Goal: Task Accomplishment & Management: Use online tool/utility

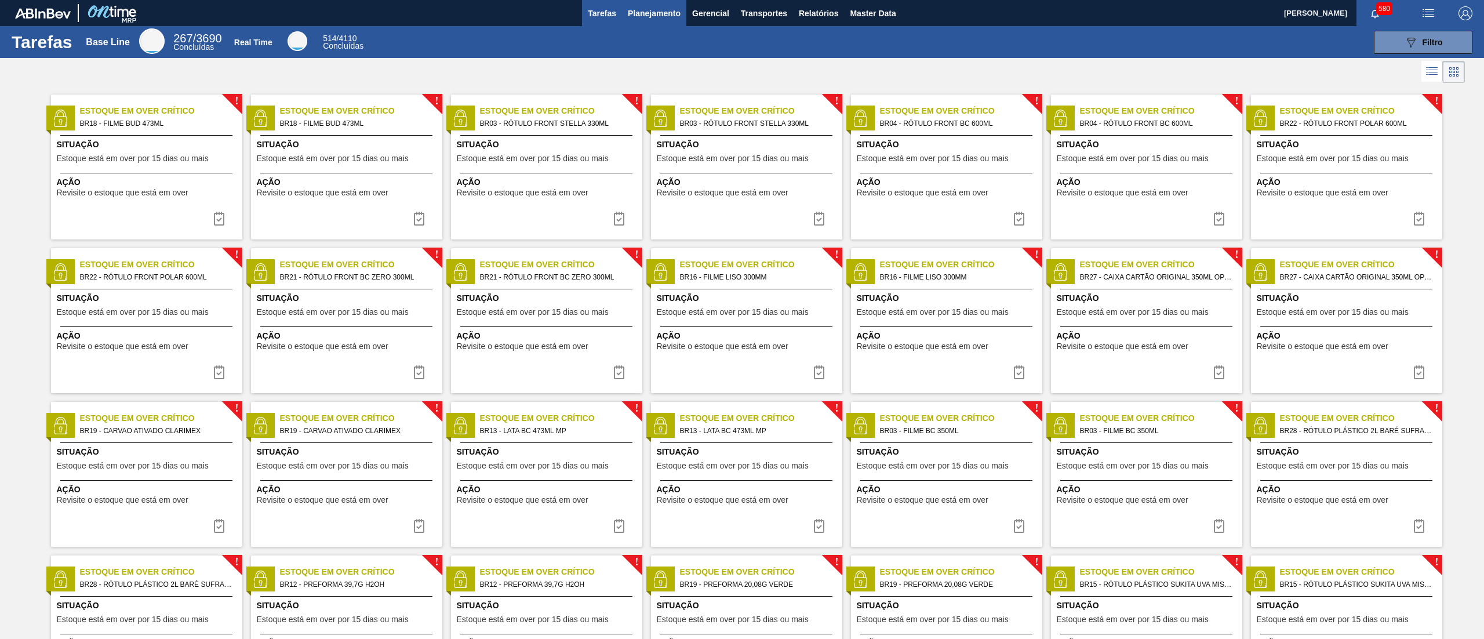
click at [662, 11] on span "Planejamento" at bounding box center [654, 13] width 53 height 14
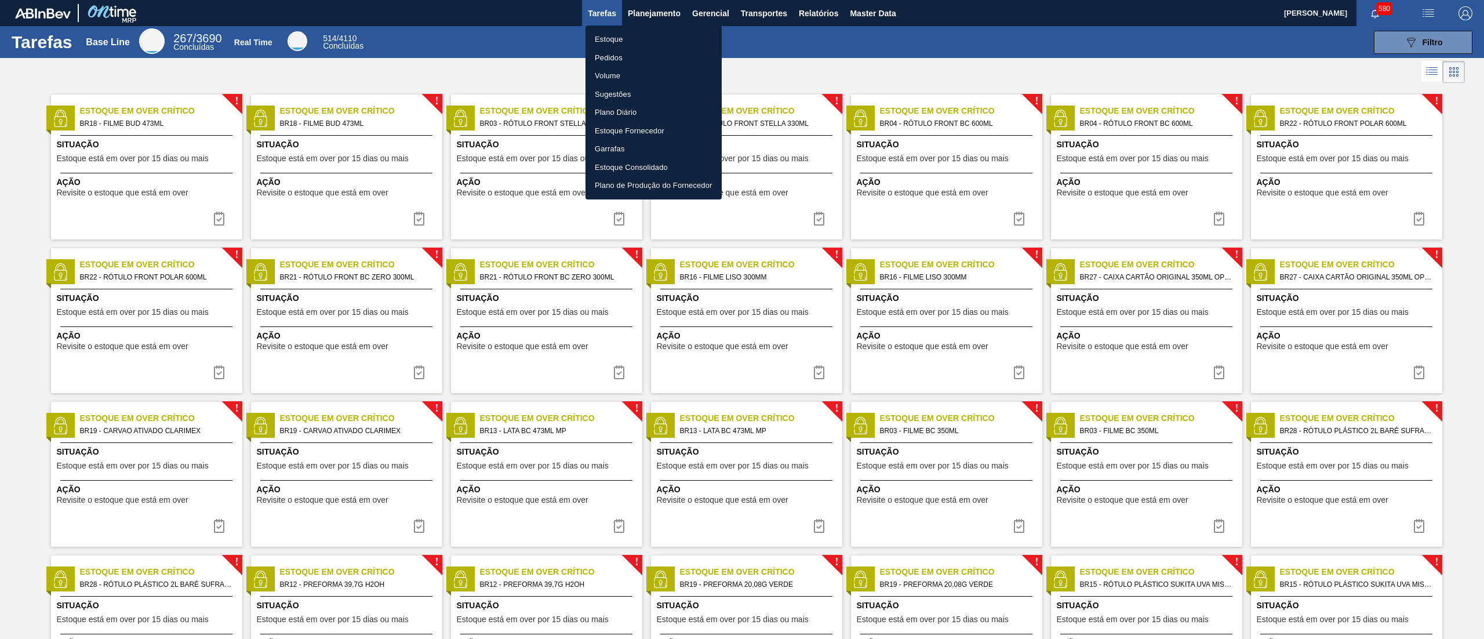
click at [604, 32] on li "Estoque" at bounding box center [654, 39] width 136 height 19
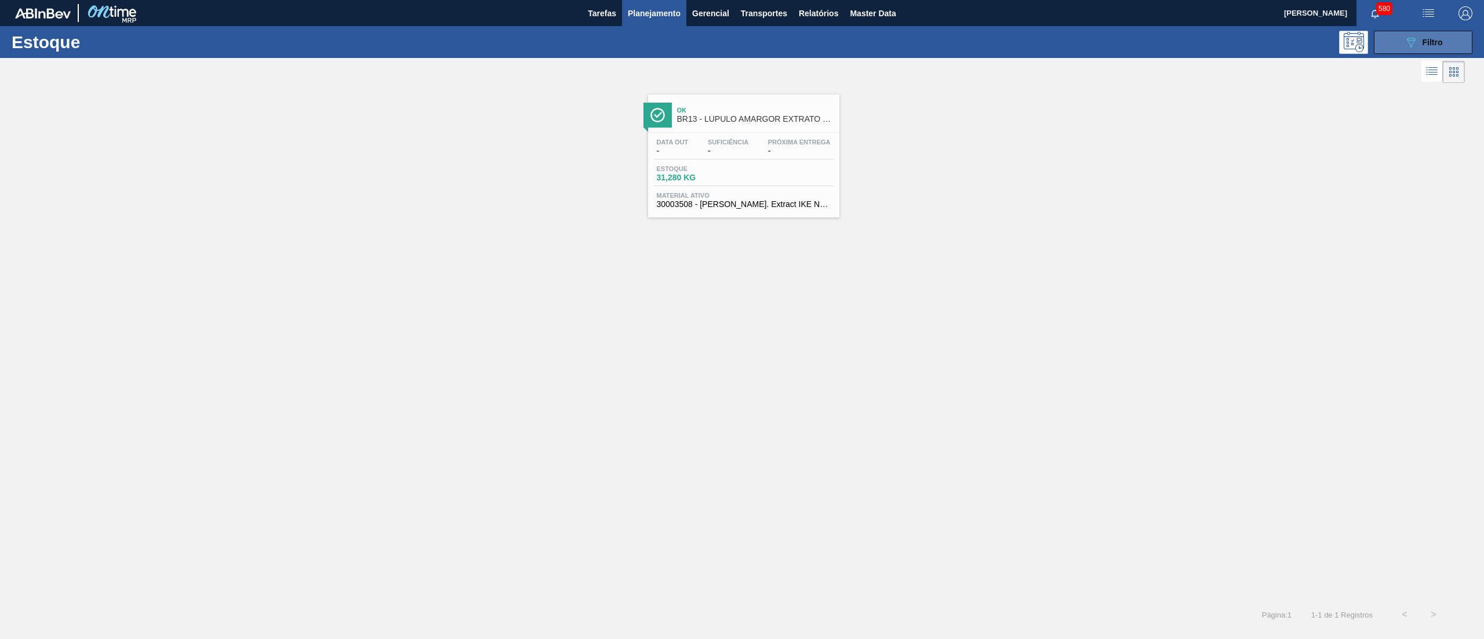
click at [742, 39] on button "089F7B8B-B2A5-4AFE-B5C0-19BA573D28AC Filtro" at bounding box center [1423, 42] width 99 height 23
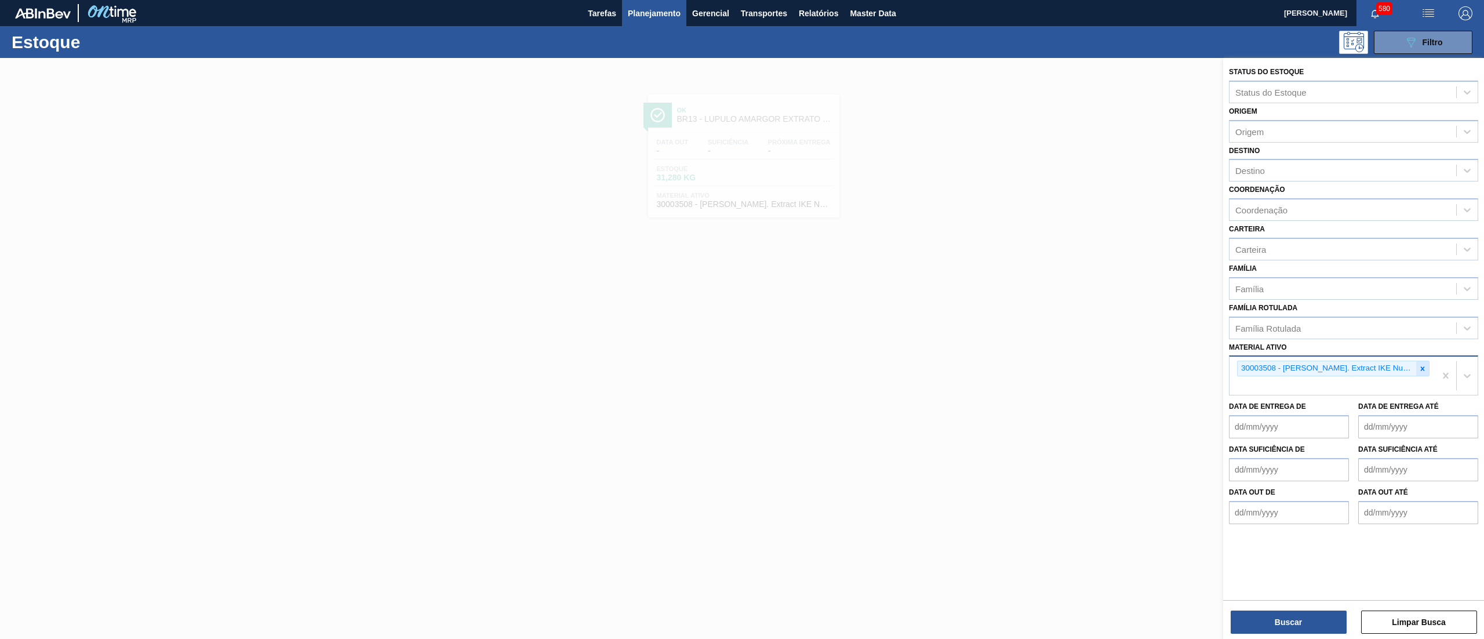
click at [742, 319] on div at bounding box center [1422, 368] width 13 height 14
paste ativo "30036580"
type ativo "30036580"
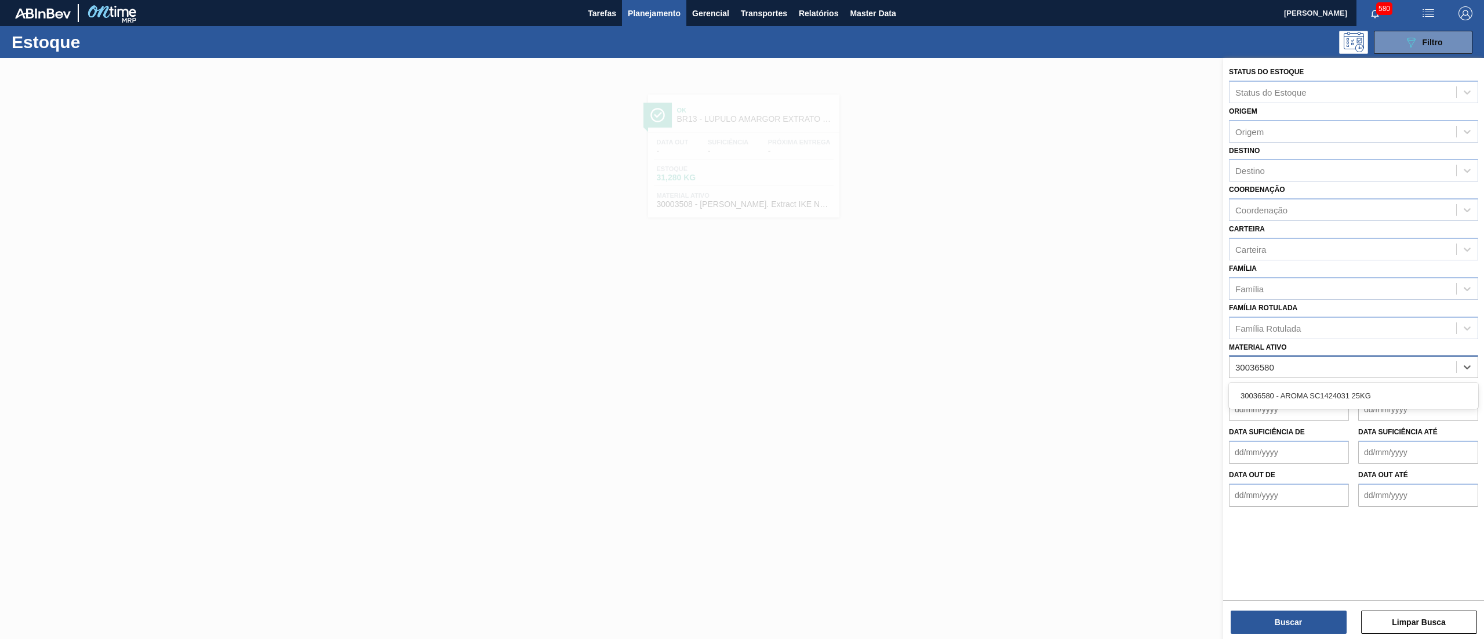
drag, startPoint x: 1383, startPoint y: 384, endPoint x: 1375, endPoint y: 384, distance: 7.5
click at [742, 319] on div "30036580 - AROMA SC1424031 25KG" at bounding box center [1353, 395] width 249 height 21
click at [742, 319] on button "Buscar" at bounding box center [1289, 622] width 116 height 23
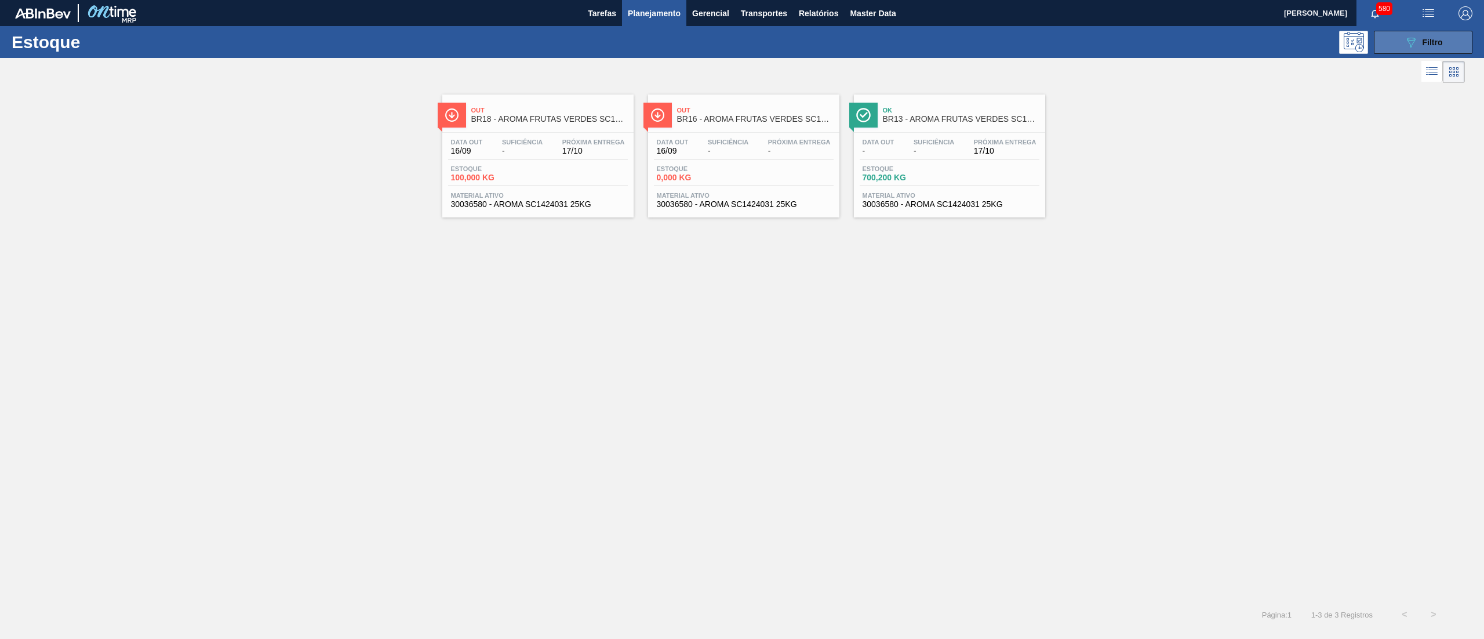
click at [742, 43] on button "089F7B8B-B2A5-4AFE-B5C0-19BA573D28AC Filtro" at bounding box center [1423, 42] width 99 height 23
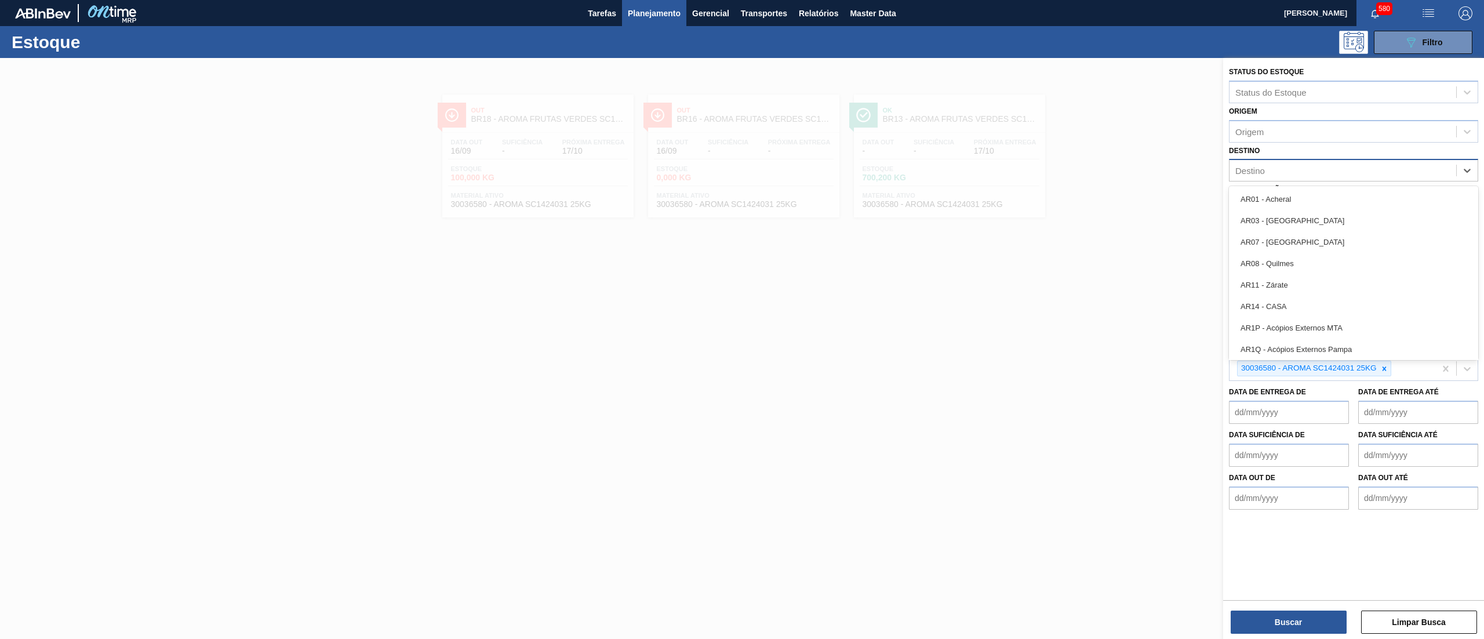
click at [742, 171] on div "Destino" at bounding box center [1343, 170] width 227 height 17
type input "13"
drag, startPoint x: 1273, startPoint y: 191, endPoint x: 1273, endPoint y: 279, distance: 88.1
click at [742, 192] on div "BR13 - Piraí" at bounding box center [1353, 198] width 249 height 21
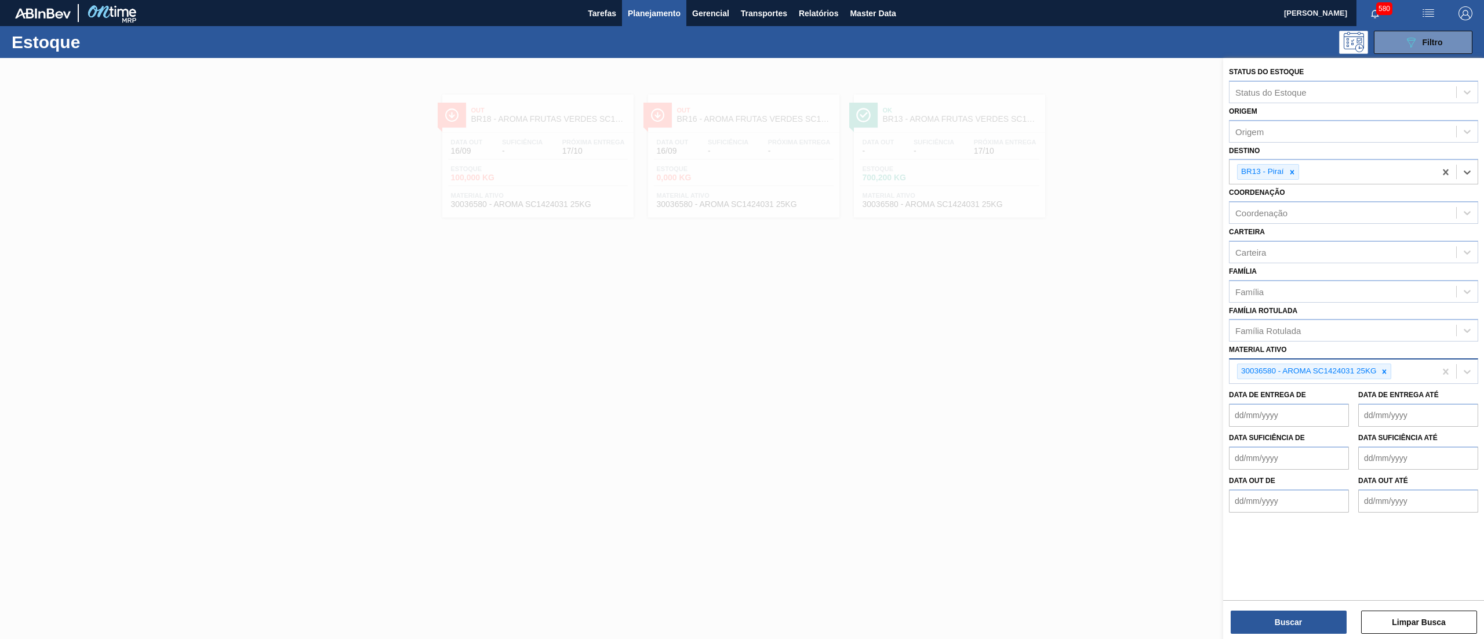
click at [742, 319] on div "Buscar Limpar Busca" at bounding box center [1353, 616] width 261 height 32
click at [742, 319] on button "Buscar" at bounding box center [1289, 622] width 116 height 23
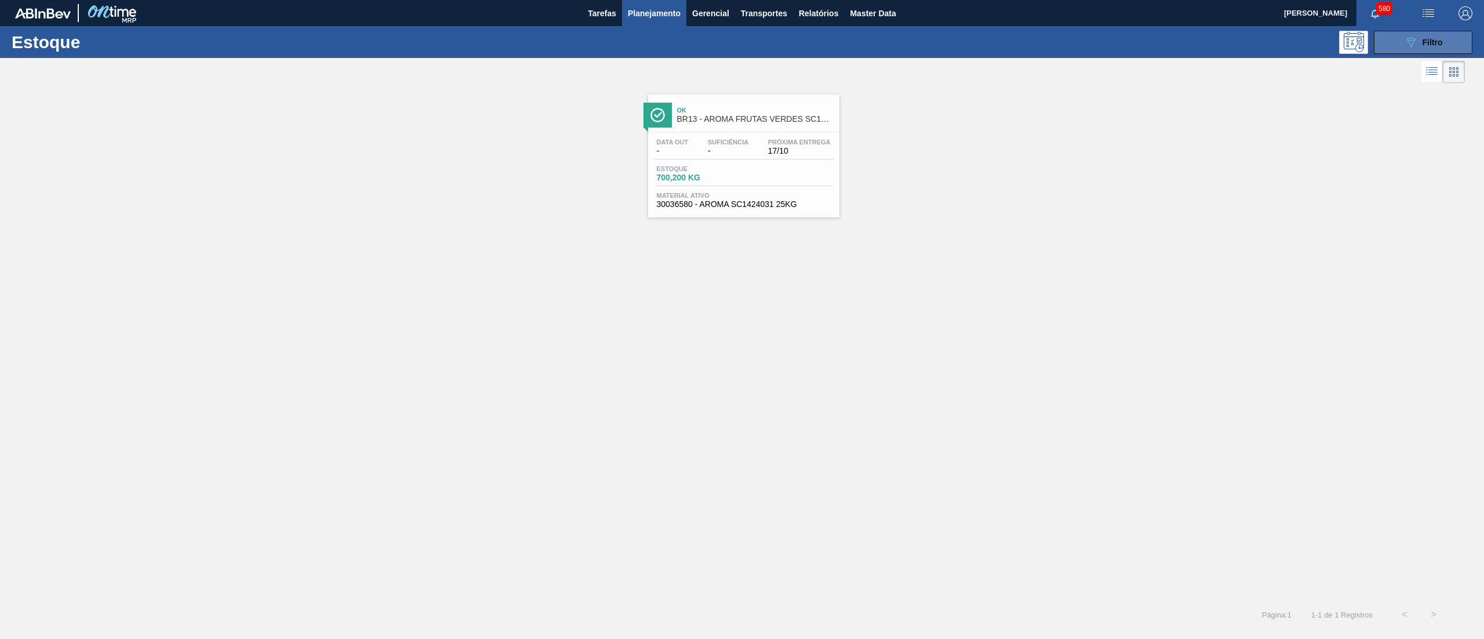
click at [742, 46] on button "089F7B8B-B2A5-4AFE-B5C0-19BA573D28AC Filtro" at bounding box center [1423, 42] width 99 height 23
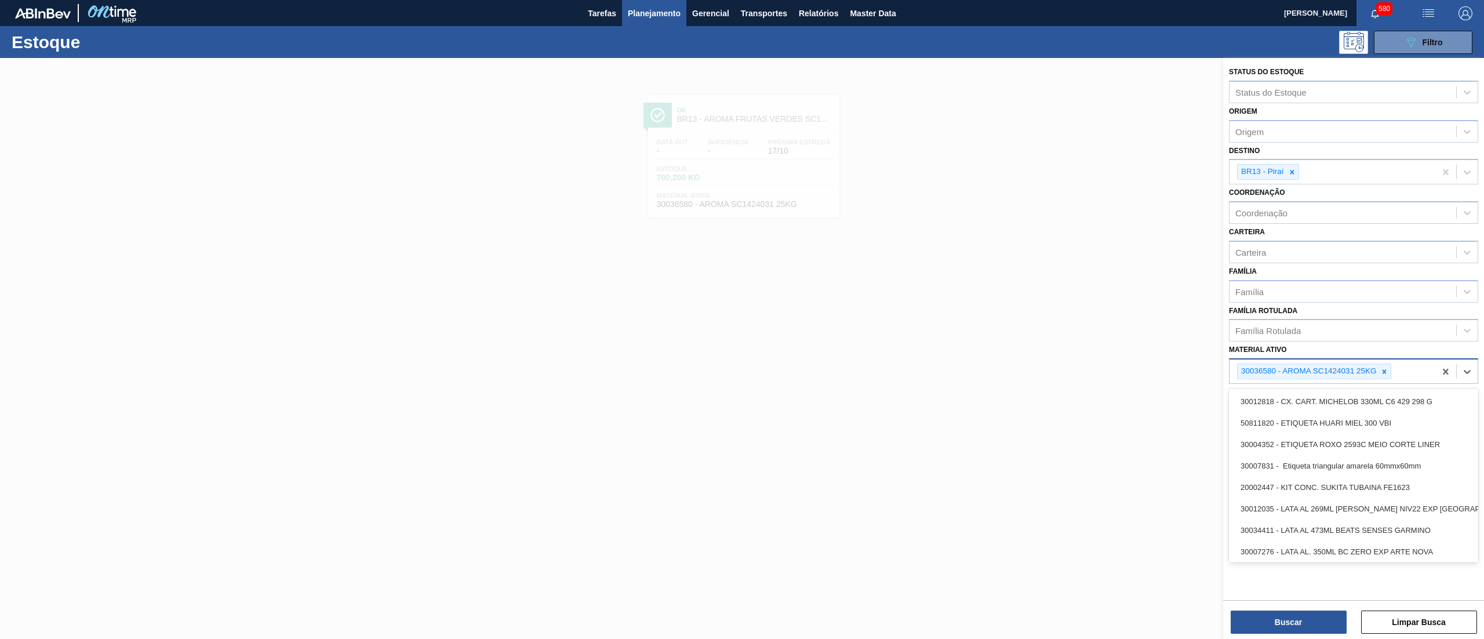
click at [742, 319] on div "30036580 - AROMA SC1424031 25KG" at bounding box center [1353, 371] width 249 height 26
paste ativo "30036581"
type ativo "30036581"
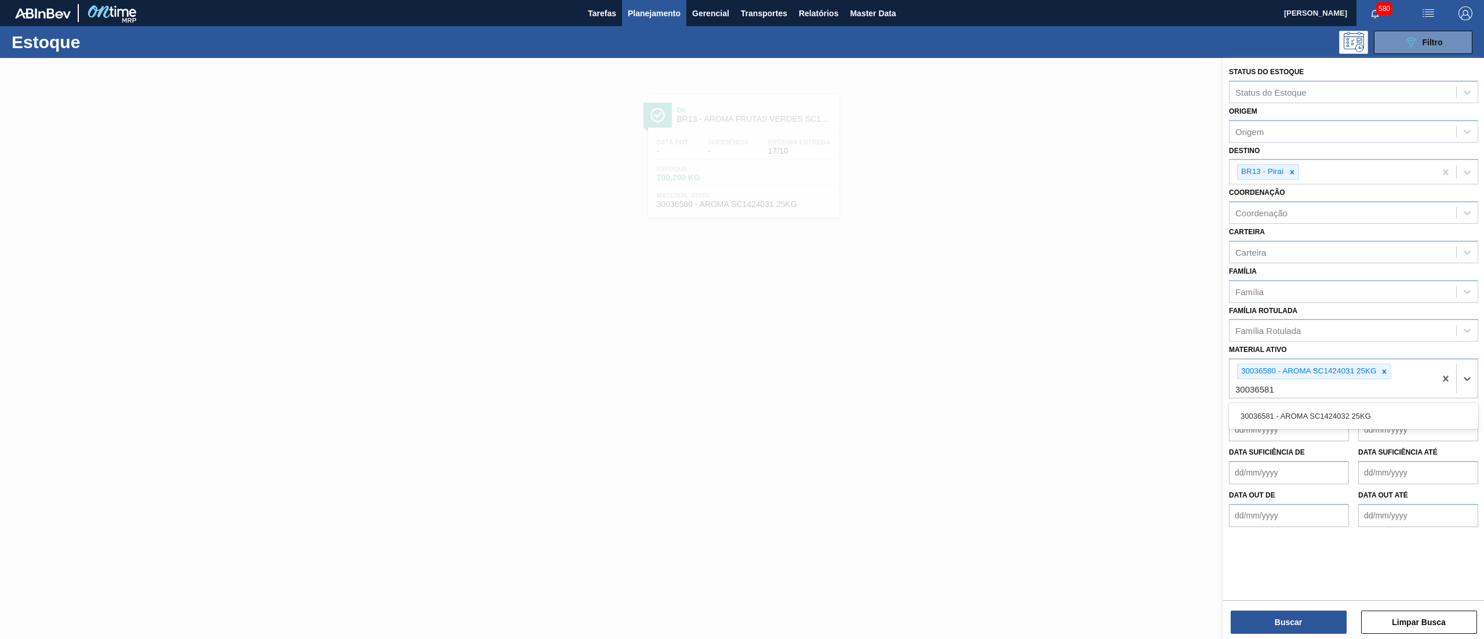
drag, startPoint x: 1369, startPoint y: 409, endPoint x: 1343, endPoint y: 470, distance: 66.2
click at [742, 319] on div "30036581 - AROMA SC1424032 25KG" at bounding box center [1353, 415] width 249 height 21
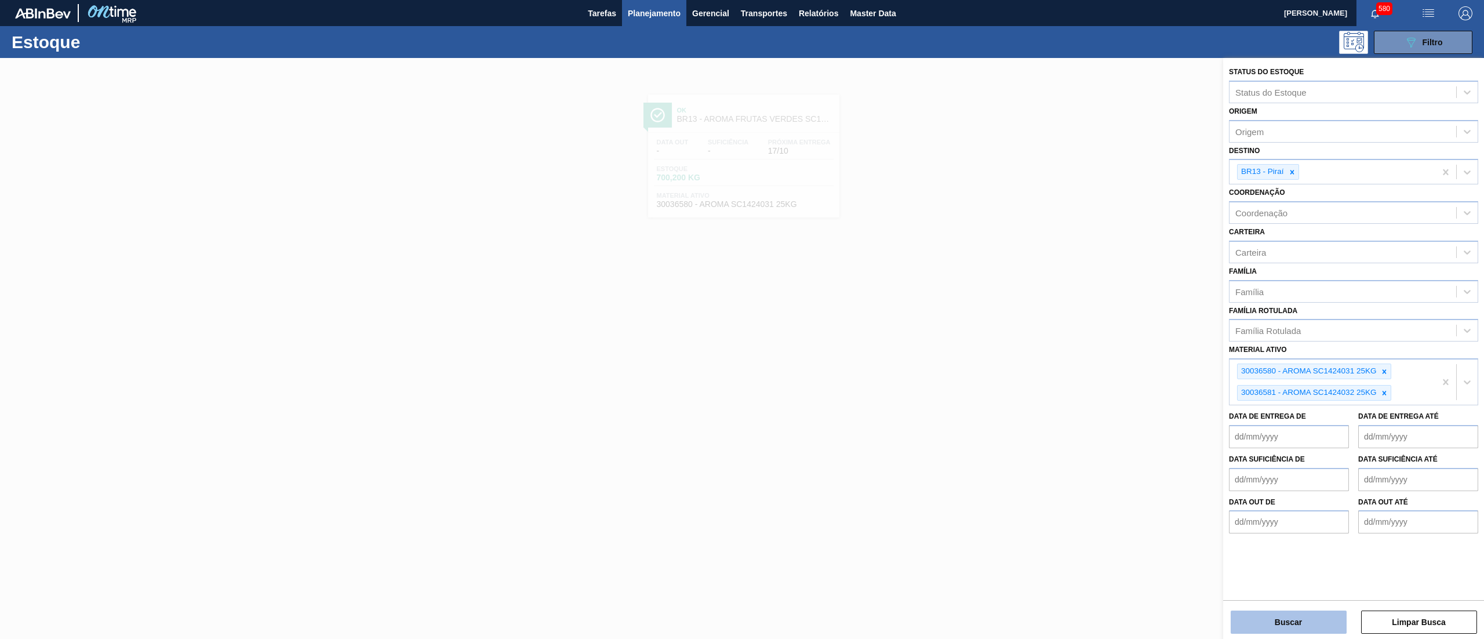
click at [742, 319] on button "Buscar" at bounding box center [1289, 622] width 116 height 23
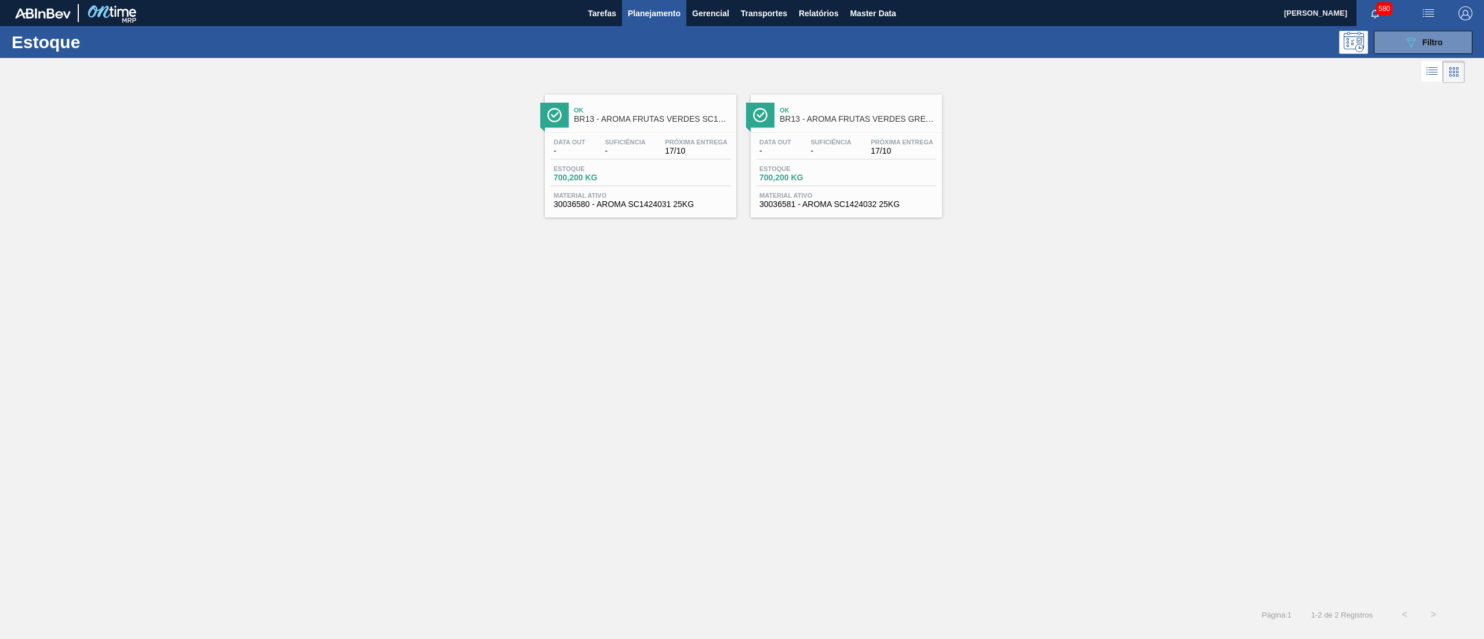
click at [668, 210] on div "Data out - Suficiência - Próxima Entrega 17/10 Estoque 700,200 KG Material ativ…" at bounding box center [640, 172] width 191 height 79
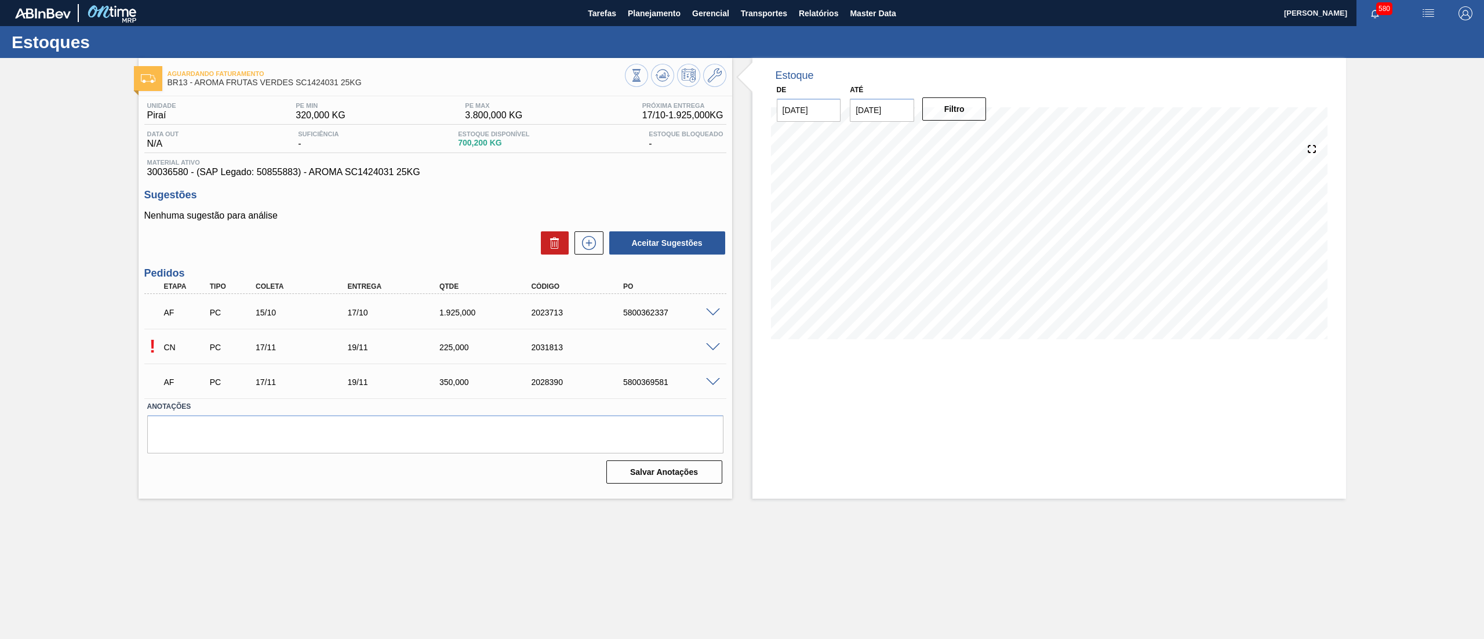
click at [712, 319] on div "! CN PC 17/11 19/11 225,000 2031813" at bounding box center [435, 346] width 582 height 29
click at [708, 319] on span at bounding box center [713, 347] width 14 height 9
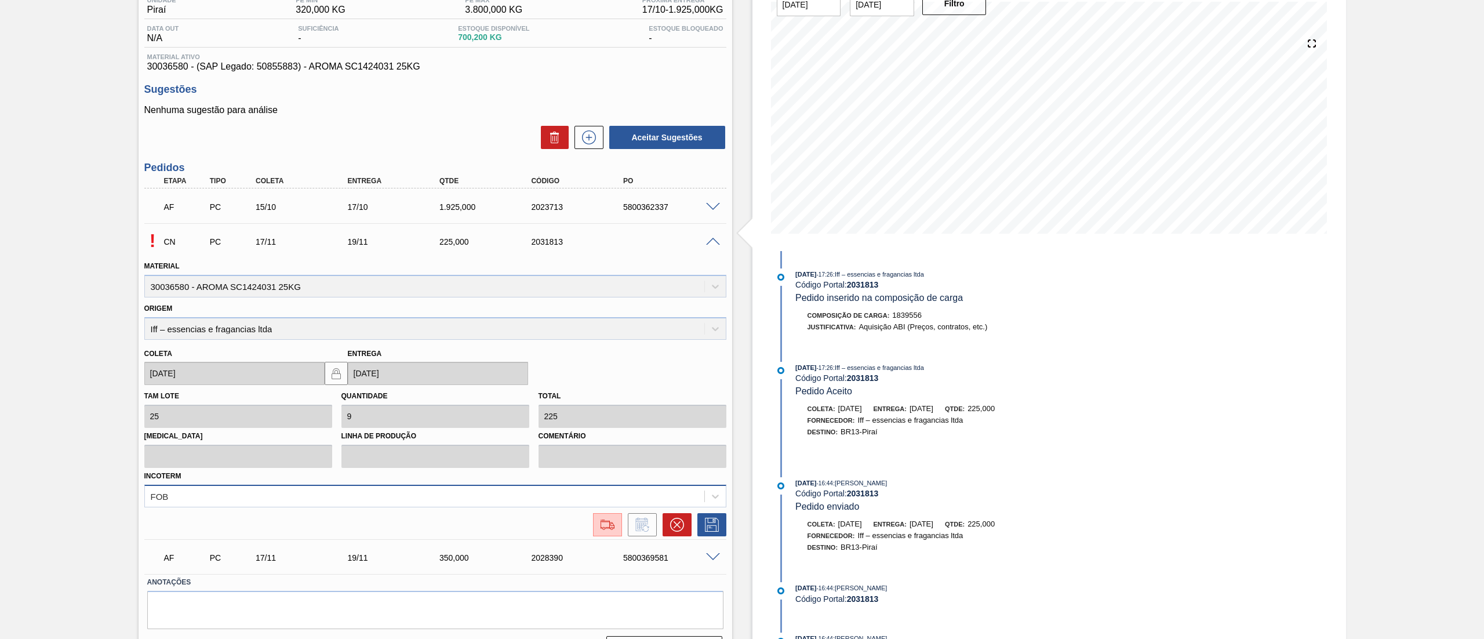
scroll to position [135, 0]
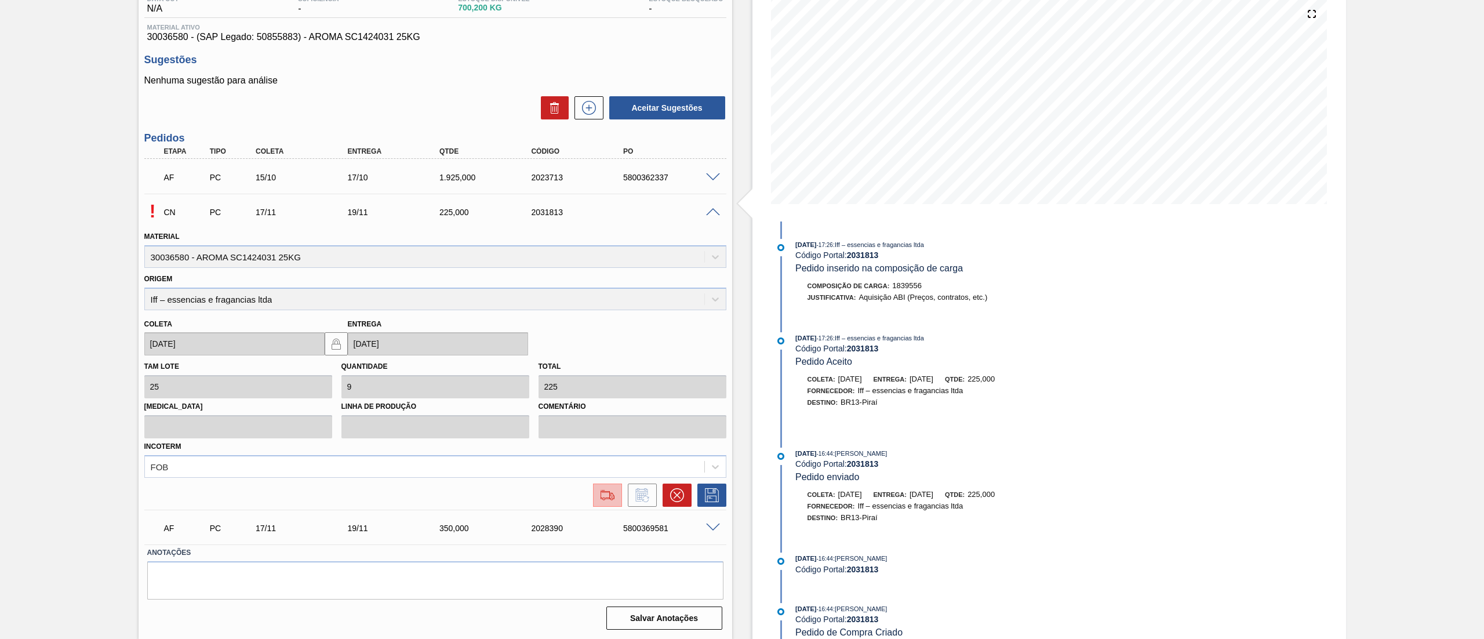
click at [599, 319] on img at bounding box center [607, 495] width 19 height 14
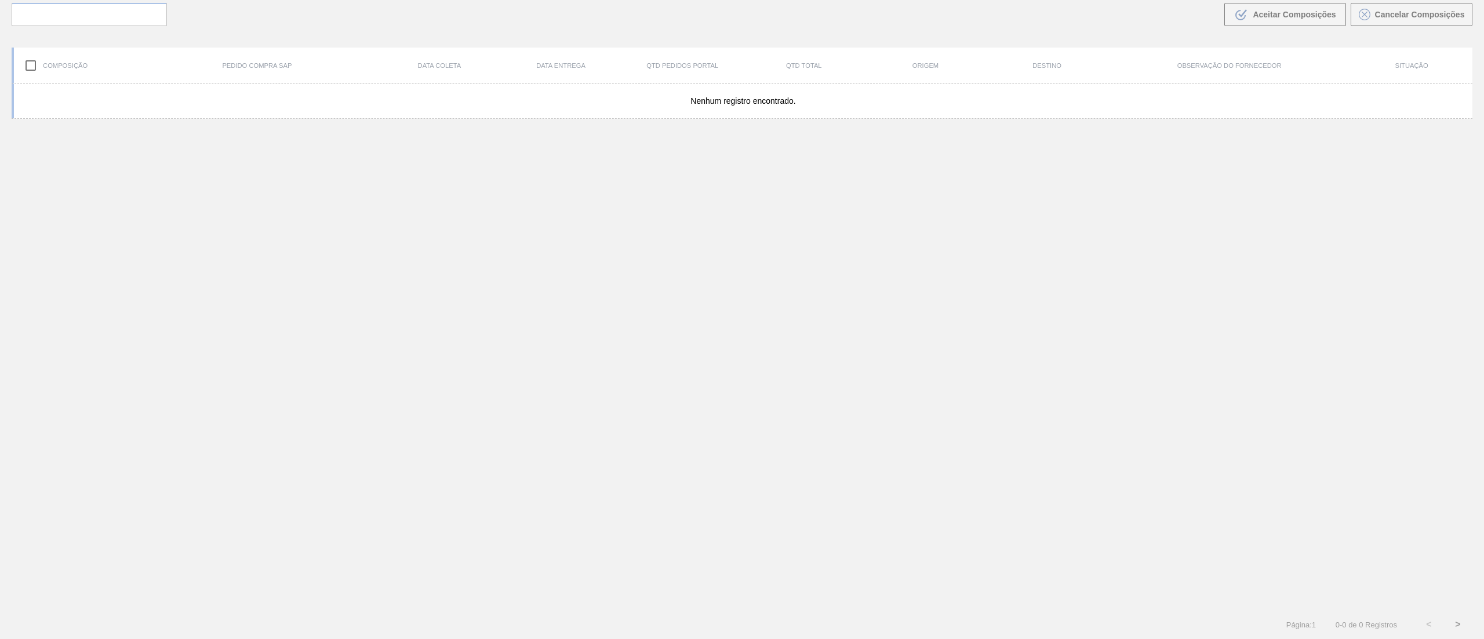
scroll to position [83, 0]
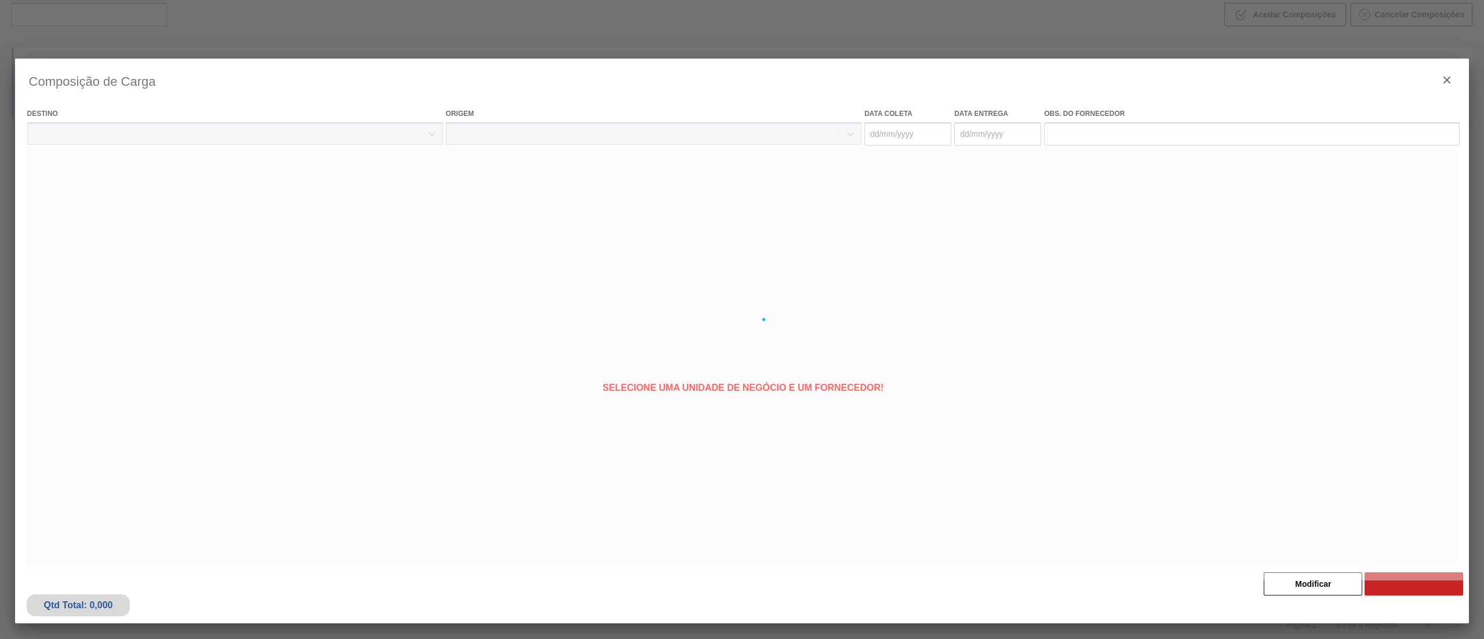
type coleta "17/11/2025"
type entrega "19/11/2025"
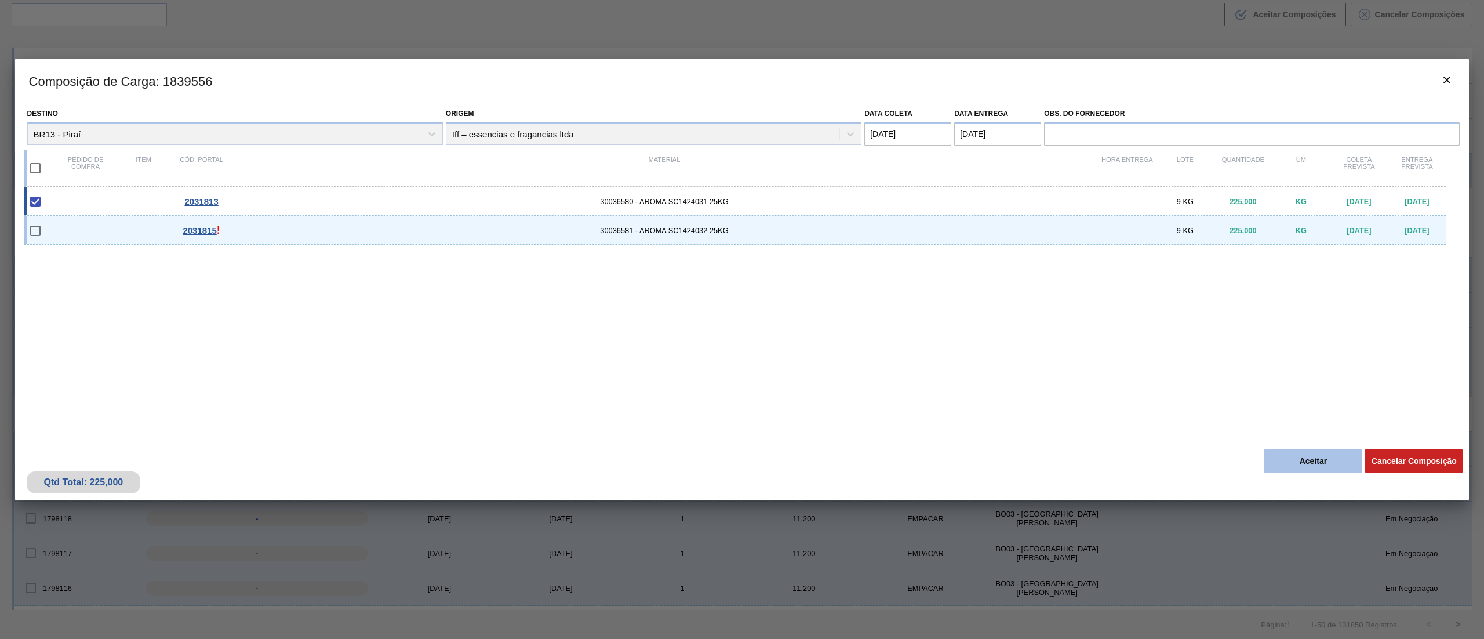
click at [742, 319] on button "Aceitar" at bounding box center [1313, 460] width 99 height 23
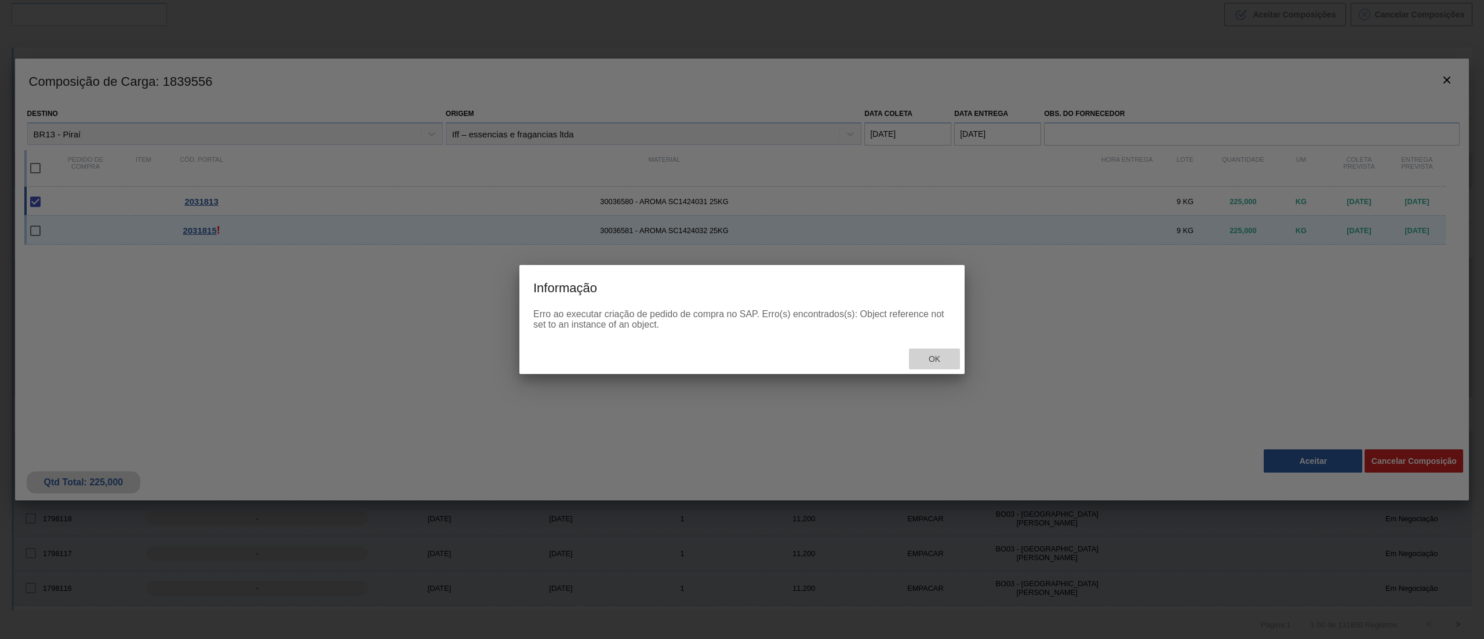
click at [742, 319] on div "Ok" at bounding box center [934, 358] width 51 height 21
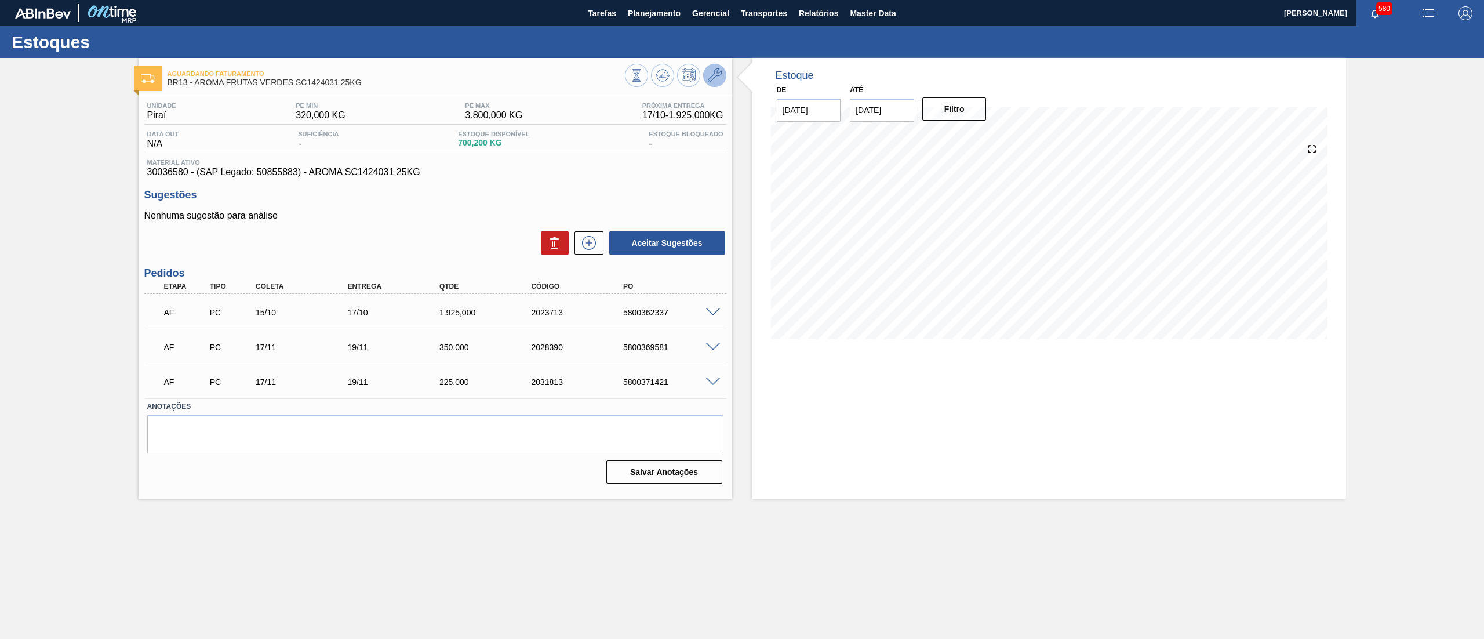
click at [712, 80] on icon at bounding box center [715, 75] width 14 height 14
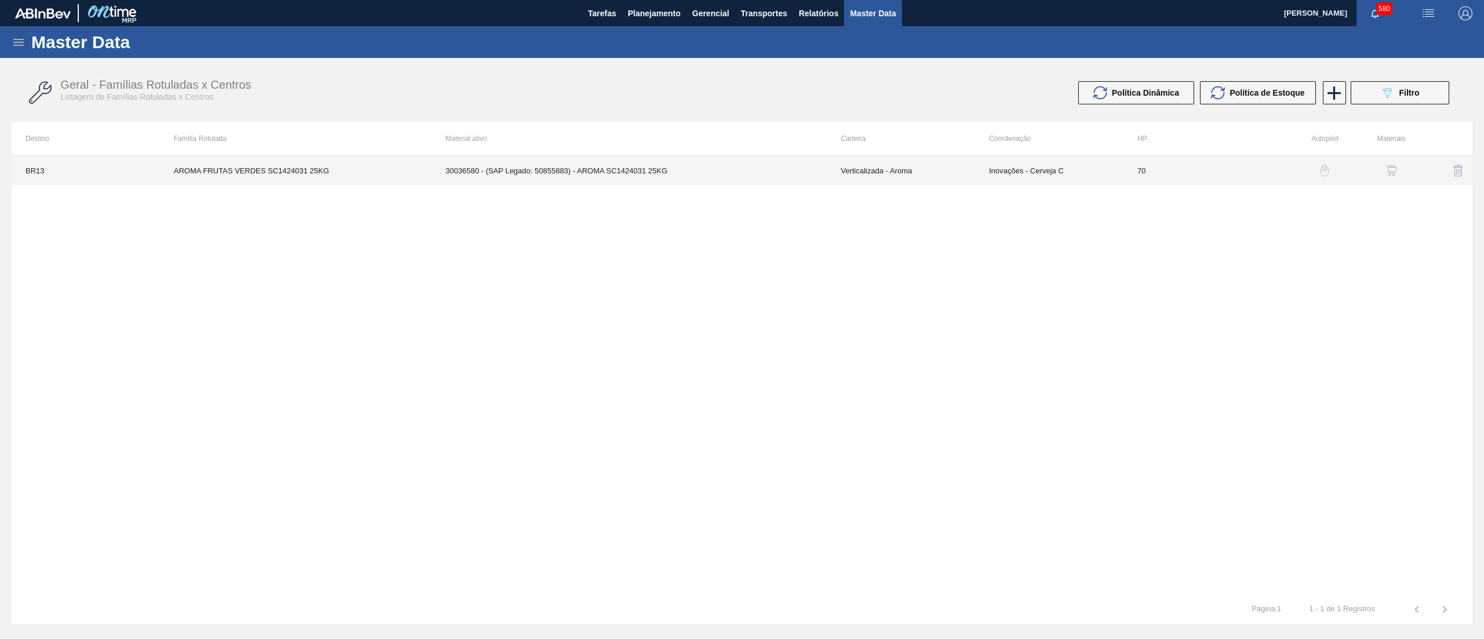
click at [773, 169] on td "30036580 - (SAP Legado: 50855883) - AROMA SC1424031 25KG" at bounding box center [629, 170] width 395 height 29
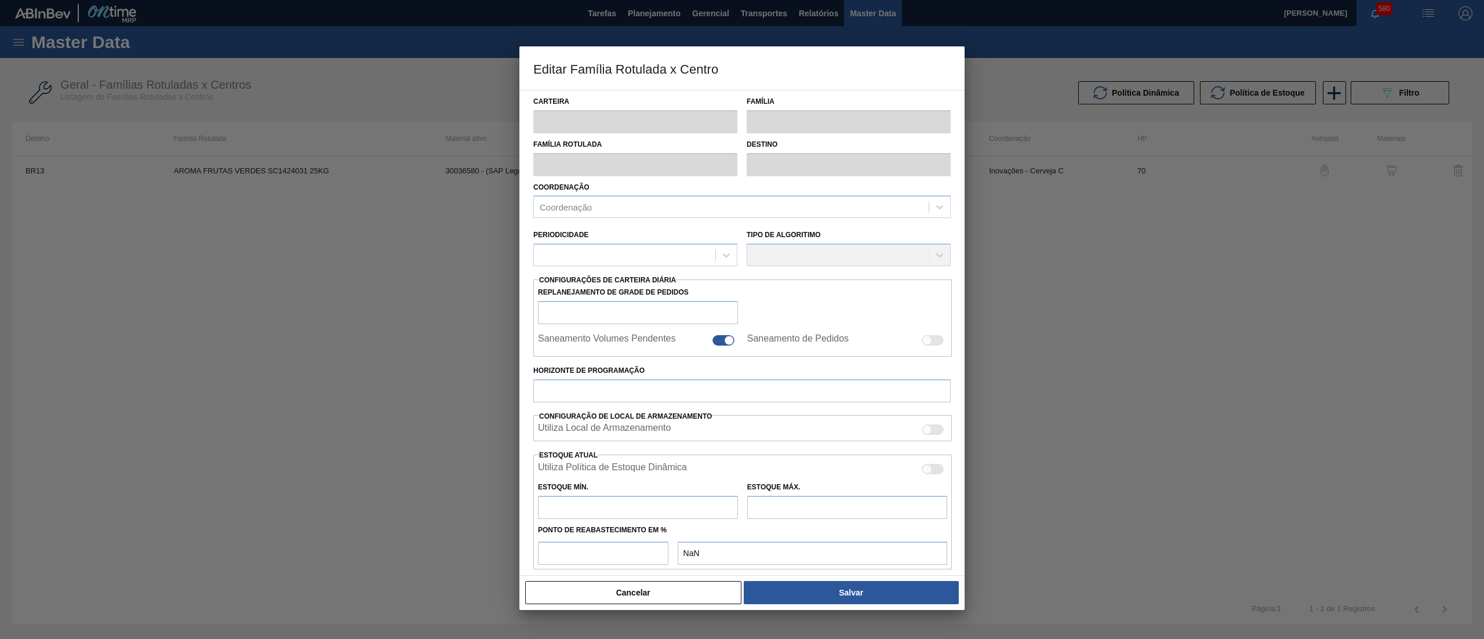
type input "Verticalizada - Aroma"
type input "Aroma"
type input "AROMA FRUTAS VERDES SC1424031 25KG"
type input "BR13 - Piraí"
type input "70"
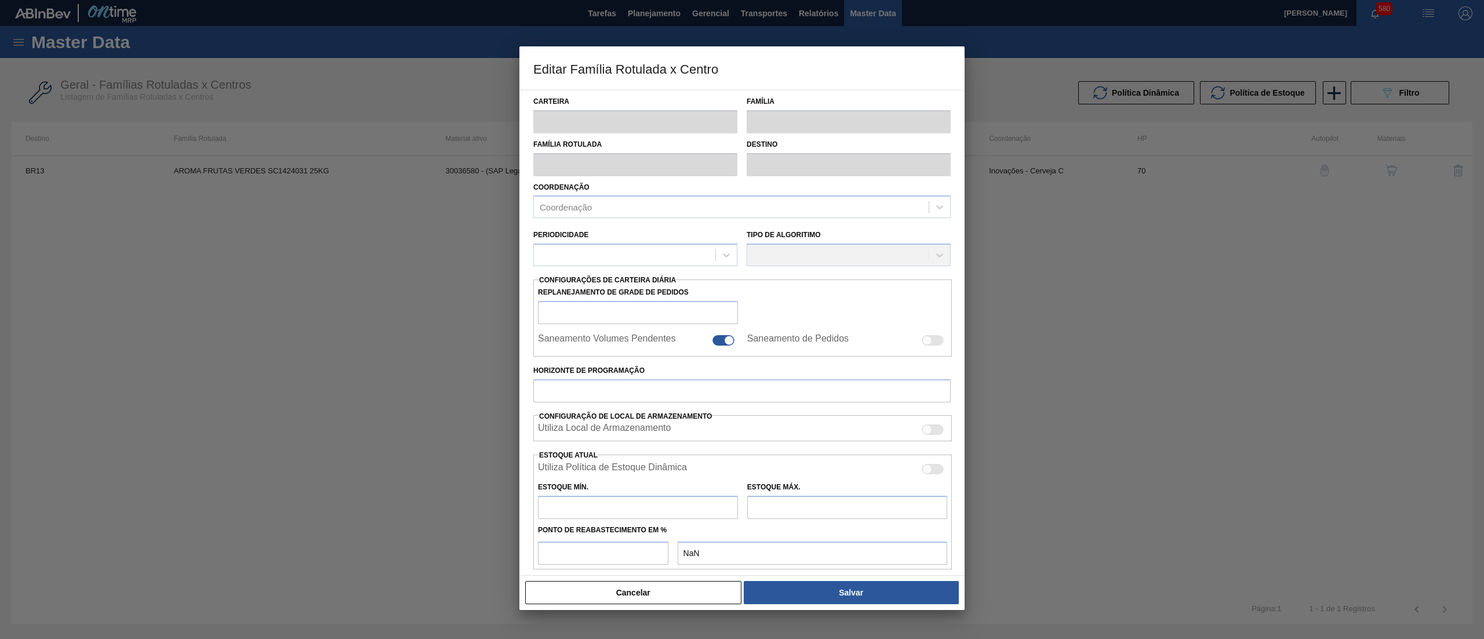
type input "320"
type input "3.800"
type input "50"
type input "2.060,000"
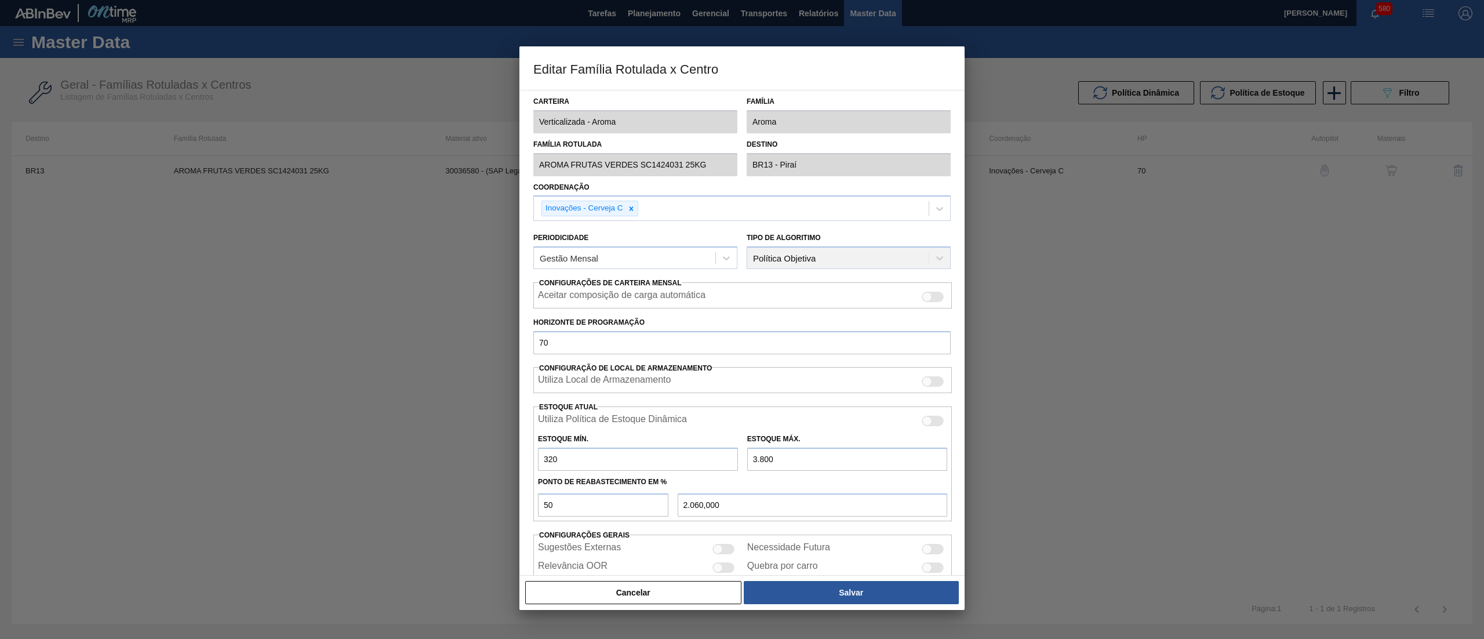
drag, startPoint x: 777, startPoint y: 466, endPoint x: 663, endPoint y: 442, distance: 116.7
click at [663, 442] on div "Estoque Mín. 320 Estoque Máx. 3.800" at bounding box center [742, 449] width 419 height 43
type input "5"
type input "162,500"
type input "58"
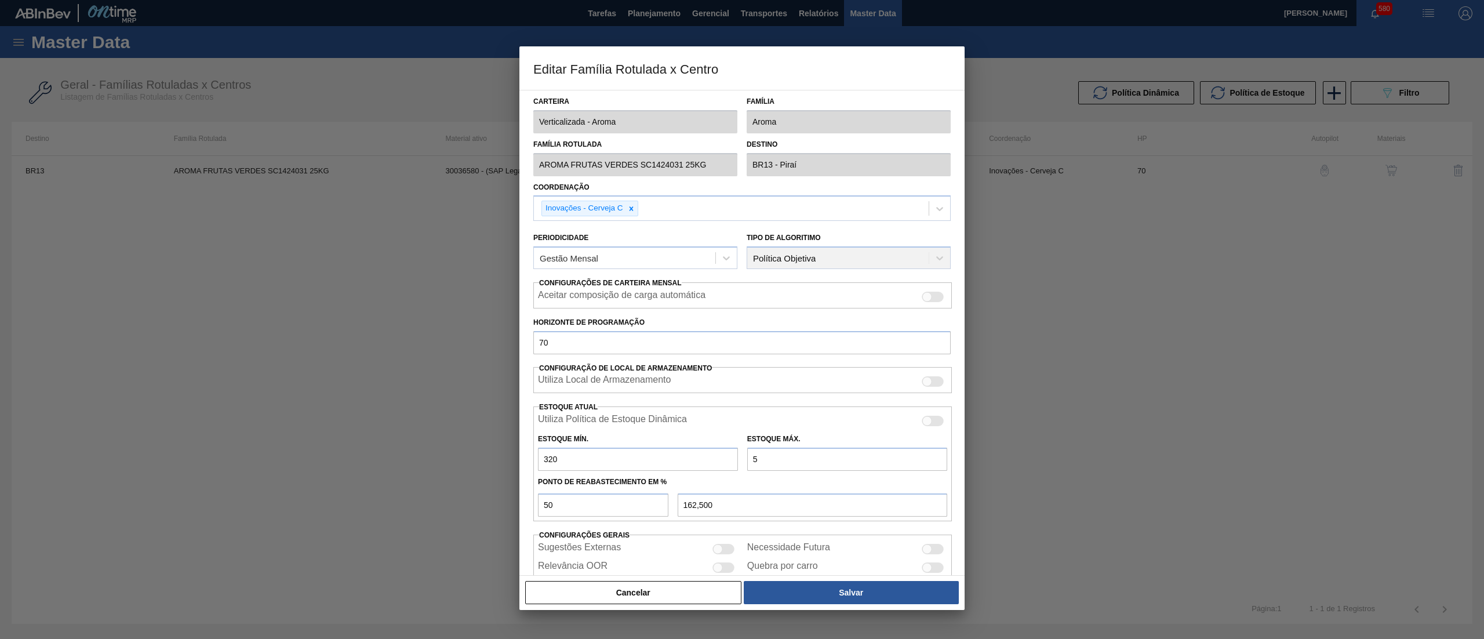
type input "189,000"
type input "580"
type input "450,000"
type input "5.800"
type input "3.060,000"
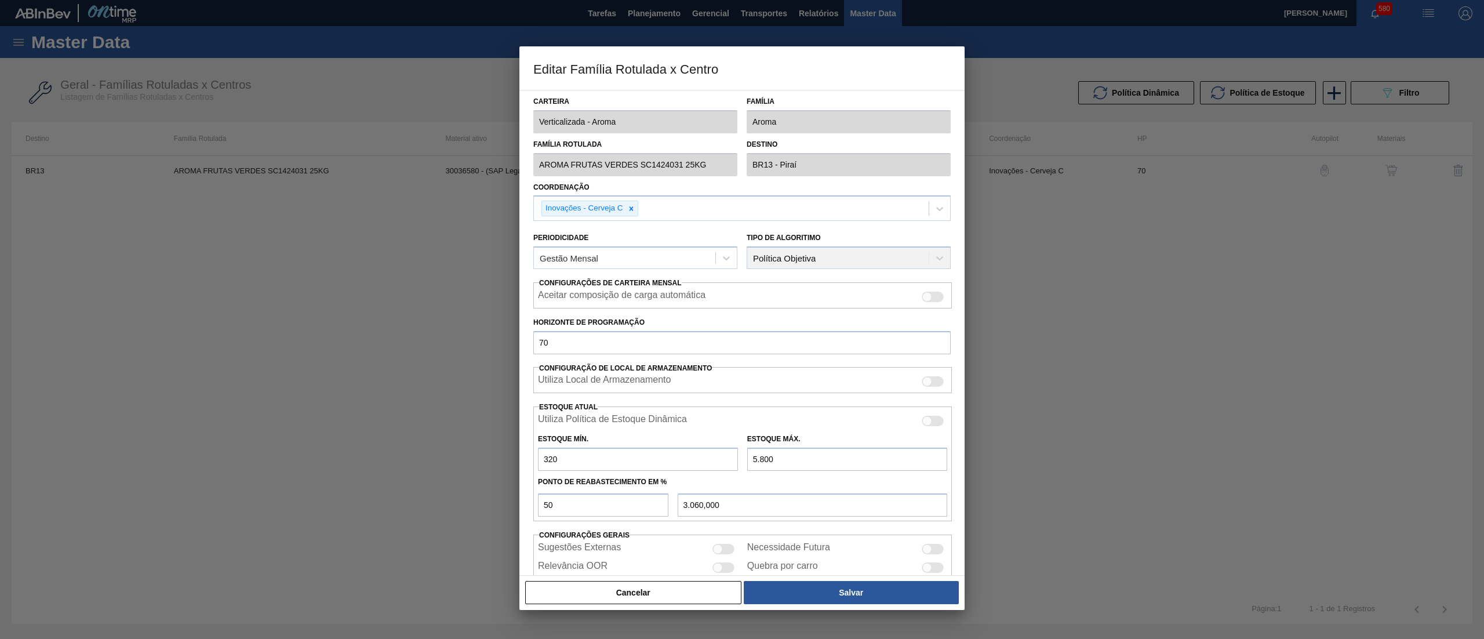
type input "58.000"
type input "29.160,000"
type input "5.800"
type input "3.060,000"
type input "5.800"
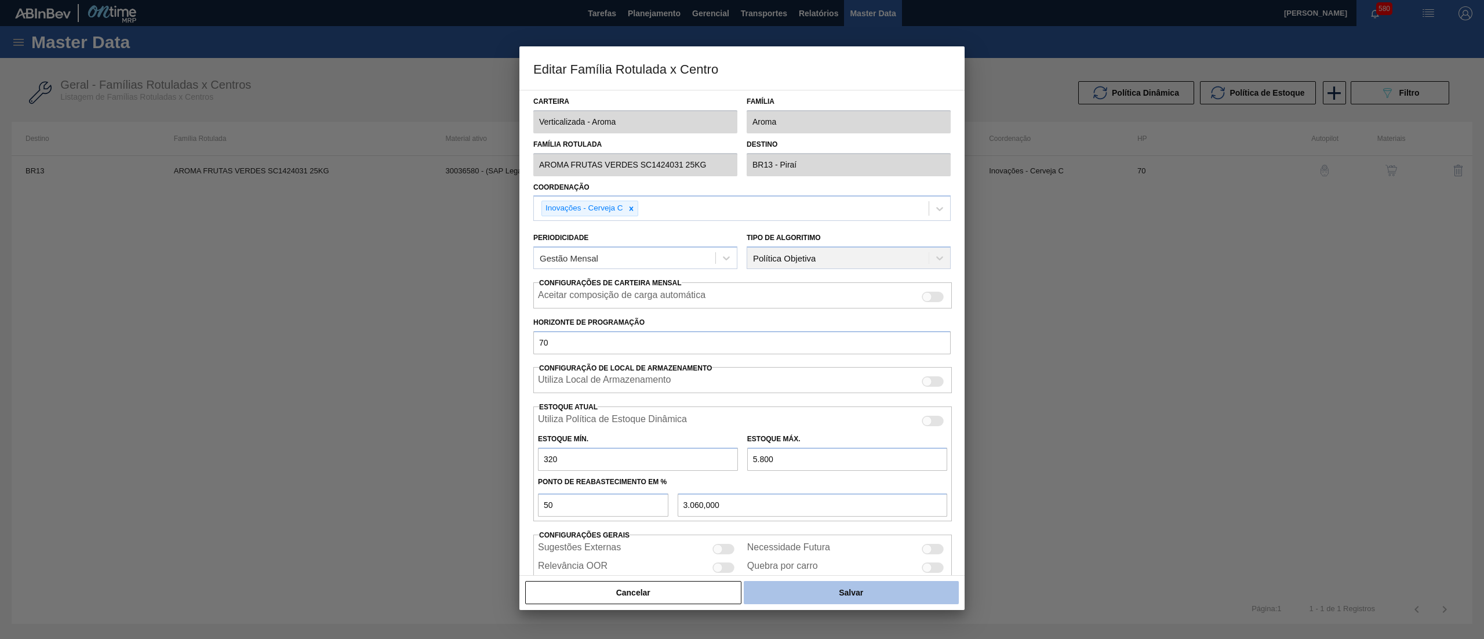
click at [914, 593] on button "Salvar" at bounding box center [851, 592] width 215 height 23
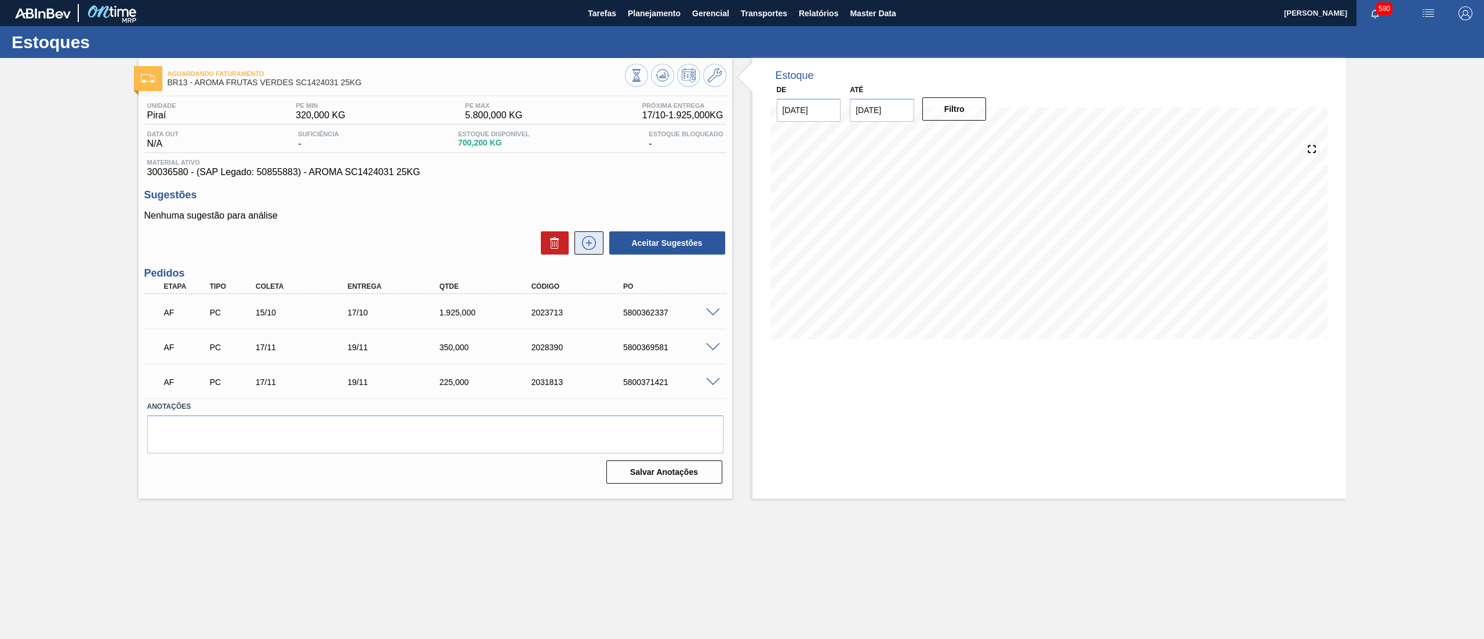
click at [586, 243] on icon at bounding box center [589, 242] width 6 height 1
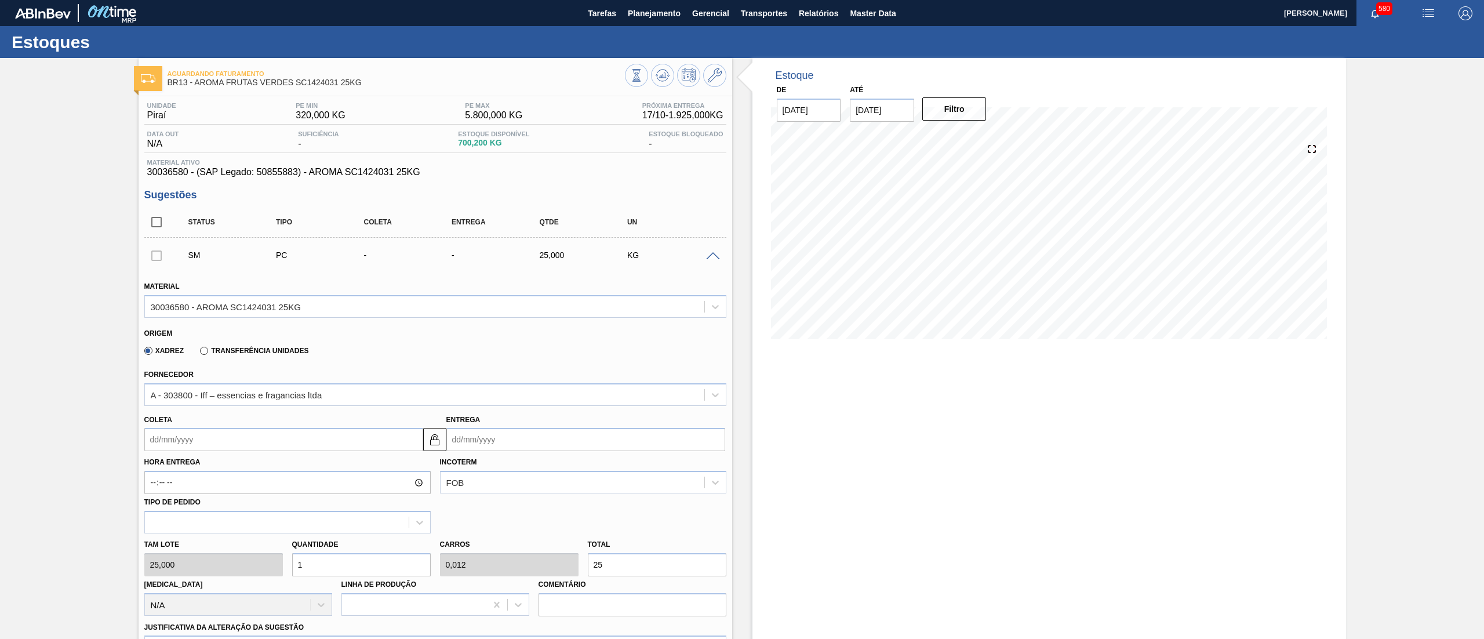
scroll to position [377, 0]
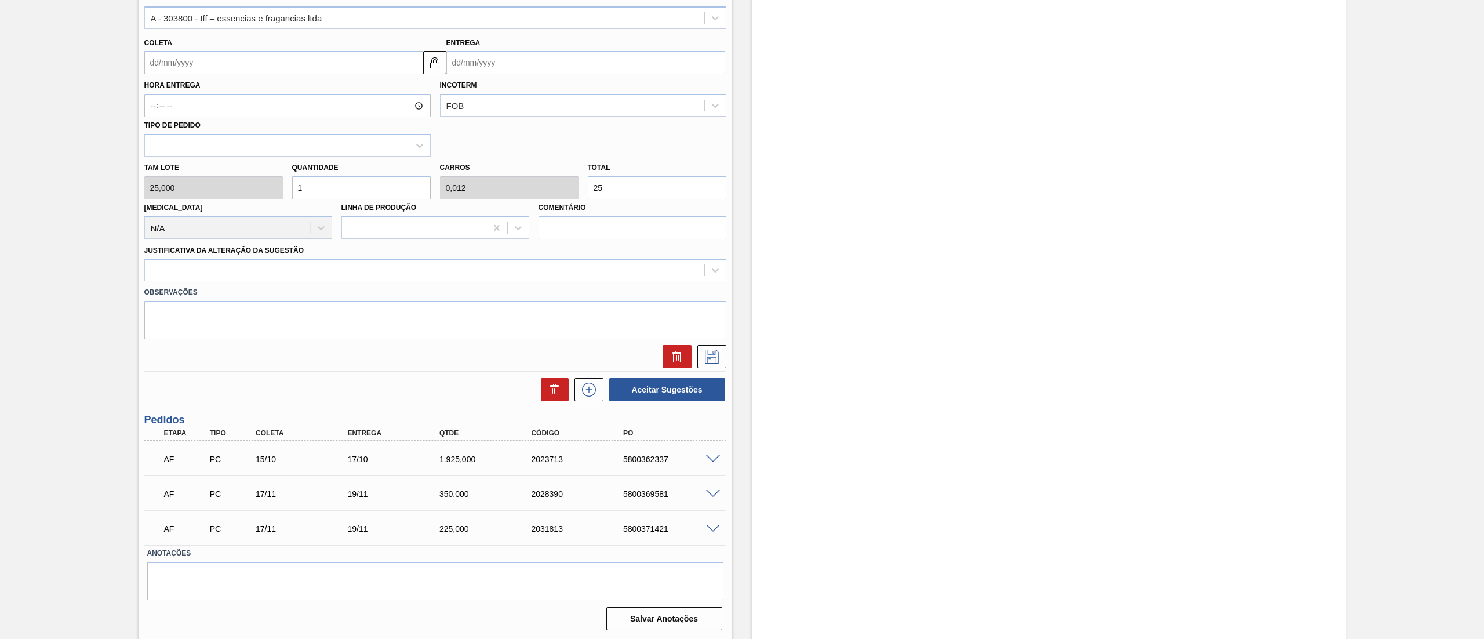
click at [260, 64] on input "Coleta" at bounding box center [283, 62] width 279 height 23
click at [274, 88] on button "Next Month" at bounding box center [274, 90] width 8 height 8
click at [272, 87] on button "Next Month" at bounding box center [274, 90] width 8 height 8
click at [154, 90] on button "Previous Month" at bounding box center [155, 90] width 8 height 8
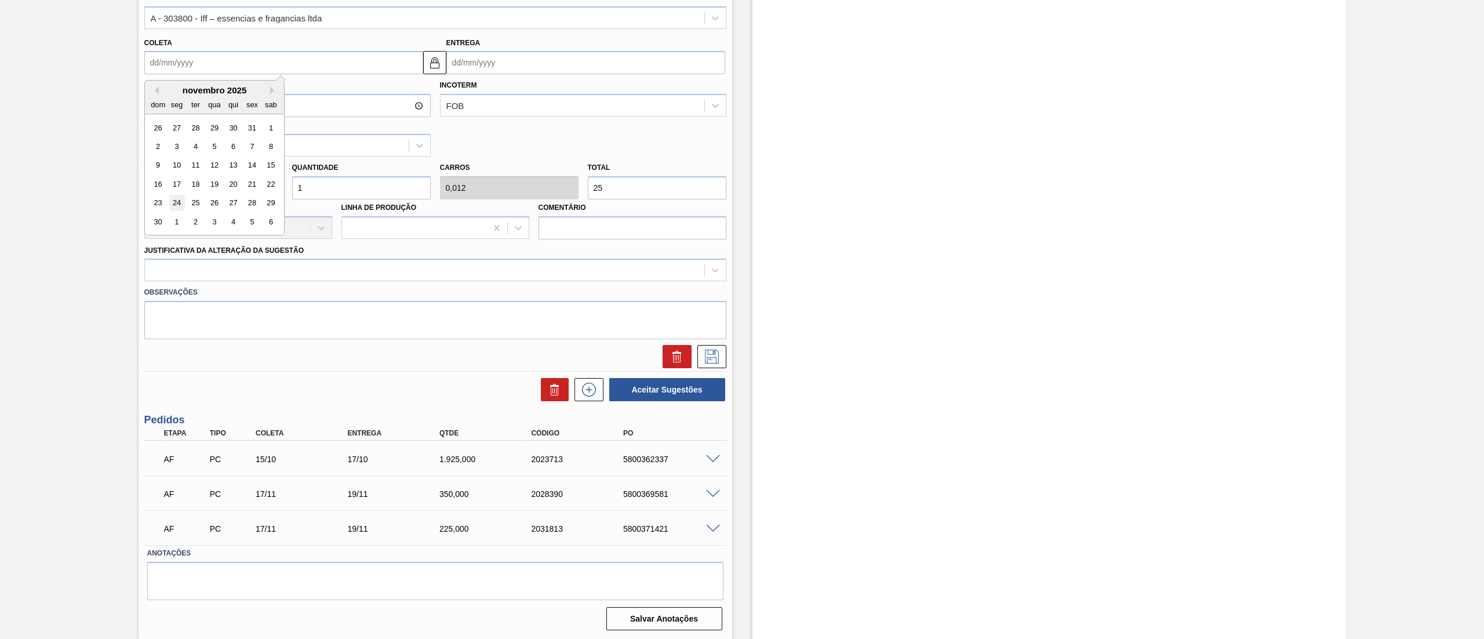
click at [170, 206] on div "24" at bounding box center [177, 203] width 16 height 16
type input "24/11/2025"
type input "26/11/2025"
click at [202, 177] on div "Tam lote 25,000 Quantidade 1 Carros 0,012 Total 25 Doca N/A Linha de Produção C…" at bounding box center [435, 198] width 591 height 83
type input "12"
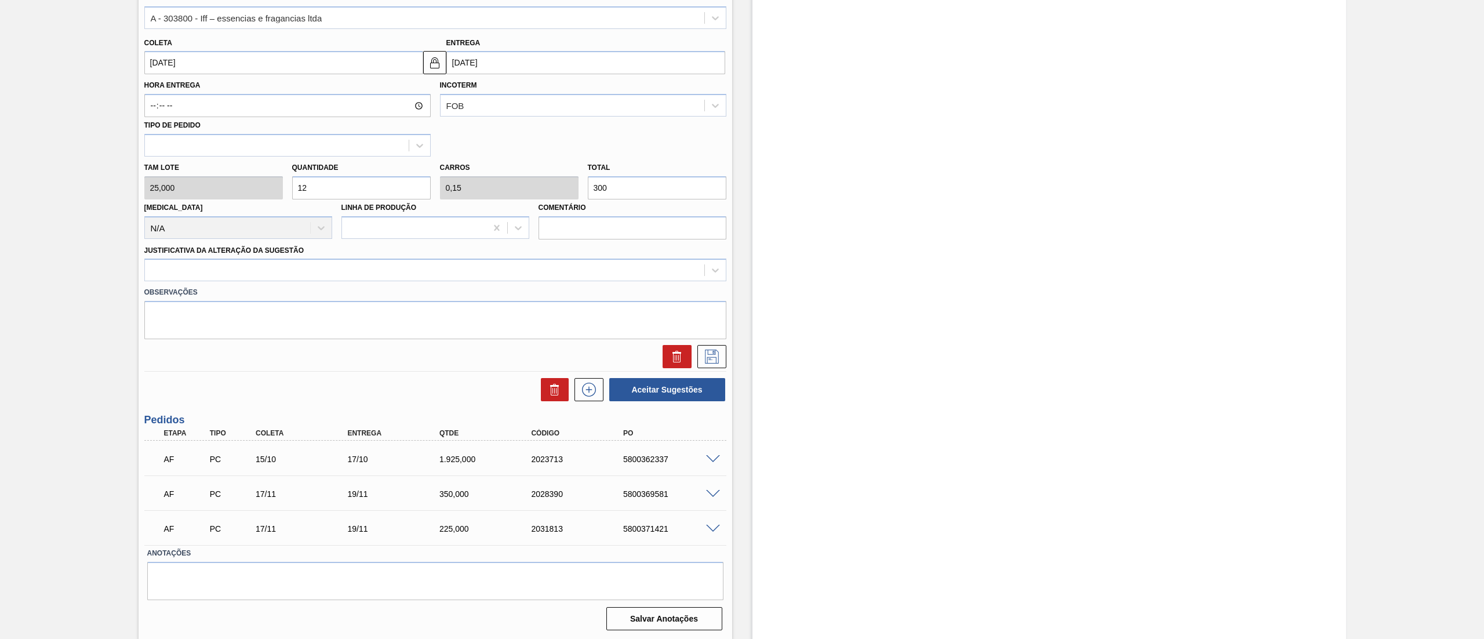
type input "0,15"
type input "300"
type input "12"
click at [278, 268] on div at bounding box center [424, 270] width 559 height 17
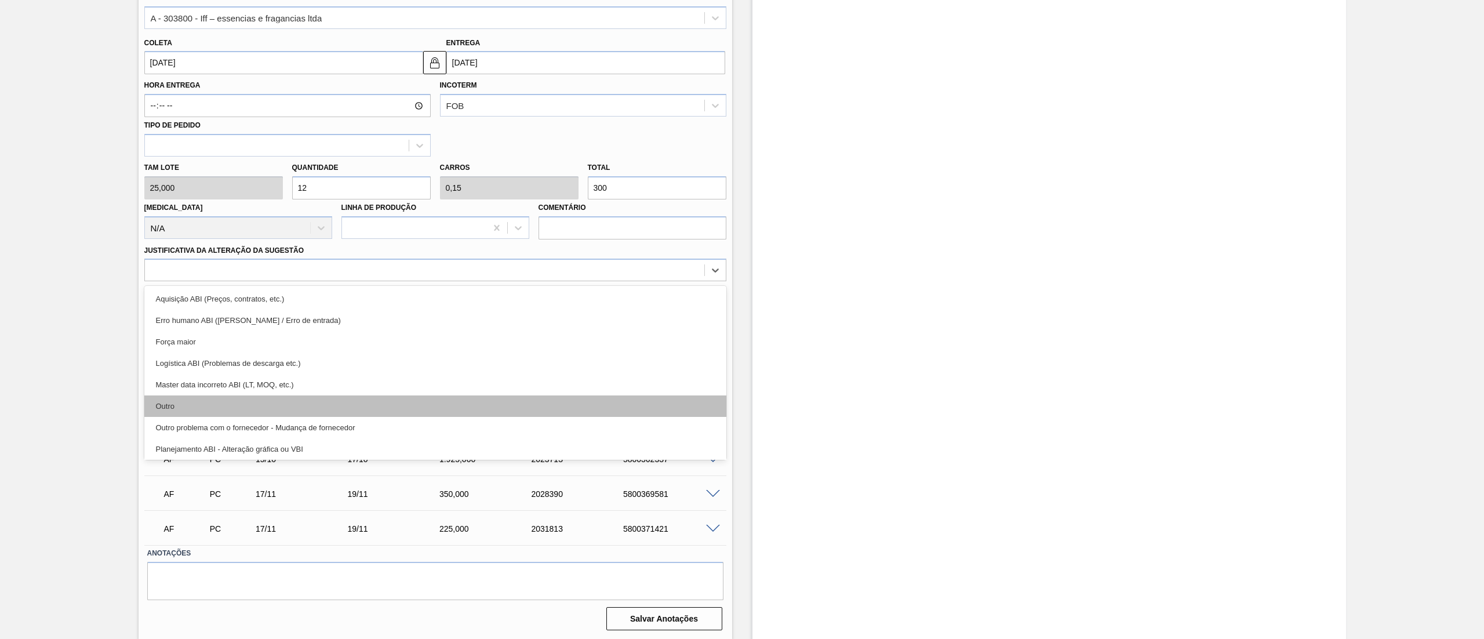
click at [201, 401] on div "Outro" at bounding box center [435, 405] width 582 height 21
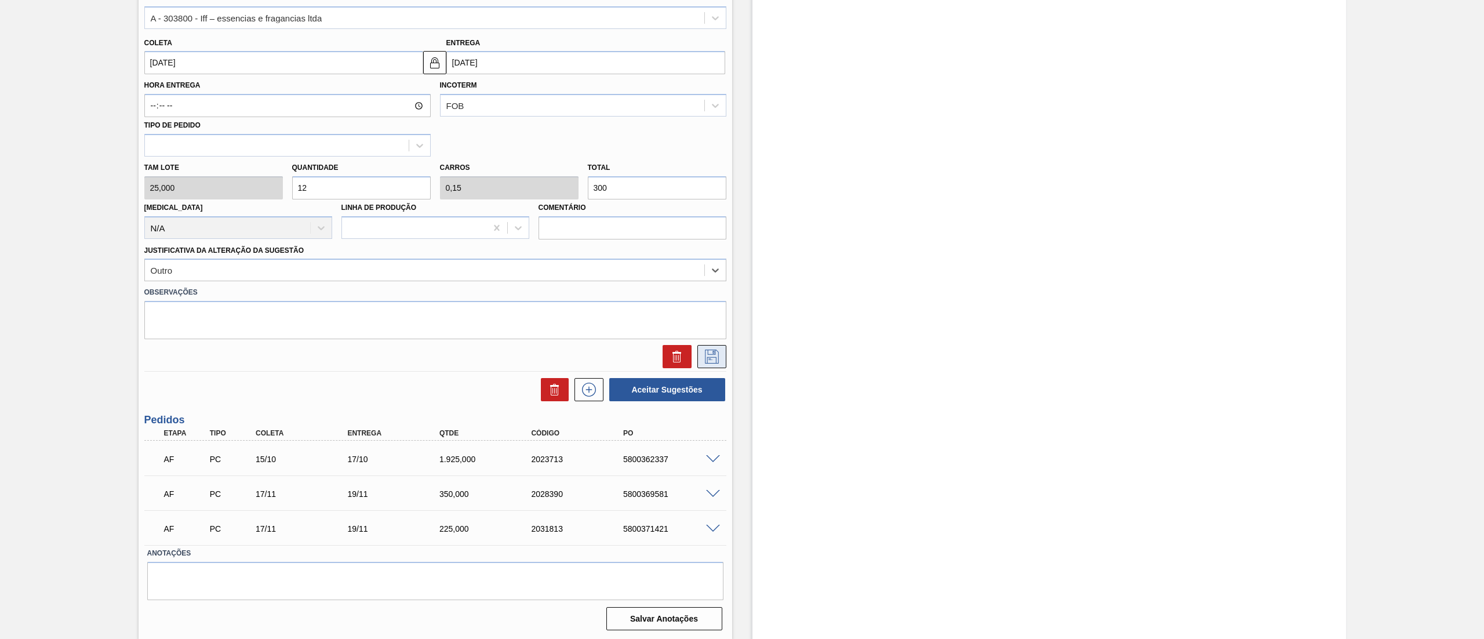
click at [720, 348] on button at bounding box center [711, 356] width 29 height 23
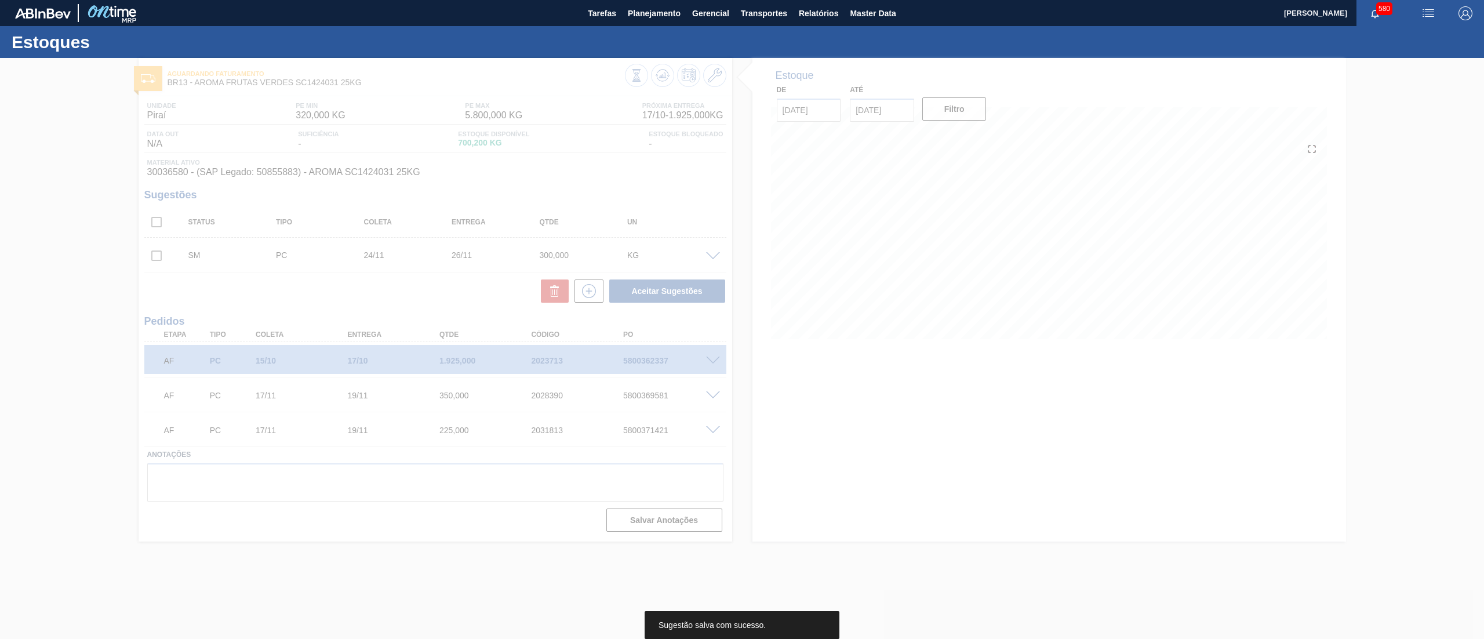
scroll to position [0, 0]
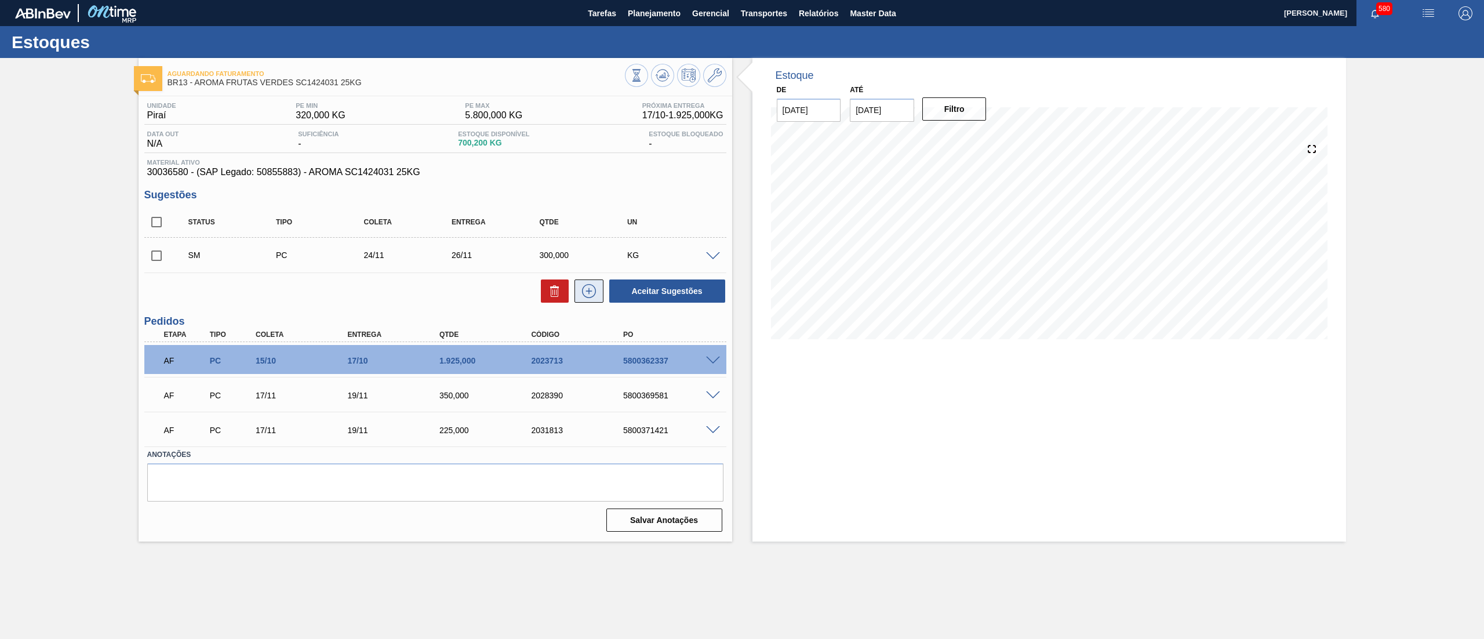
click at [587, 298] on icon at bounding box center [589, 291] width 19 height 14
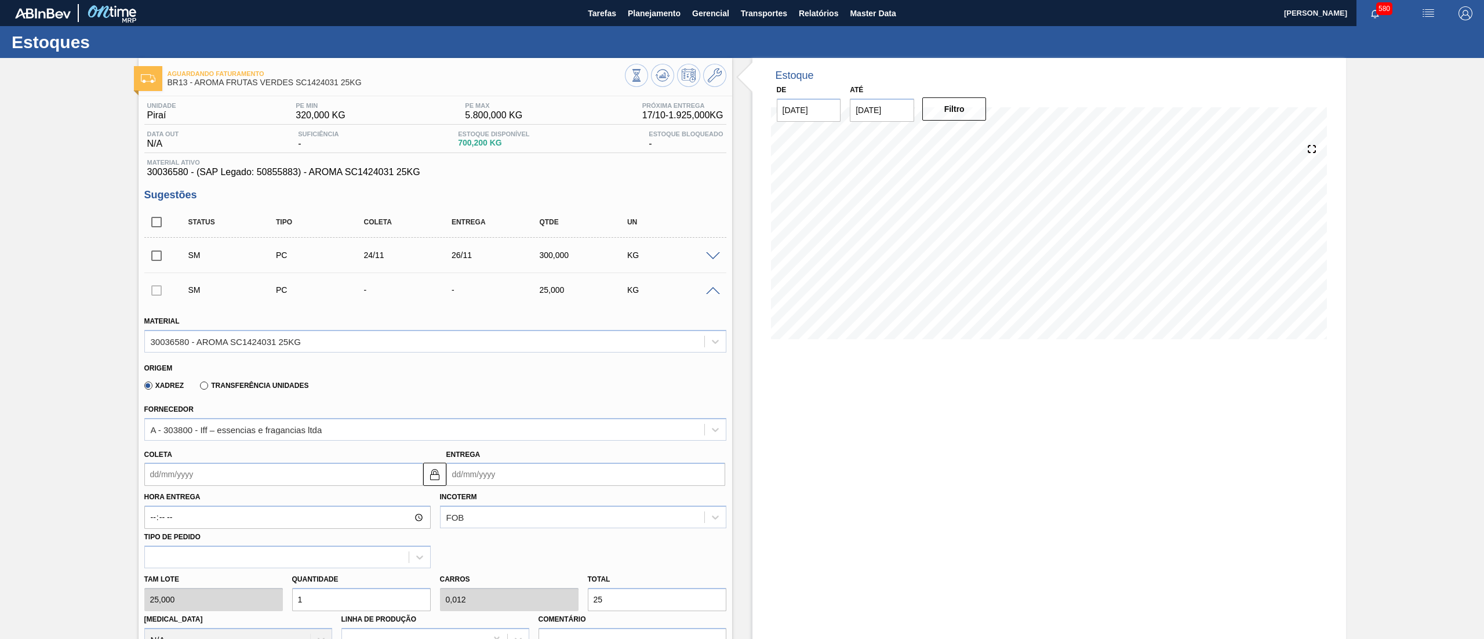
click at [248, 480] on input "Coleta" at bounding box center [283, 474] width 279 height 23
click at [274, 502] on button "Next Month" at bounding box center [274, 502] width 8 height 8
click at [190, 533] on div "2" at bounding box center [195, 540] width 16 height 16
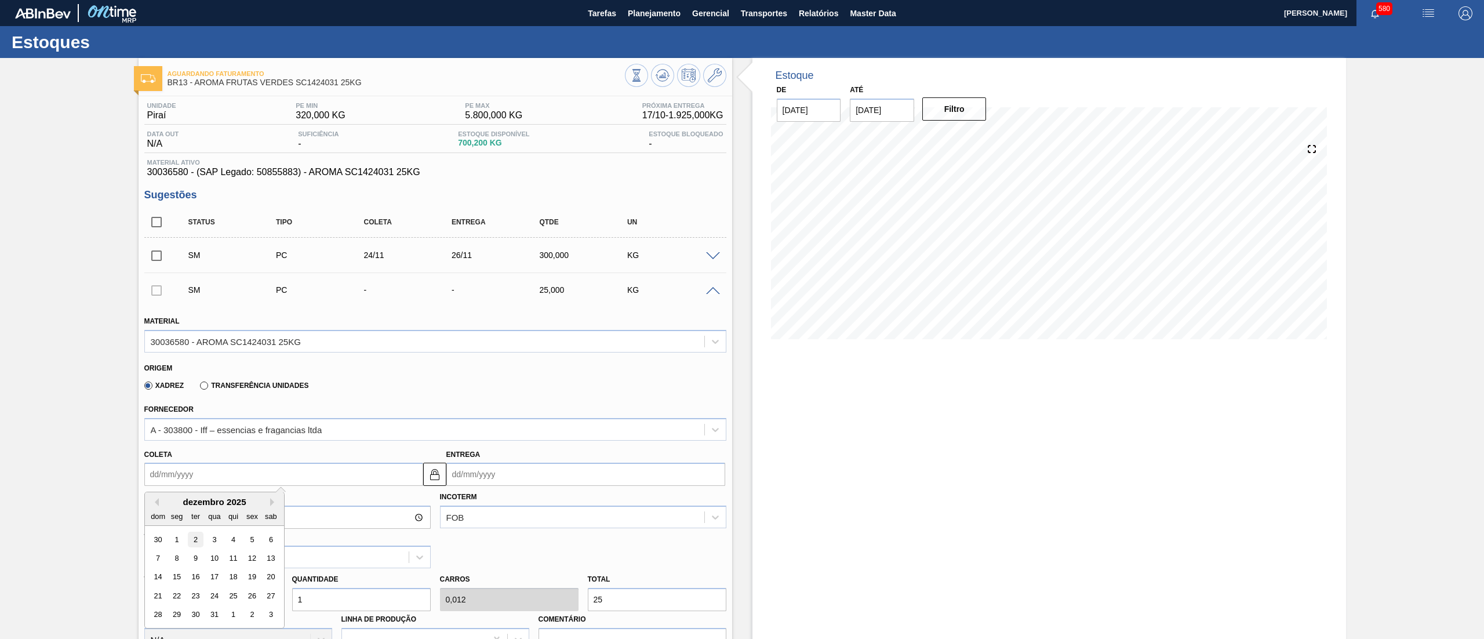
type input "02/12/2025"
type input "04/12/2025"
drag, startPoint x: 318, startPoint y: 599, endPoint x: 228, endPoint y: 586, distance: 91.4
click at [228, 586] on div "Tam lote 25,000 Quantidade 1 Carros 0,012 Total 25 Doca N/A Linha de Produção C…" at bounding box center [435, 609] width 591 height 83
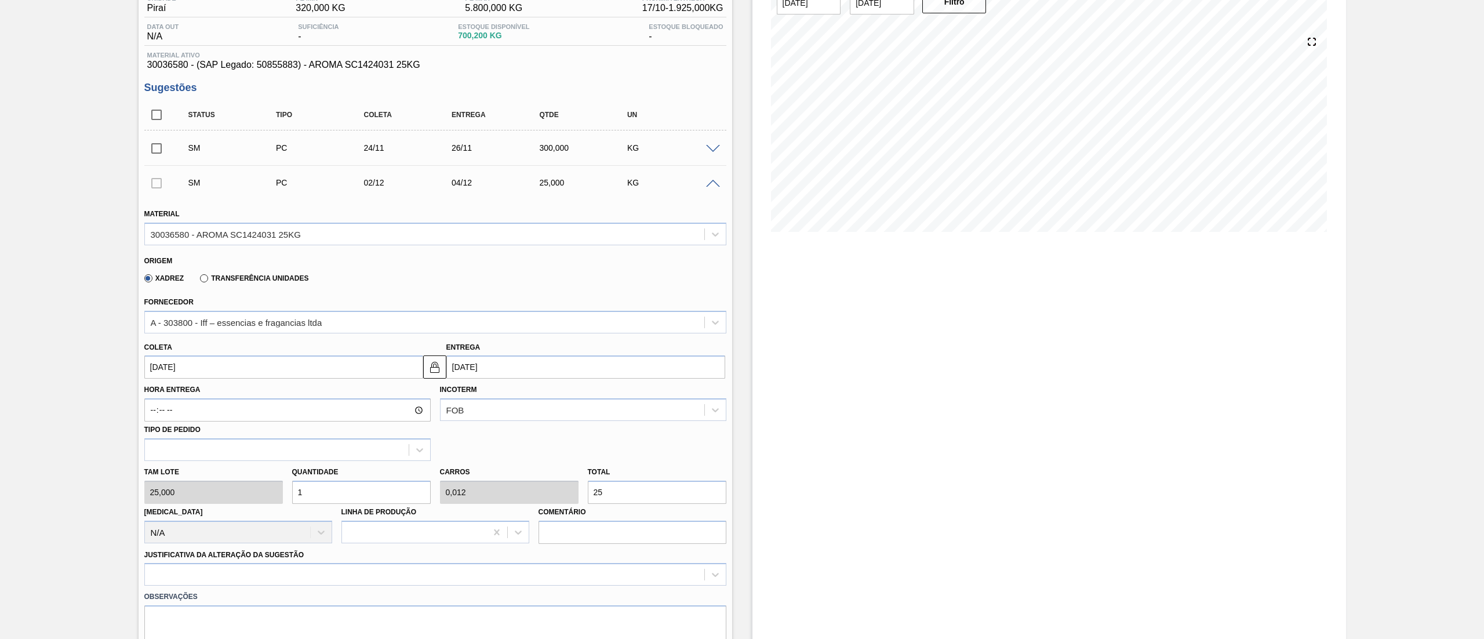
scroll to position [110, 0]
type input "0,013"
type input "4"
type input "0,05"
type input "100"
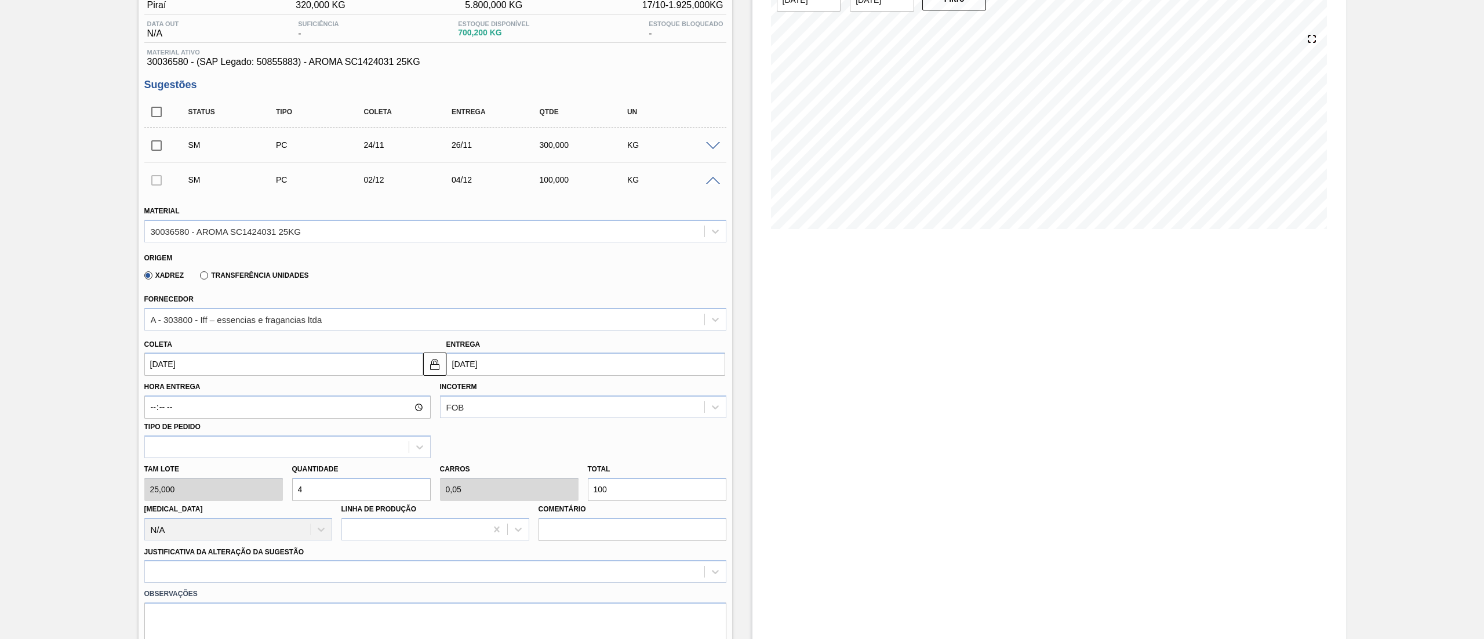
click at [228, 488] on div "Tam lote 25,000 Quantidade 4 Carros 0,05 Total 100 Doca N/A Linha de Produção C…" at bounding box center [435, 499] width 591 height 83
type input "1"
type input "0,013"
type input "25"
type input "12"
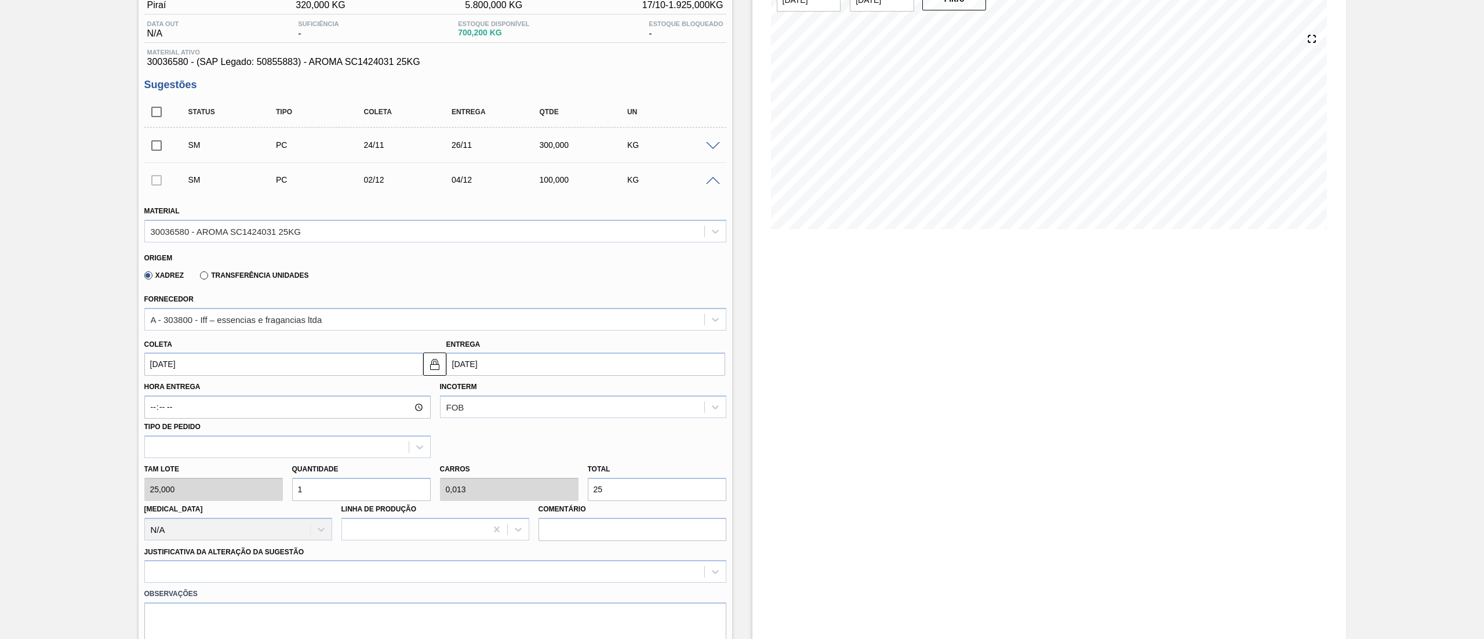
type input "0,15"
type input "300"
click at [207, 485] on div "Tam lote 25,000 Quantidade 12 Carros 0,15 Total 300 Doca N/A Linha de Produção …" at bounding box center [435, 499] width 591 height 83
type input "1"
type input "0,013"
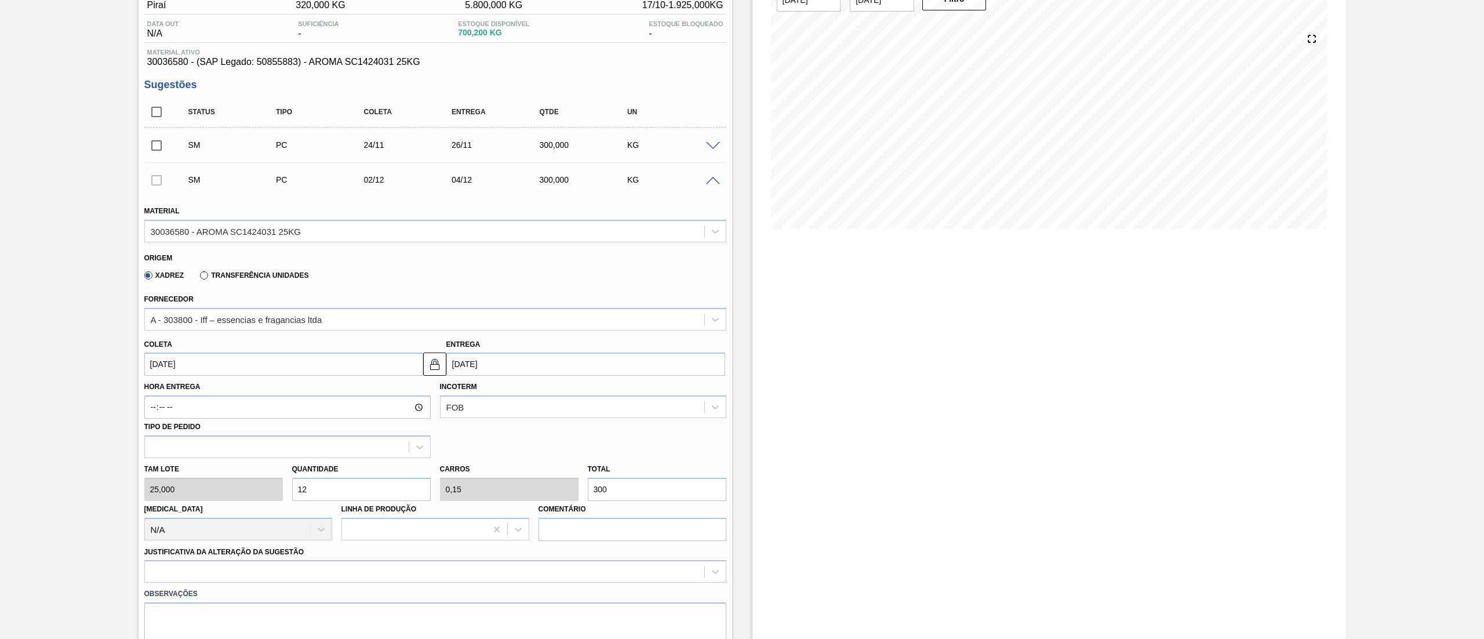
type input "25"
type input "16"
type input "0,2"
type input "400"
type input "16"
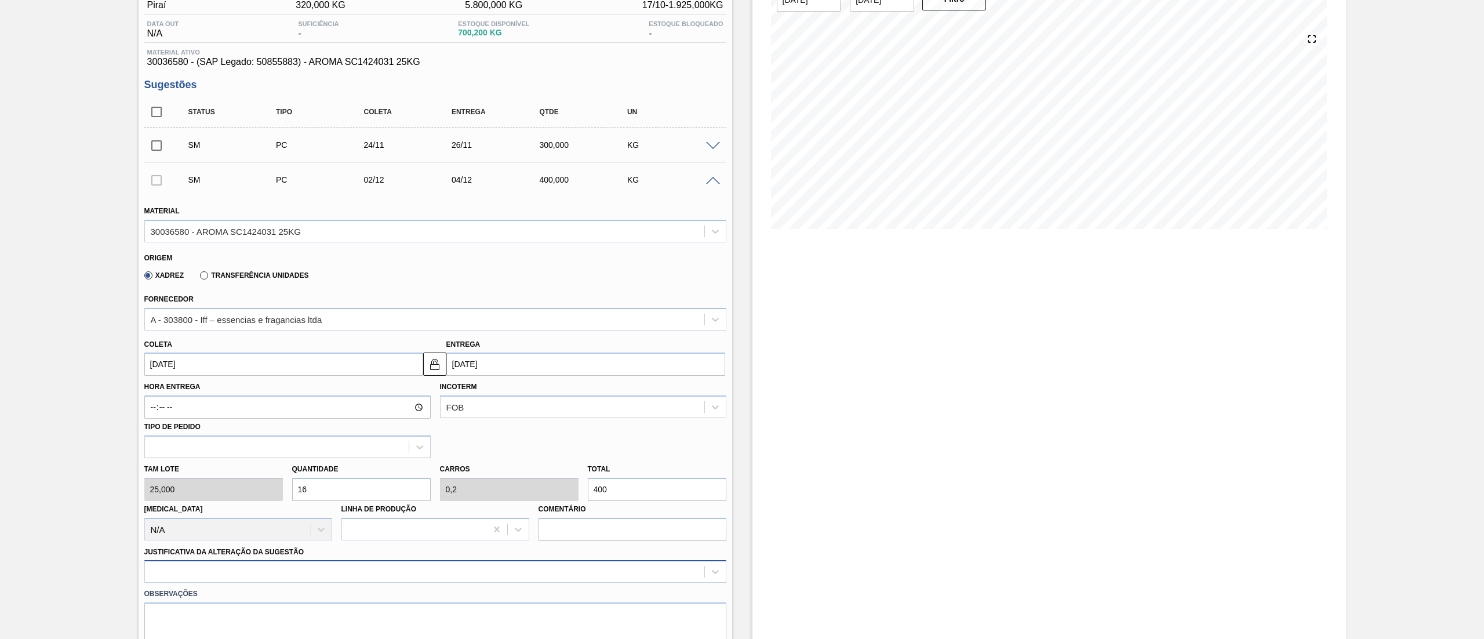
click at [260, 563] on div at bounding box center [435, 571] width 582 height 23
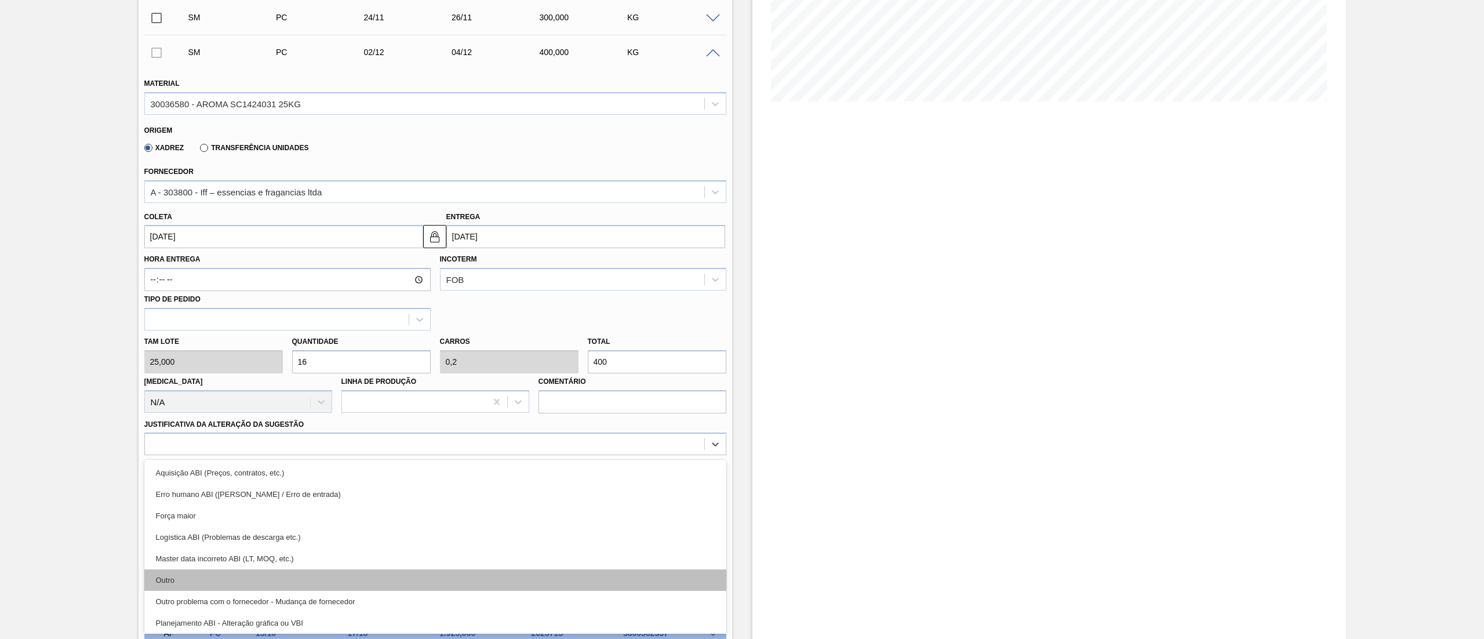
click at [228, 576] on div "Outro" at bounding box center [435, 579] width 582 height 21
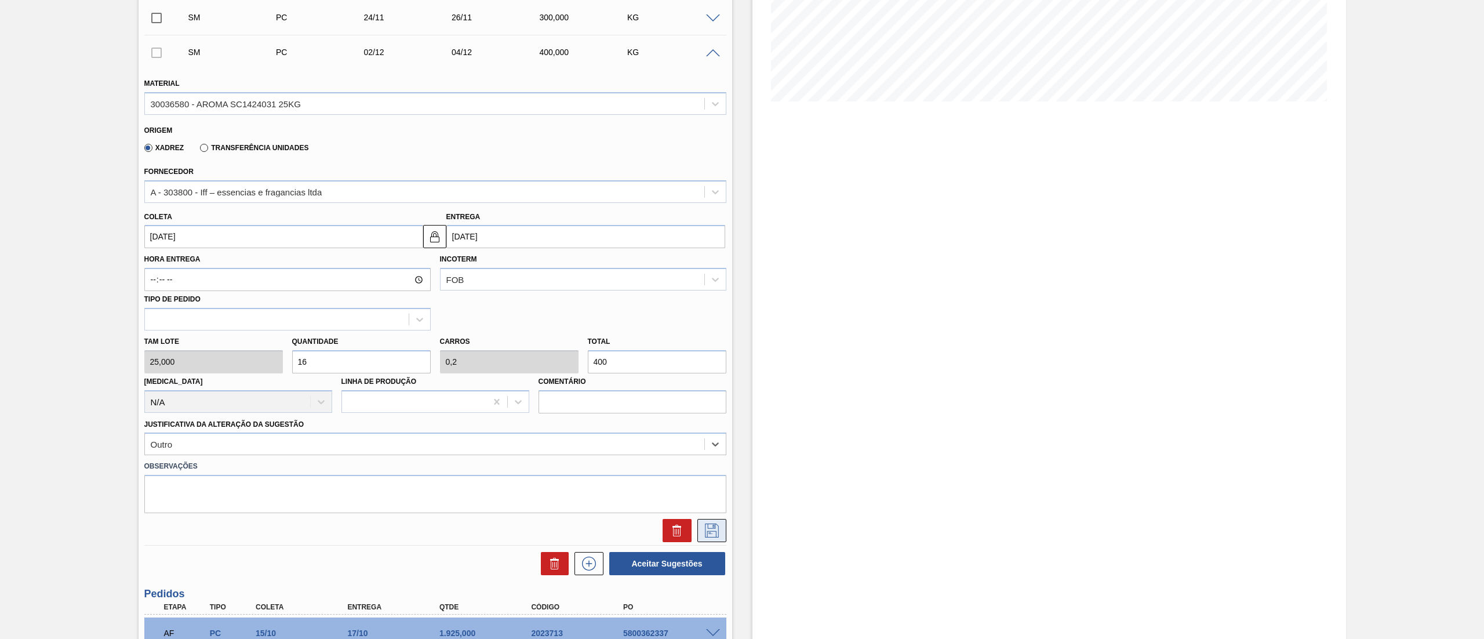
click at [705, 537] on icon at bounding box center [712, 531] width 19 height 14
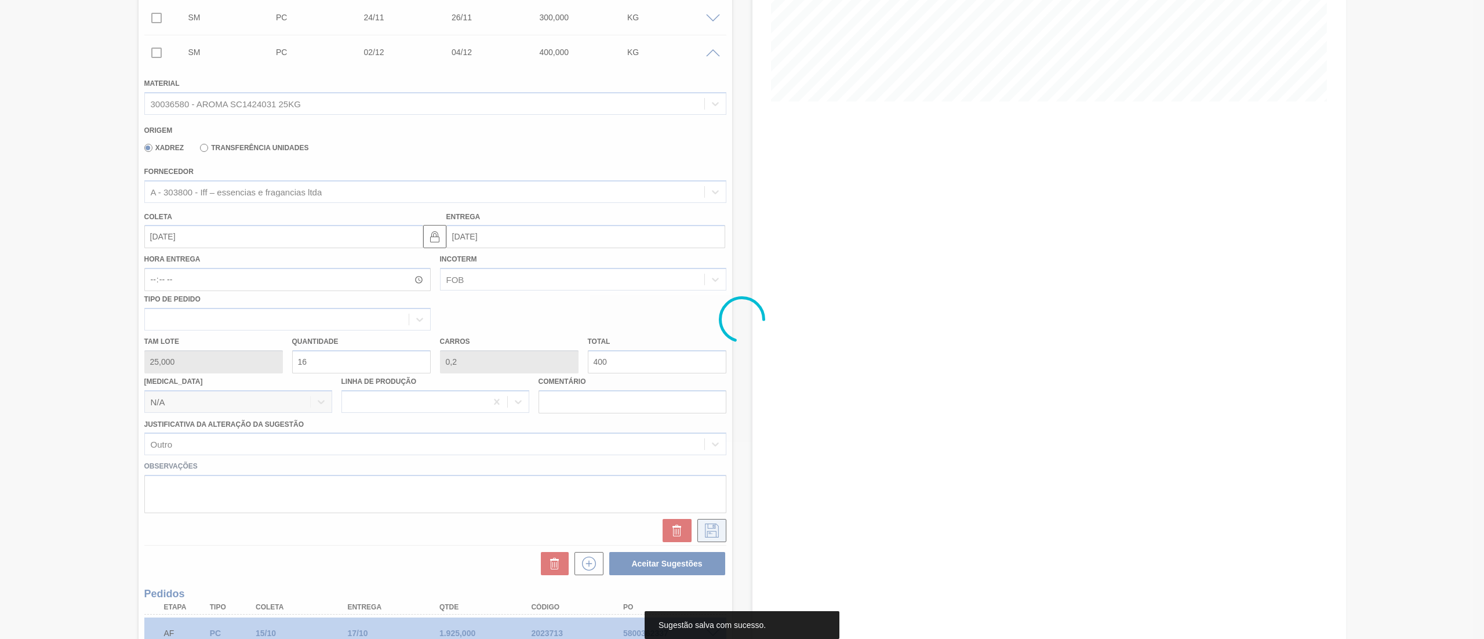
scroll to position [0, 0]
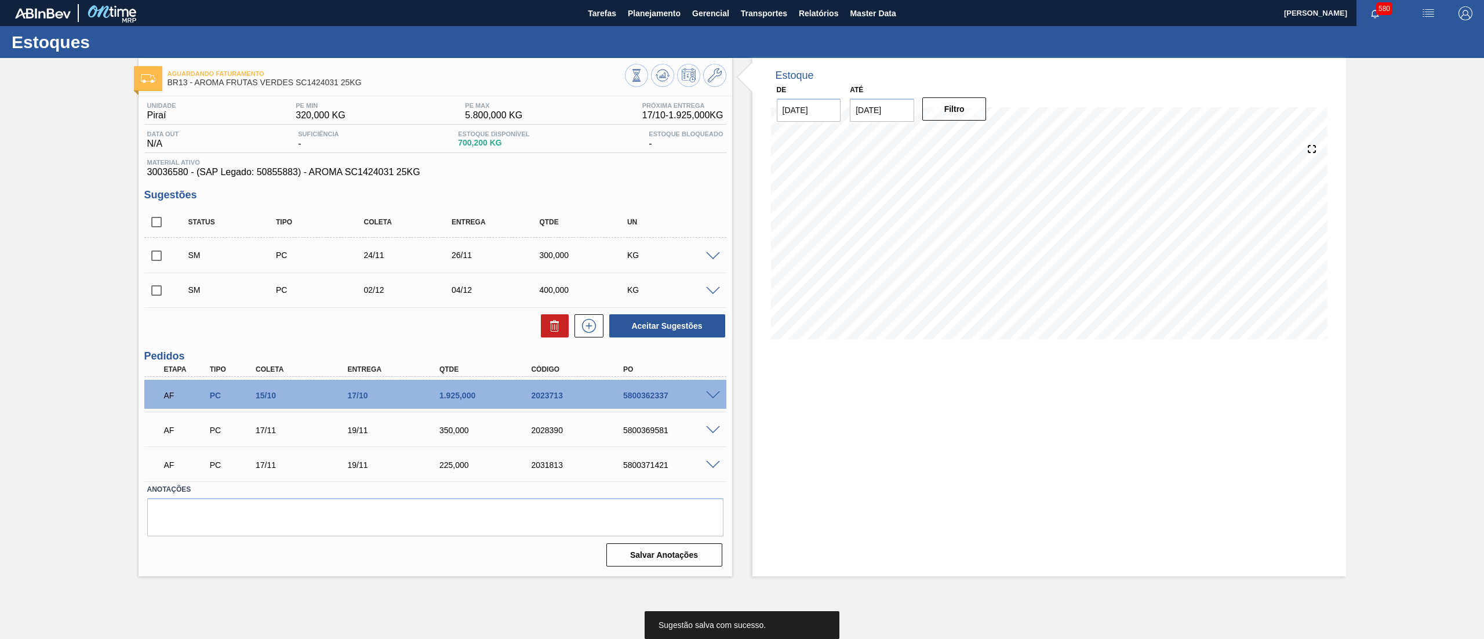
drag, startPoint x: 705, startPoint y: 537, endPoint x: 1002, endPoint y: 595, distance: 303.1
click at [1002, 595] on main "Tarefas Planejamento Gerencial Transportes Relatórios Master Data Leticia Marqu…" at bounding box center [742, 319] width 1484 height 639
click at [154, 215] on input "checkbox" at bounding box center [156, 222] width 24 height 24
checkbox input "true"
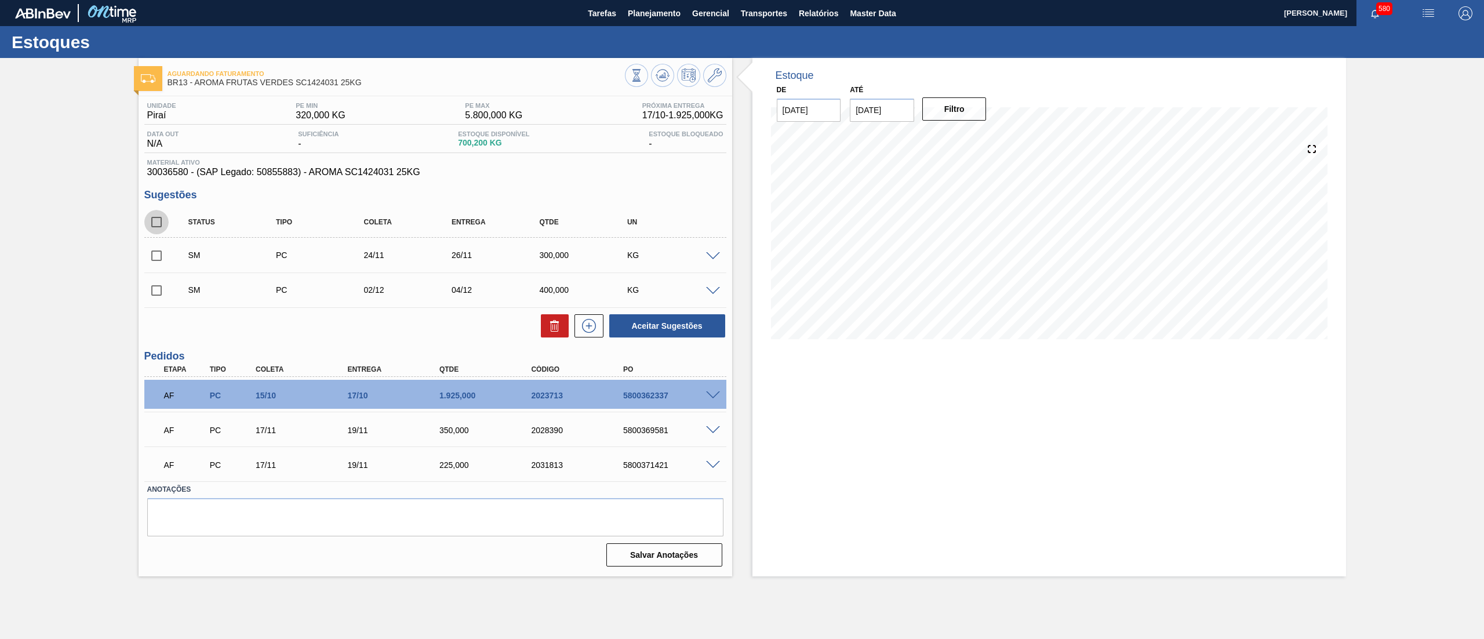
checkbox input "true"
click at [627, 324] on button "Aceitar Sugestões" at bounding box center [667, 325] width 116 height 23
checkbox input "false"
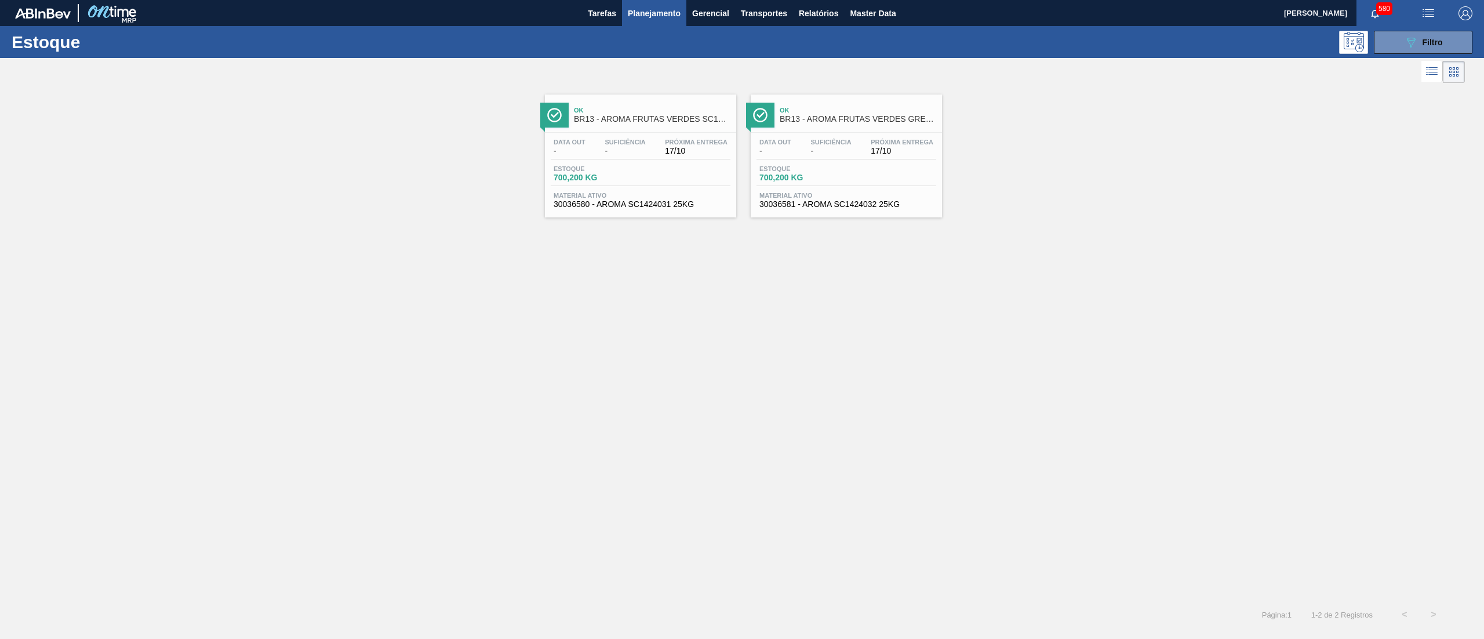
click at [837, 215] on div "Ok BR13 - AROMA FRUTAS VERDES GREEN MIX SC1424032 25KG Data out - Suficiência -…" at bounding box center [846, 156] width 191 height 123
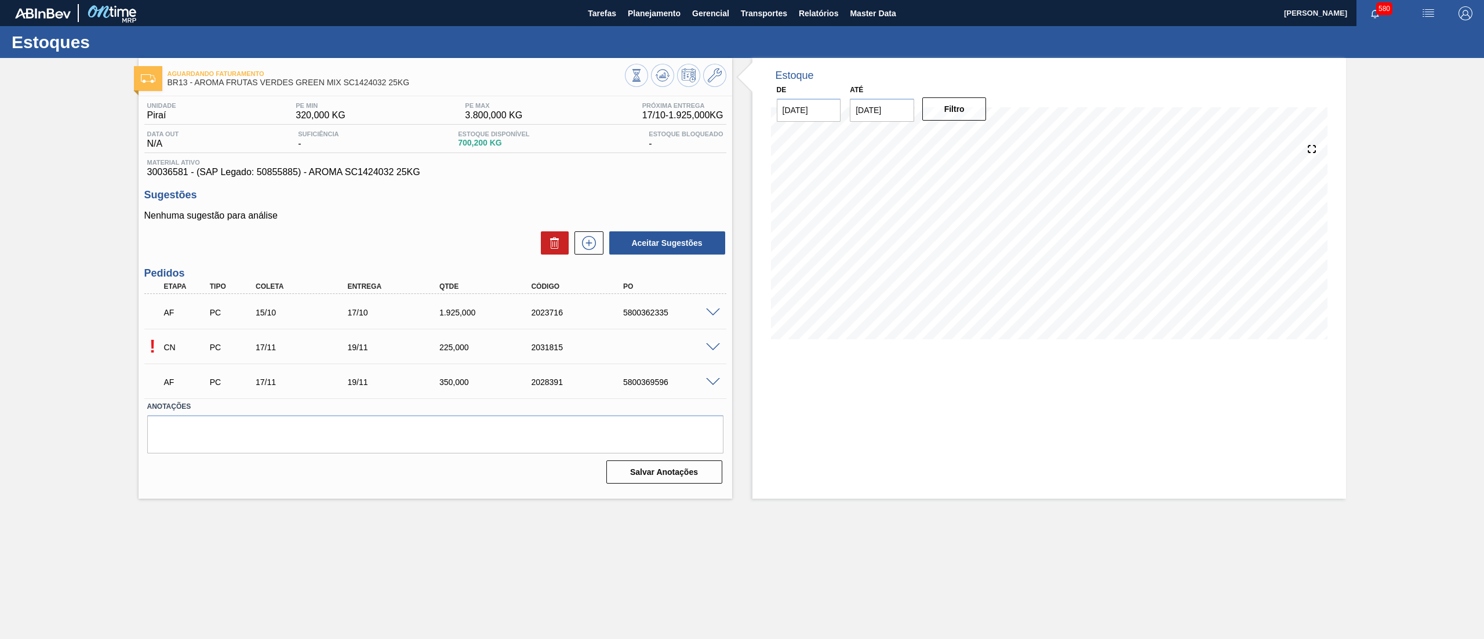
click at [706, 344] on span at bounding box center [713, 347] width 14 height 9
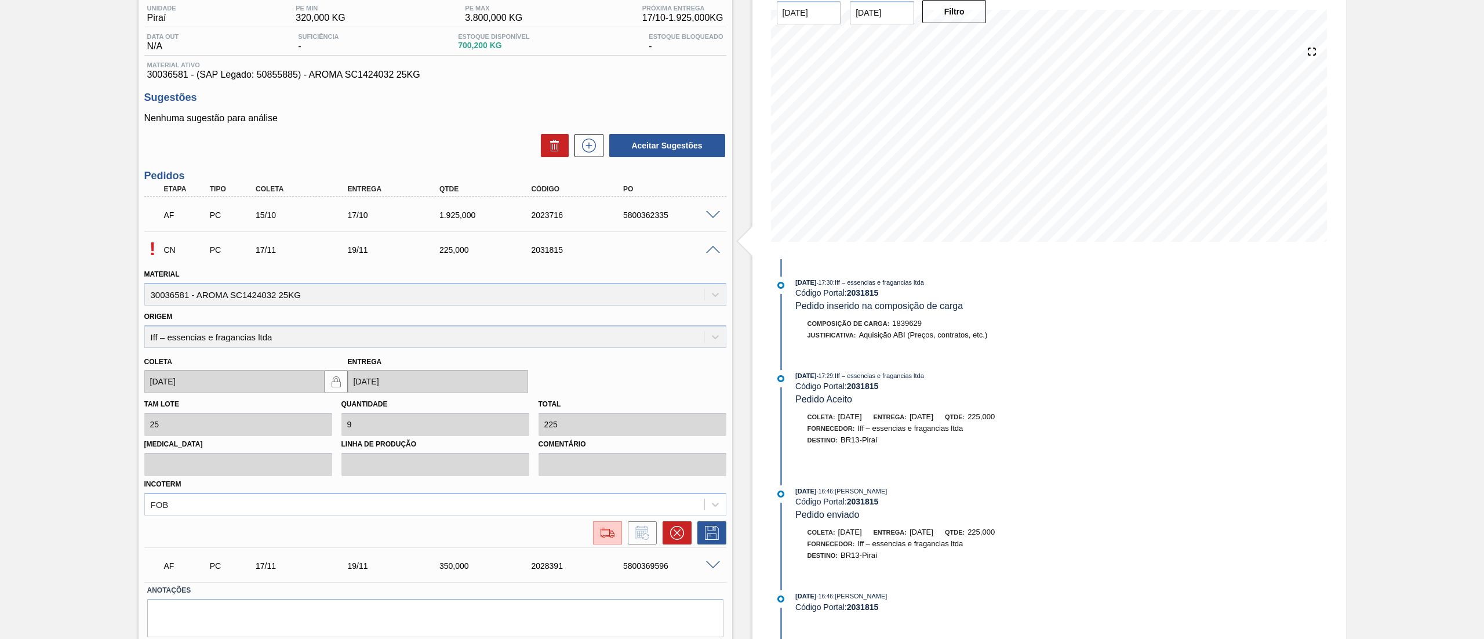
scroll to position [135, 0]
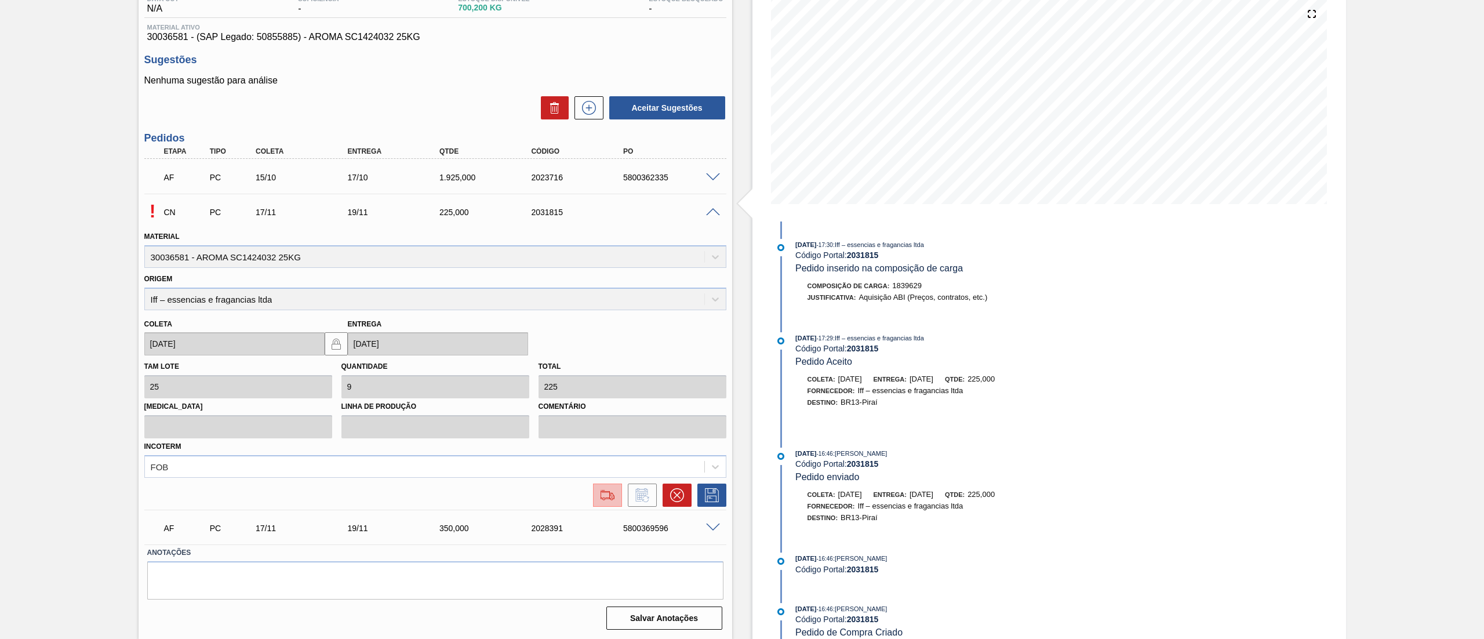
click at [602, 494] on img at bounding box center [607, 495] width 19 height 14
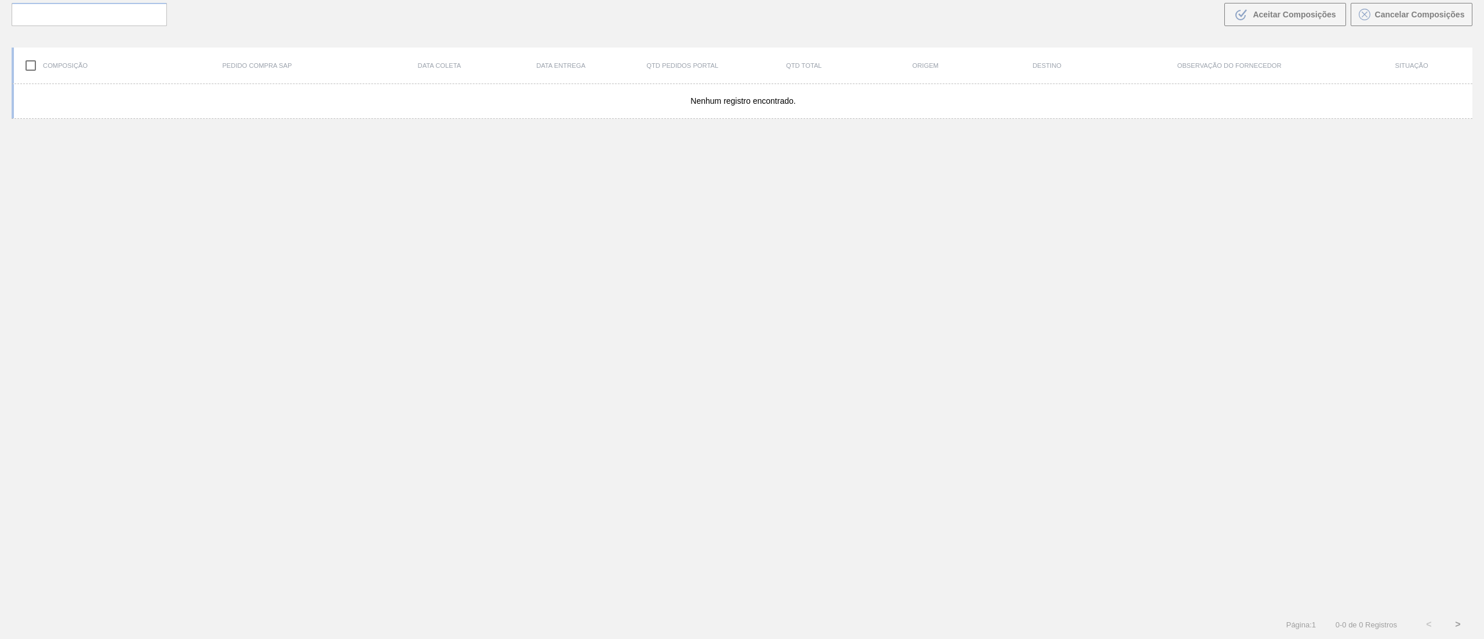
scroll to position [83, 0]
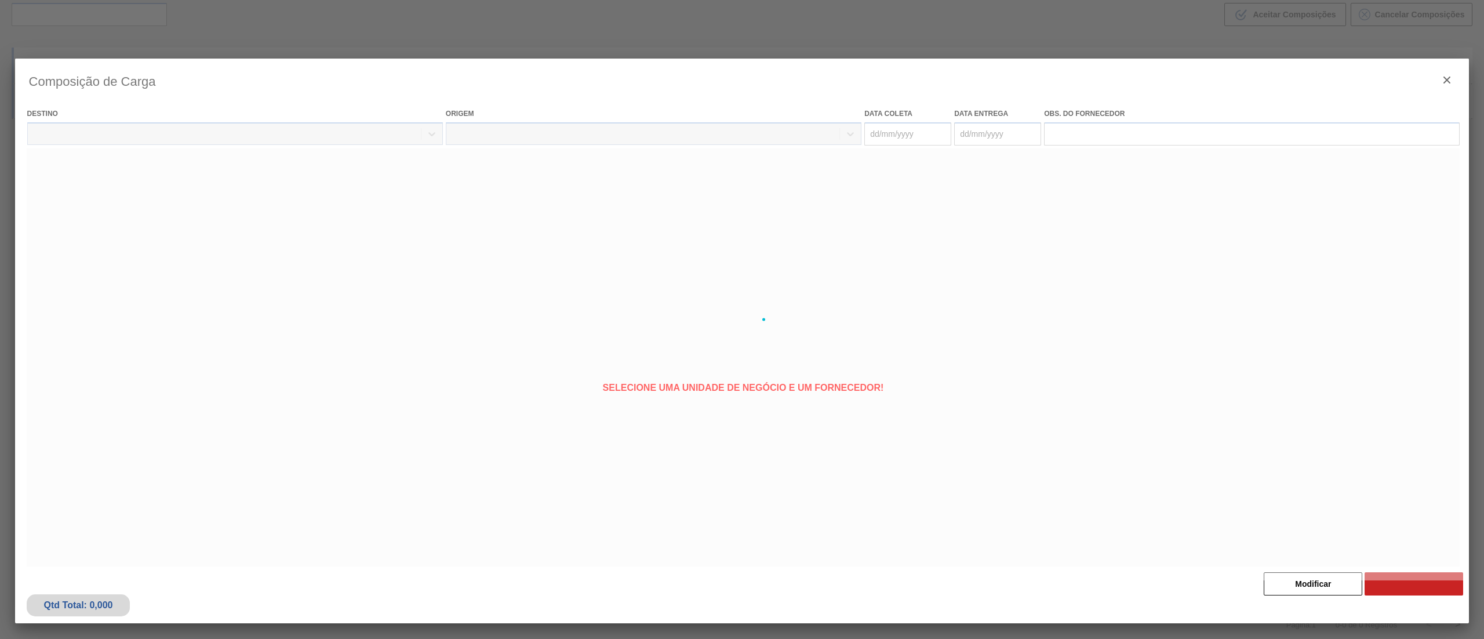
type coleta "17/11/2025"
type entrega "19/11/2025"
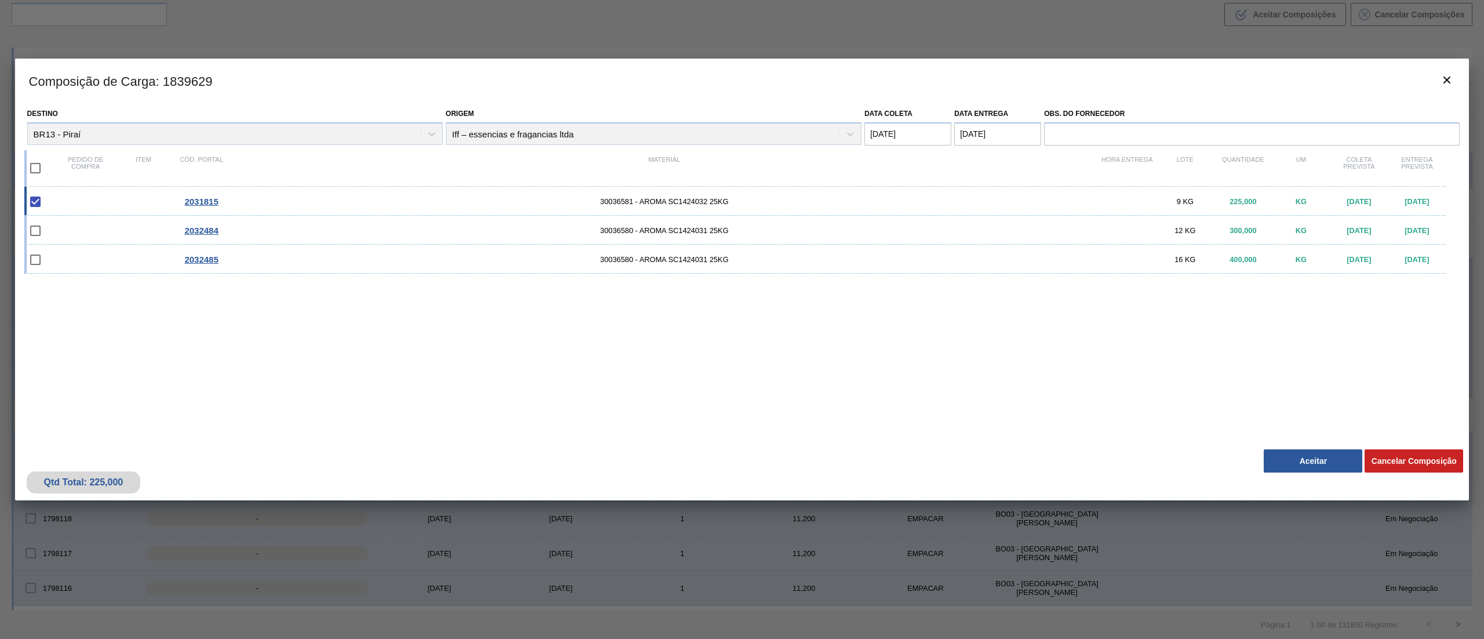
click at [1311, 452] on button "Aceitar" at bounding box center [1313, 460] width 99 height 23
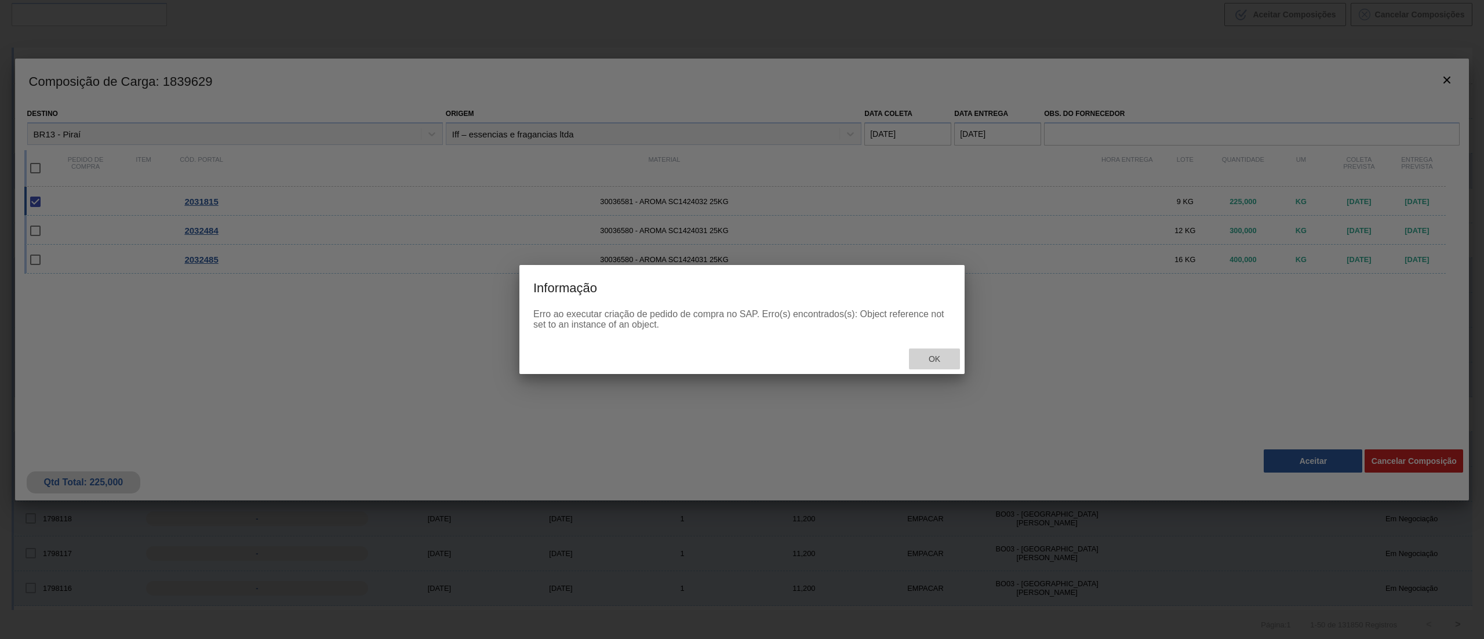
click at [942, 362] on span "Ok" at bounding box center [935, 358] width 30 height 9
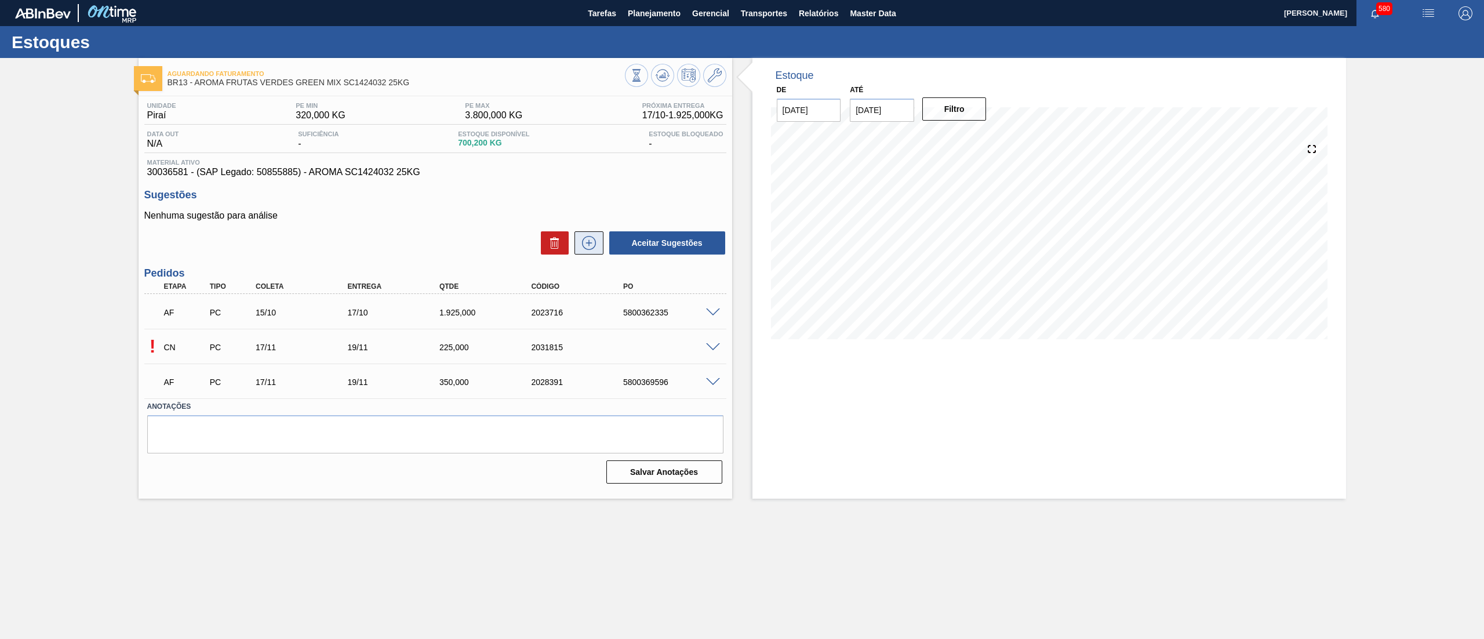
click at [591, 246] on icon at bounding box center [589, 243] width 19 height 14
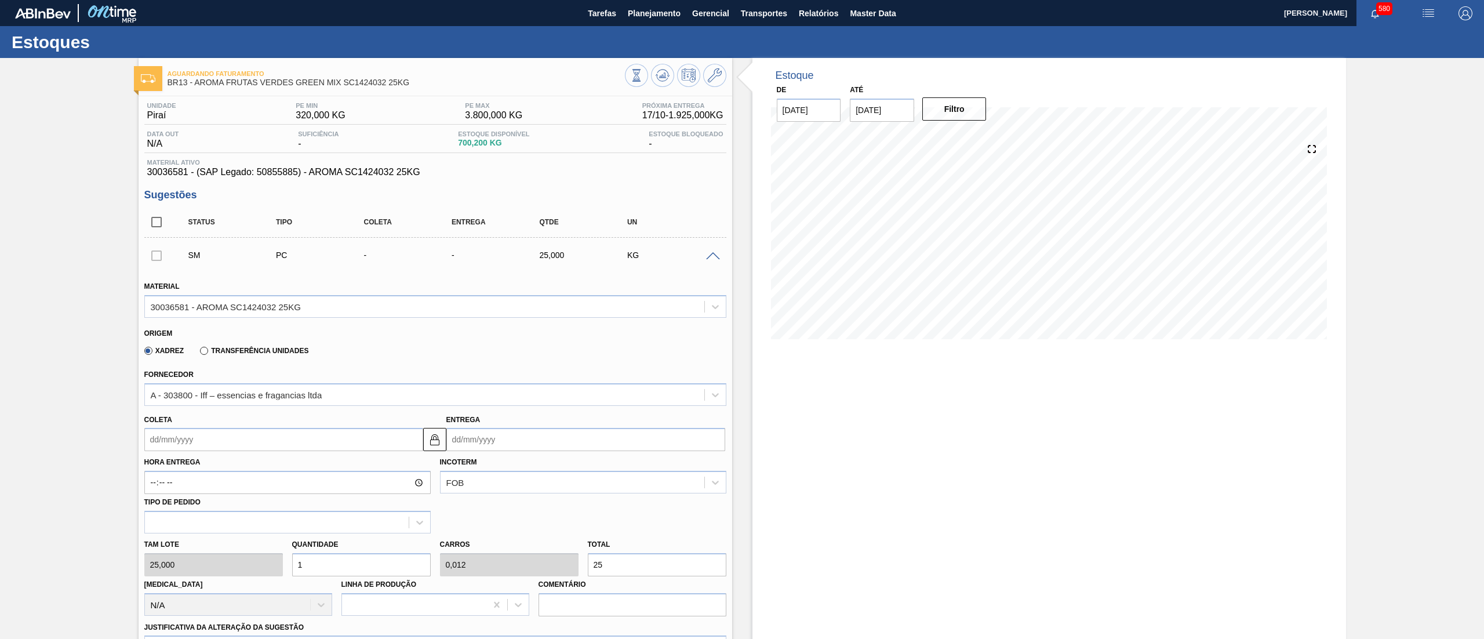
click at [247, 435] on input "Coleta" at bounding box center [283, 439] width 279 height 23
click at [269, 468] on div "setembro 2025" at bounding box center [214, 467] width 139 height 10
click at [274, 468] on button "Next Month" at bounding box center [274, 467] width 8 height 8
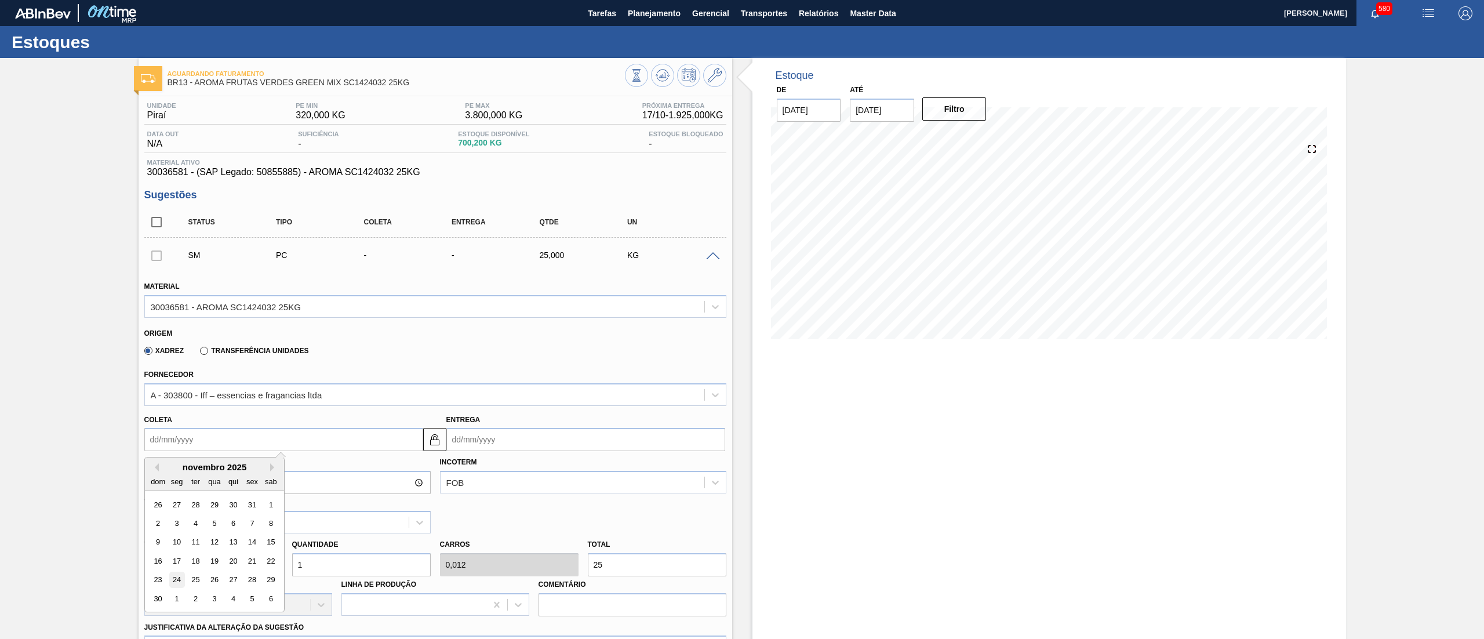
click at [177, 577] on div "24" at bounding box center [177, 580] width 16 height 16
type input "24/11/2025"
type input "26/11/2025"
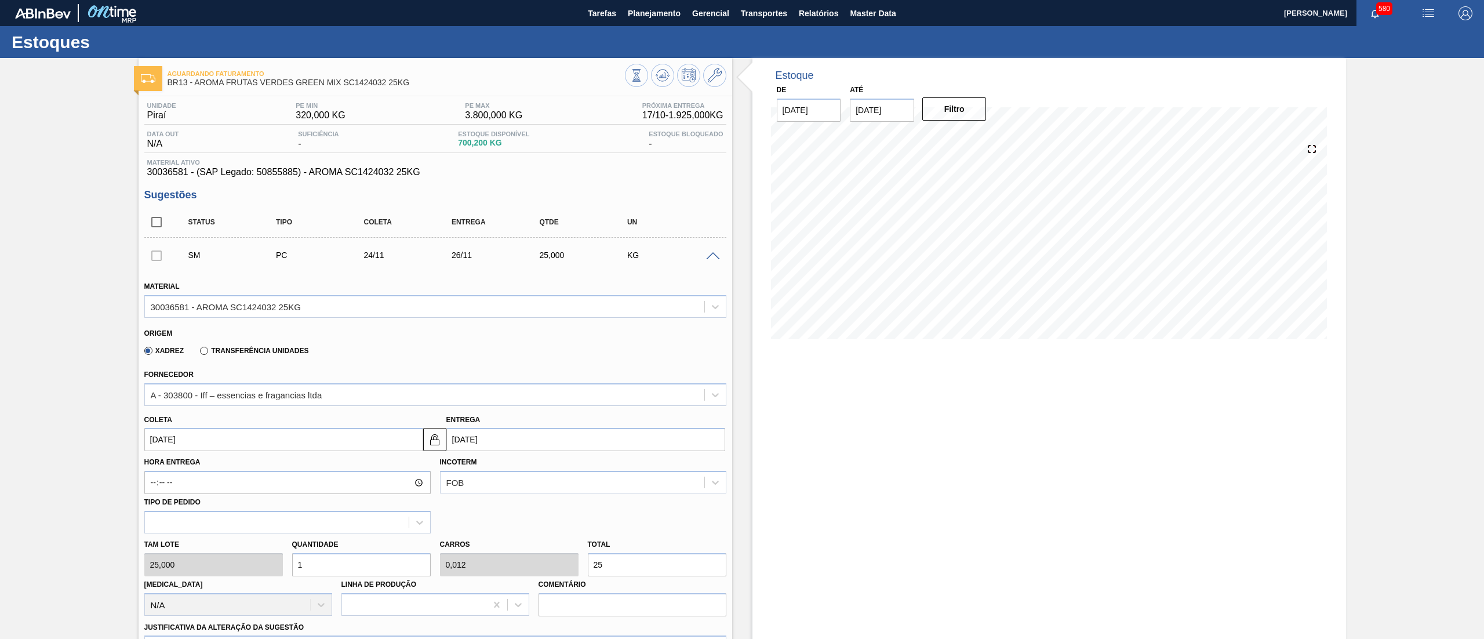
scroll to position [377, 0]
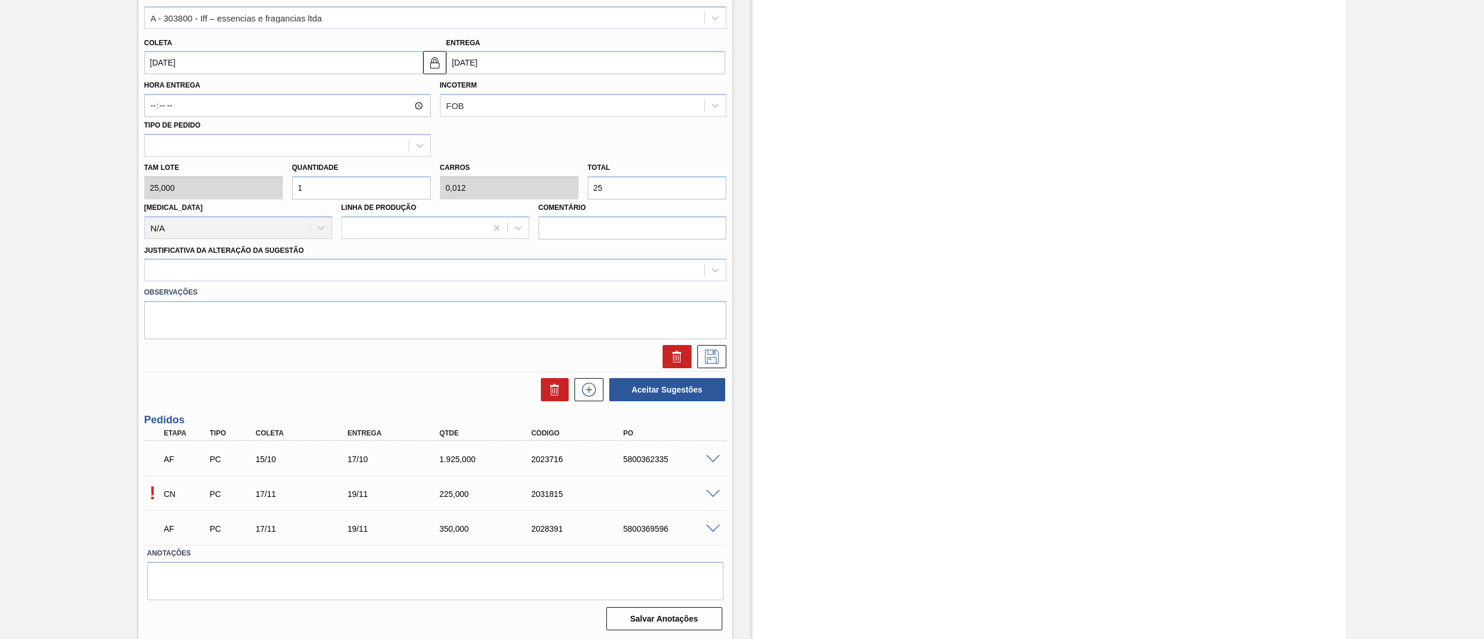
click at [242, 191] on div "Tam lote 25,000 Quantidade 1 Carros 0,012 Total 25 Doca N/A Linha de Produção C…" at bounding box center [435, 198] width 591 height 83
type input "0,013"
drag, startPoint x: 240, startPoint y: 191, endPoint x: 843, endPoint y: 198, distance: 603.0
click at [880, 197] on div "Estoque De 16/09/2025 Até 29/11/2025 Filtro" at bounding box center [1050, 160] width 594 height 959
click at [238, 192] on div "Tam lote 25,000 Quantidade 1 Carros 0,013 Total 25 Doca N/A Linha de Produção C…" at bounding box center [435, 198] width 591 height 83
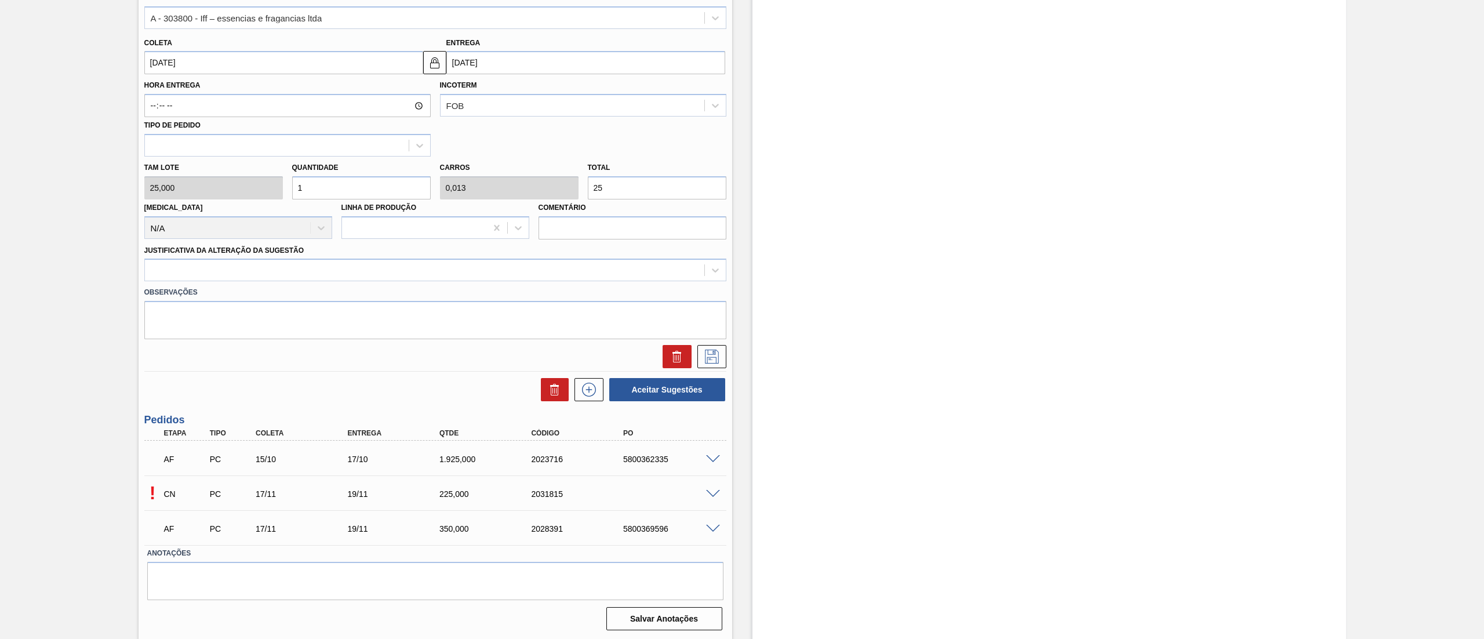
type input "12"
type input "0,15"
type input "300"
type input "12"
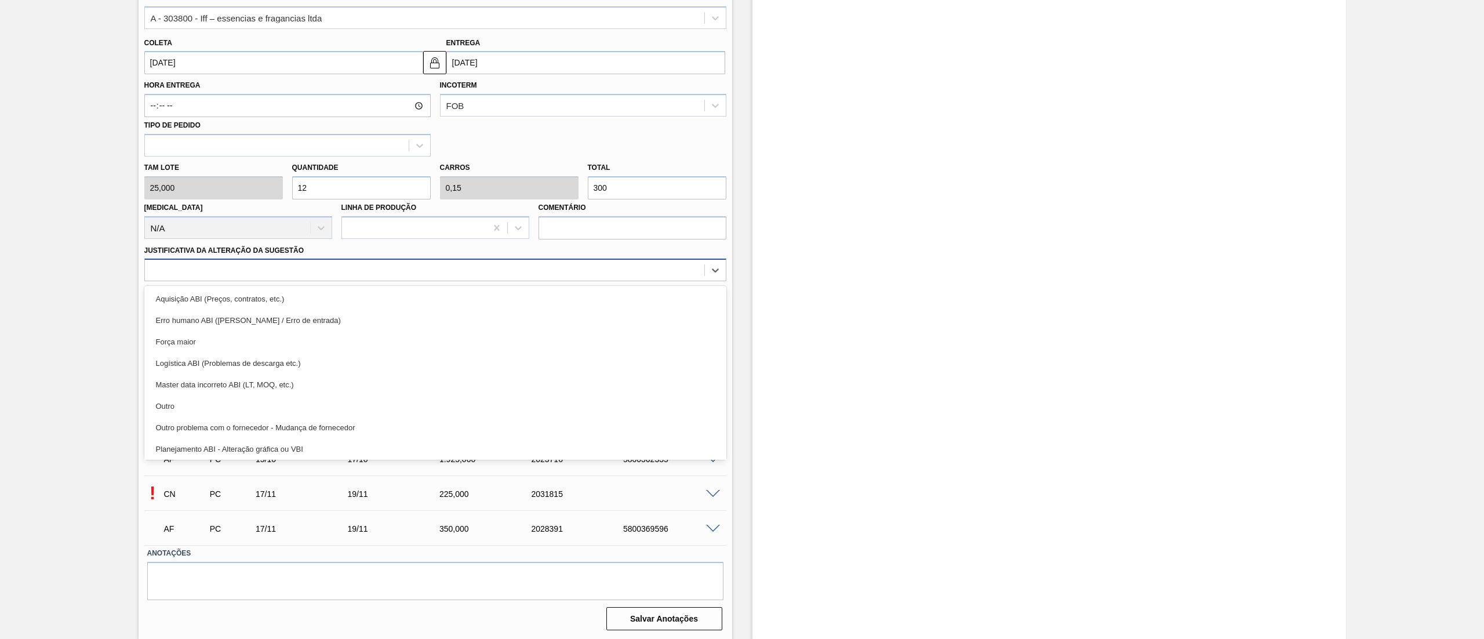
click at [271, 272] on div at bounding box center [424, 270] width 559 height 17
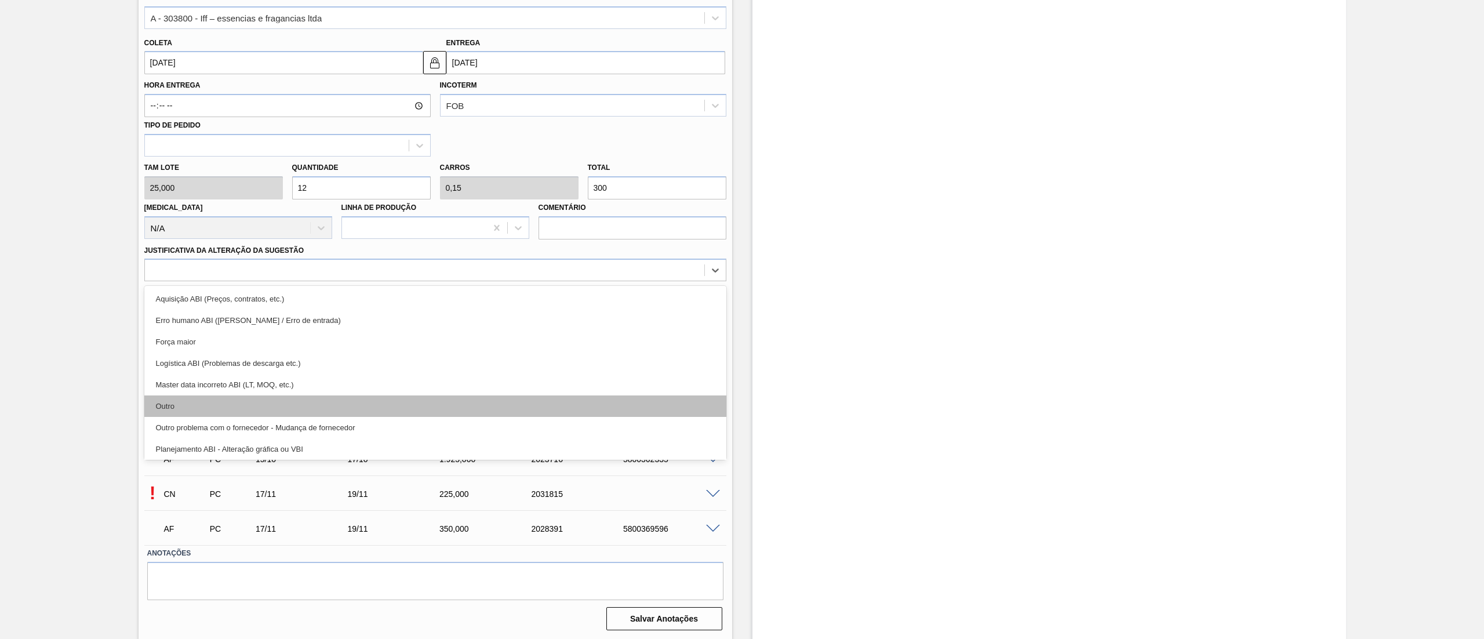
click at [218, 402] on div "Outro" at bounding box center [435, 405] width 582 height 21
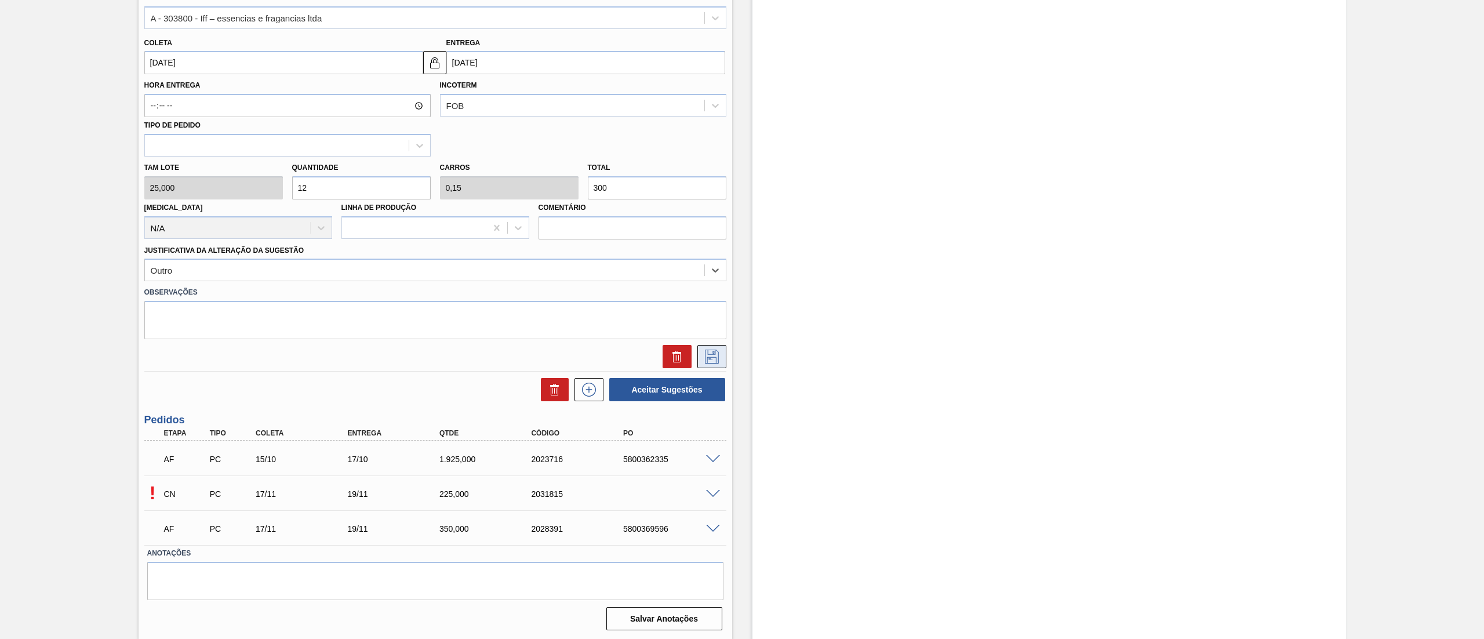
click at [715, 363] on icon at bounding box center [712, 357] width 19 height 14
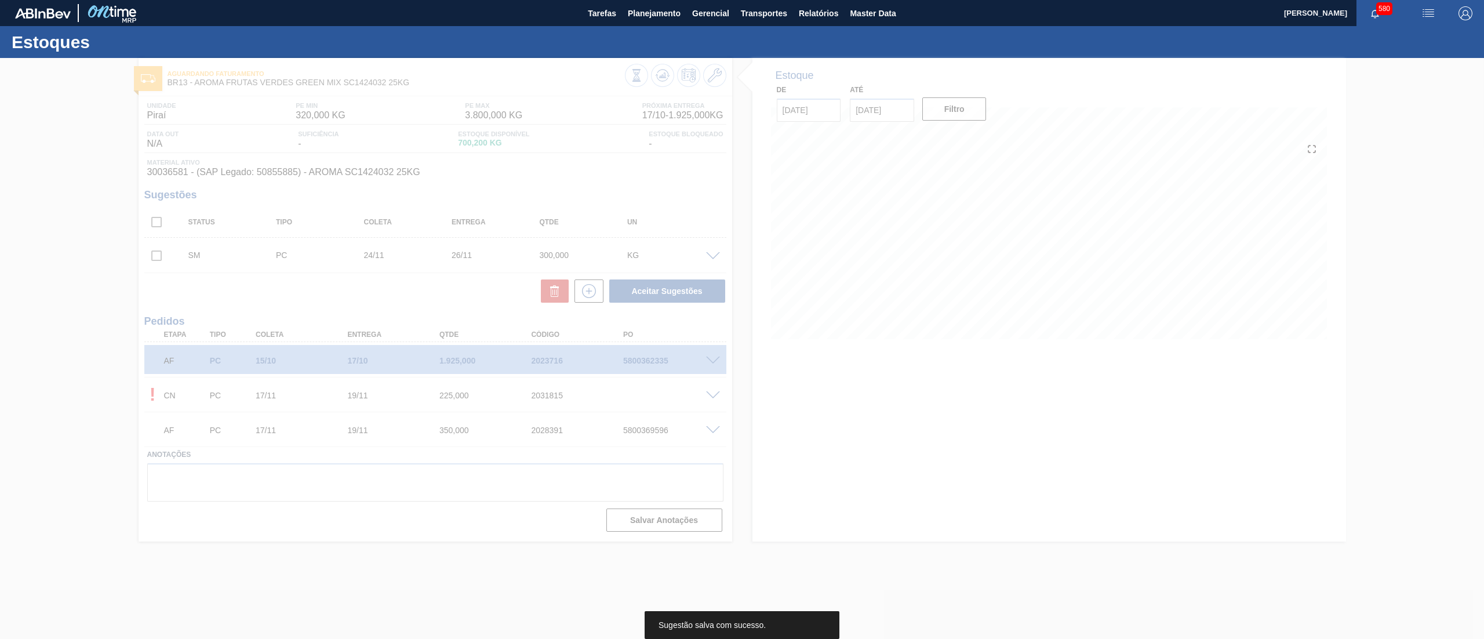
scroll to position [0, 0]
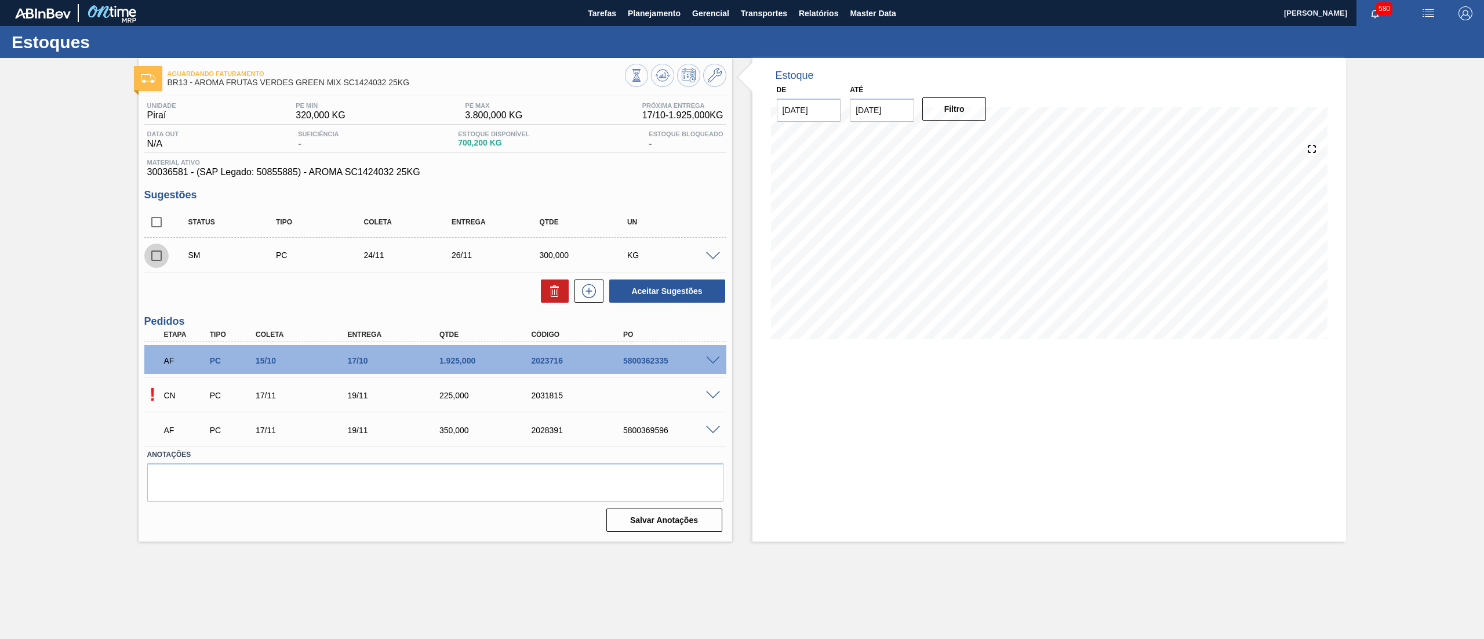
click at [155, 257] on input "checkbox" at bounding box center [156, 256] width 24 height 24
click at [651, 282] on button "Aceitar Sugestões" at bounding box center [667, 290] width 116 height 23
checkbox input "false"
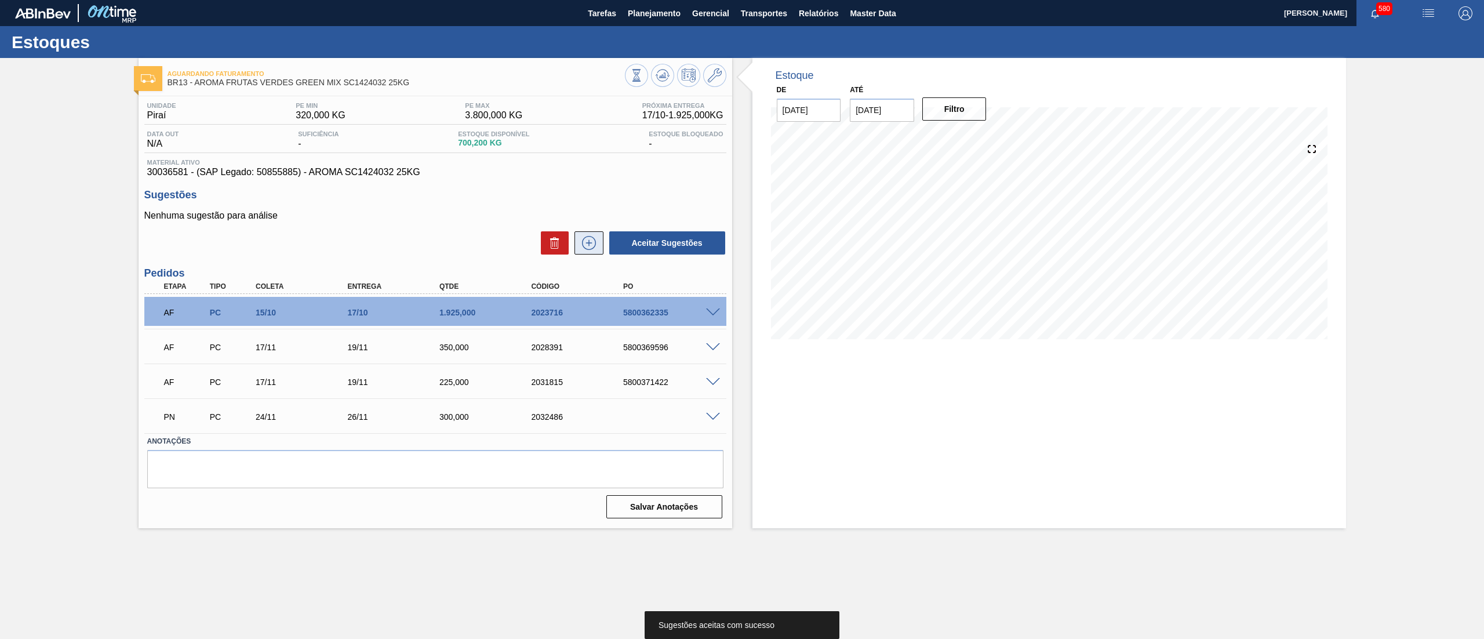
click at [591, 243] on icon at bounding box center [589, 242] width 6 height 1
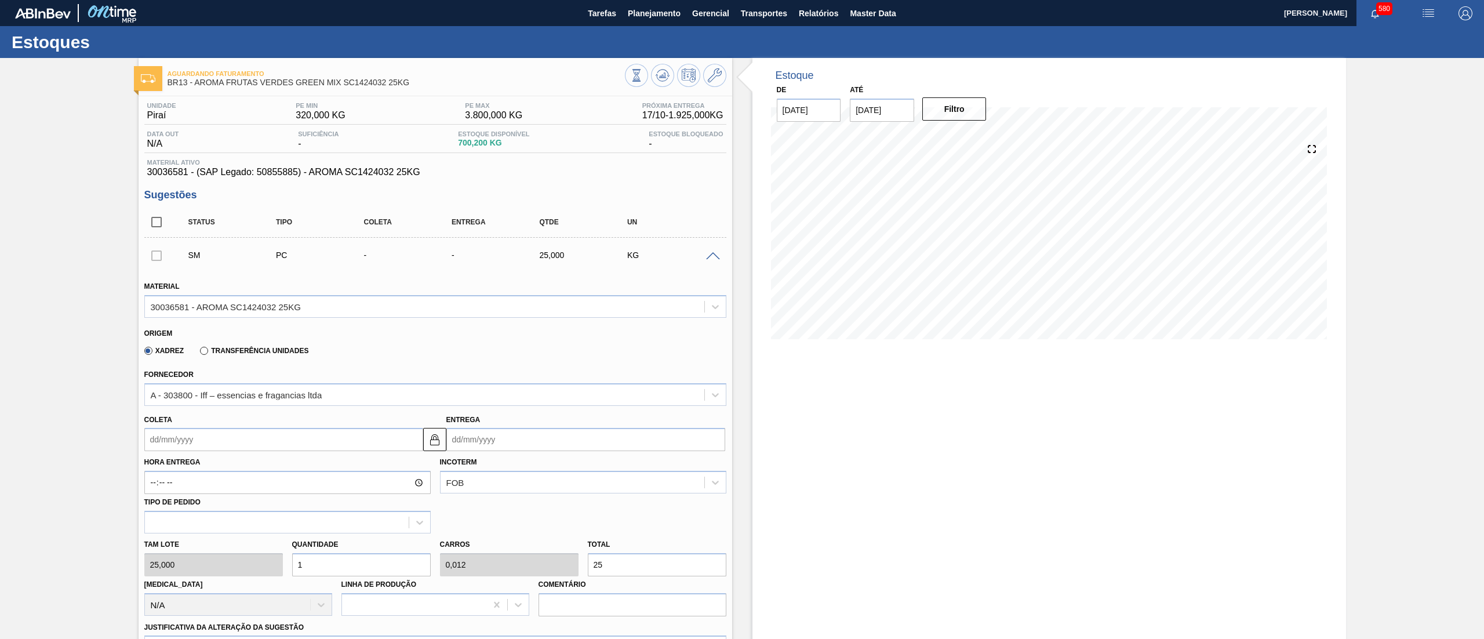
click at [240, 442] on input "Coleta" at bounding box center [283, 439] width 279 height 23
click at [272, 468] on button "Next Month" at bounding box center [274, 467] width 8 height 8
click at [272, 470] on button "Next Month" at bounding box center [274, 467] width 8 height 8
click at [181, 499] on div "1" at bounding box center [177, 505] width 16 height 16
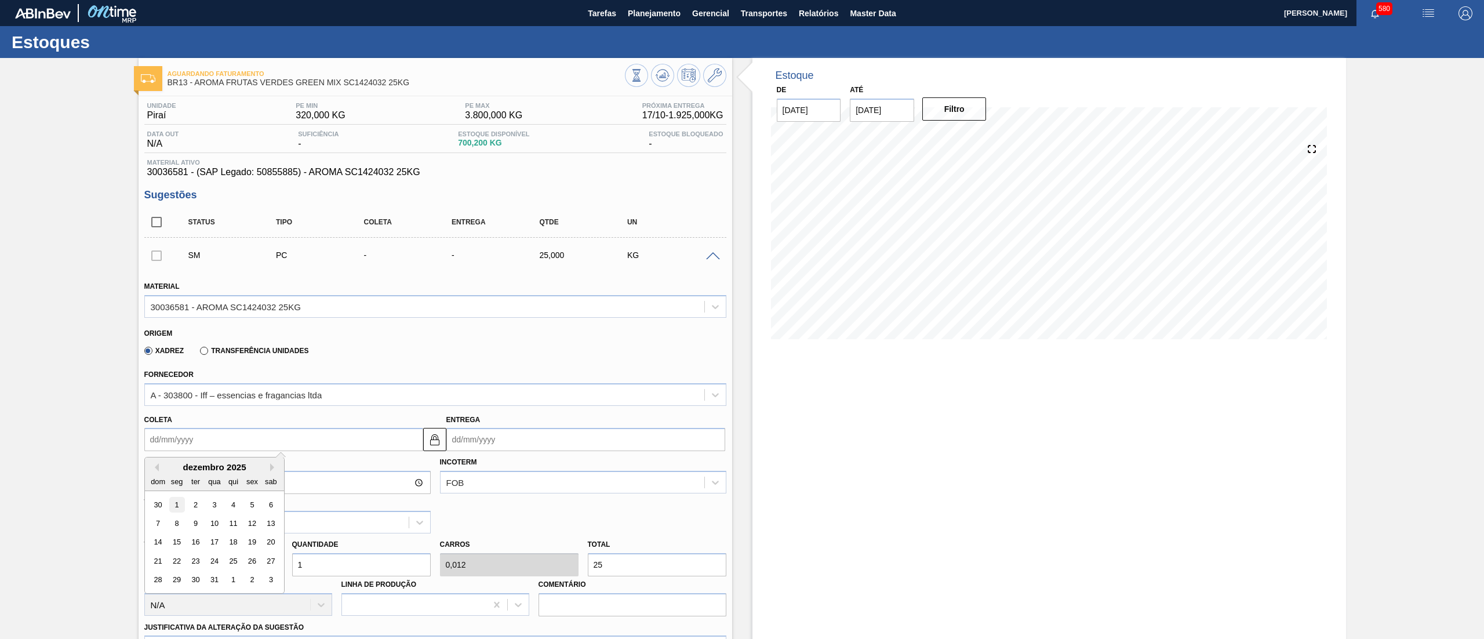
type input "01/12/2025"
type input "03/12/2025"
click at [235, 444] on input "01/12/2025" at bounding box center [283, 439] width 279 height 23
click at [195, 498] on div "2" at bounding box center [195, 505] width 16 height 16
type input "02/12/2025"
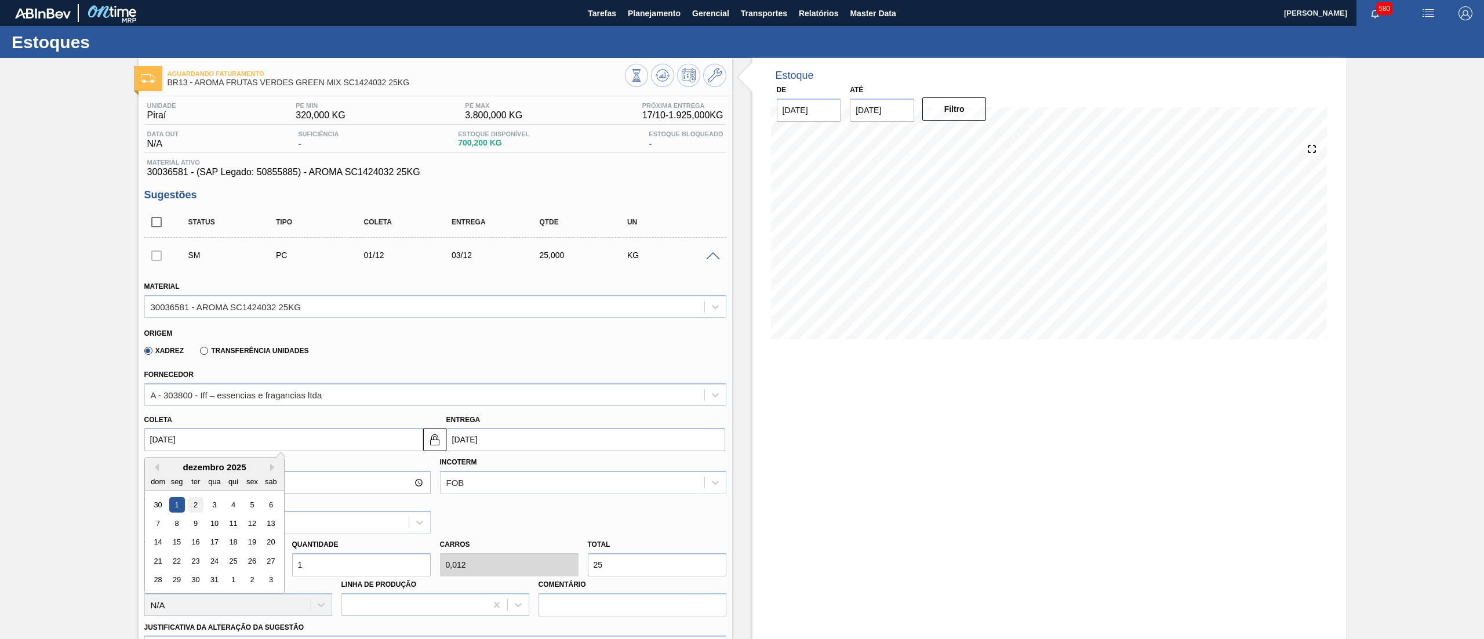
type input "04/12/2025"
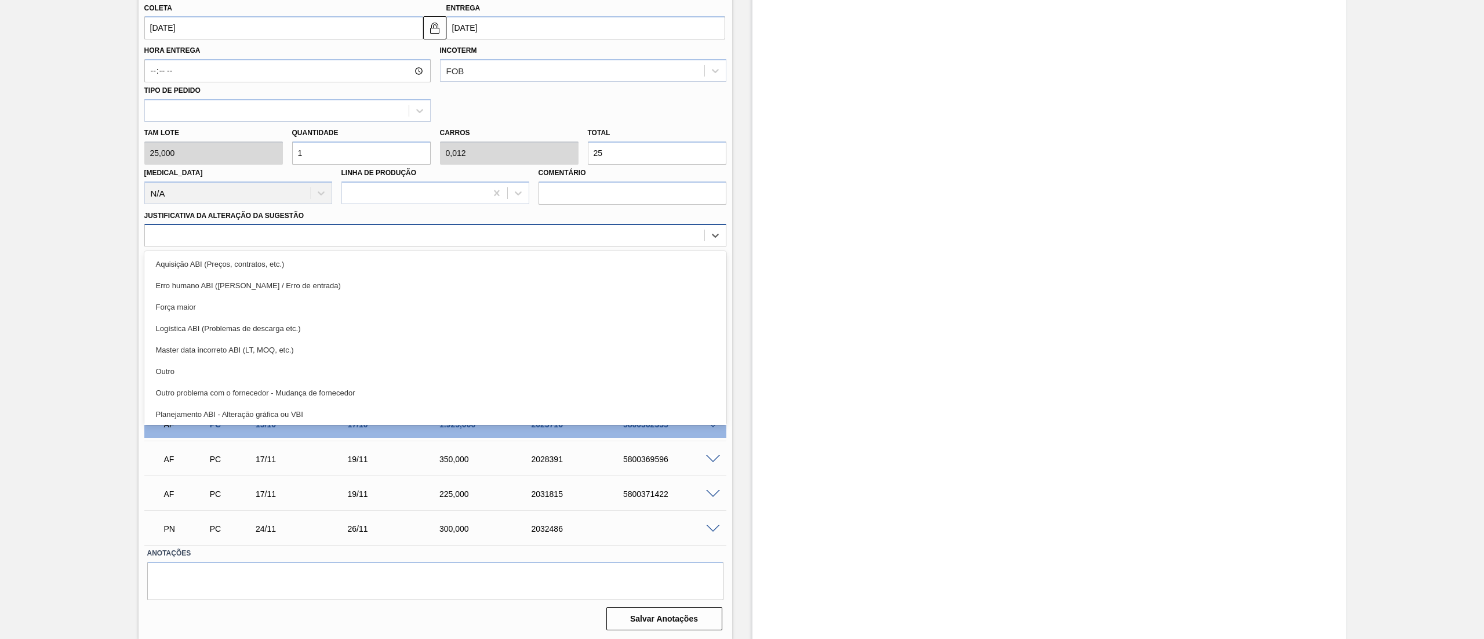
click at [253, 233] on div at bounding box center [424, 235] width 559 height 17
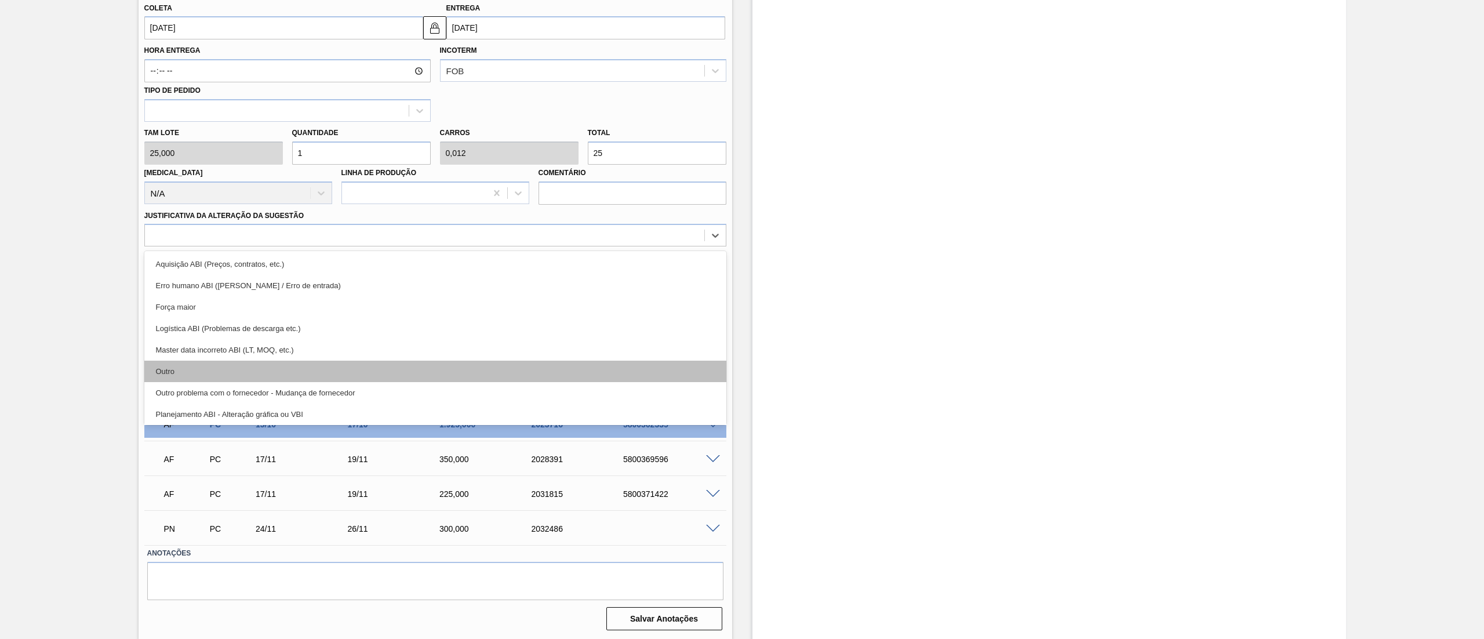
click at [182, 364] on div "Outro" at bounding box center [435, 371] width 582 height 21
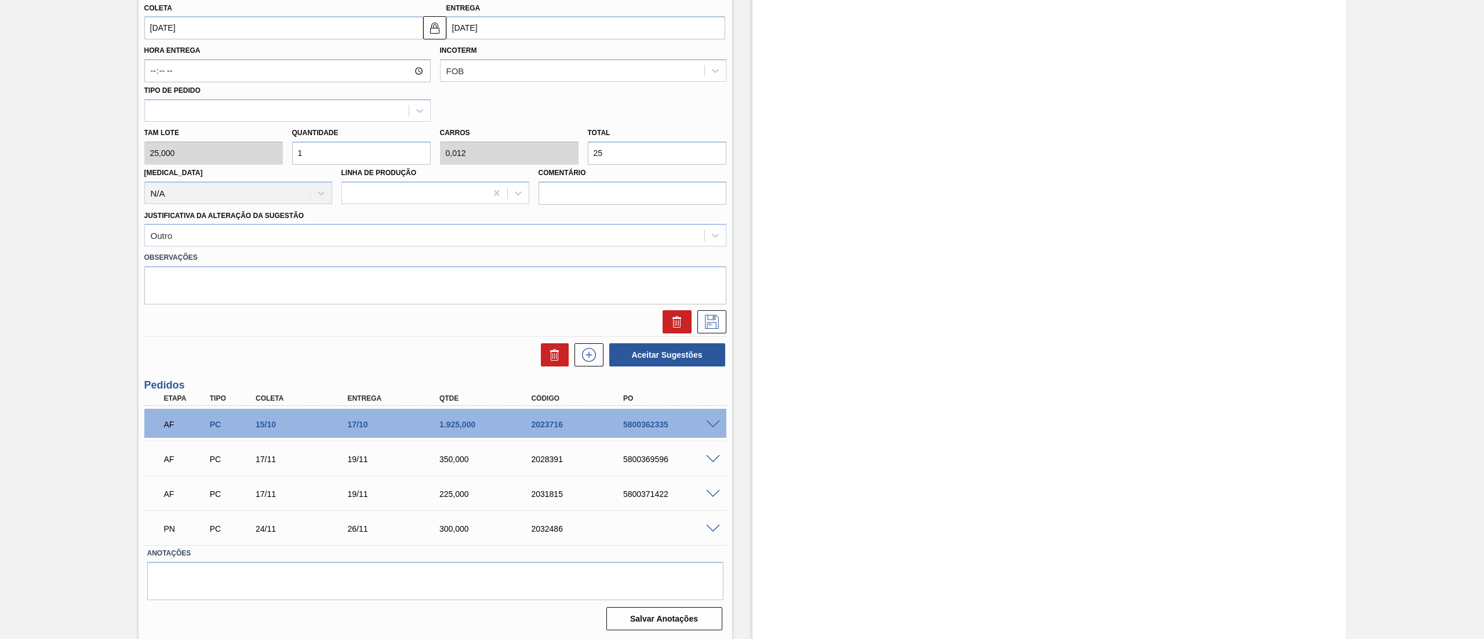
click at [240, 162] on div "Tam lote 25,000 Quantidade 1 Carros 0,012 Total 25 Doca N/A Linha de Produção C…" at bounding box center [435, 163] width 591 height 83
type input "16"
type input "0,2"
type input "400"
type input "16"
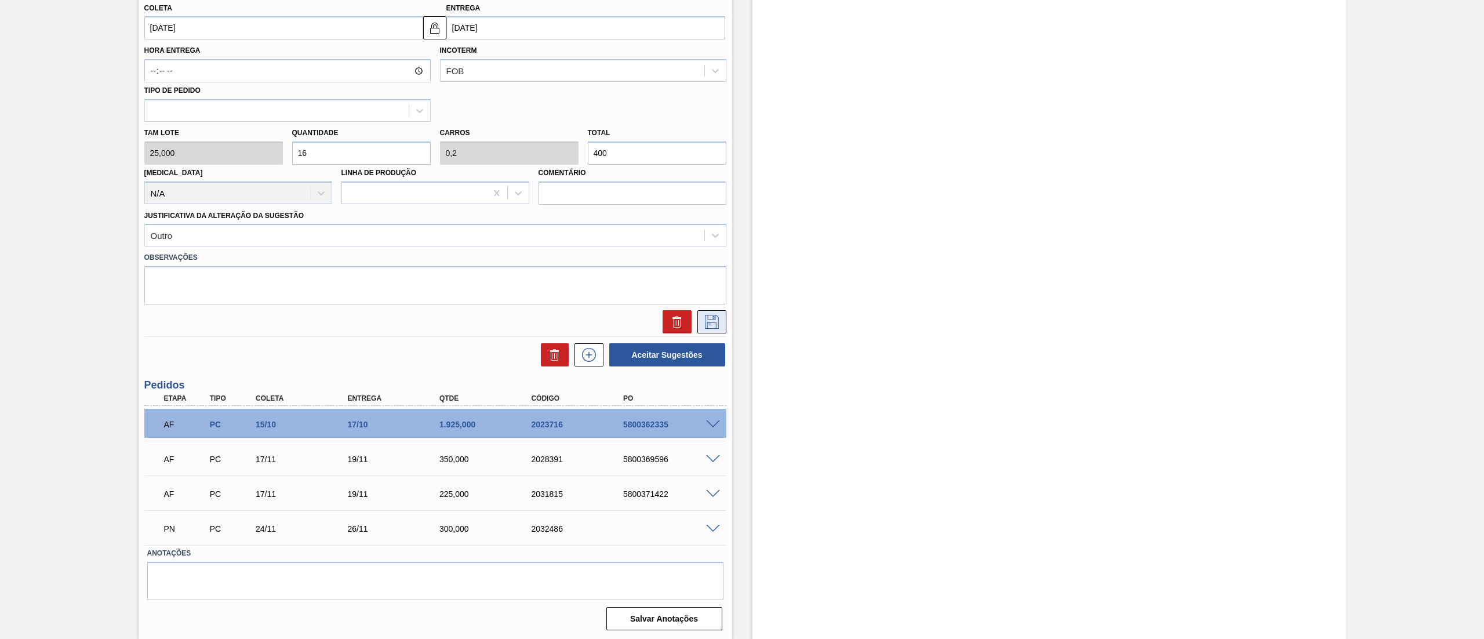
click at [712, 326] on icon at bounding box center [712, 322] width 19 height 14
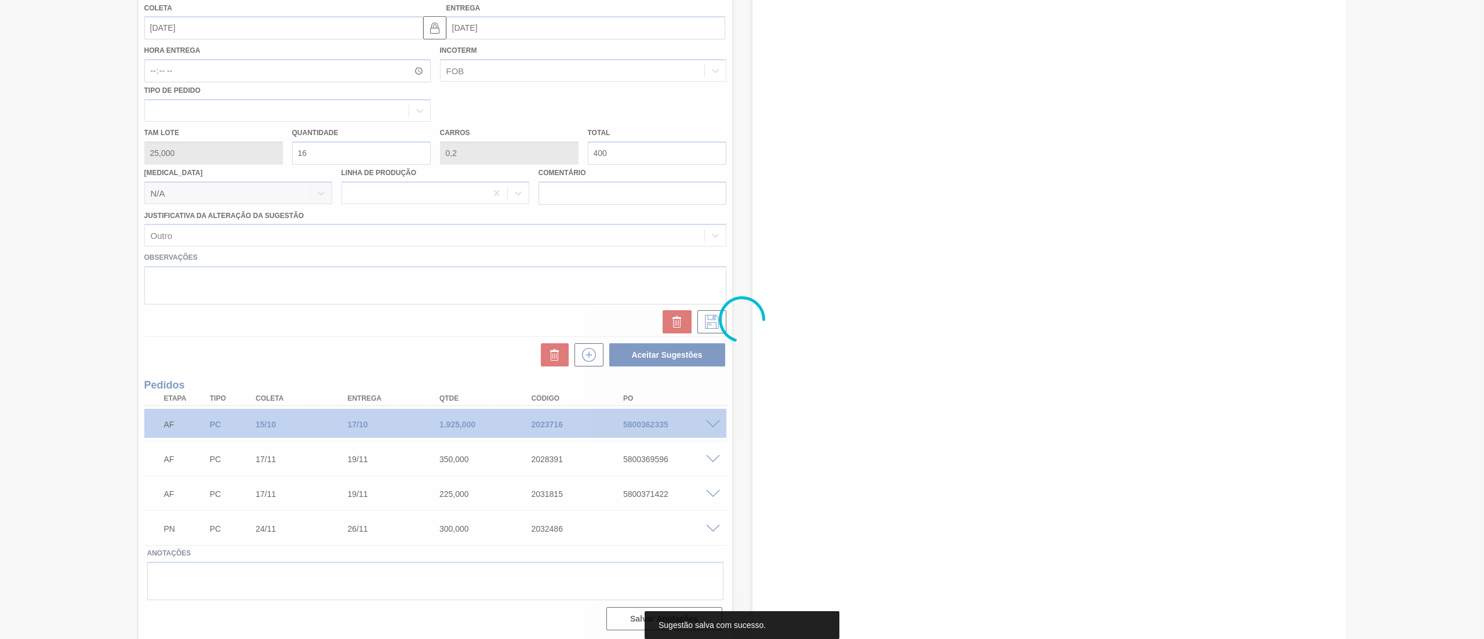
scroll to position [0, 0]
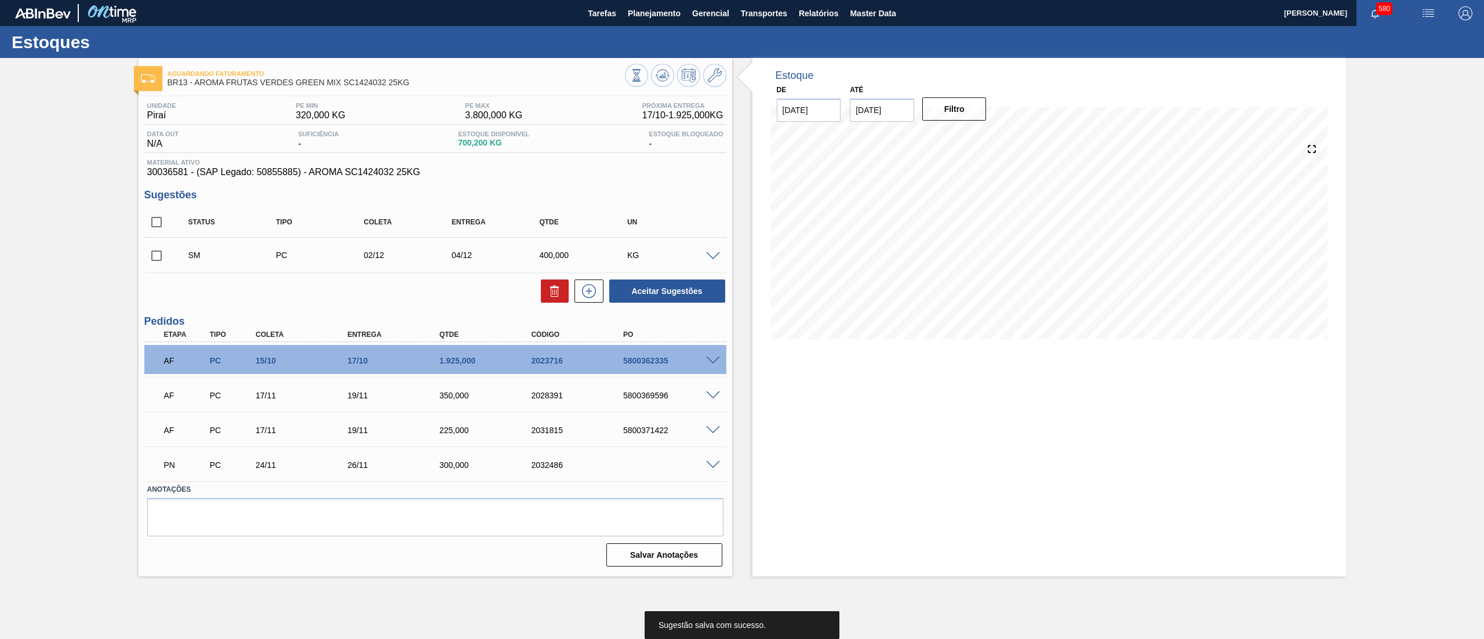
click at [161, 255] on input "checkbox" at bounding box center [156, 256] width 24 height 24
click at [684, 293] on button "Aceitar Sugestões" at bounding box center [667, 290] width 116 height 23
checkbox input "false"
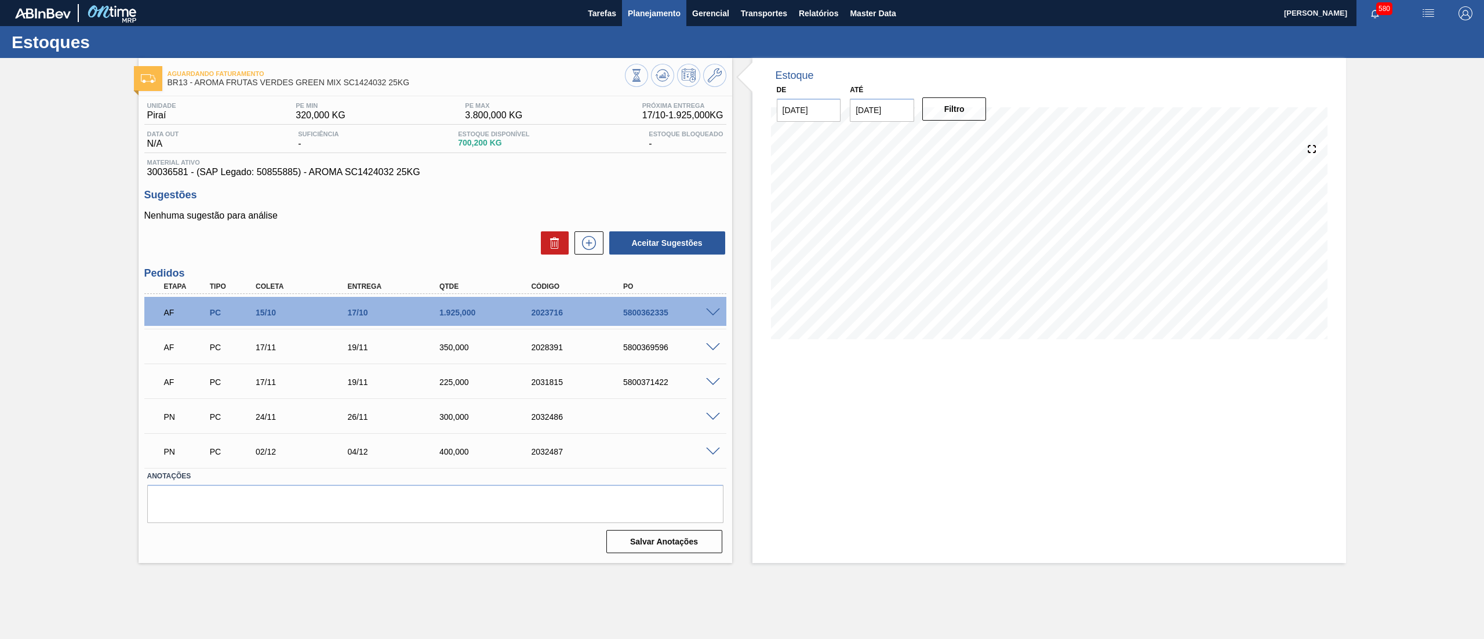
click at [638, 10] on span "Planejamento" at bounding box center [654, 13] width 53 height 14
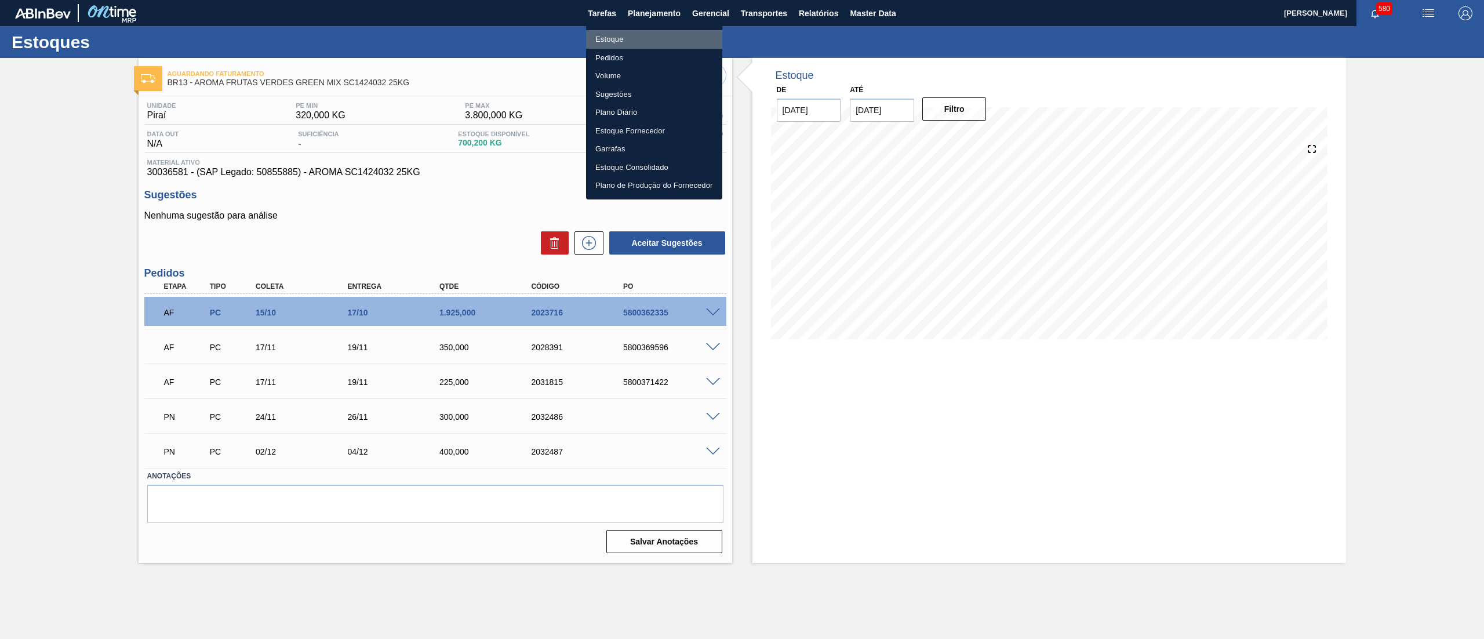
click at [637, 34] on li "Estoque" at bounding box center [654, 39] width 136 height 19
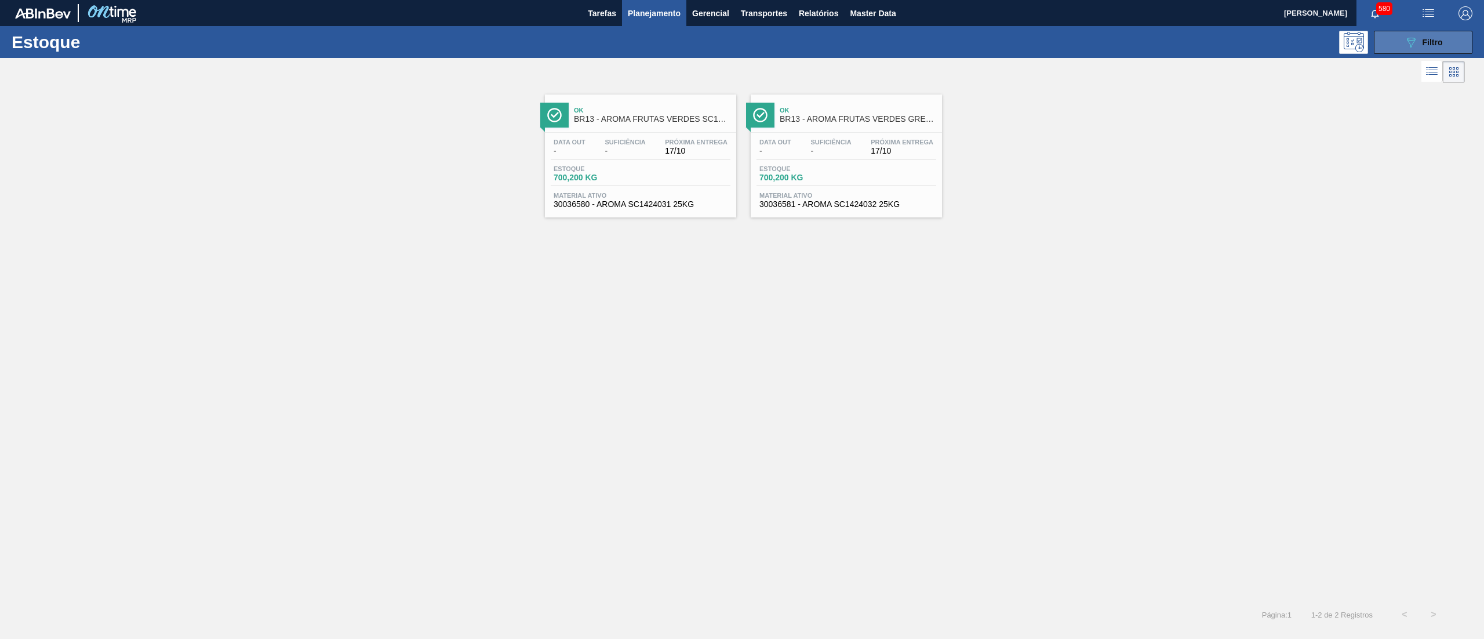
click at [1382, 49] on button "089F7B8B-B2A5-4AFE-B5C0-19BA573D28AC Filtro" at bounding box center [1423, 42] width 99 height 23
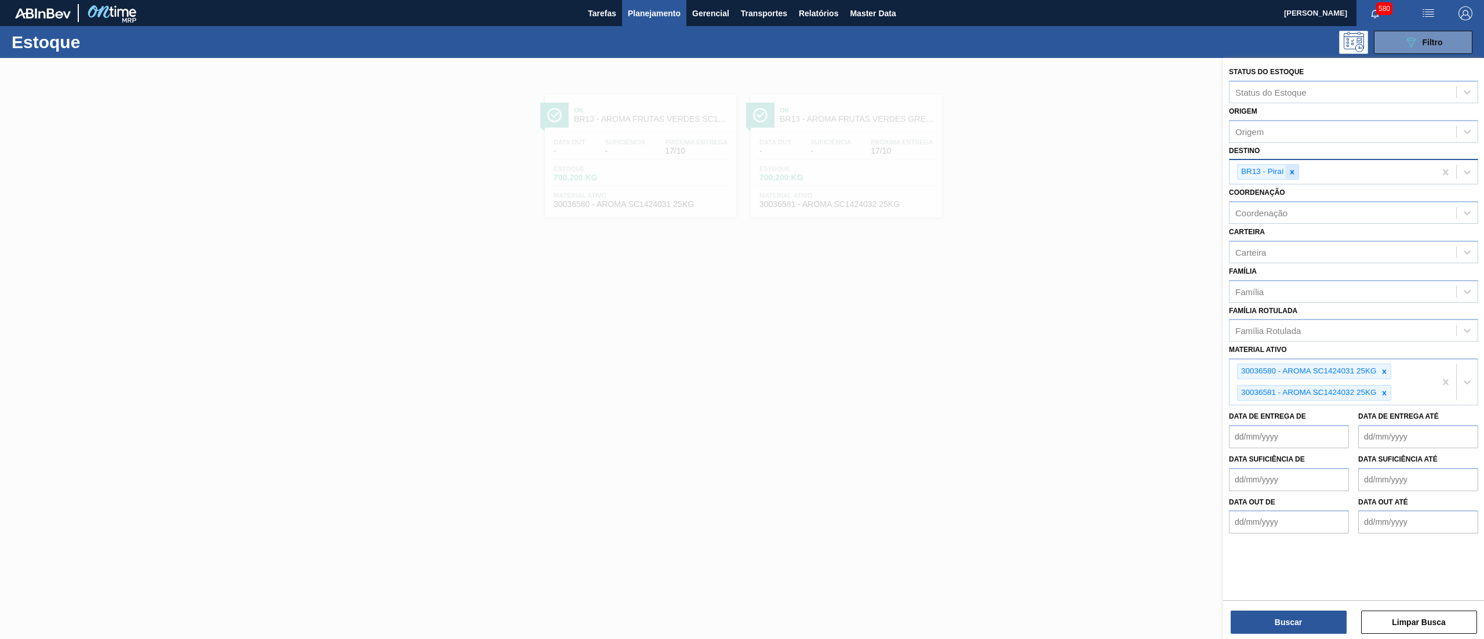
click at [1293, 170] on icon at bounding box center [1292, 172] width 4 height 4
click at [1293, 170] on div "Destino" at bounding box center [1343, 170] width 227 height 17
click at [1279, 173] on div "Destino" at bounding box center [1343, 170] width 227 height 17
type input "18"
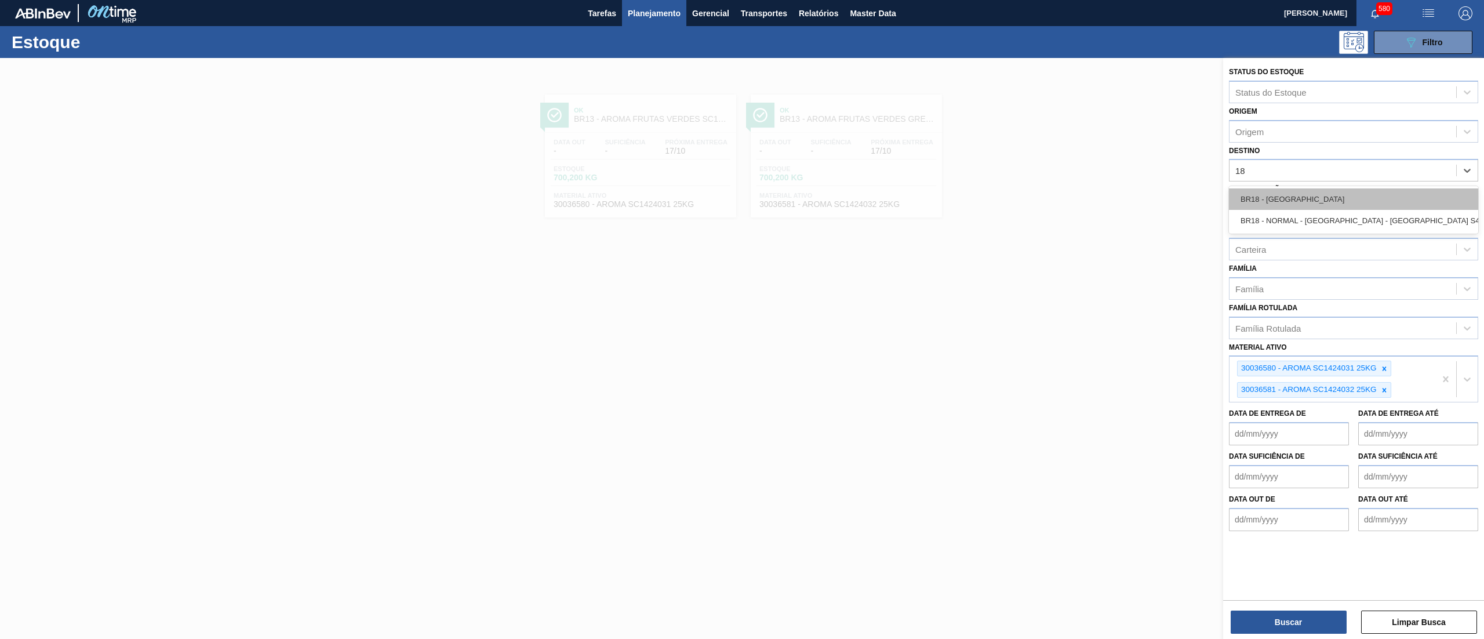
click at [1302, 194] on div "BR18 - Pernambuco" at bounding box center [1353, 198] width 249 height 21
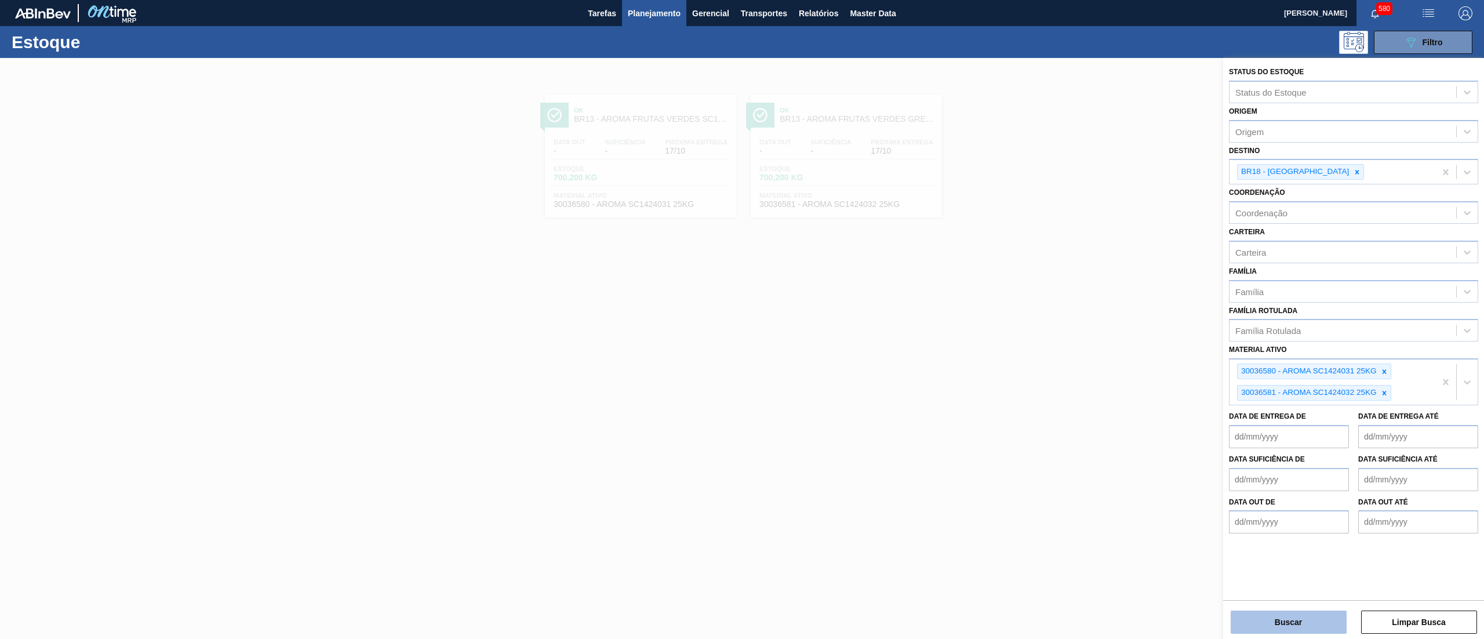
click at [1309, 616] on button "Buscar" at bounding box center [1289, 622] width 116 height 23
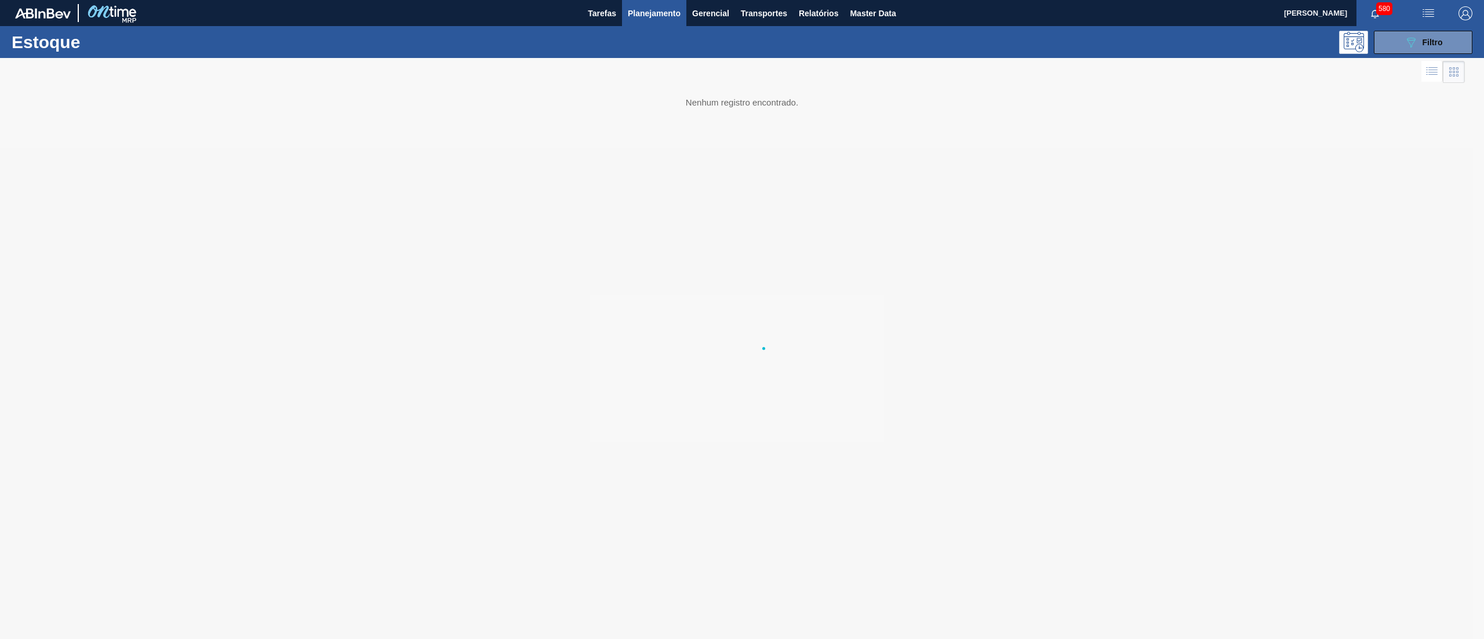
drag, startPoint x: 979, startPoint y: 567, endPoint x: 968, endPoint y: 616, distance: 50.6
drag, startPoint x: 968, startPoint y: 616, endPoint x: 861, endPoint y: 493, distance: 163.2
click at [861, 493] on div at bounding box center [742, 348] width 1484 height 581
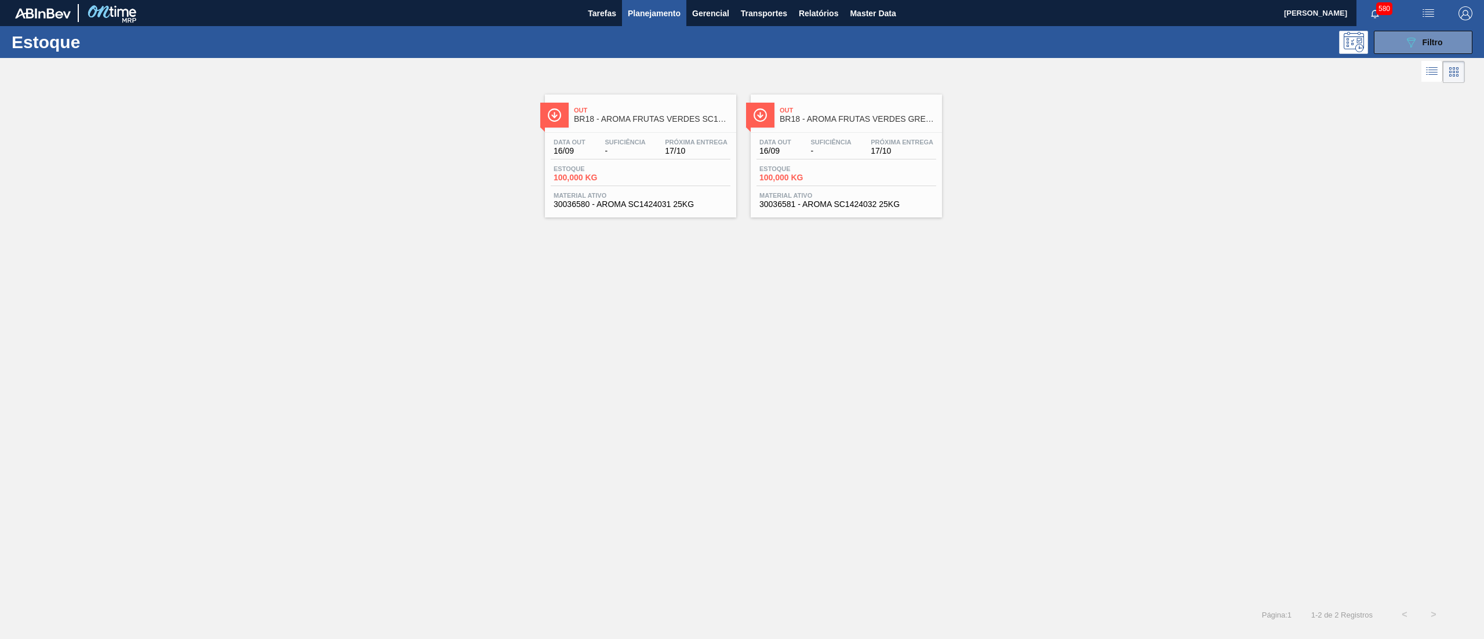
click at [692, 208] on span "30036580 - AROMA SC1424031 25KG" at bounding box center [641, 204] width 174 height 9
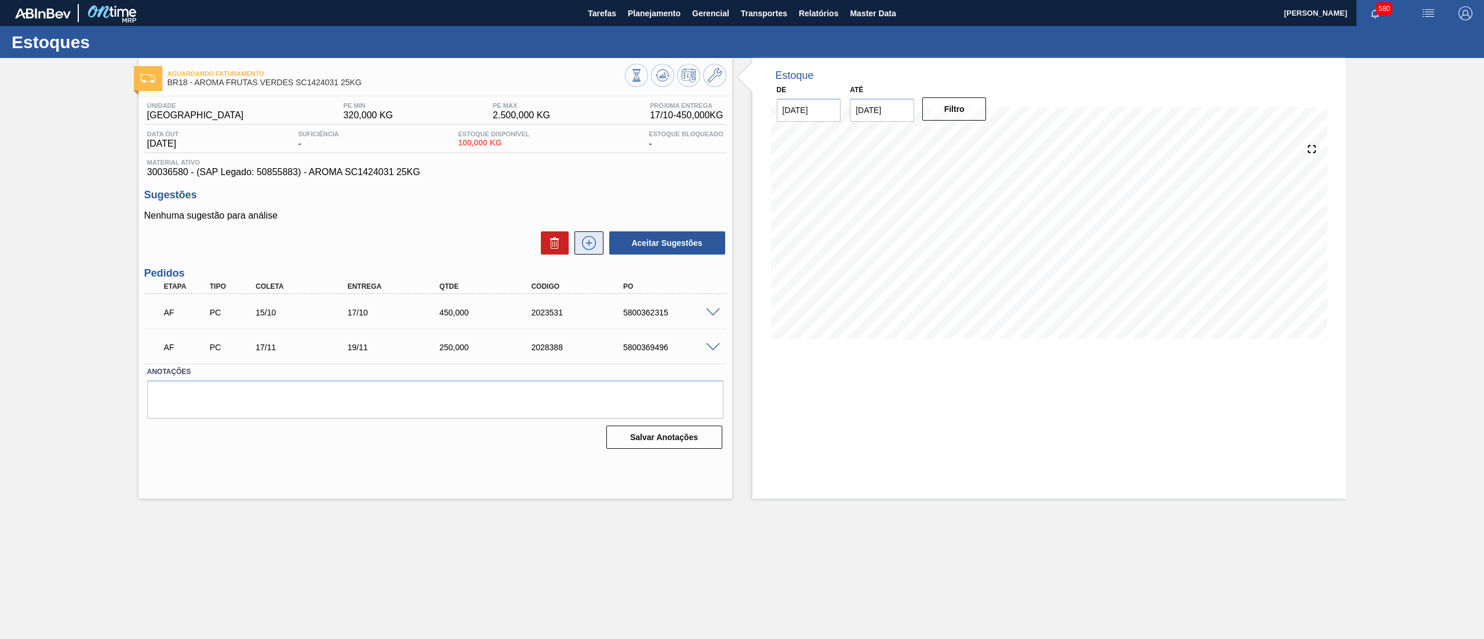
click at [590, 243] on icon at bounding box center [589, 242] width 6 height 1
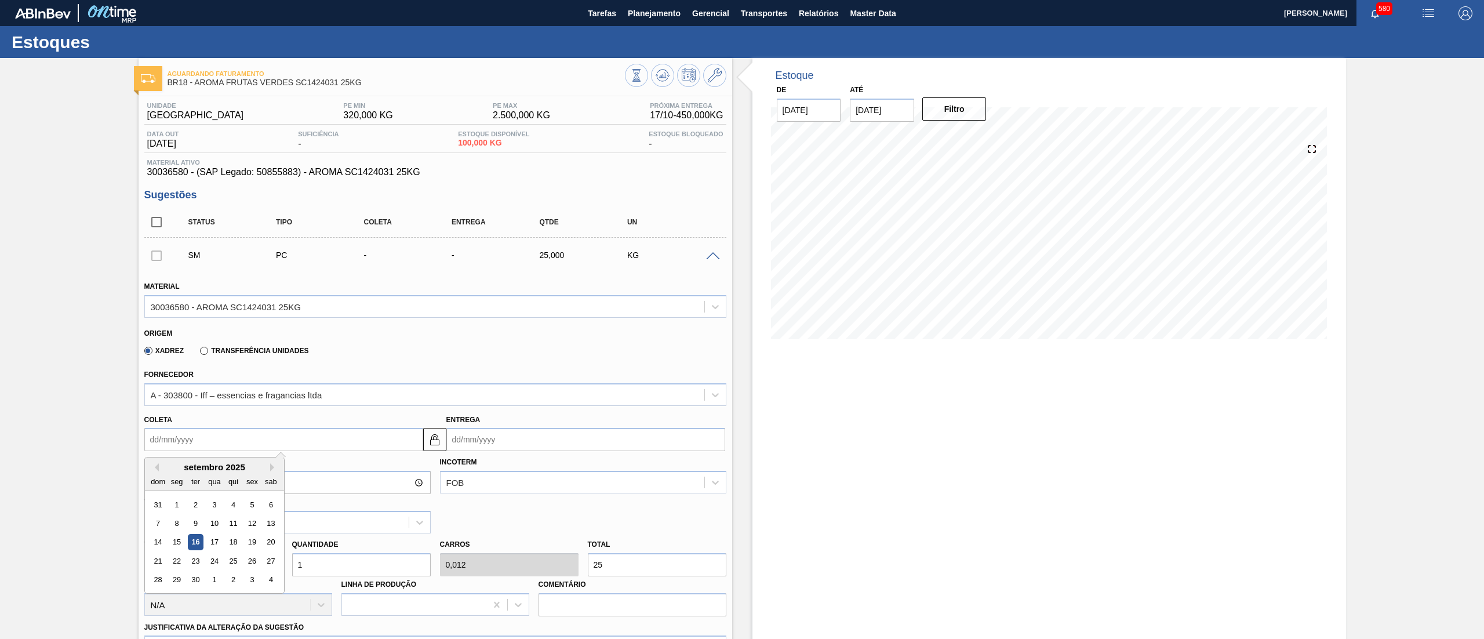
click at [278, 438] on input "Coleta" at bounding box center [283, 439] width 279 height 23
click at [274, 467] on button "Next Month" at bounding box center [274, 467] width 8 height 8
click at [179, 577] on div "24" at bounding box center [177, 580] width 16 height 16
type input "24/11/2025"
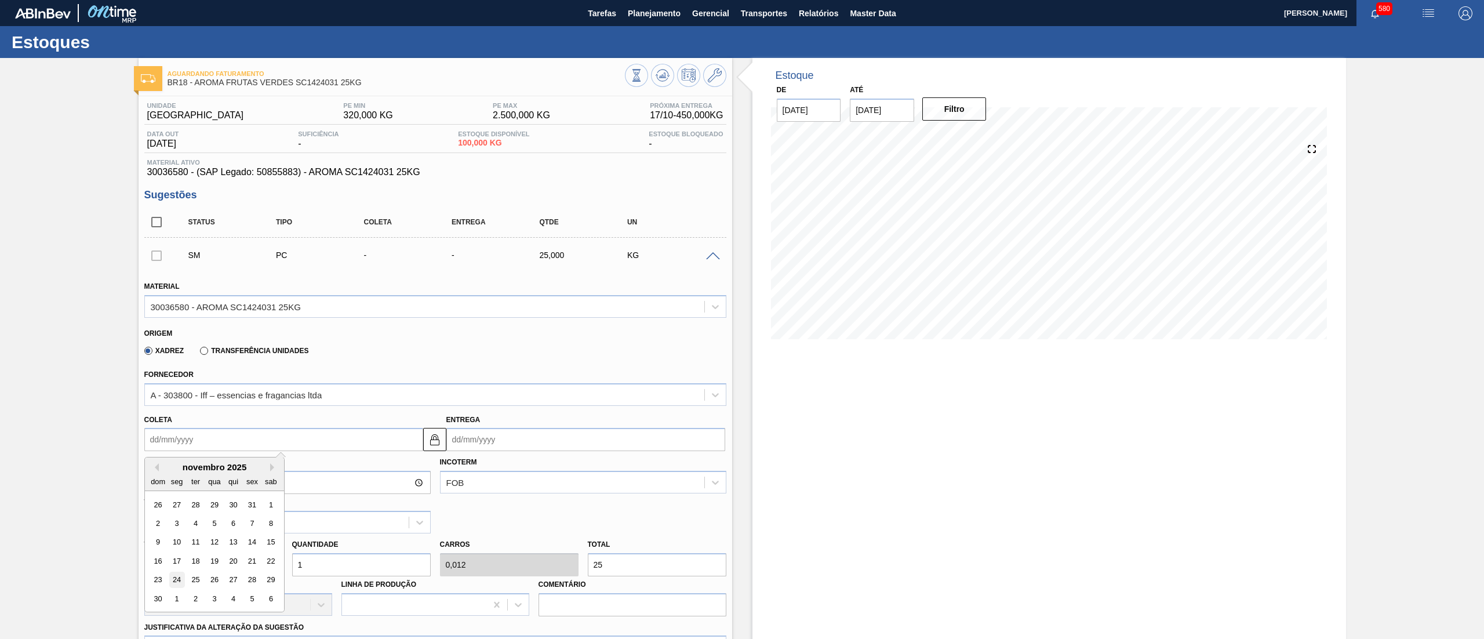
type input "26/11/2025"
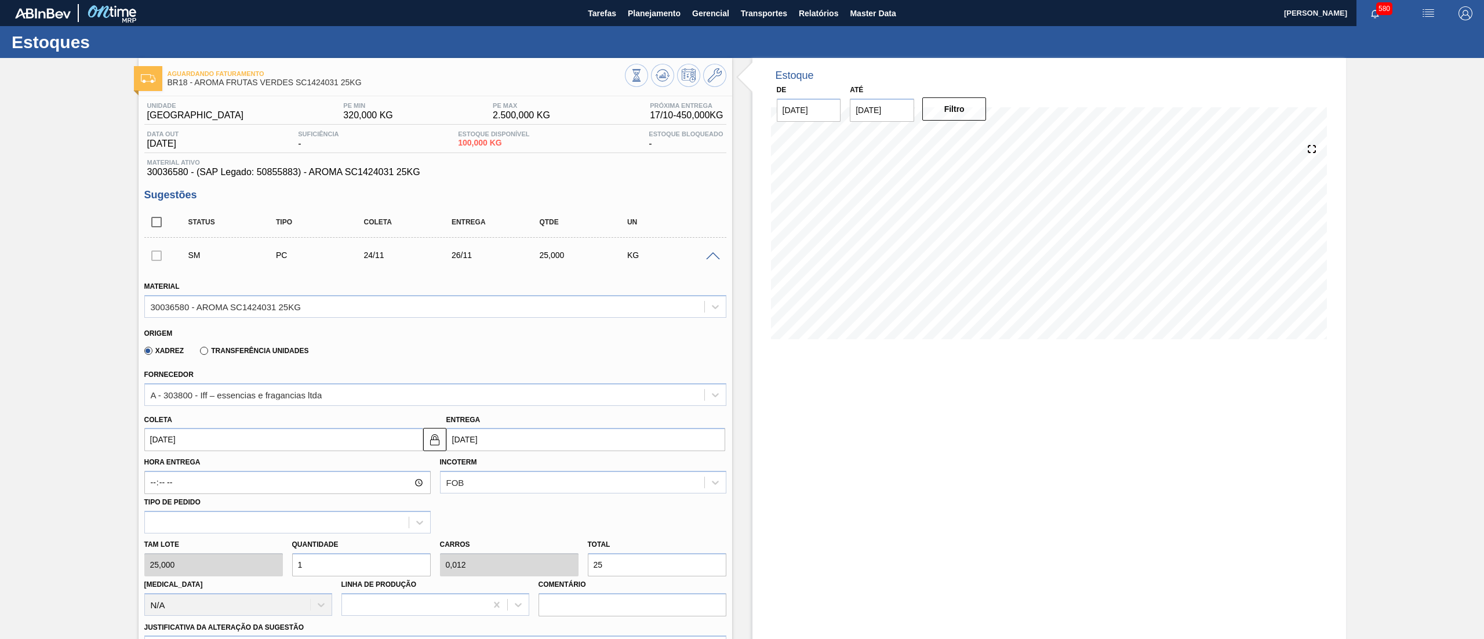
click at [254, 554] on div "Tam lote 25,000 Quantidade 1 Carros 0,012 Total 25 Doca N/A Linha de Produção C…" at bounding box center [435, 574] width 591 height 83
type input "0,013"
type input "9"
type input "0,113"
type input "225"
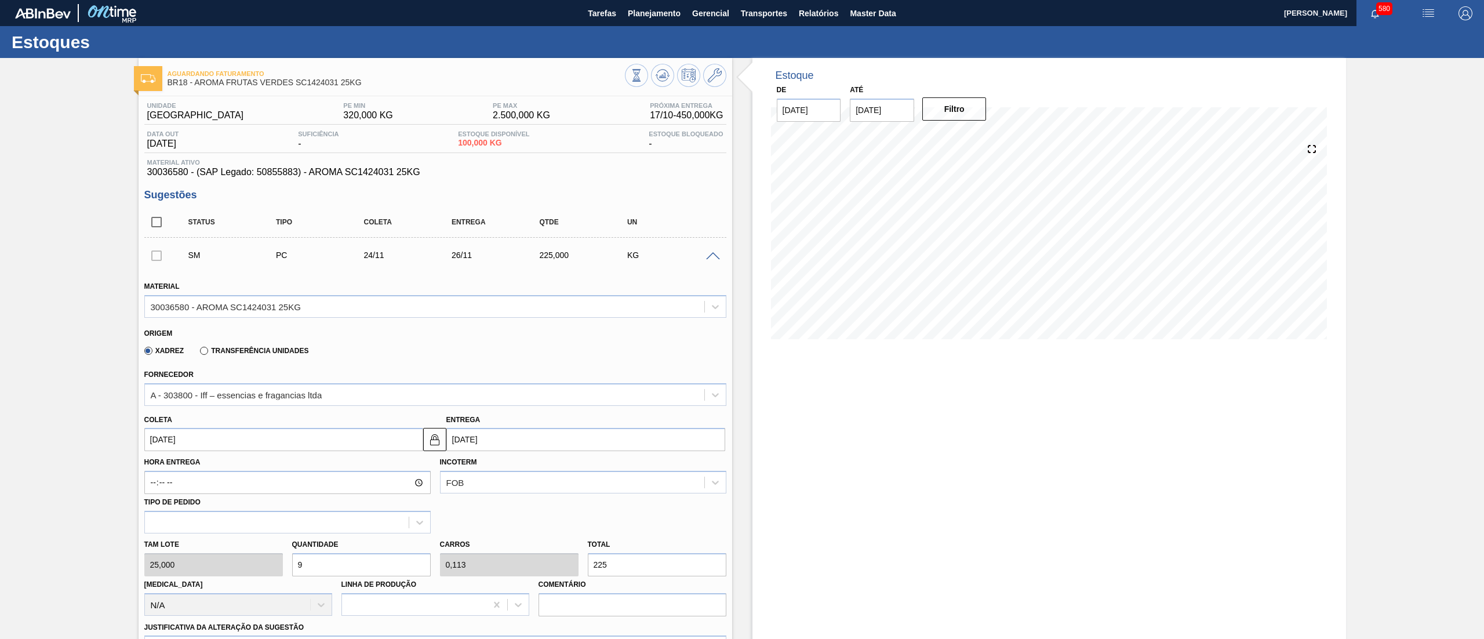
drag, startPoint x: 305, startPoint y: 554, endPoint x: 237, endPoint y: 552, distance: 67.9
click at [239, 552] on div "Tam lote 25,000 Quantidade 9 Carros 0,113 Total 225 Doca N/A Linha de Produção …" at bounding box center [435, 574] width 591 height 83
type input "8"
type input "0,1"
type input "200"
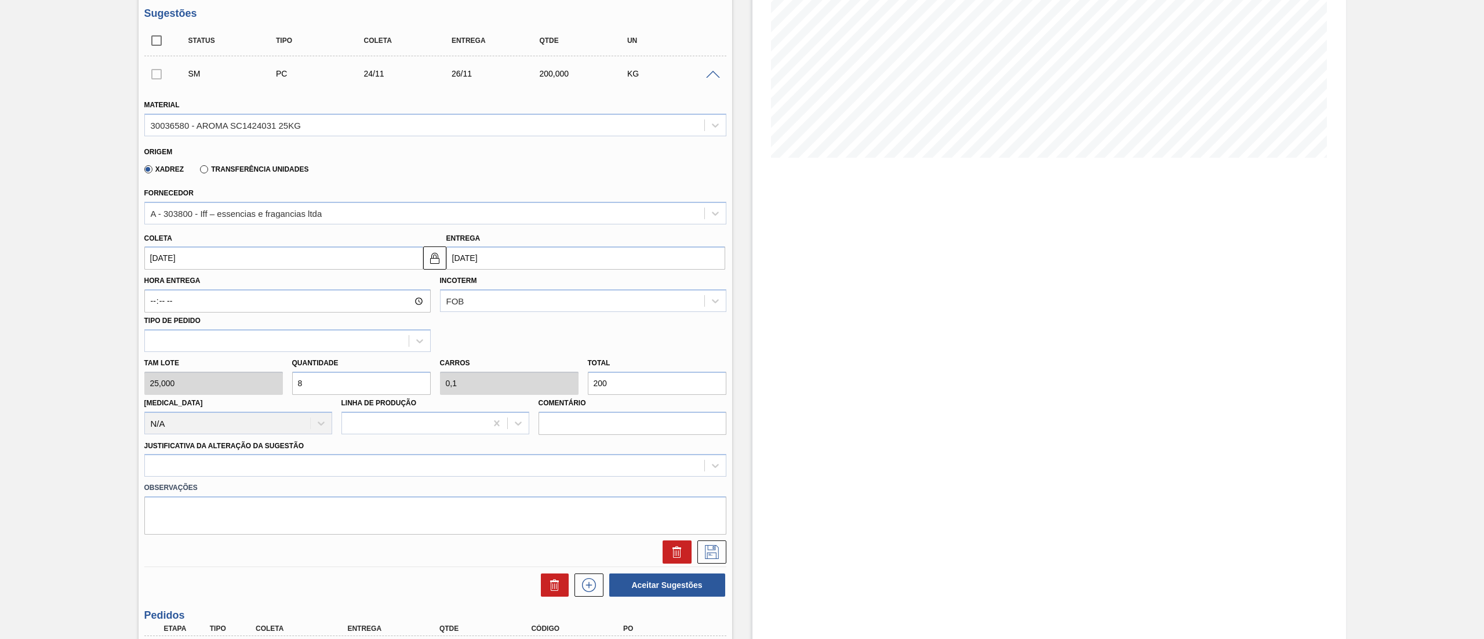
scroll to position [183, 0]
type input "8"
drag, startPoint x: 208, startPoint y: 475, endPoint x: 200, endPoint y: 470, distance: 9.2
click at [205, 473] on div "Material 30036580 - AROMA SC1424031 25KG Origem Xadrez Transferência Unidades F…" at bounding box center [435, 323] width 582 height 475
click at [196, 468] on div at bounding box center [435, 463] width 582 height 23
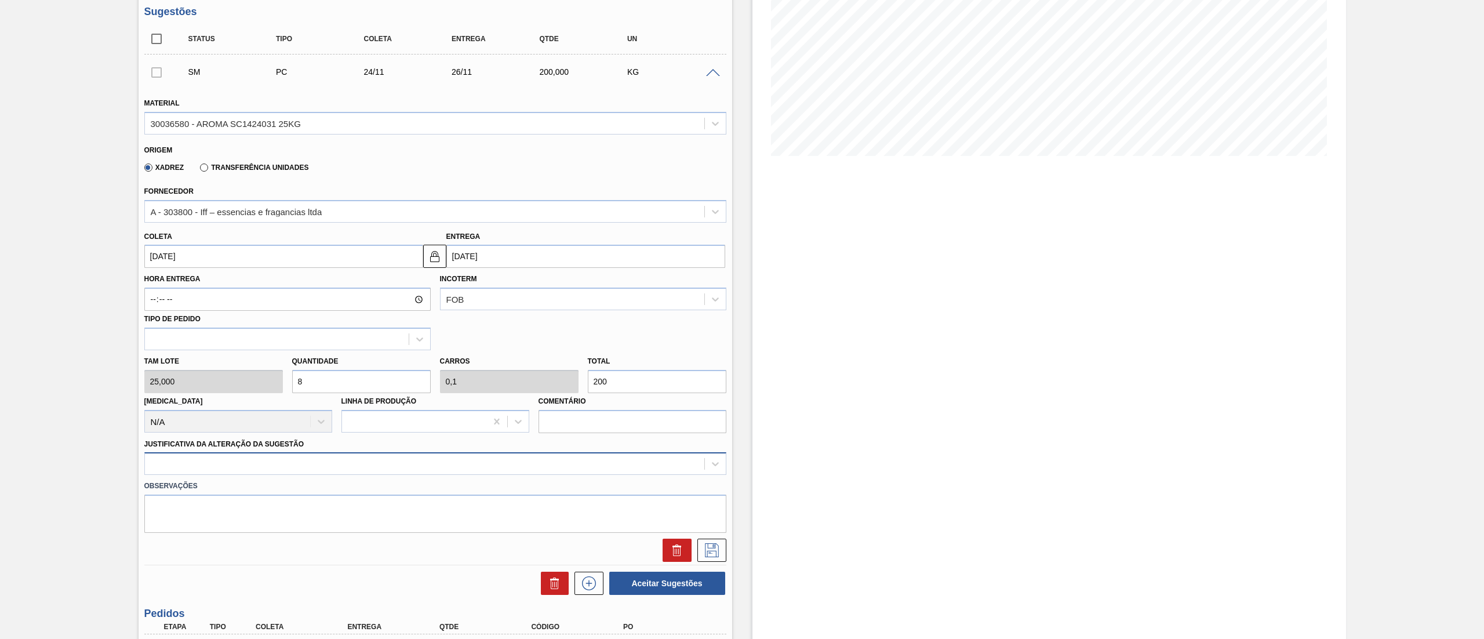
scroll to position [203, 0]
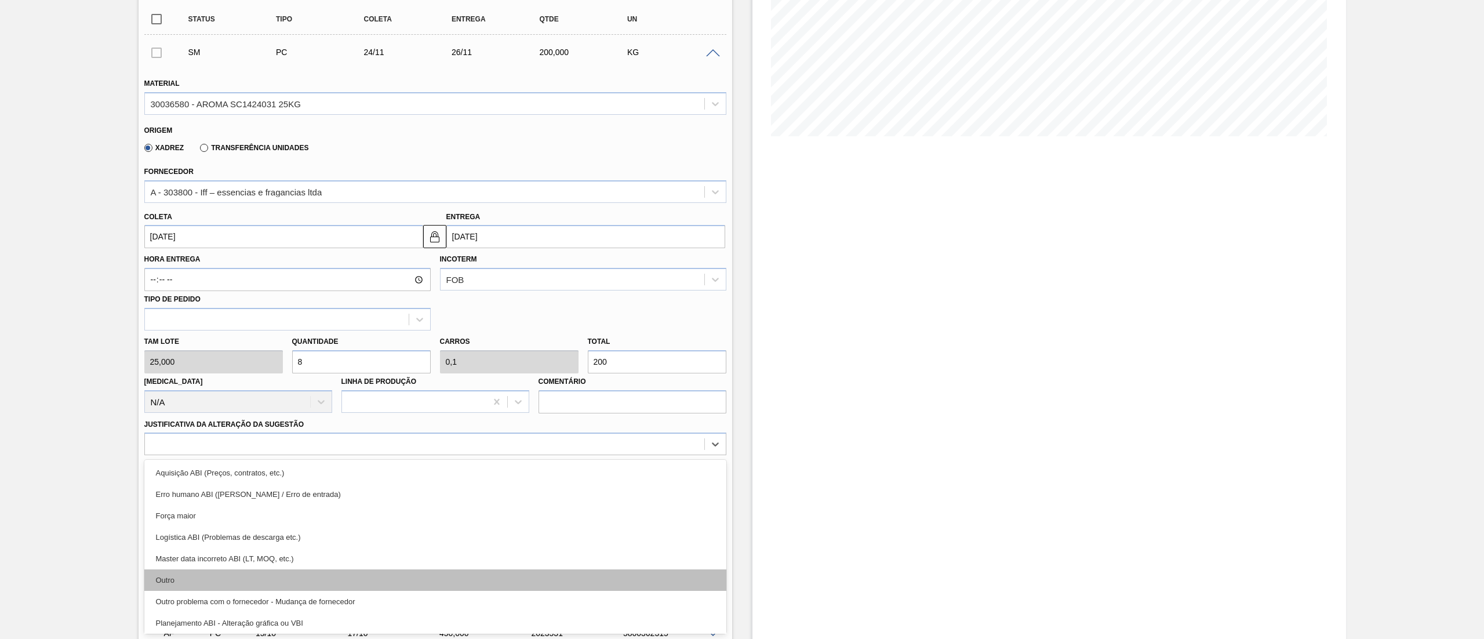
click at [209, 587] on div "Outro" at bounding box center [435, 579] width 582 height 21
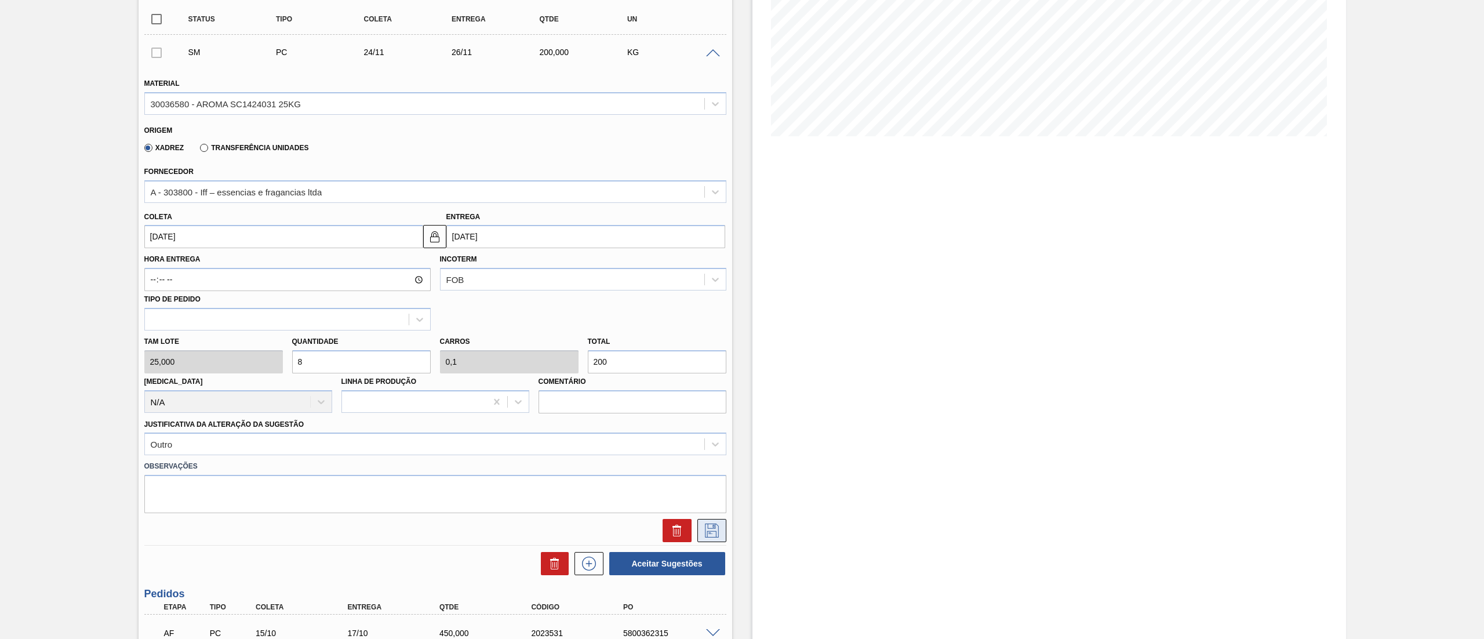
click at [710, 535] on icon at bounding box center [712, 531] width 19 height 14
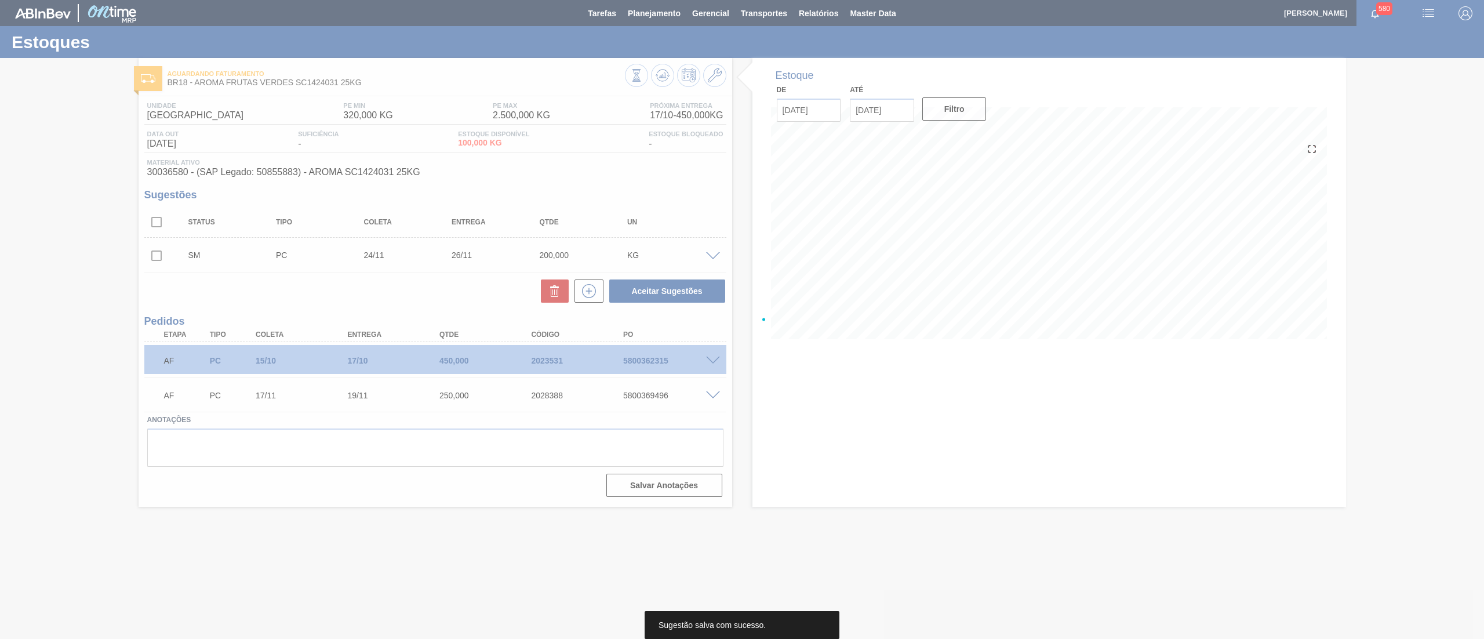
scroll to position [0, 0]
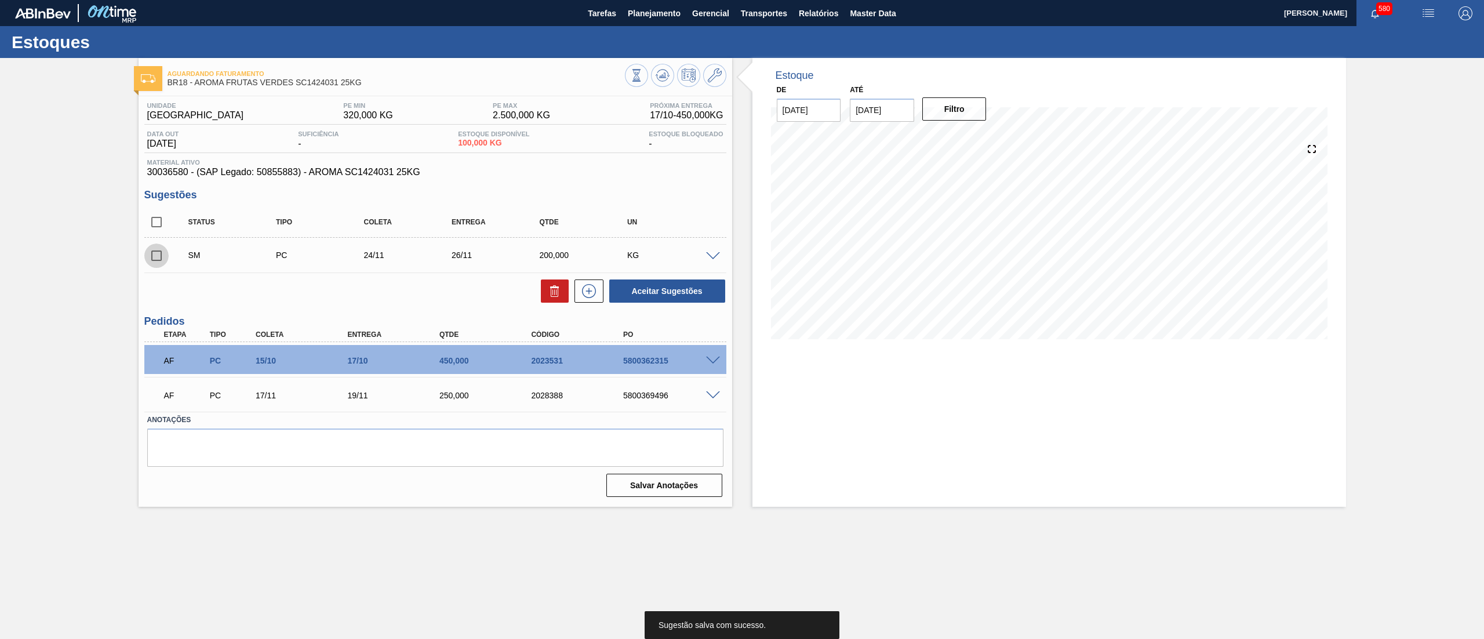
click at [160, 257] on input "checkbox" at bounding box center [156, 256] width 24 height 24
click at [707, 283] on button "Aceitar Sugestões" at bounding box center [667, 290] width 116 height 23
checkbox input "false"
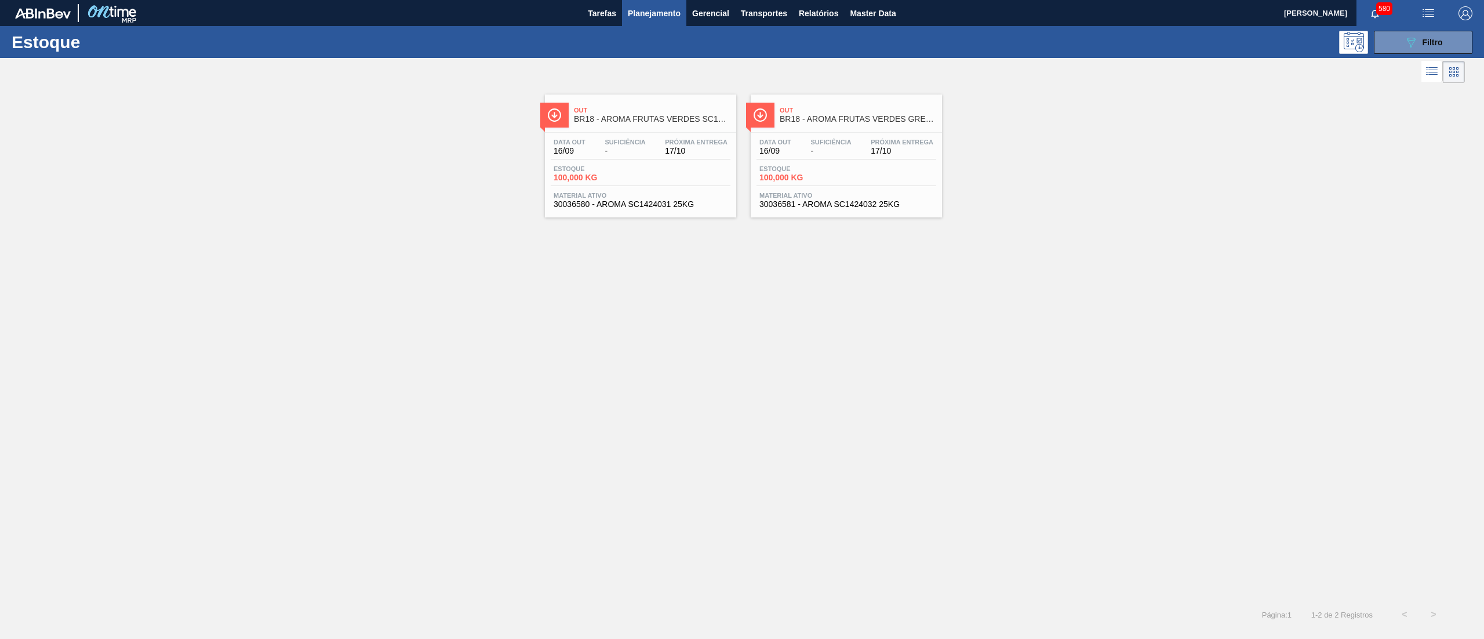
click at [867, 209] on span "30036581 - AROMA SC1424032 25KG" at bounding box center [847, 204] width 174 height 9
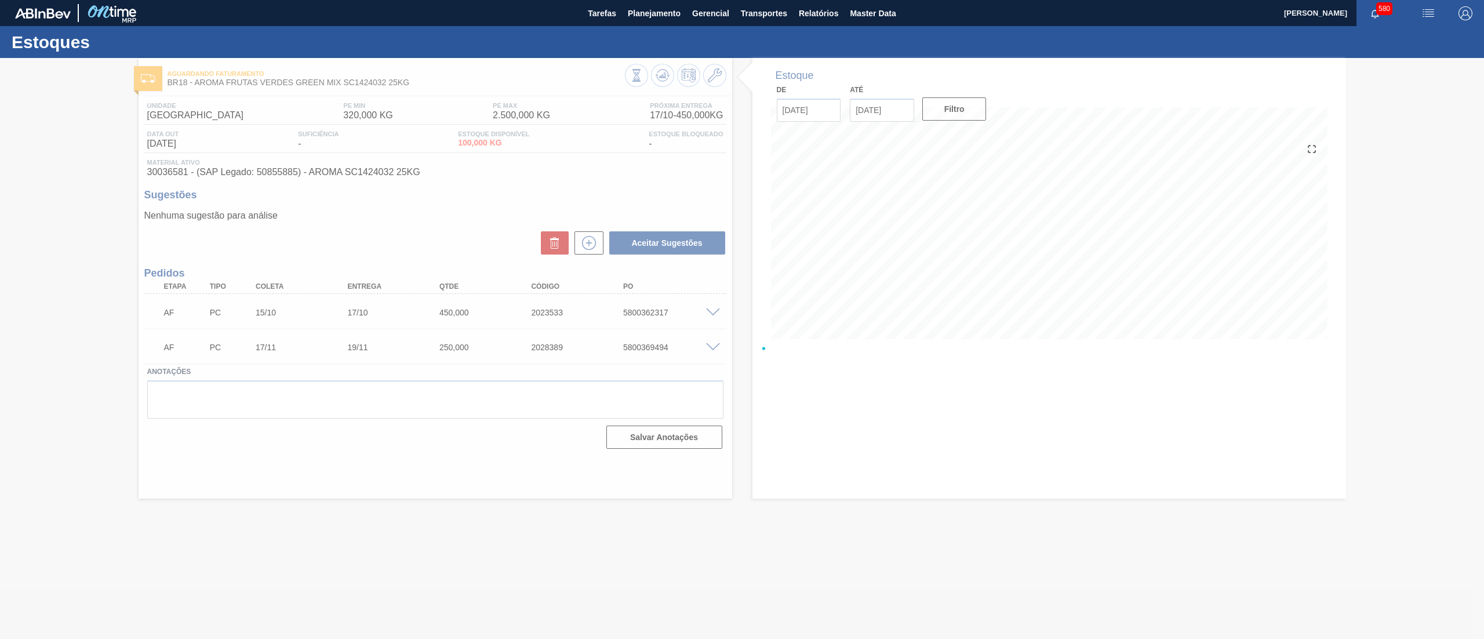
drag, startPoint x: 704, startPoint y: 227, endPoint x: 622, endPoint y: 210, distance: 83.6
click at [622, 210] on div at bounding box center [742, 348] width 1484 height 581
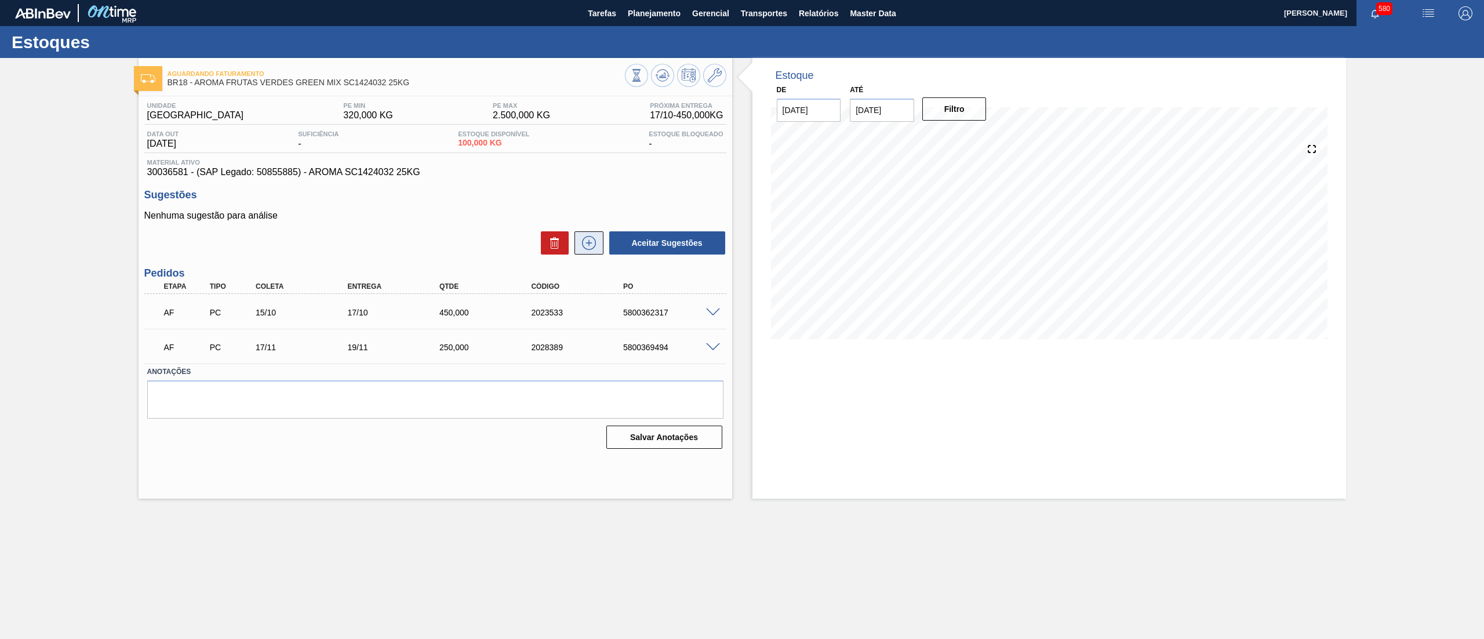
click at [596, 243] on icon at bounding box center [589, 243] width 19 height 14
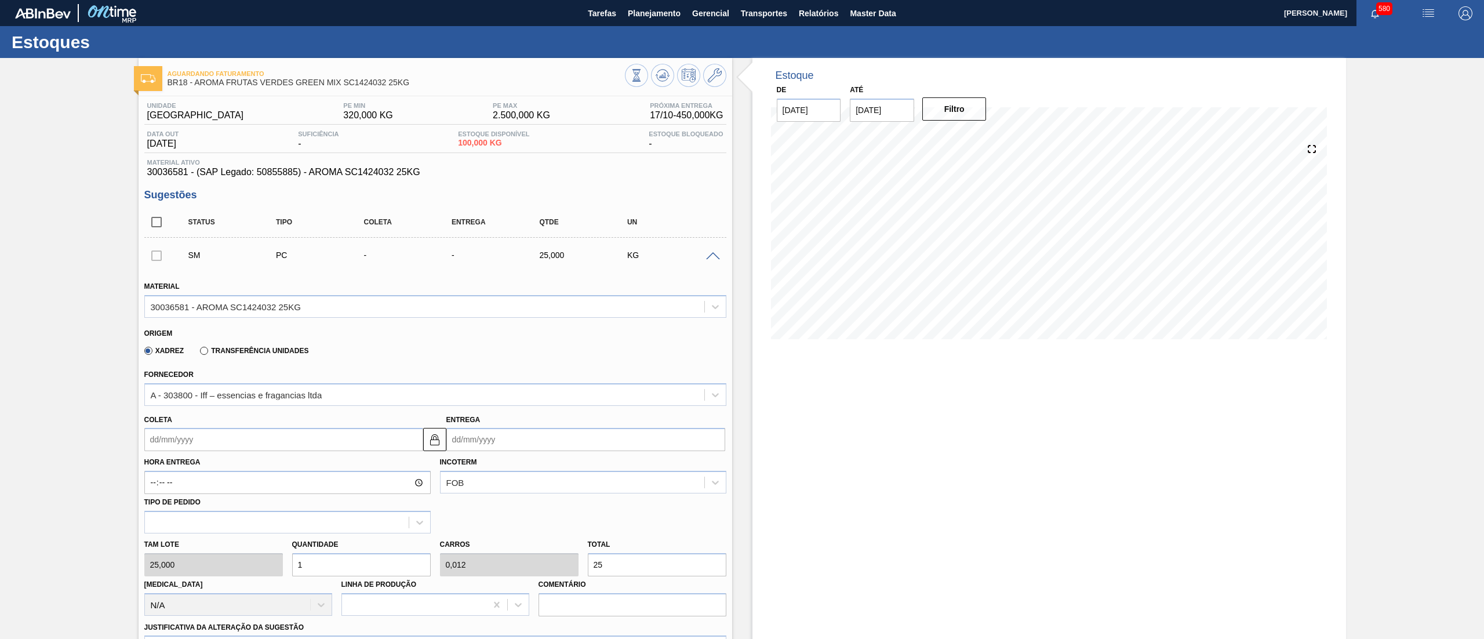
click at [302, 442] on input "Coleta" at bounding box center [283, 439] width 279 height 23
click at [270, 468] on button "Next Month" at bounding box center [274, 467] width 8 height 8
click at [175, 584] on div "24" at bounding box center [177, 580] width 16 height 16
type input "24/11/2025"
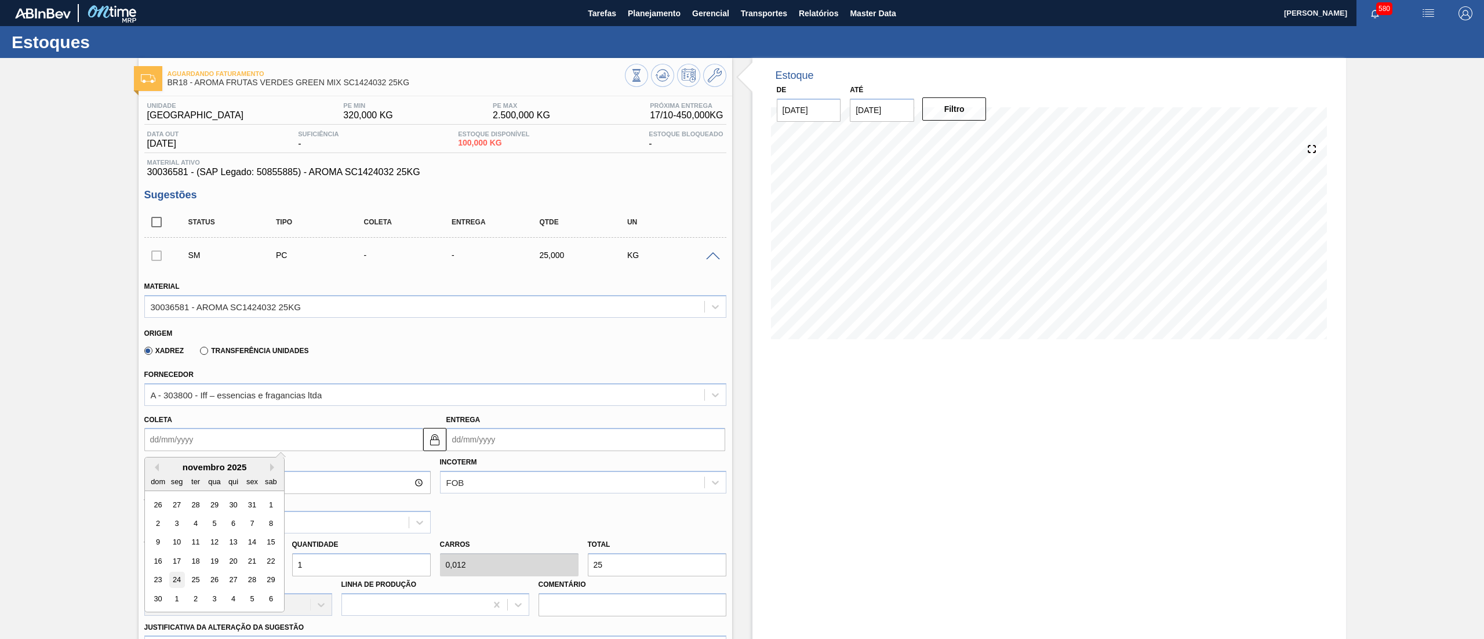
type input "26/11/2025"
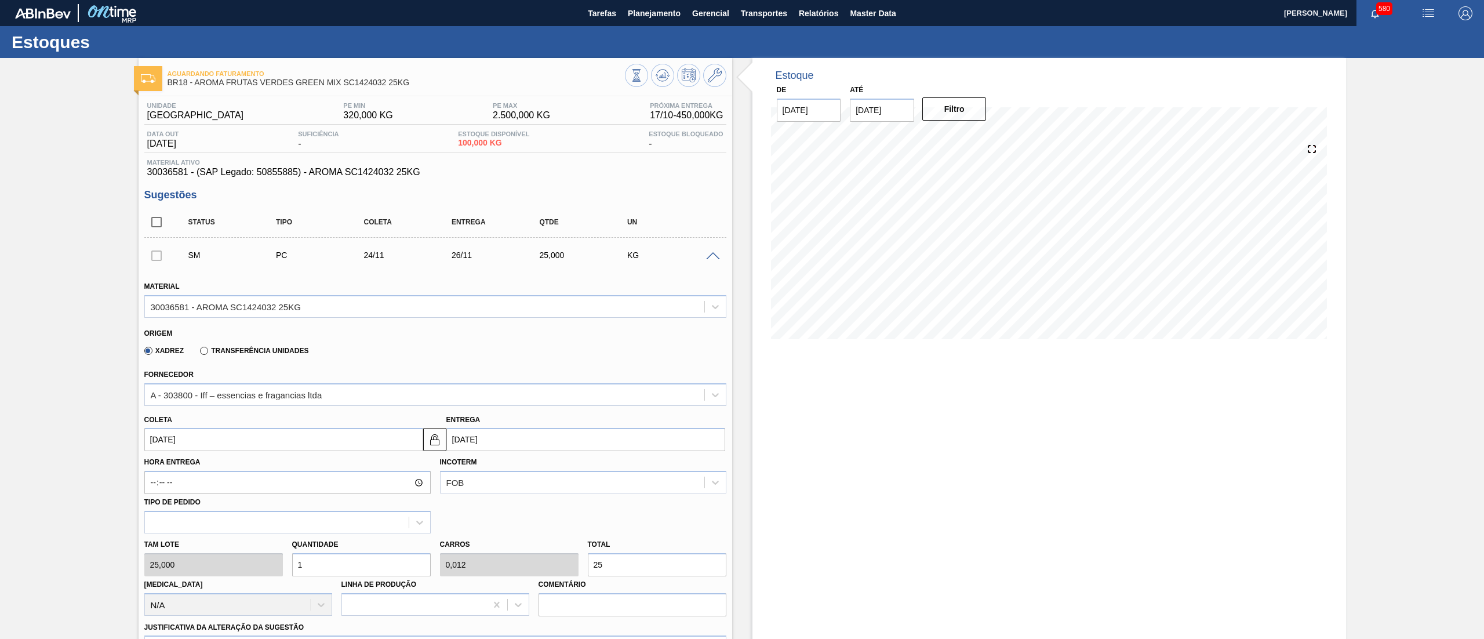
drag, startPoint x: 277, startPoint y: 555, endPoint x: 175, endPoint y: 549, distance: 102.8
click at [175, 549] on div "Tam lote 25,000 Quantidade 1 Carros 0,012 Total 25 Doca N/A Linha de Produção C…" at bounding box center [435, 574] width 591 height 83
type input "8"
type input "0,1"
type input "200"
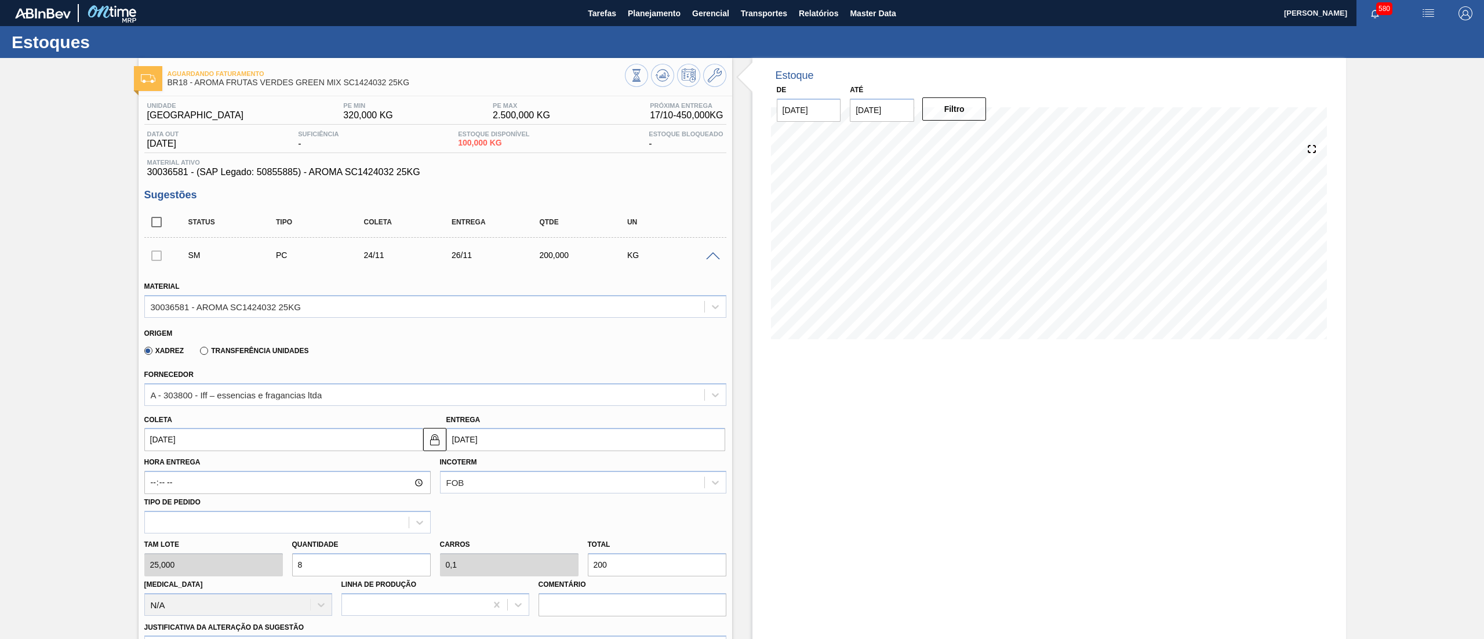
scroll to position [342, 0]
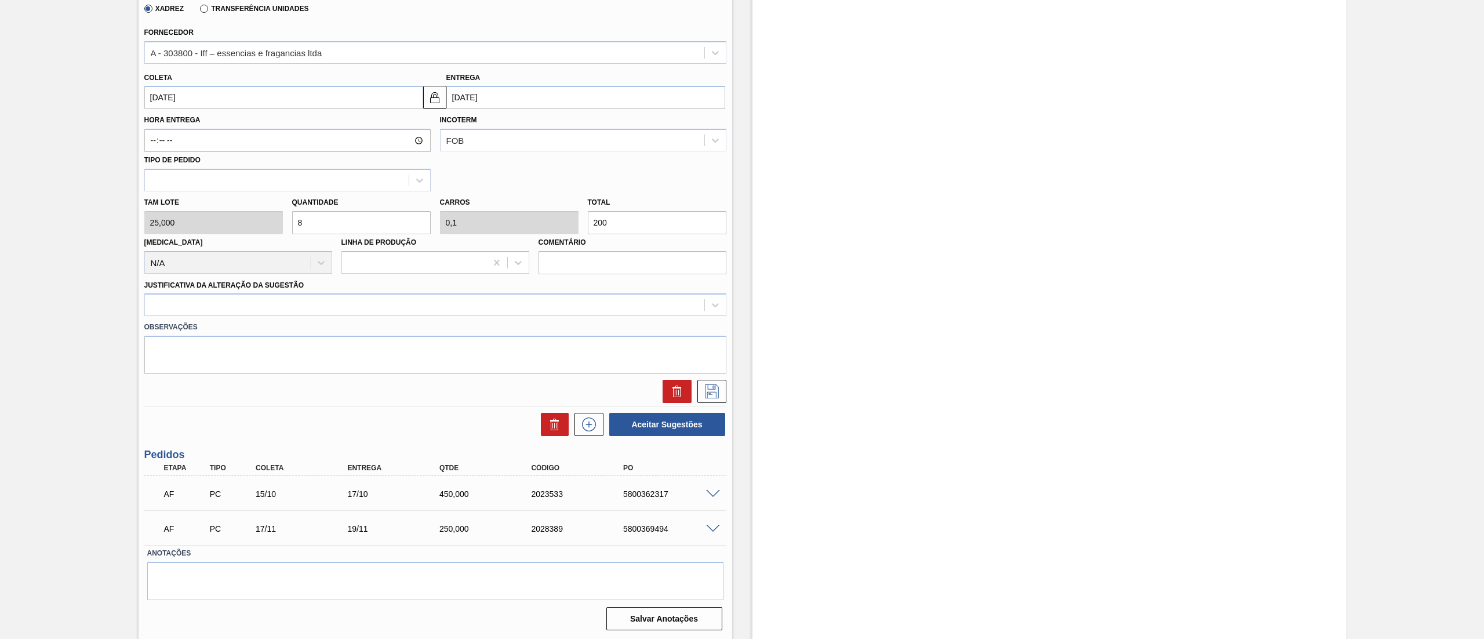
type input "8"
click at [212, 292] on div "Justificativa da Alteração da Sugestão" at bounding box center [435, 296] width 582 height 39
click at [212, 301] on div at bounding box center [424, 305] width 559 height 17
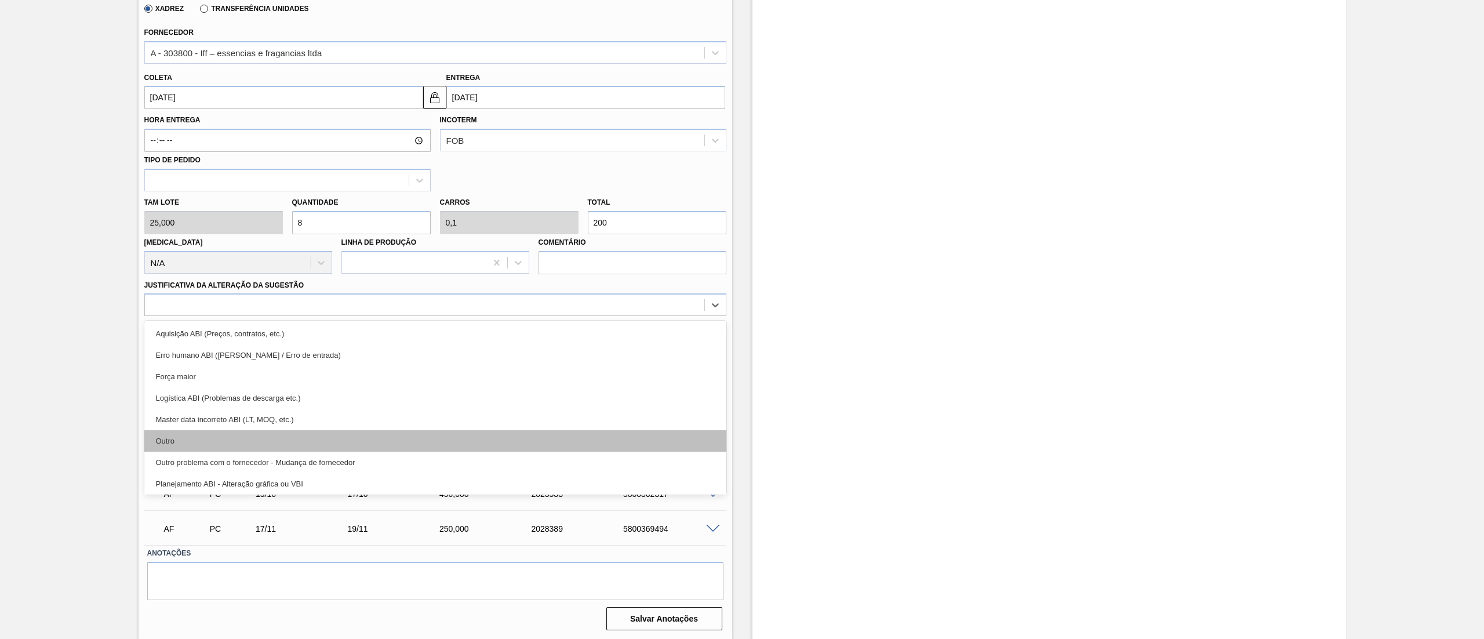
click at [235, 447] on div "Outro" at bounding box center [435, 440] width 582 height 21
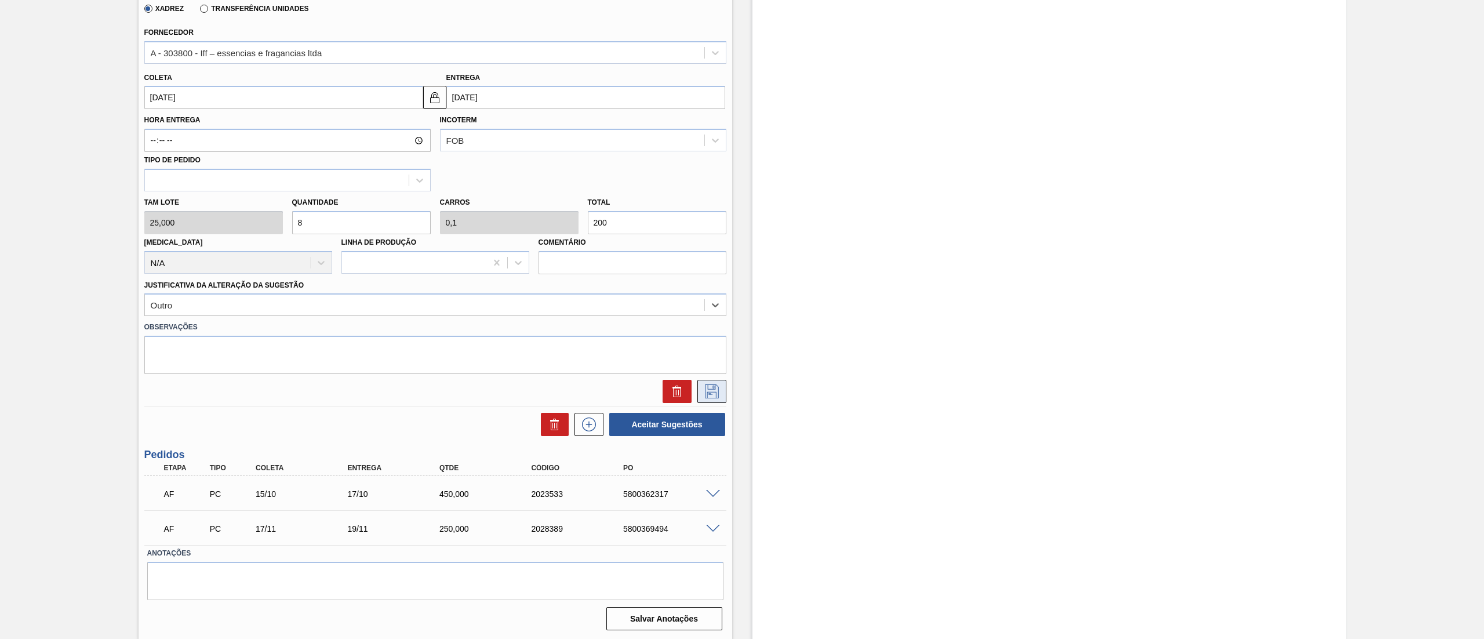
click at [703, 385] on icon at bounding box center [712, 391] width 19 height 14
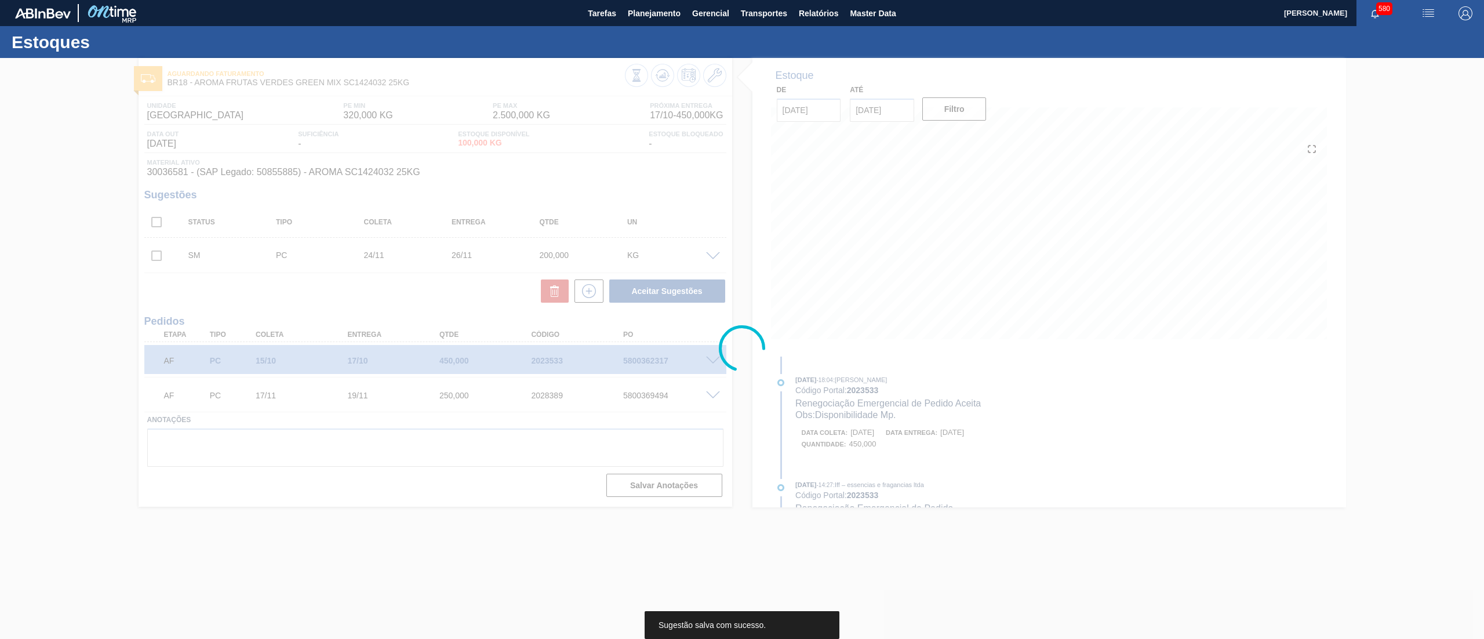
scroll to position [0, 0]
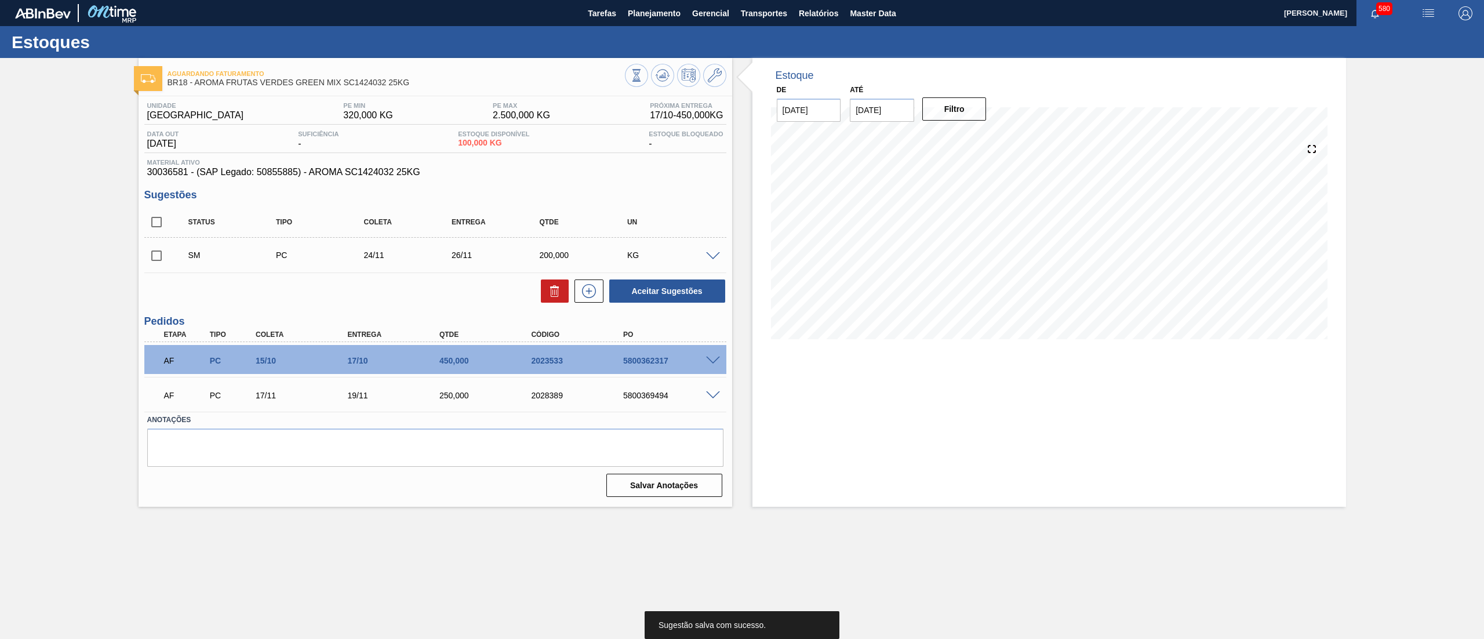
drag, startPoint x: 163, startPoint y: 252, endPoint x: 216, endPoint y: 252, distance: 52.8
click at [162, 254] on input "checkbox" at bounding box center [156, 256] width 24 height 24
click at [645, 283] on button "Aceitar Sugestões" at bounding box center [667, 290] width 116 height 23
checkbox input "false"
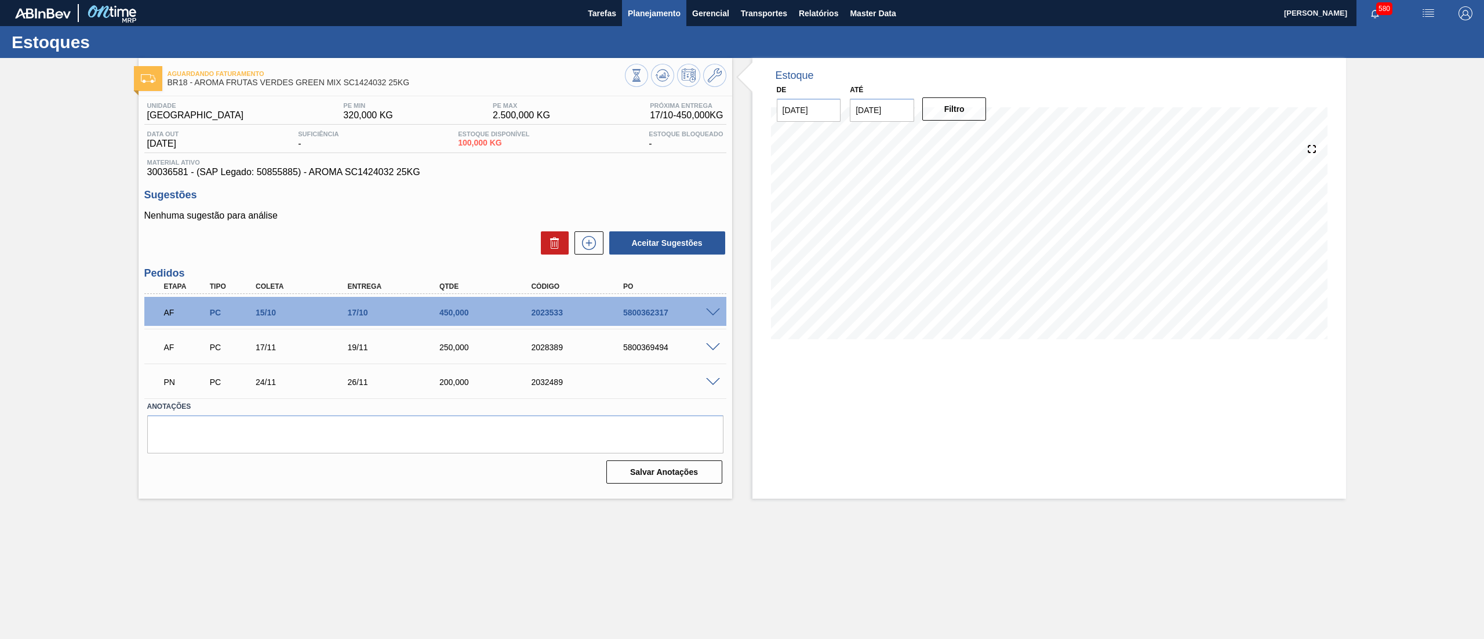
click at [671, 22] on button "Planejamento" at bounding box center [654, 13] width 64 height 26
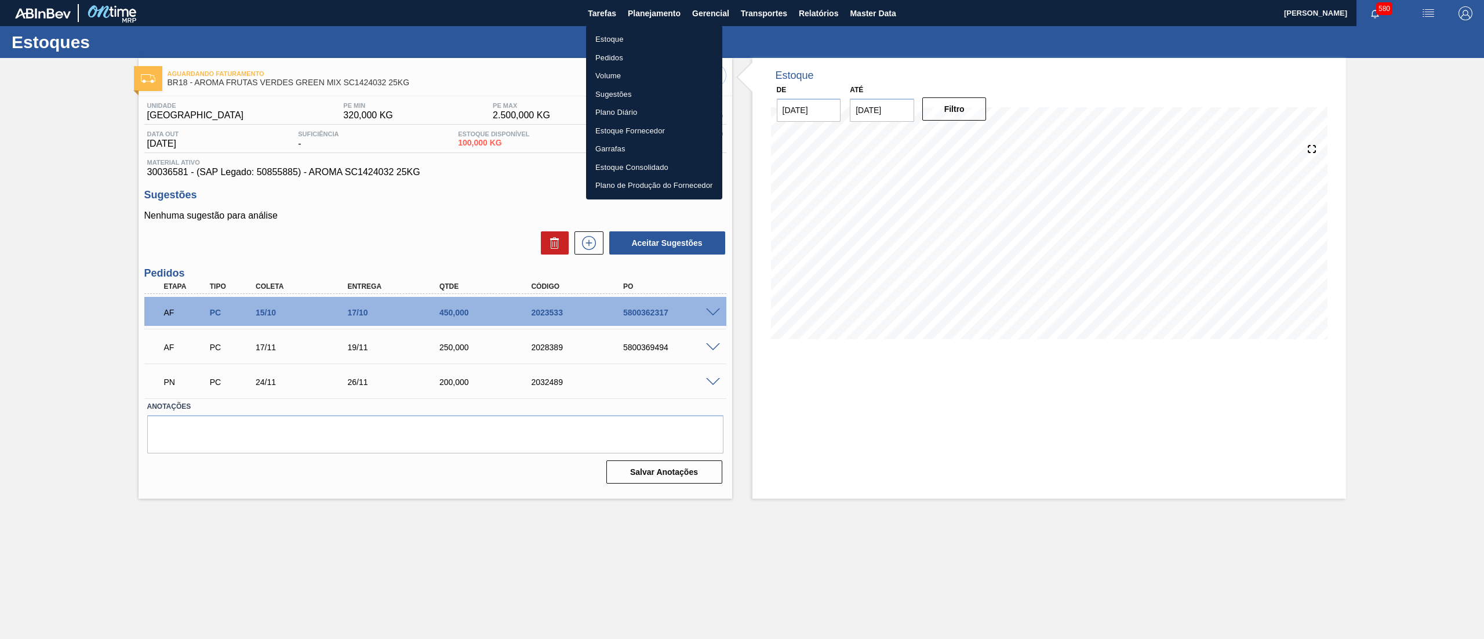
click at [653, 37] on li "Estoque" at bounding box center [654, 39] width 136 height 19
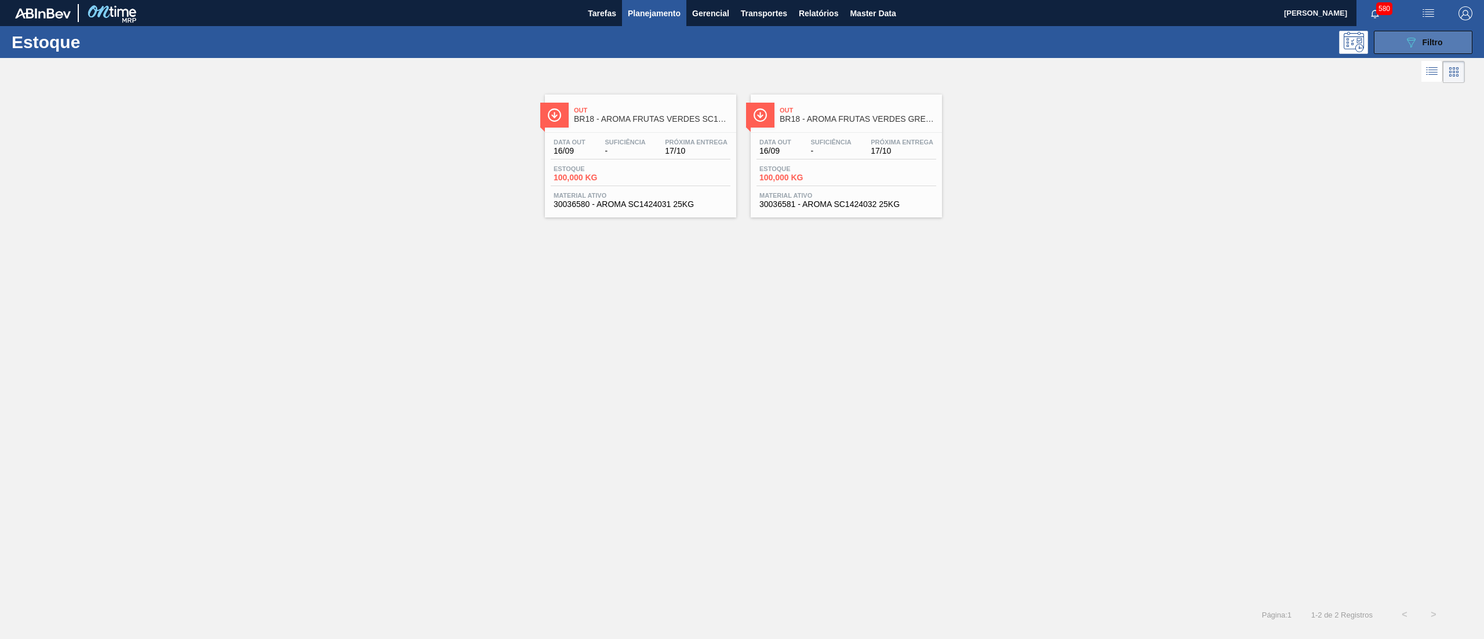
click at [1403, 39] on button "089F7B8B-B2A5-4AFE-B5C0-19BA573D28AC Filtro" at bounding box center [1423, 42] width 99 height 23
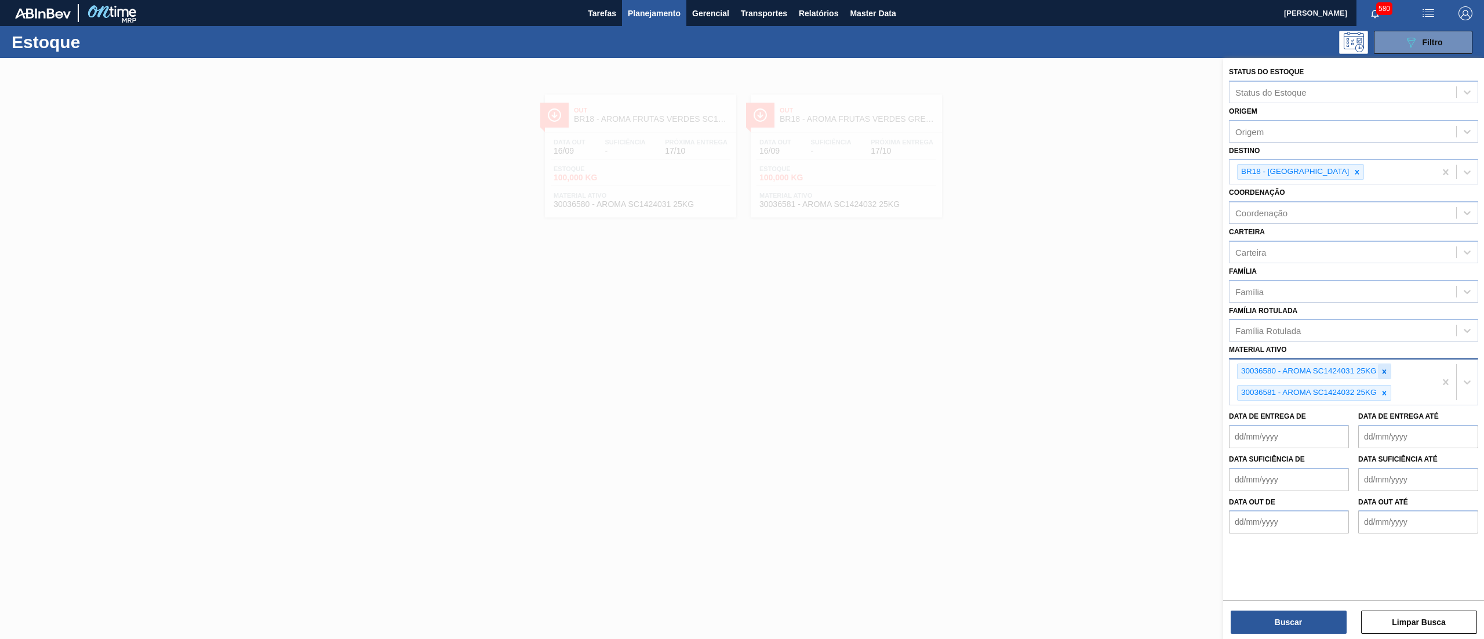
click at [1385, 368] on icon at bounding box center [1384, 372] width 8 height 8
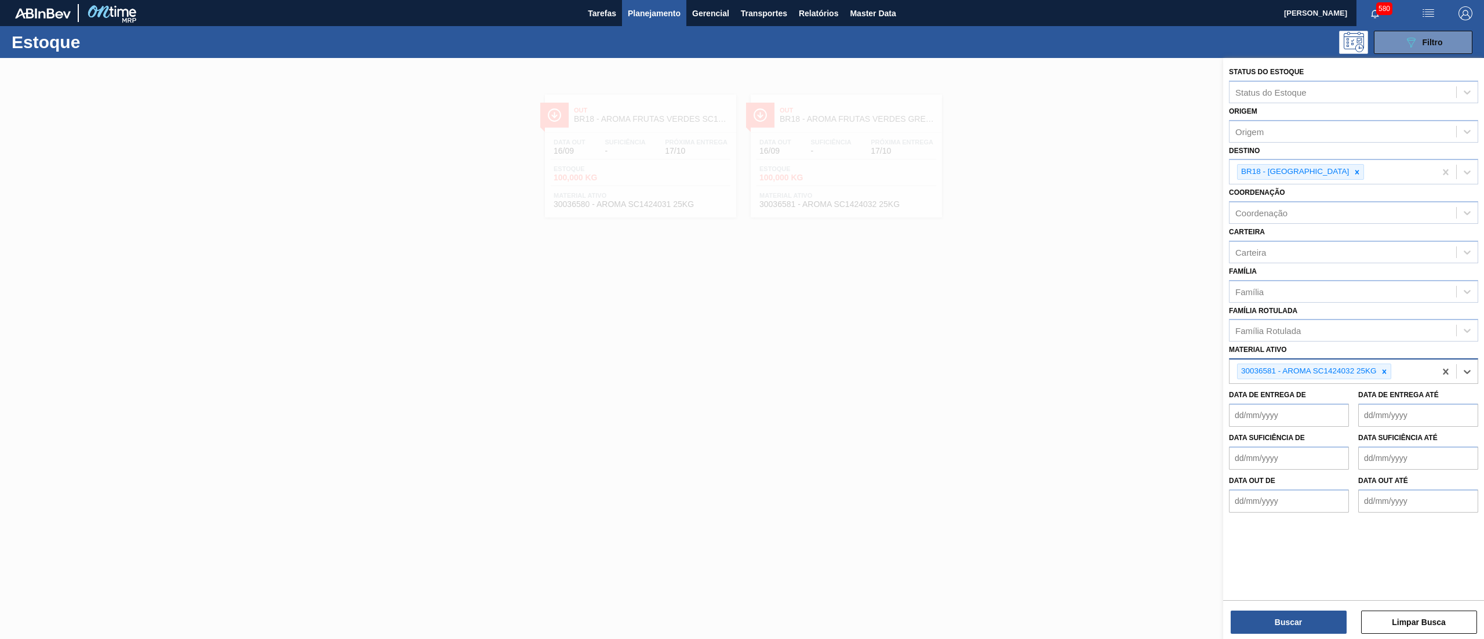
click at [1385, 368] on icon at bounding box center [1384, 372] width 8 height 8
paste ativo "30034749"
type ativo "30034749"
click at [1352, 394] on div "30034749 - CX CARTAO GREEN MIX 269ML LN C6" at bounding box center [1353, 398] width 249 height 21
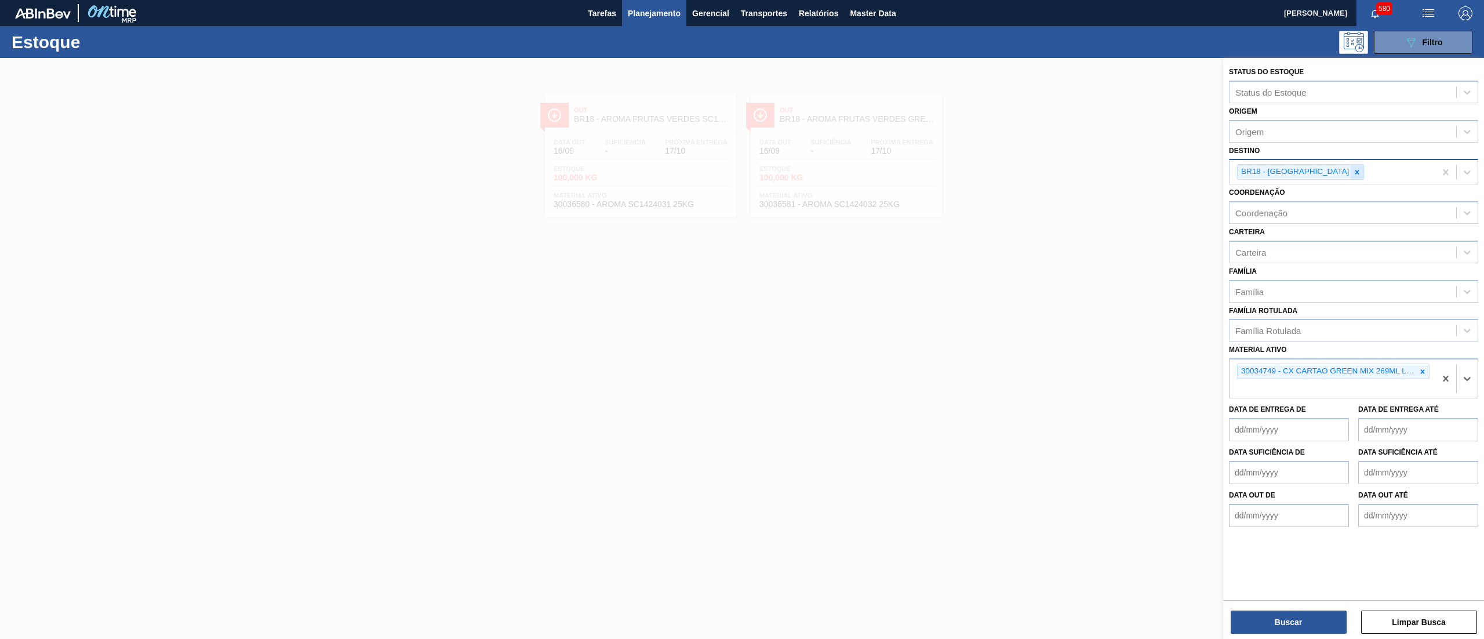
click at [1351, 166] on div at bounding box center [1357, 172] width 13 height 14
click at [1264, 609] on div "Buscar Limpar Busca" at bounding box center [1353, 616] width 261 height 32
click at [1264, 617] on button "Buscar" at bounding box center [1289, 622] width 116 height 23
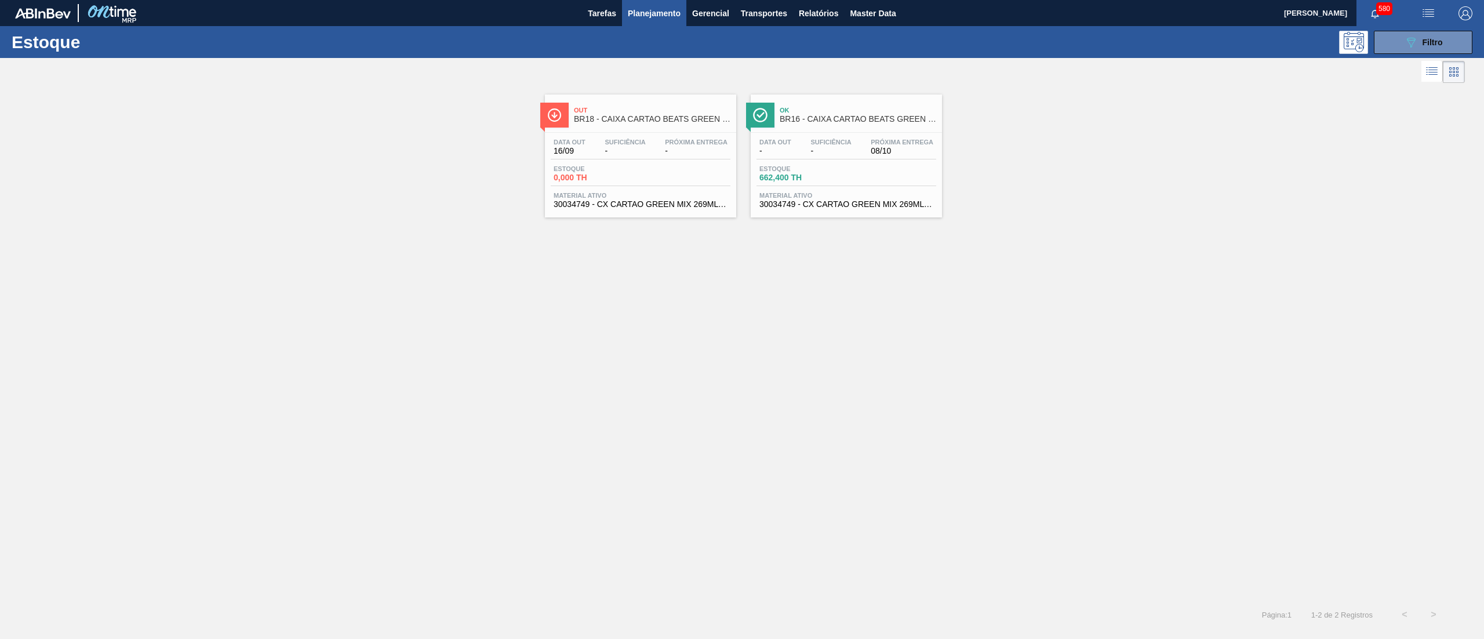
click at [829, 209] on span "30034749 - CX CARTAO GREEN MIX 269ML LN C6" at bounding box center [847, 204] width 174 height 9
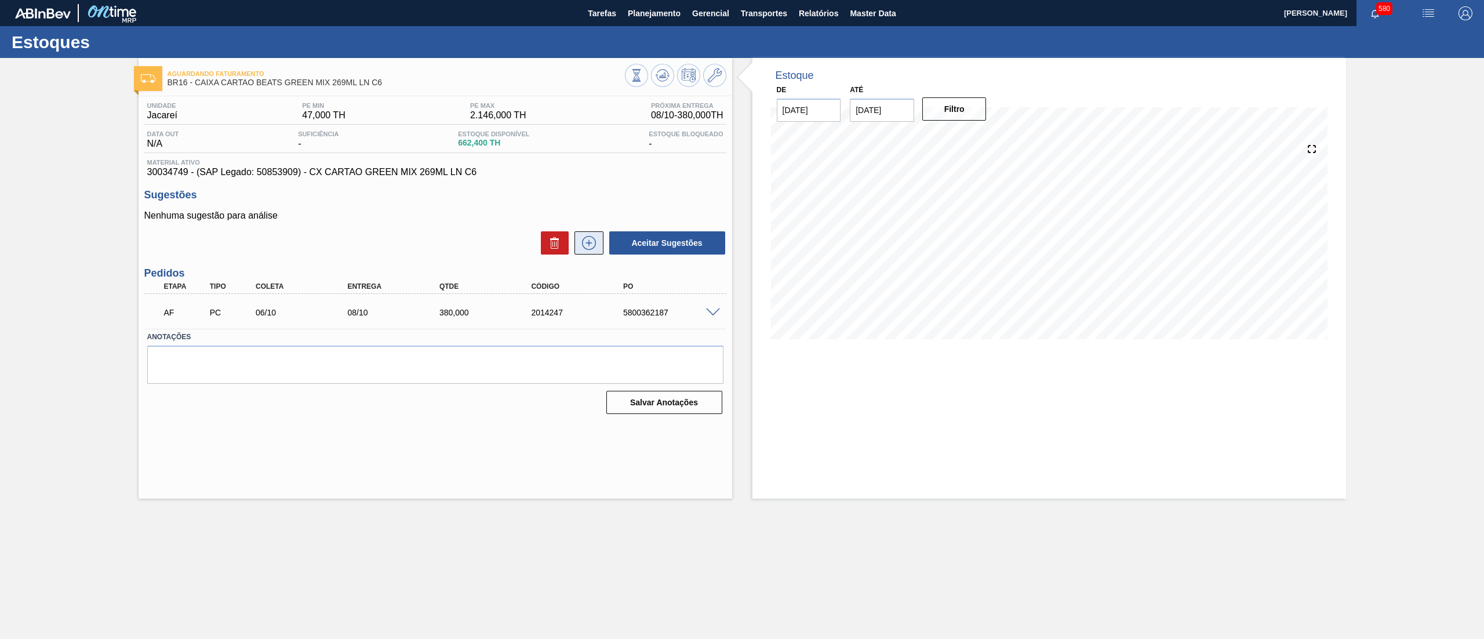
click at [588, 245] on icon at bounding box center [589, 243] width 19 height 14
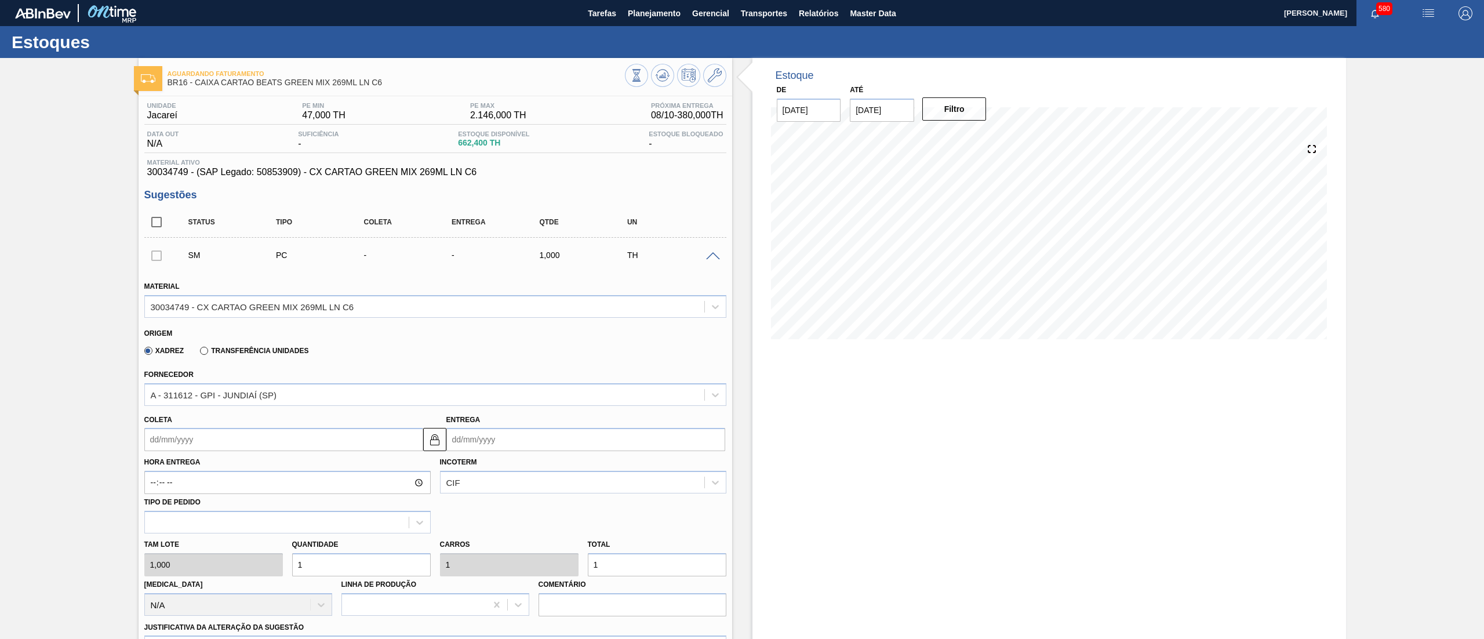
click at [247, 440] on input "Coleta" at bounding box center [283, 439] width 279 height 23
click at [277, 466] on button "Next Month" at bounding box center [274, 467] width 8 height 8
click at [174, 558] on div "20" at bounding box center [177, 561] width 16 height 16
type input "20/10/2025"
type input "22/10/2025"
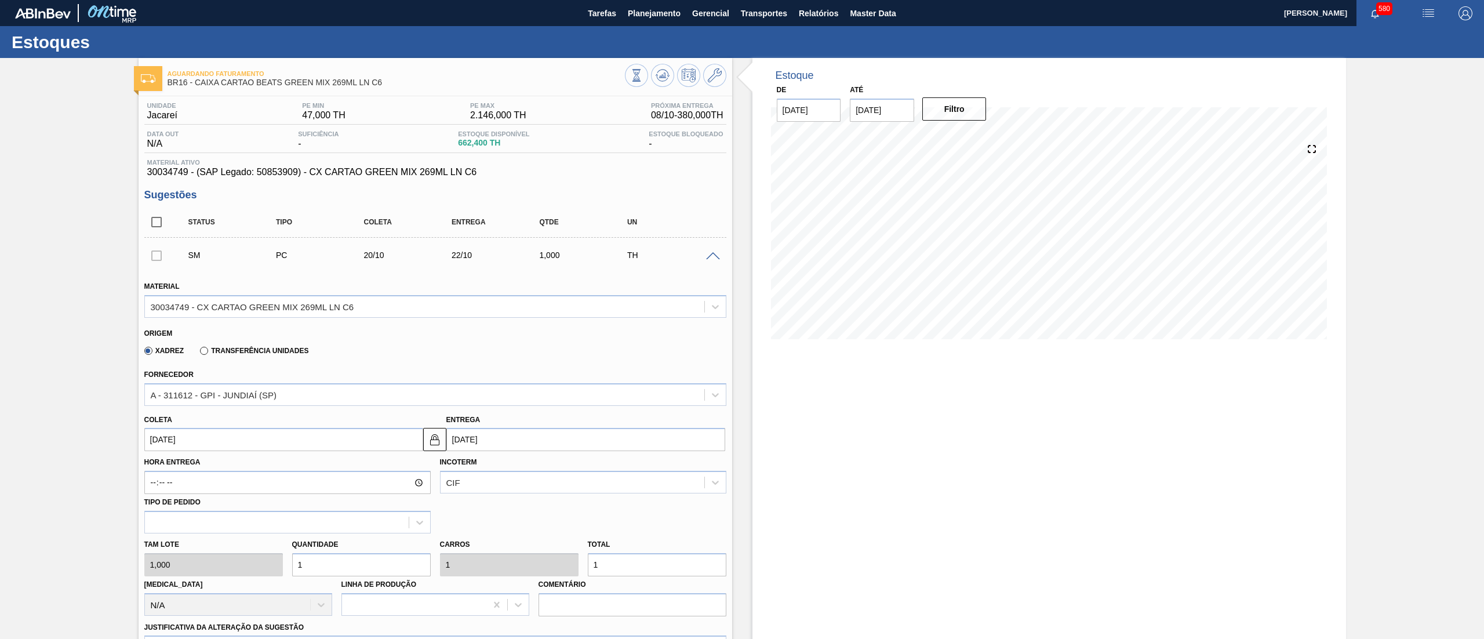
scroll to position [307, 0]
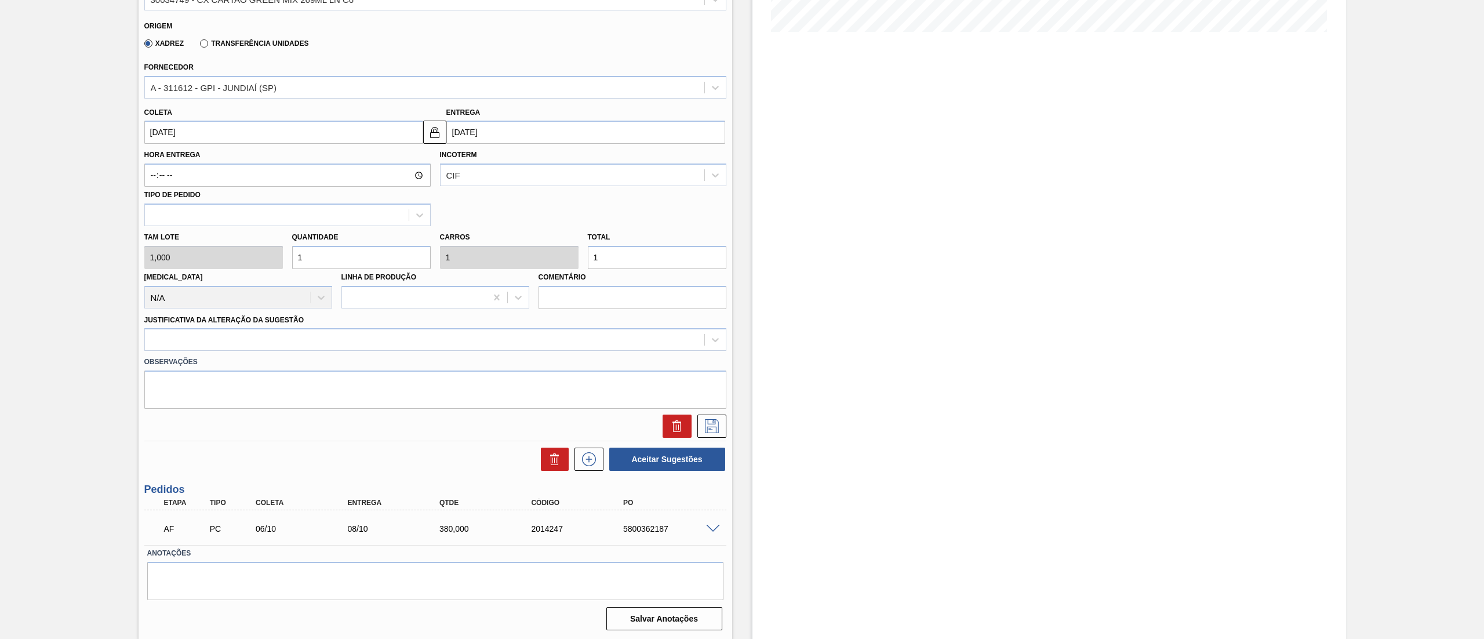
click at [235, 249] on div "Tam lote 1,000 Quantidade 1 Carros 1 Total 1 Doca N/A Linha de Produção Comentá…" at bounding box center [435, 267] width 591 height 83
type input "3"
type input "30"
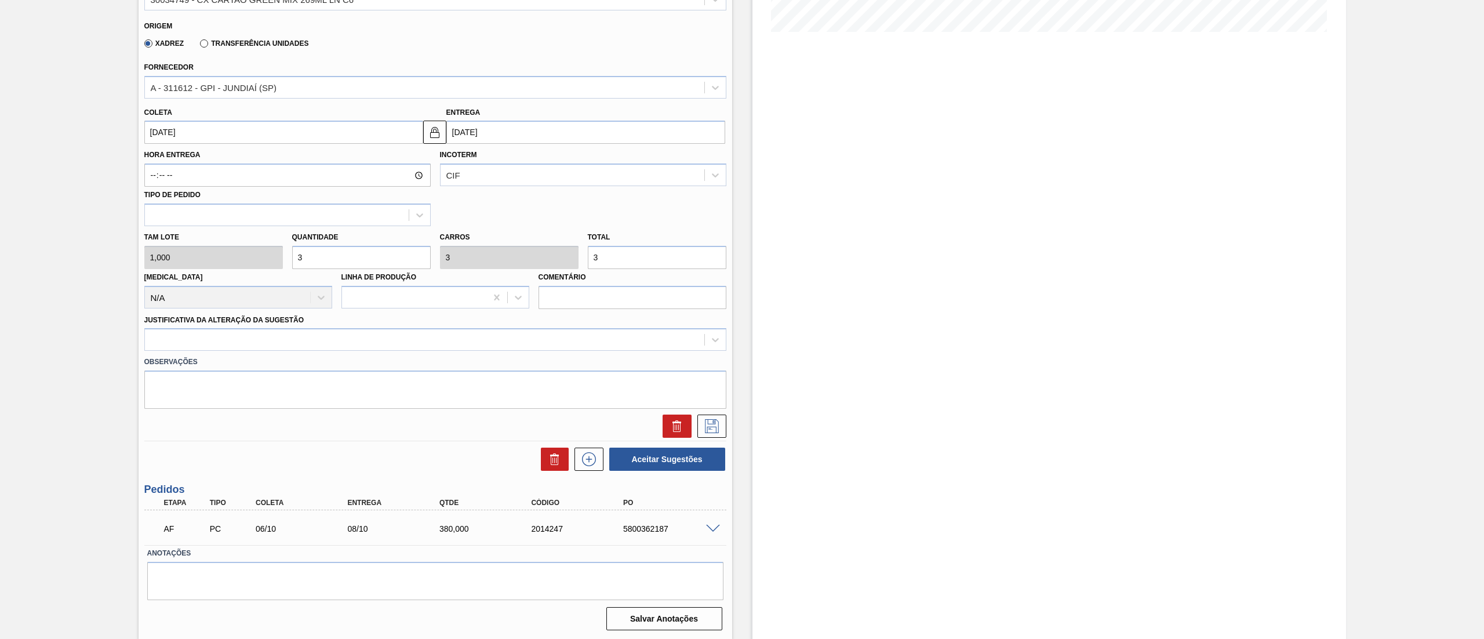
type input "30"
type input "300"
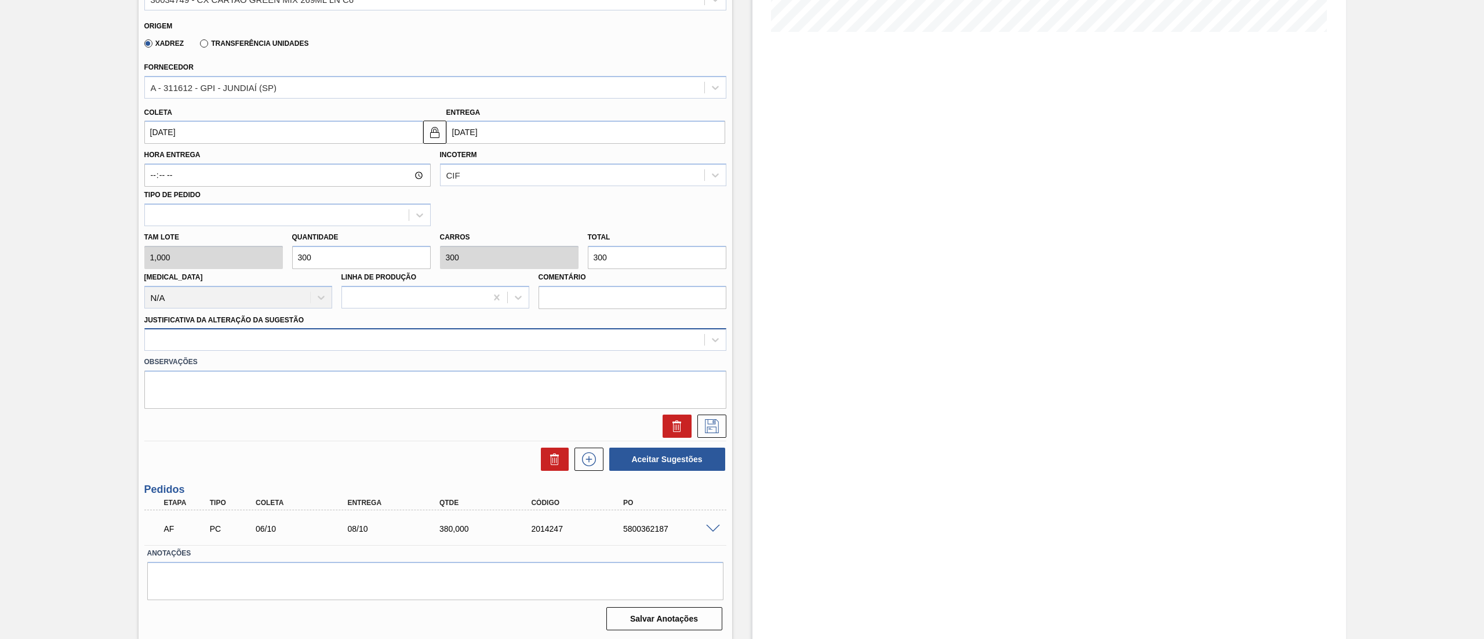
type input "300"
click at [184, 333] on div at bounding box center [424, 340] width 559 height 17
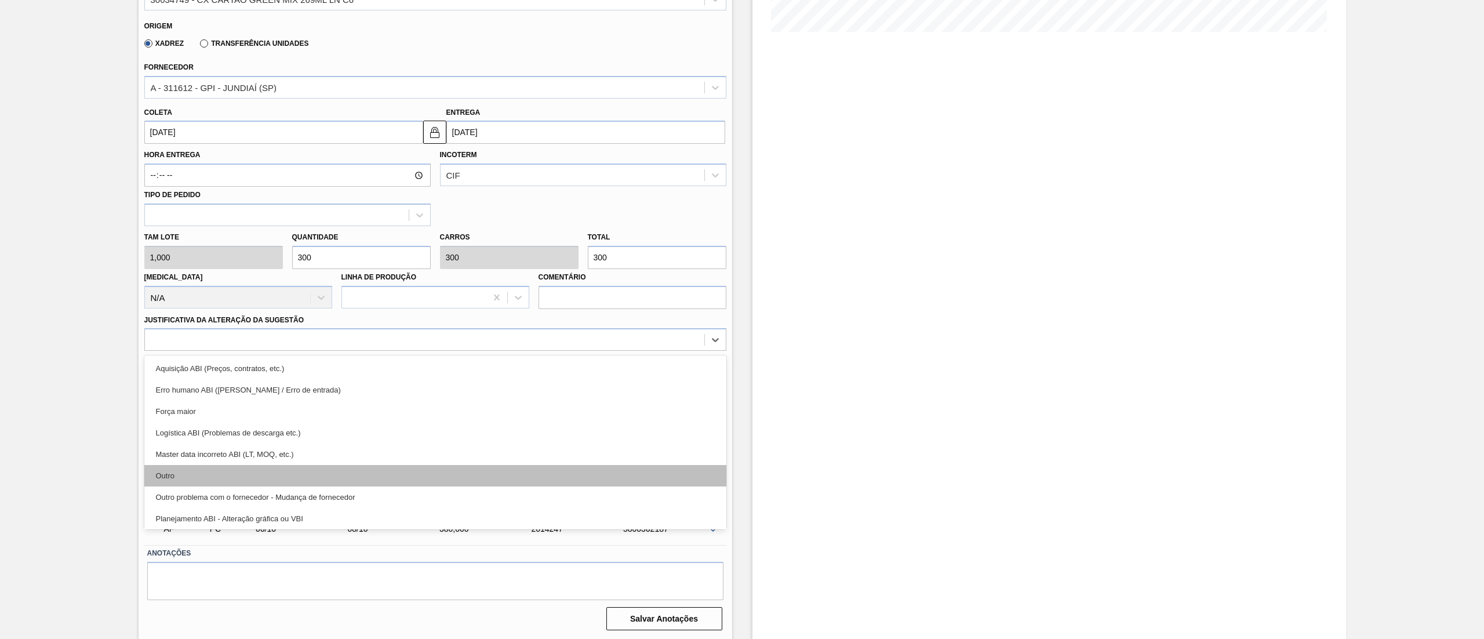
click at [175, 467] on div "Outro" at bounding box center [435, 475] width 582 height 21
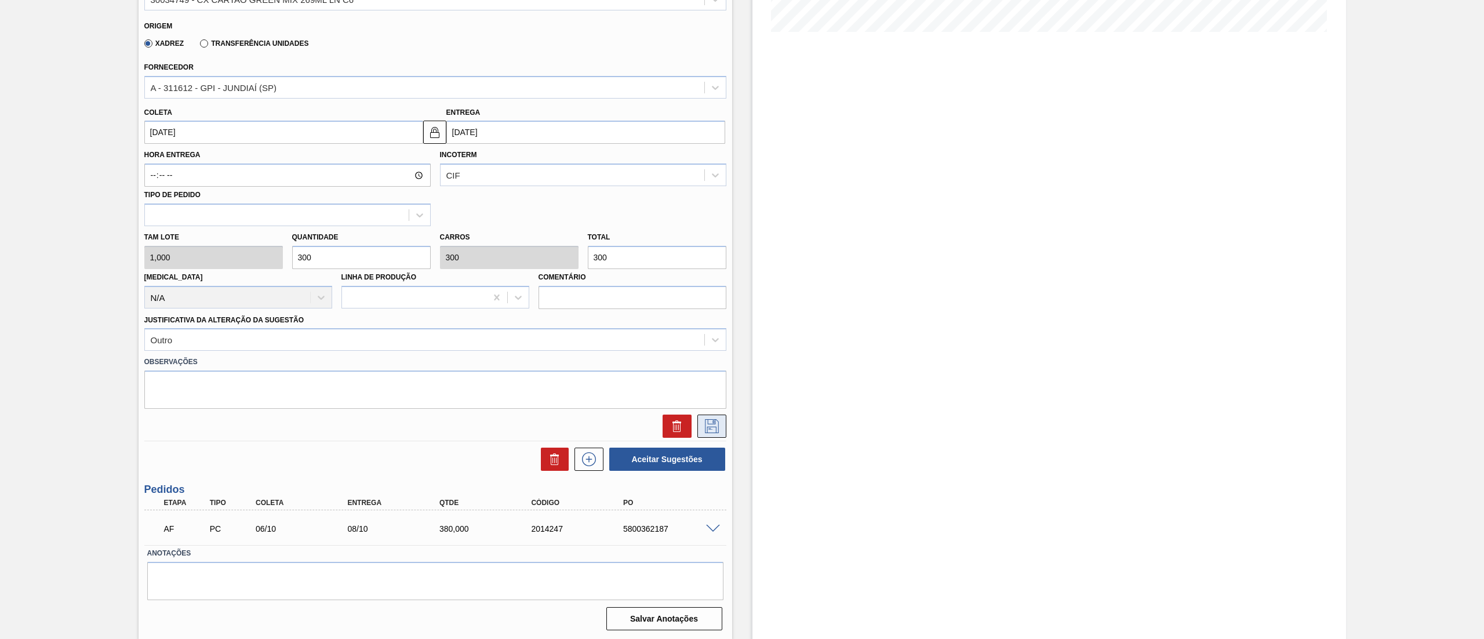
click at [714, 435] on button at bounding box center [711, 426] width 29 height 23
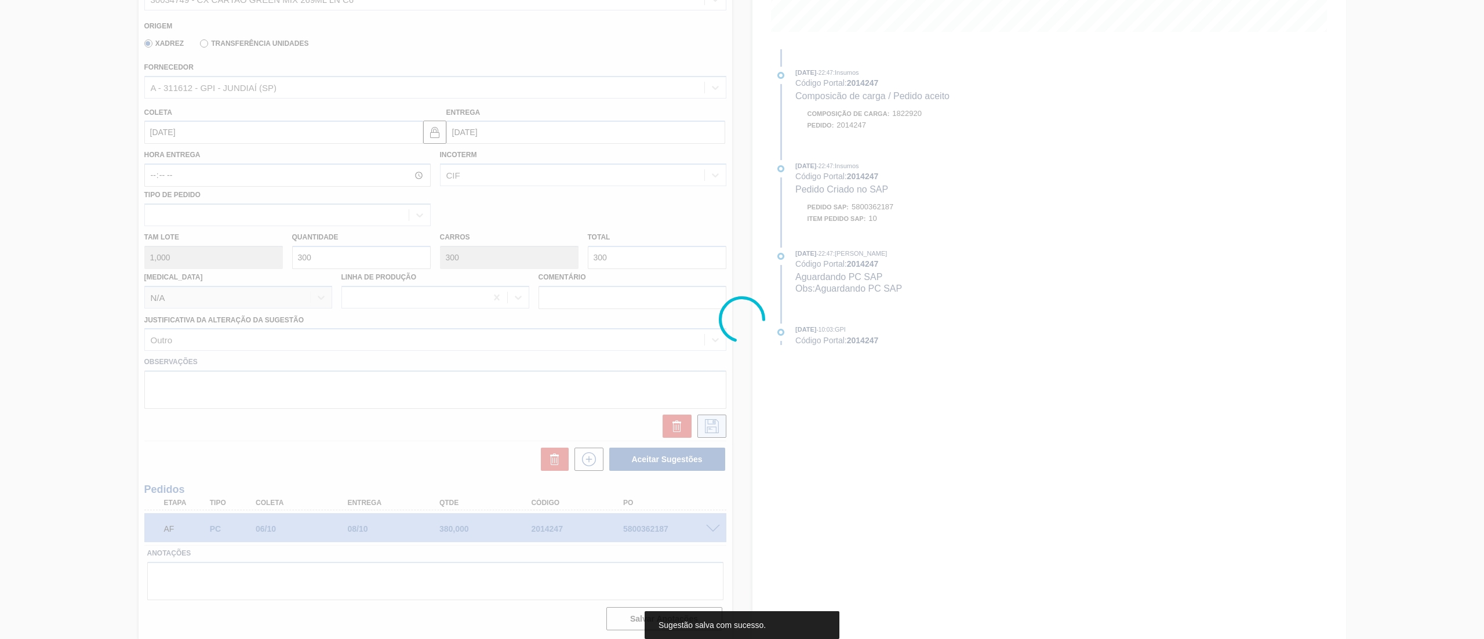
scroll to position [0, 0]
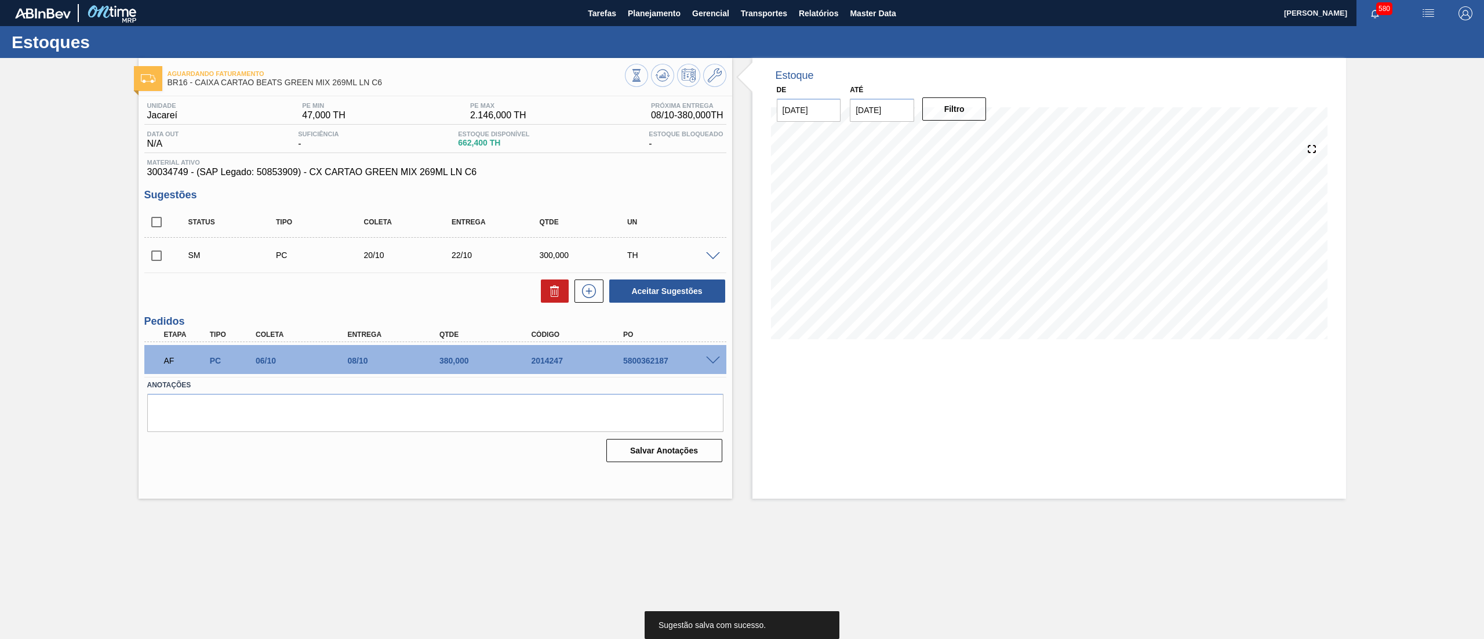
click at [159, 261] on input "checkbox" at bounding box center [156, 256] width 24 height 24
click at [642, 298] on button "Aceitar Sugestões" at bounding box center [667, 290] width 116 height 23
checkbox input "false"
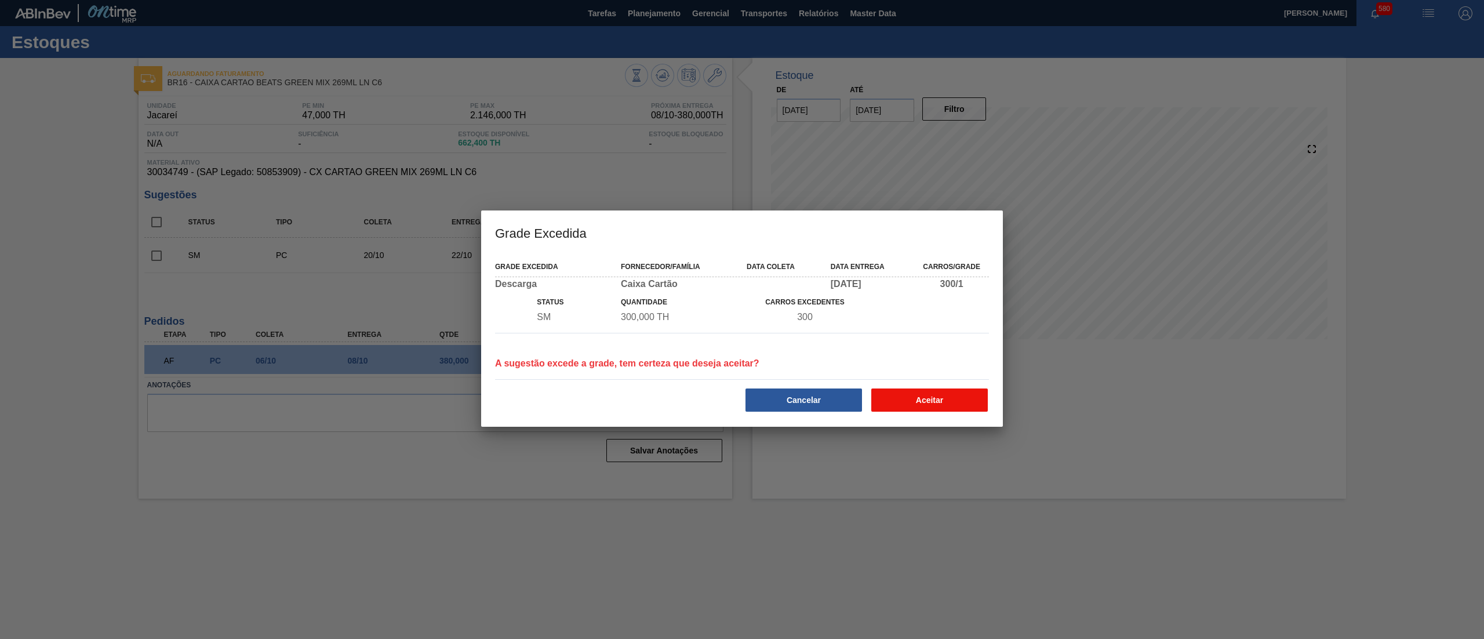
click at [885, 391] on button "Aceitar" at bounding box center [929, 399] width 117 height 23
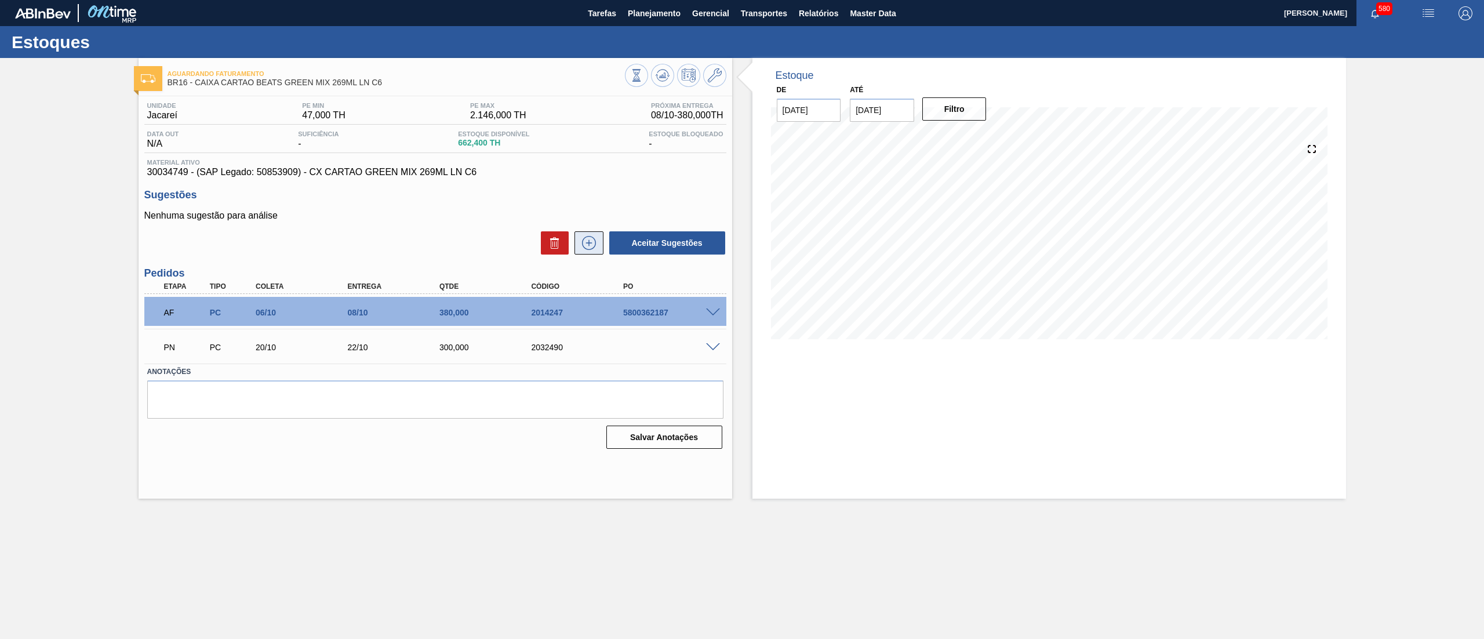
click at [587, 247] on icon at bounding box center [589, 243] width 19 height 14
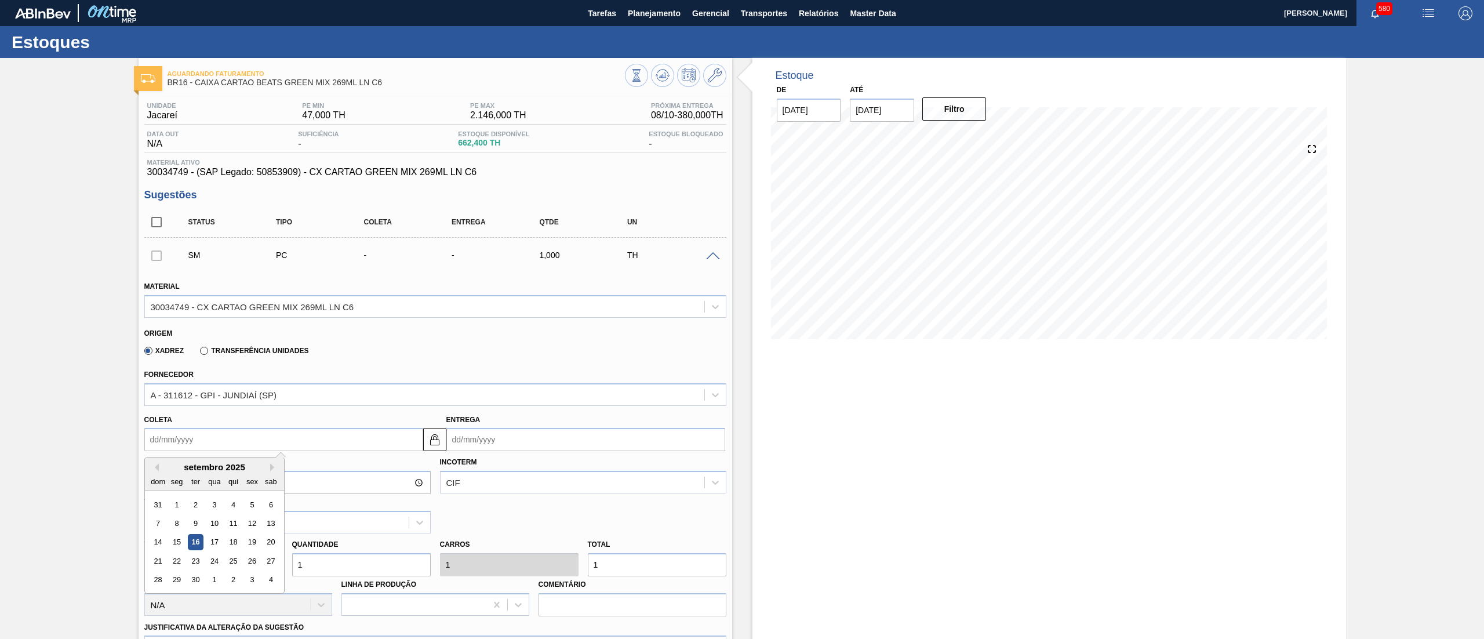
click at [228, 431] on input "Coleta" at bounding box center [283, 439] width 279 height 23
click at [275, 467] on button "Next Month" at bounding box center [274, 467] width 8 height 8
click at [208, 504] on div "3" at bounding box center [214, 505] width 16 height 16
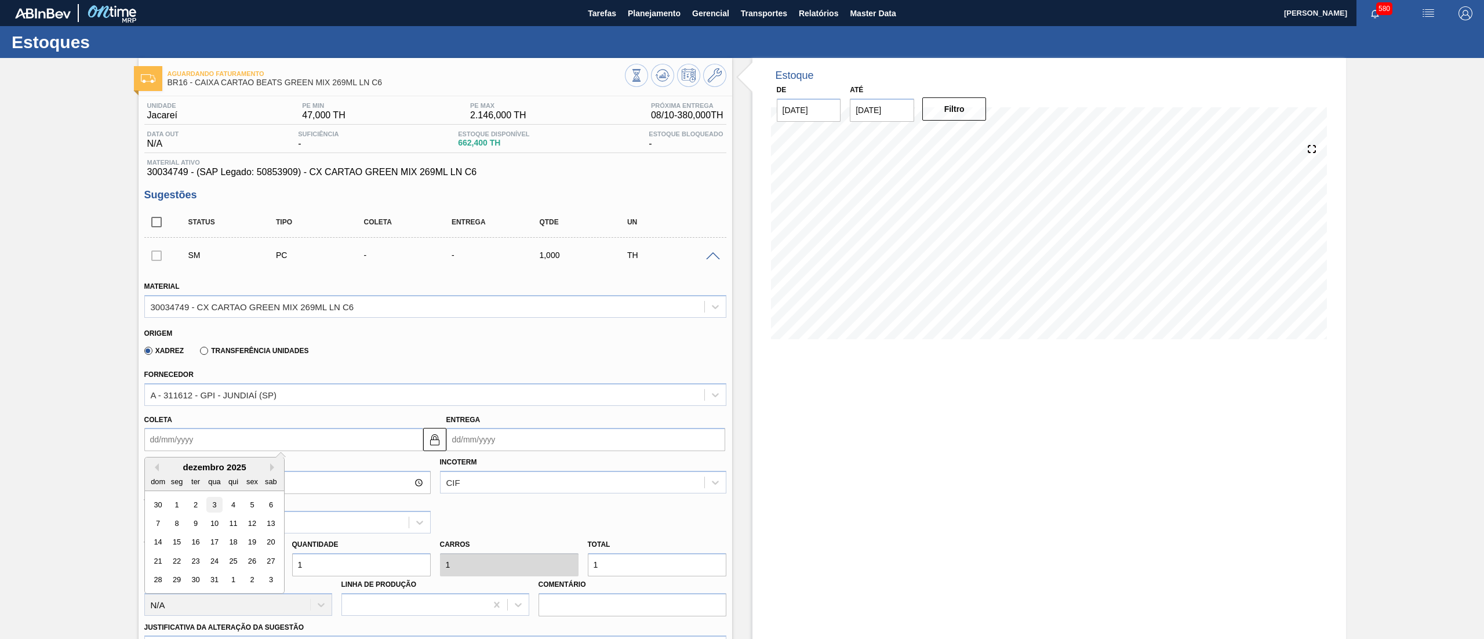
type input "03/12/2025"
type input "05/12/2025"
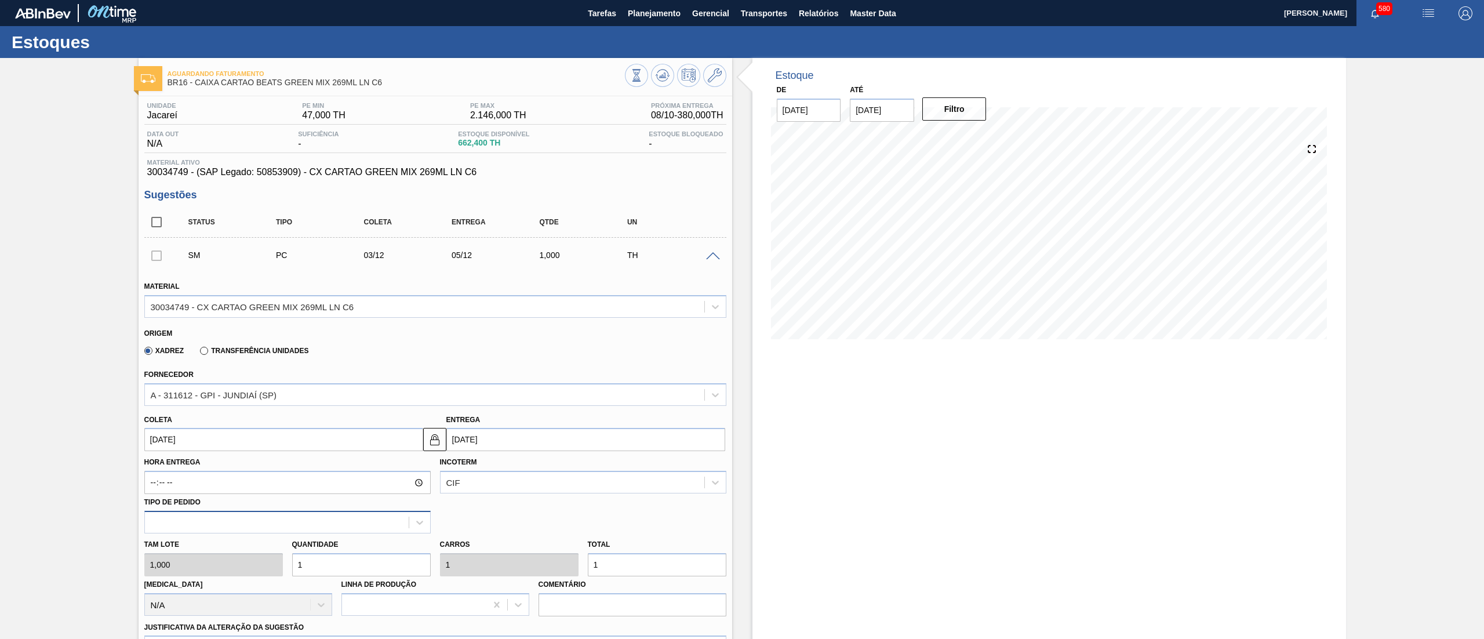
scroll to position [342, 0]
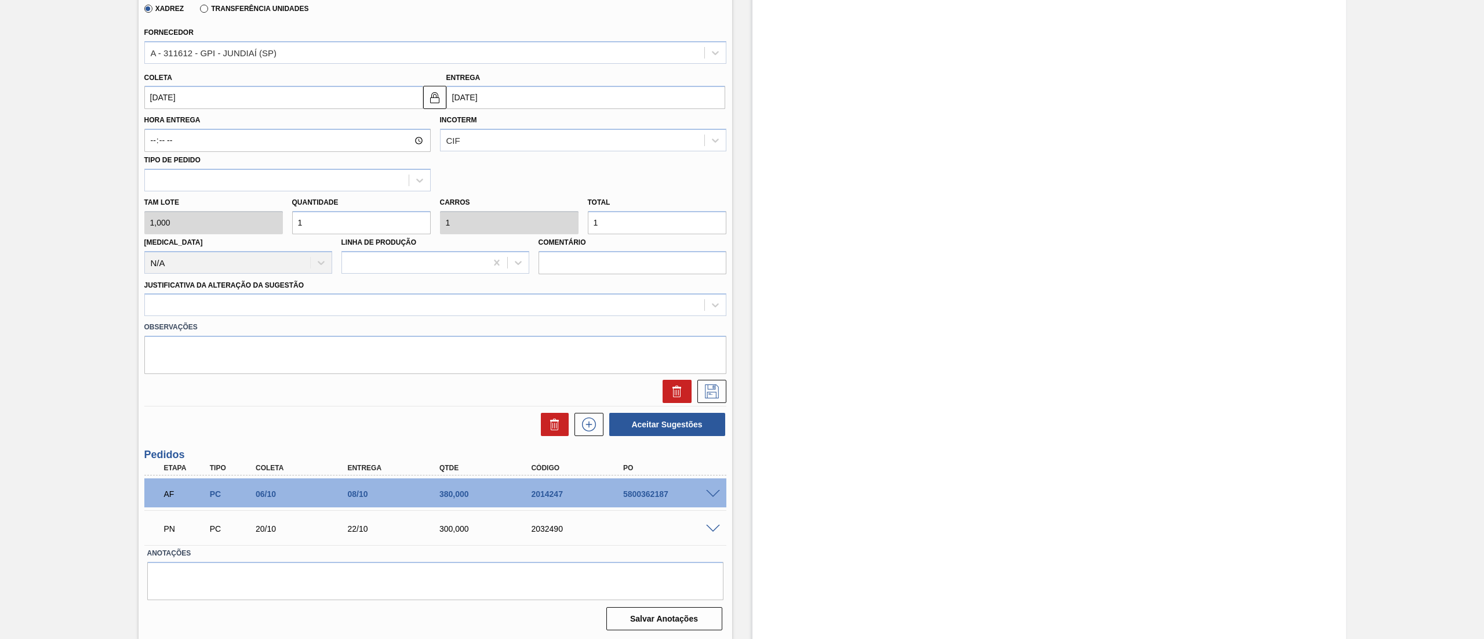
drag, startPoint x: 320, startPoint y: 218, endPoint x: 234, endPoint y: 204, distance: 87.0
click at [234, 204] on div "Tam lote 1,000 Quantidade 1 Carros 1 Total 1 Doca N/A Linha de Produção Comentá…" at bounding box center [435, 232] width 591 height 83
type input "3"
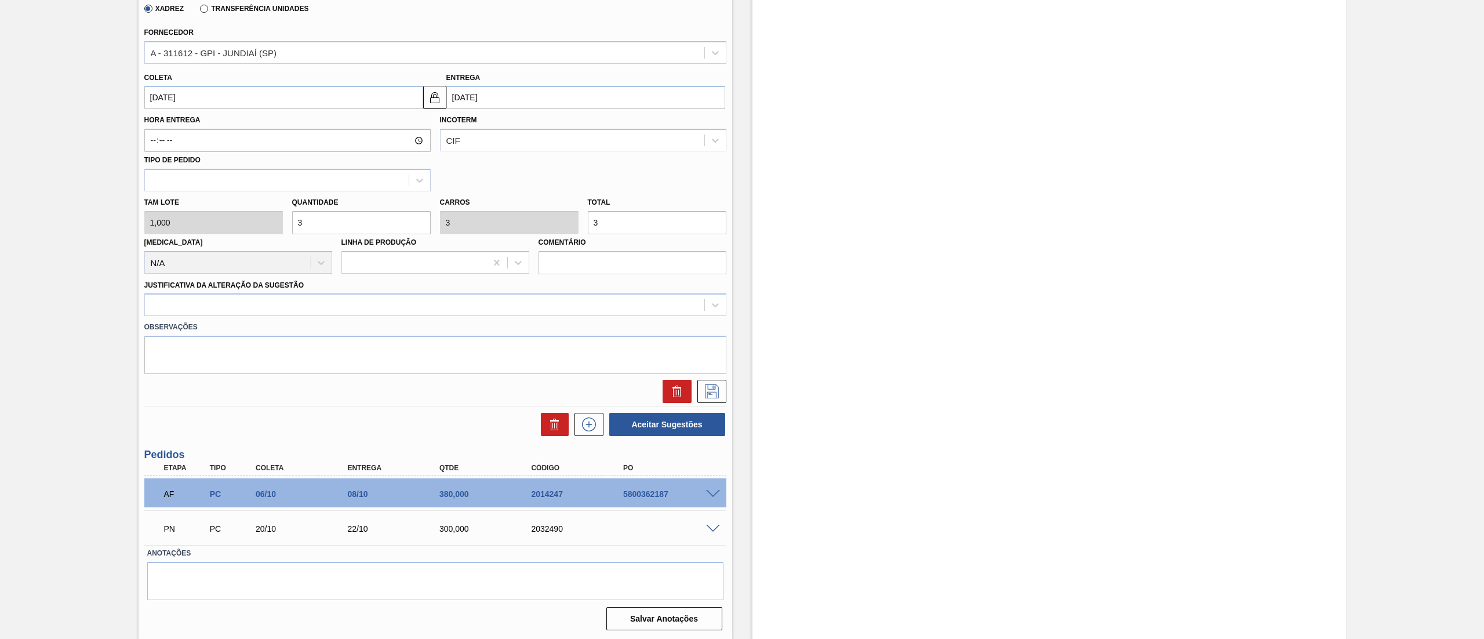
type input "34"
type input "343"
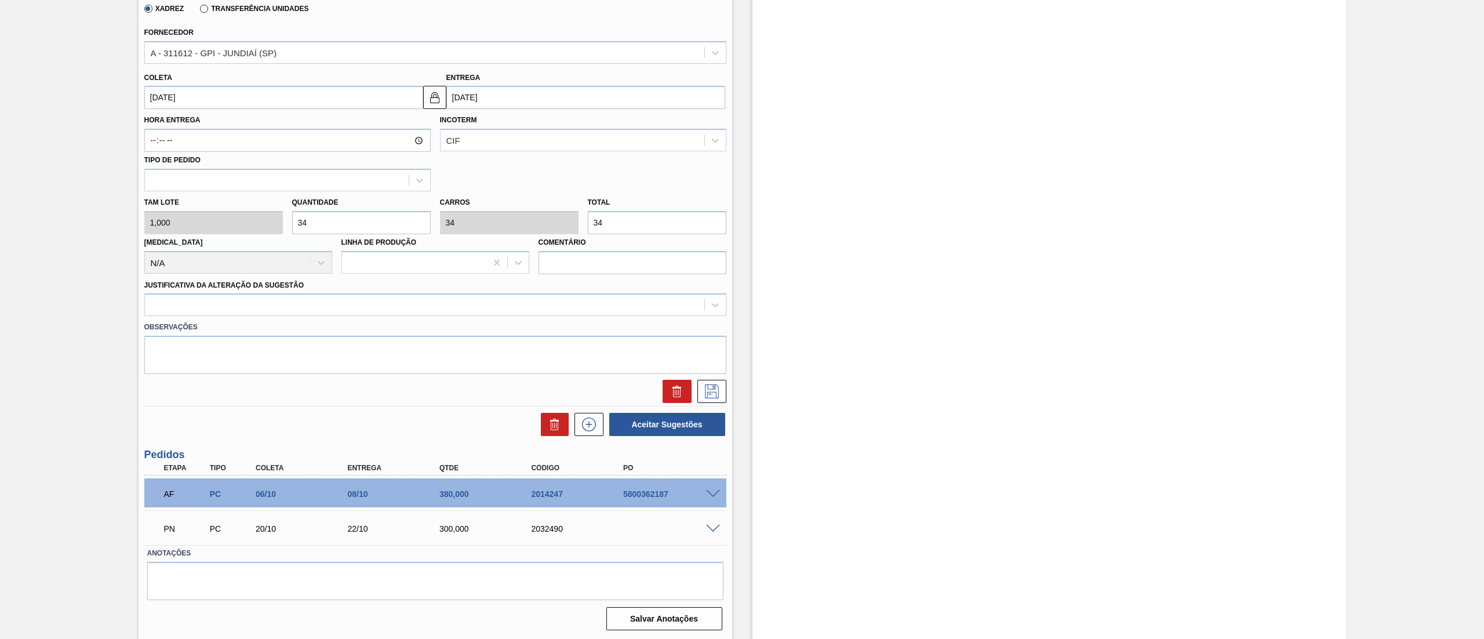
type input "343"
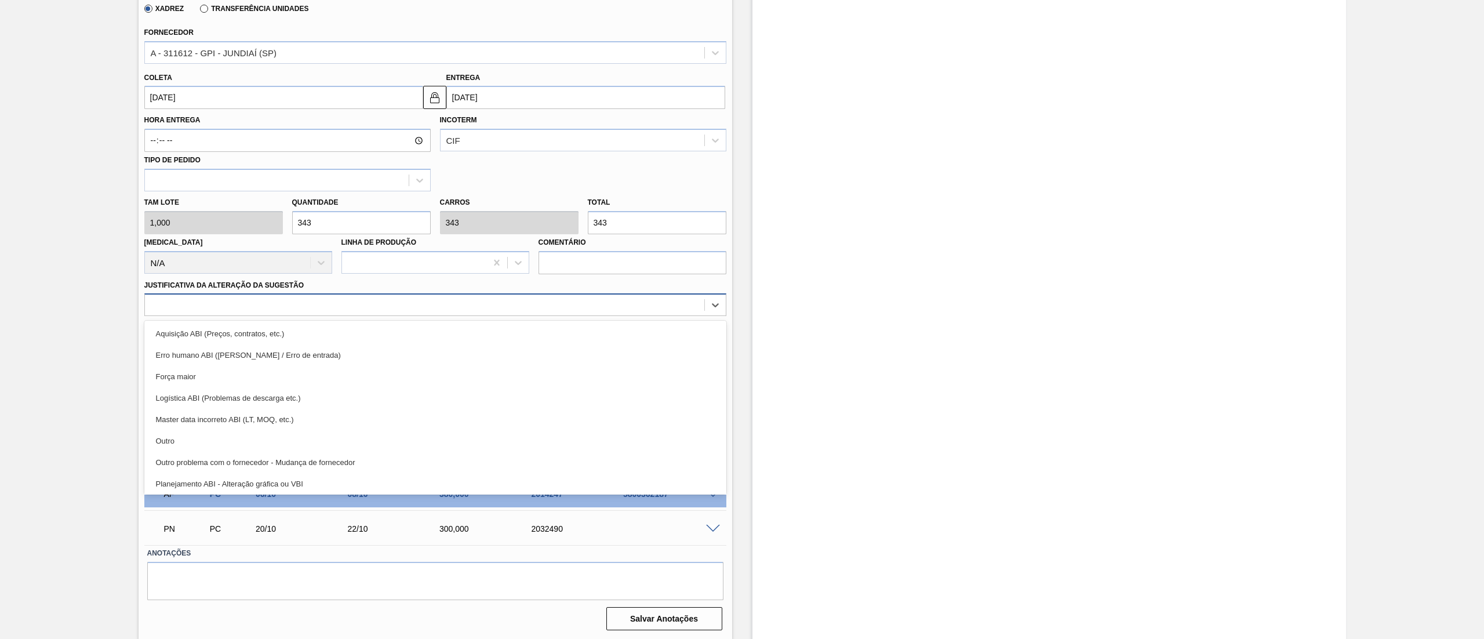
click at [206, 308] on div at bounding box center [424, 305] width 559 height 17
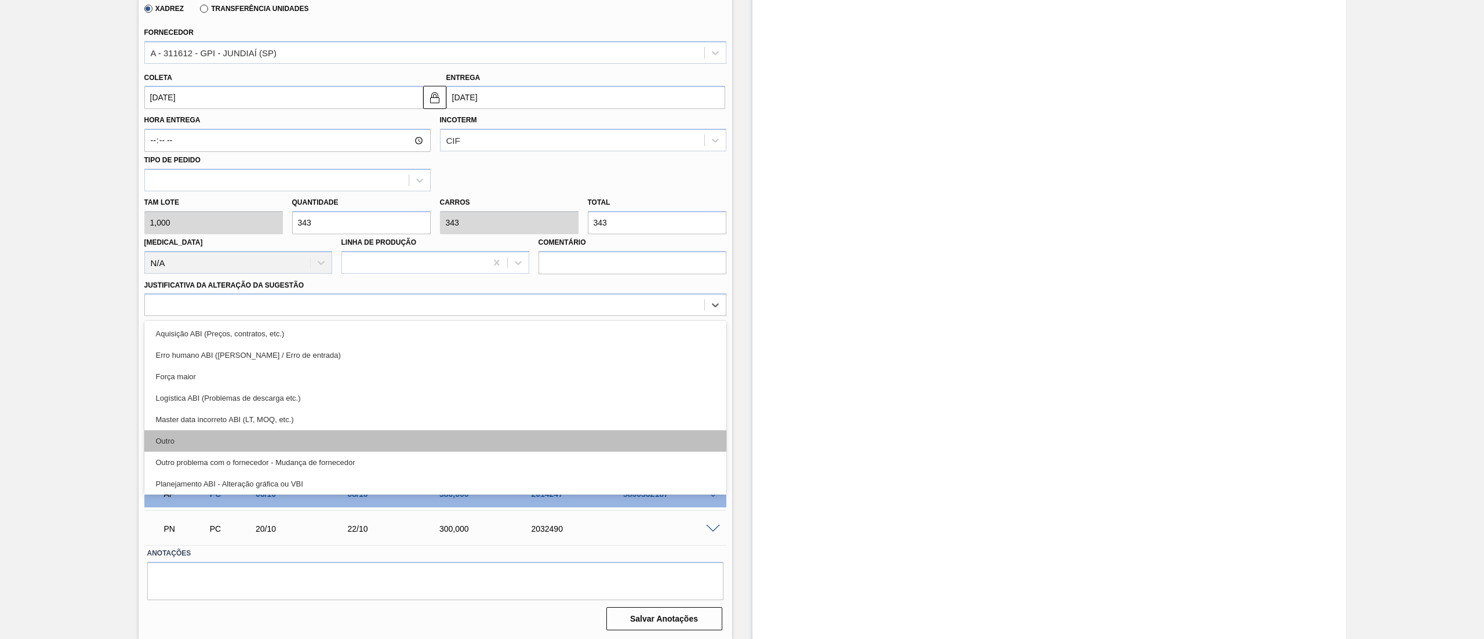
click at [207, 440] on div "Outro" at bounding box center [435, 440] width 582 height 21
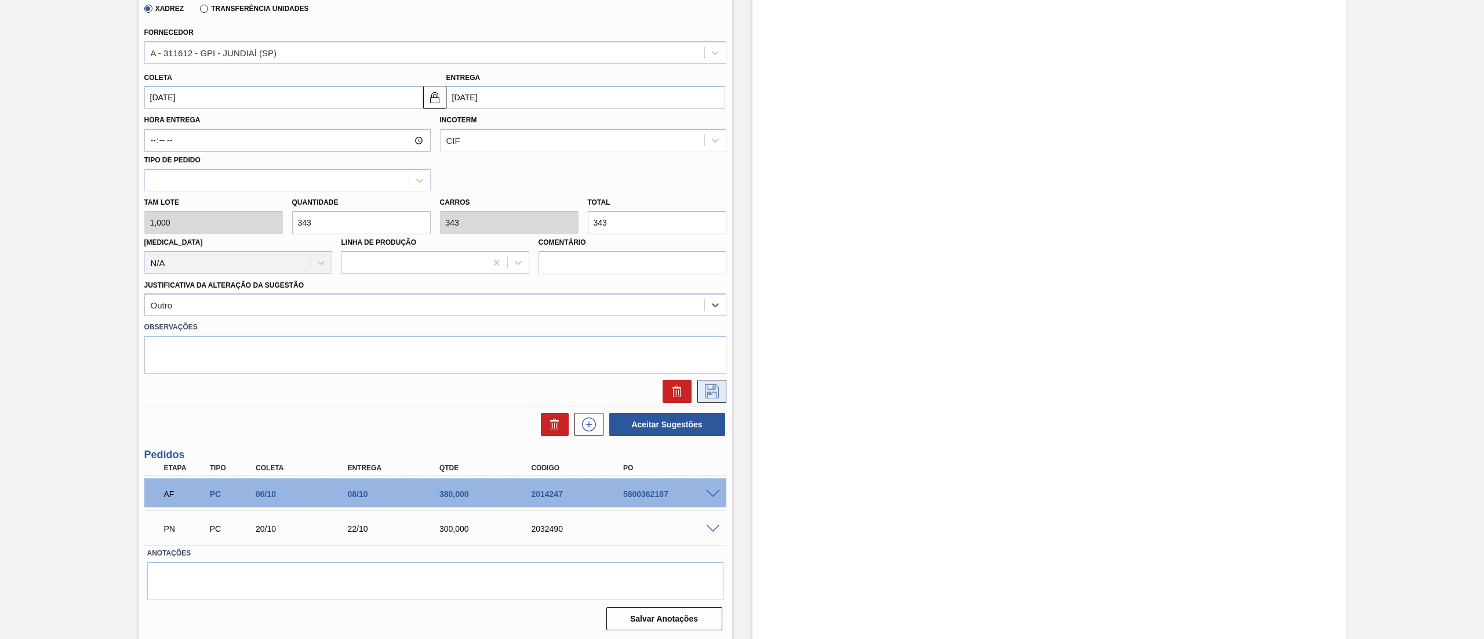
click at [708, 394] on icon at bounding box center [711, 390] width 6 height 9
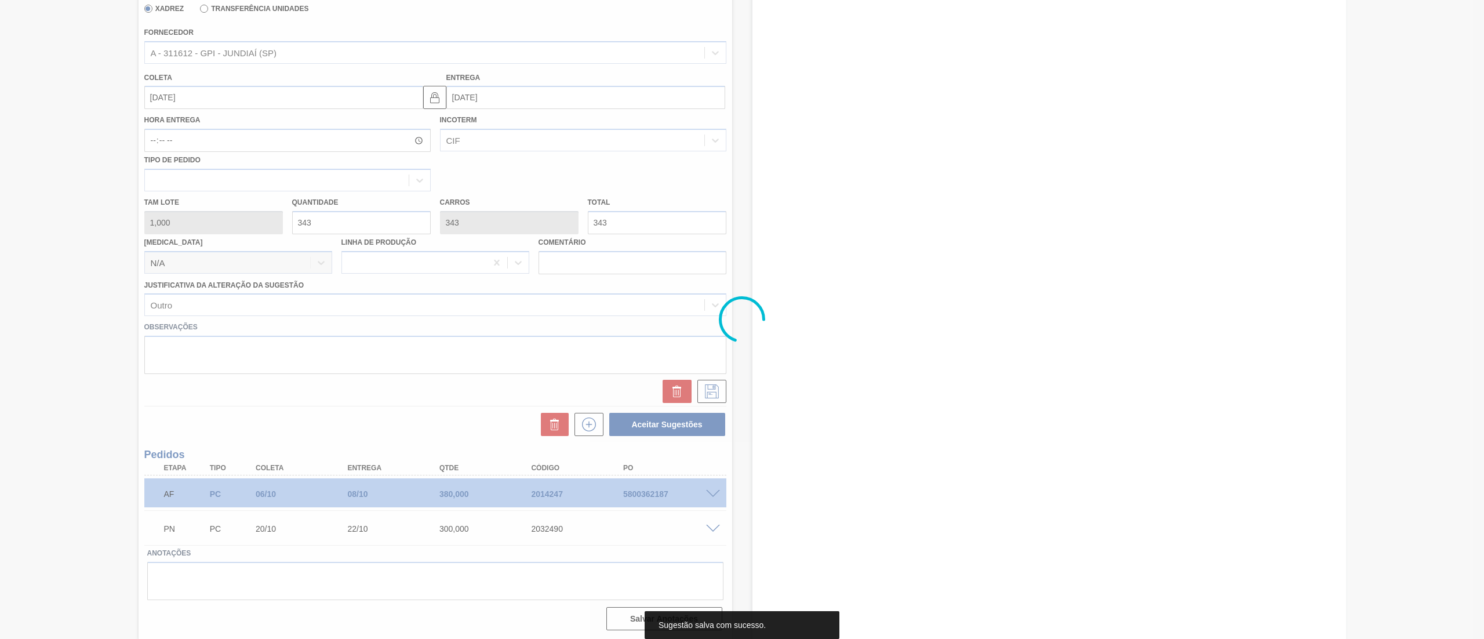
scroll to position [0, 0]
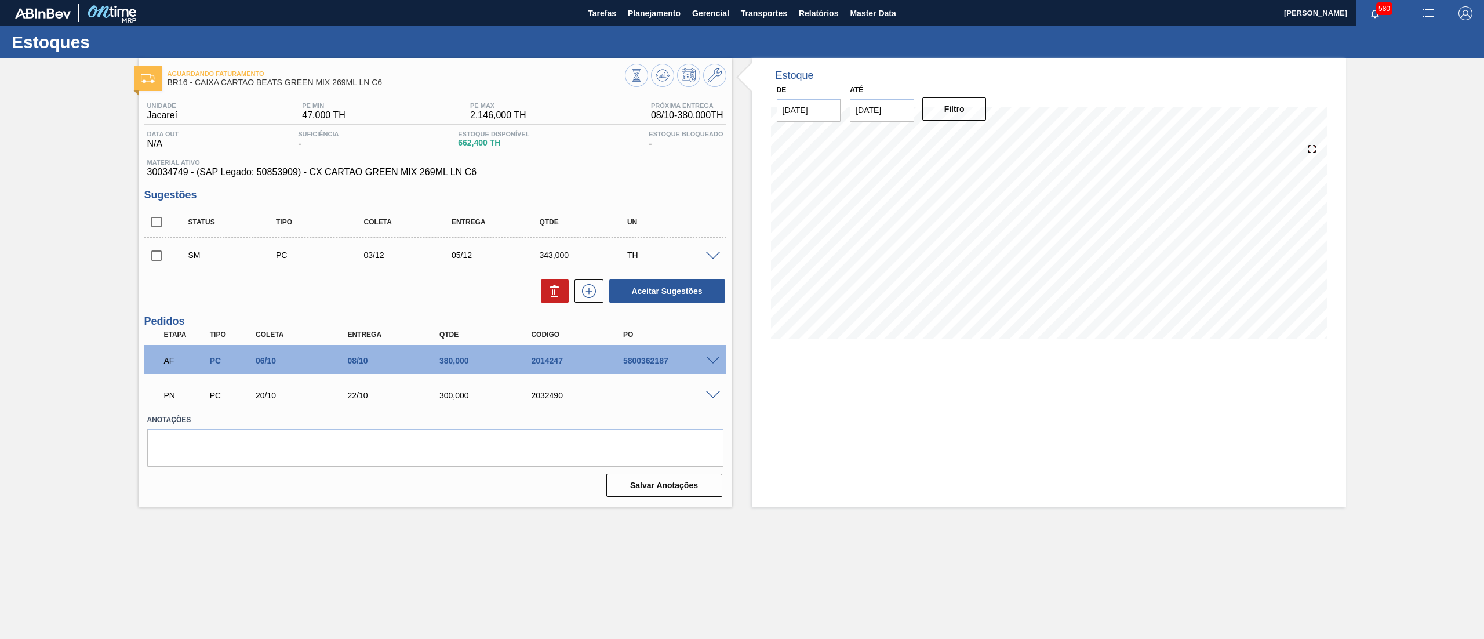
click at [714, 255] on span at bounding box center [713, 256] width 14 height 9
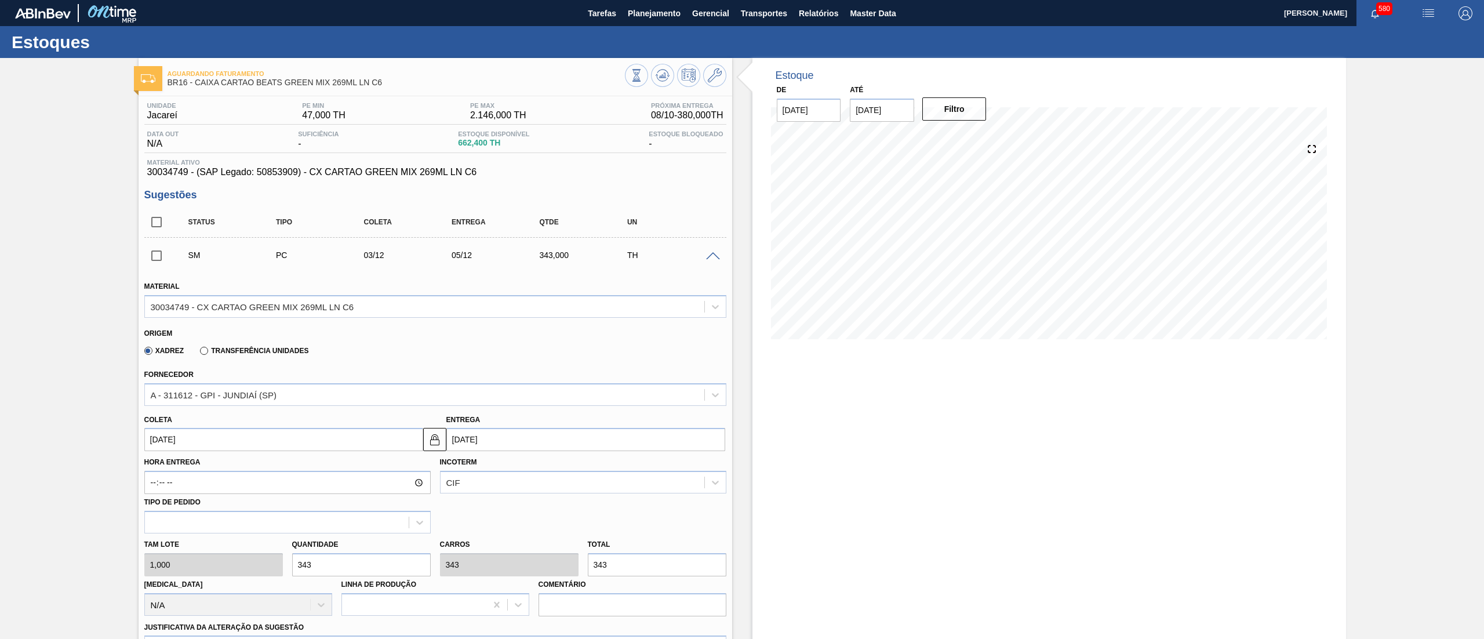
click at [246, 434] on input "03/12/2025" at bounding box center [283, 439] width 279 height 23
click at [153, 465] on button "Previous Month" at bounding box center [155, 467] width 8 height 8
click at [179, 560] on div "17" at bounding box center [177, 561] width 16 height 16
type input "17/11/2025"
type input "19/11/2025"
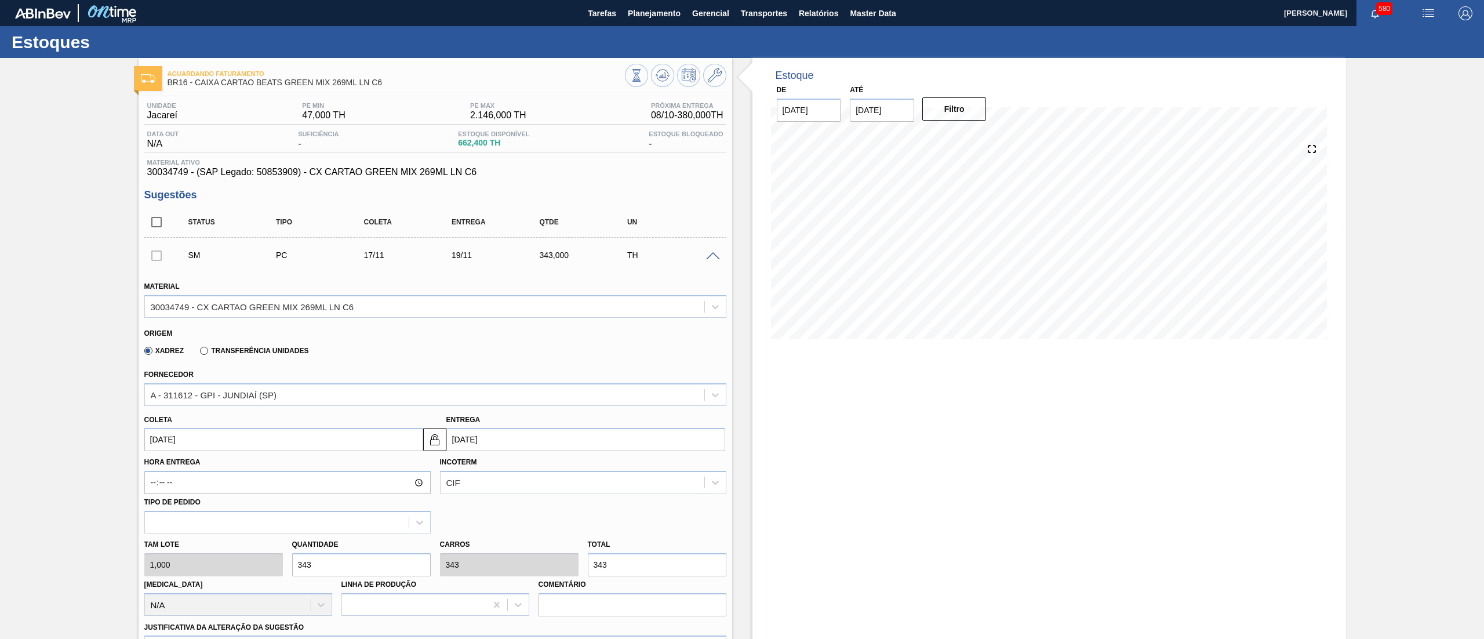
scroll to position [342, 0]
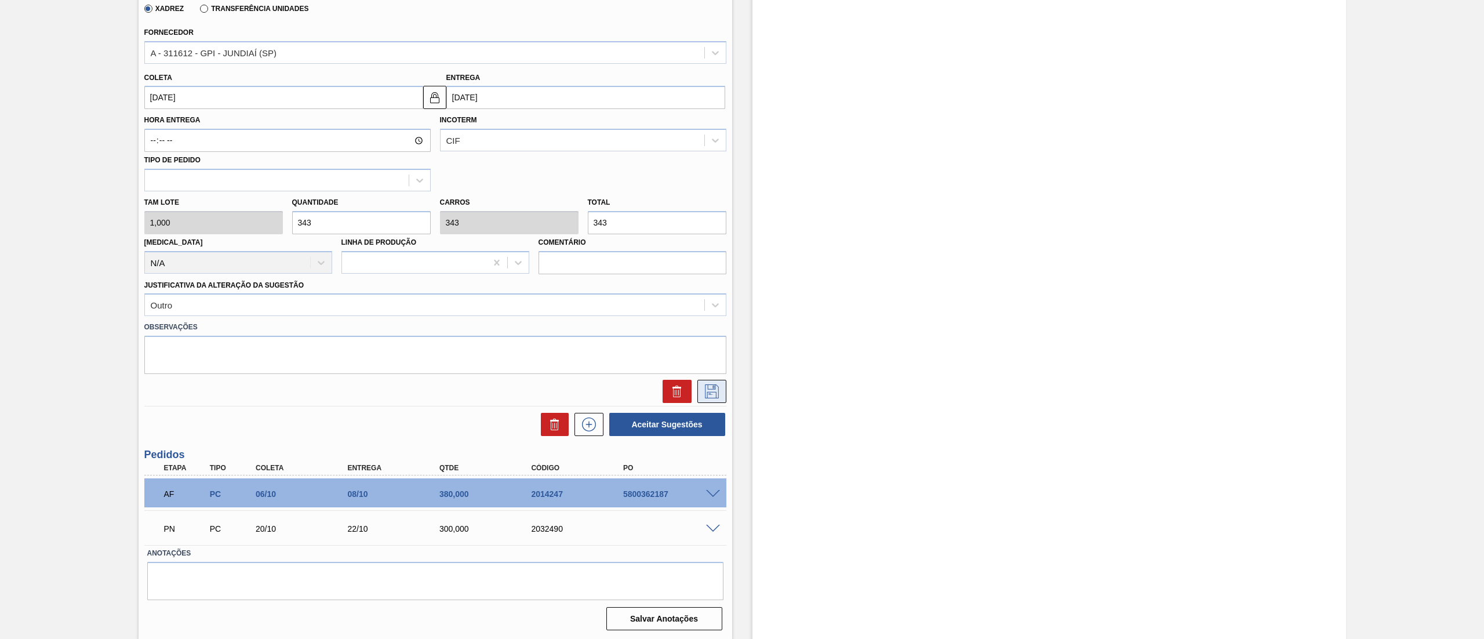
click at [719, 390] on icon at bounding box center [712, 391] width 19 height 14
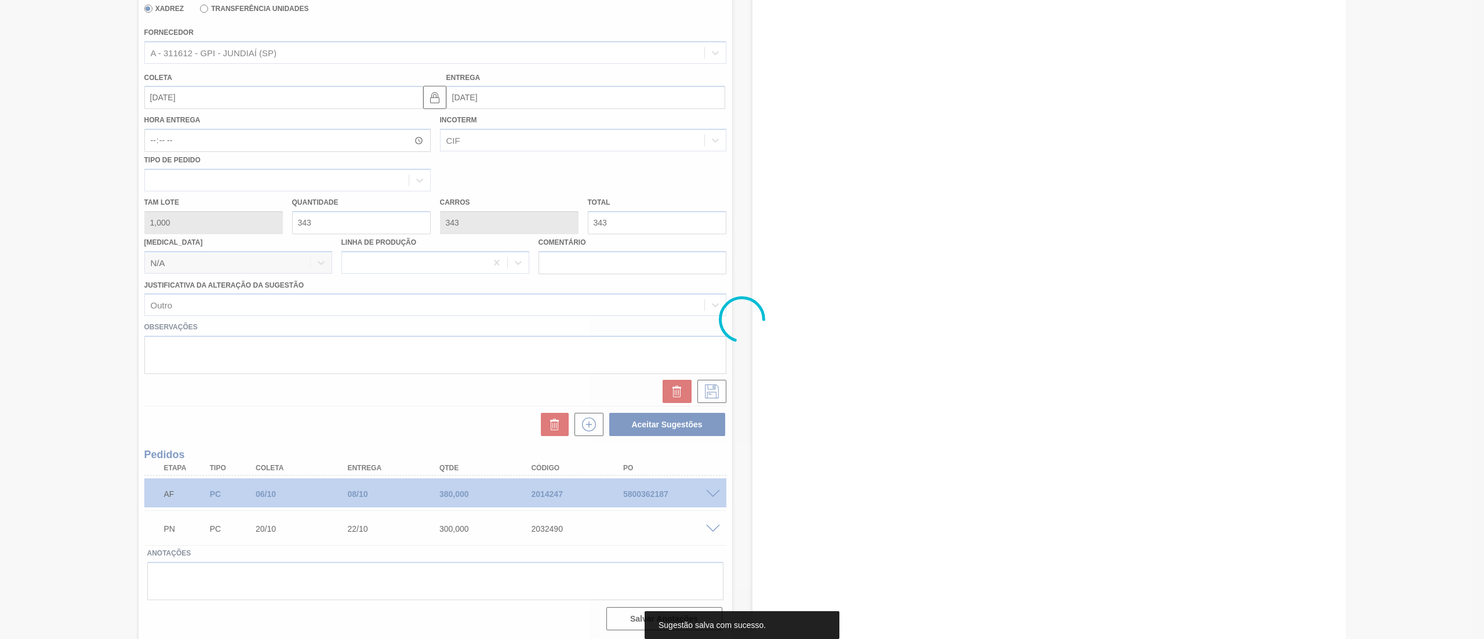
scroll to position [0, 0]
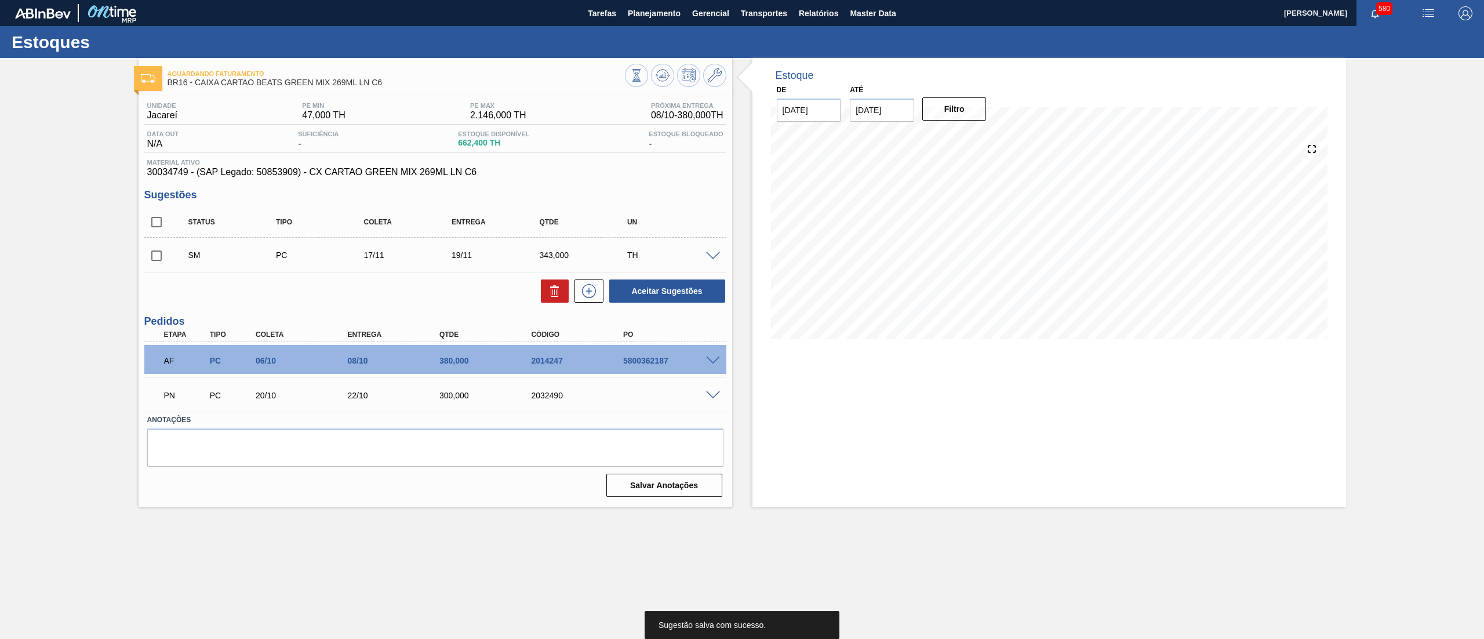
click at [152, 249] on input "checkbox" at bounding box center [156, 256] width 24 height 24
click at [664, 295] on button "Aceitar Sugestões" at bounding box center [667, 290] width 116 height 23
checkbox input "false"
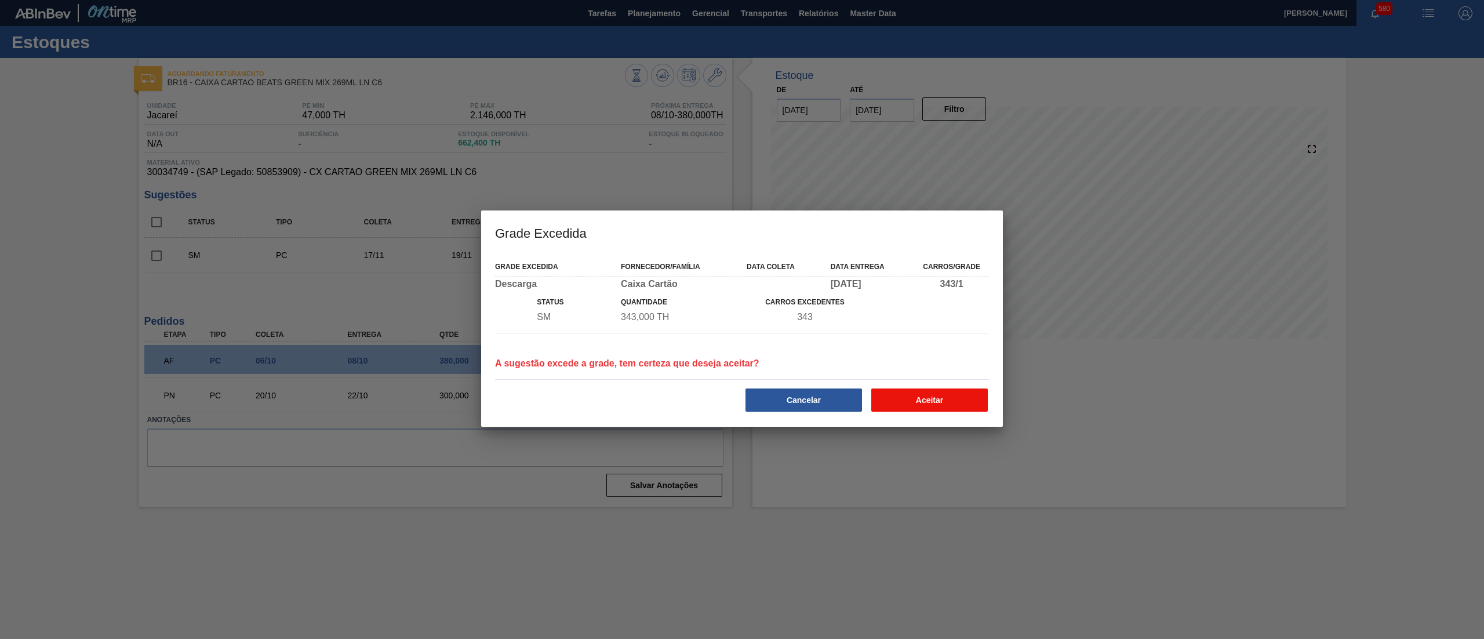
click at [925, 391] on button "Aceitar" at bounding box center [929, 399] width 117 height 23
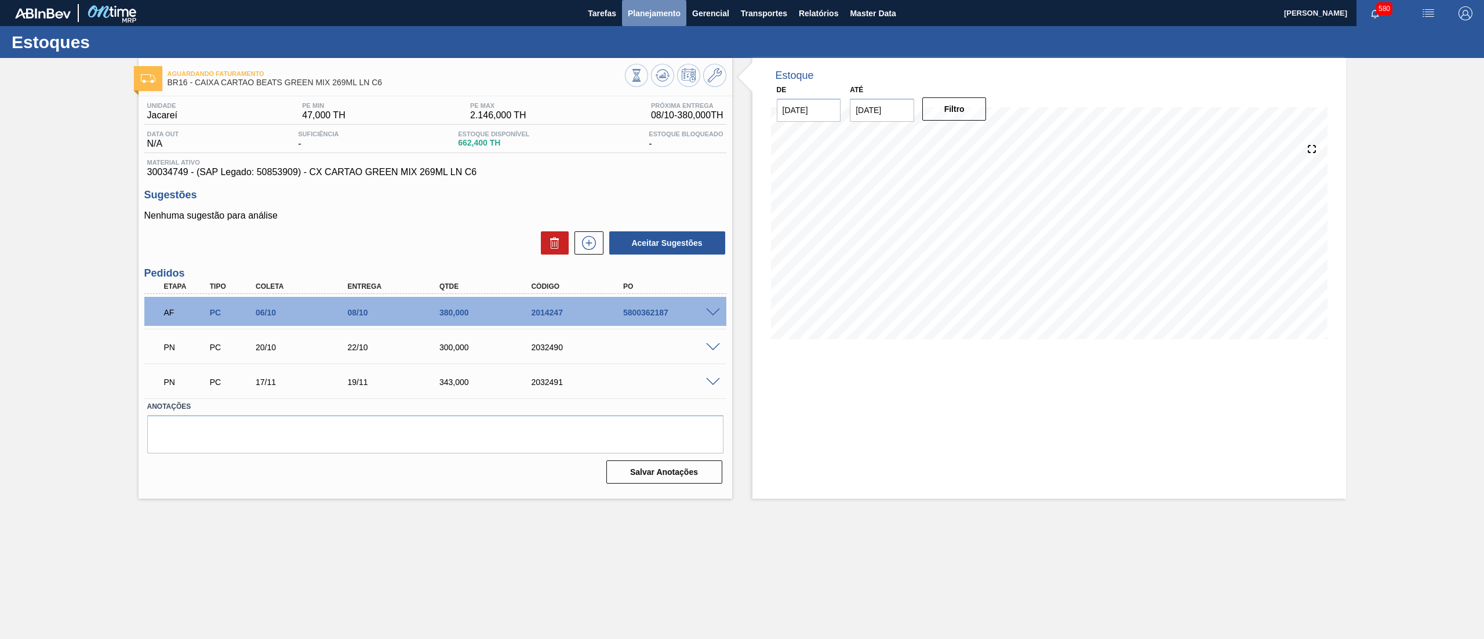
click at [652, 7] on span "Planejamento" at bounding box center [654, 13] width 53 height 14
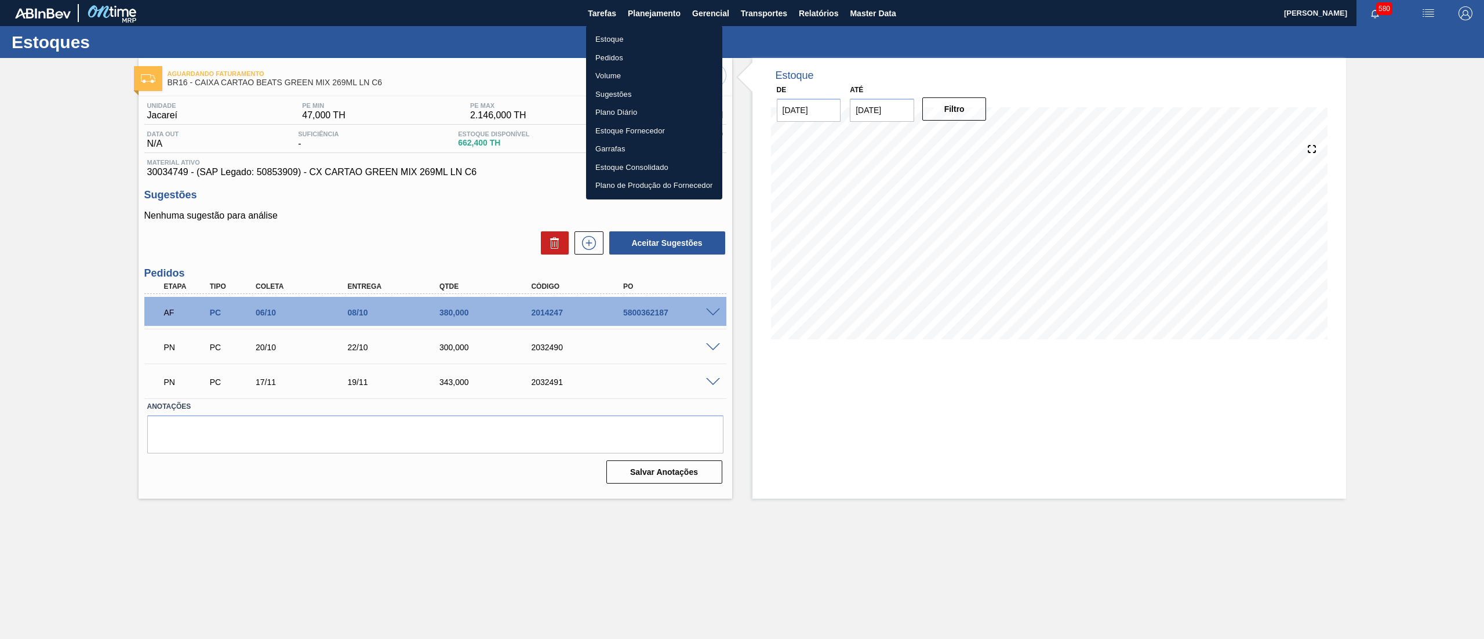
click at [640, 32] on li "Estoque" at bounding box center [654, 39] width 136 height 19
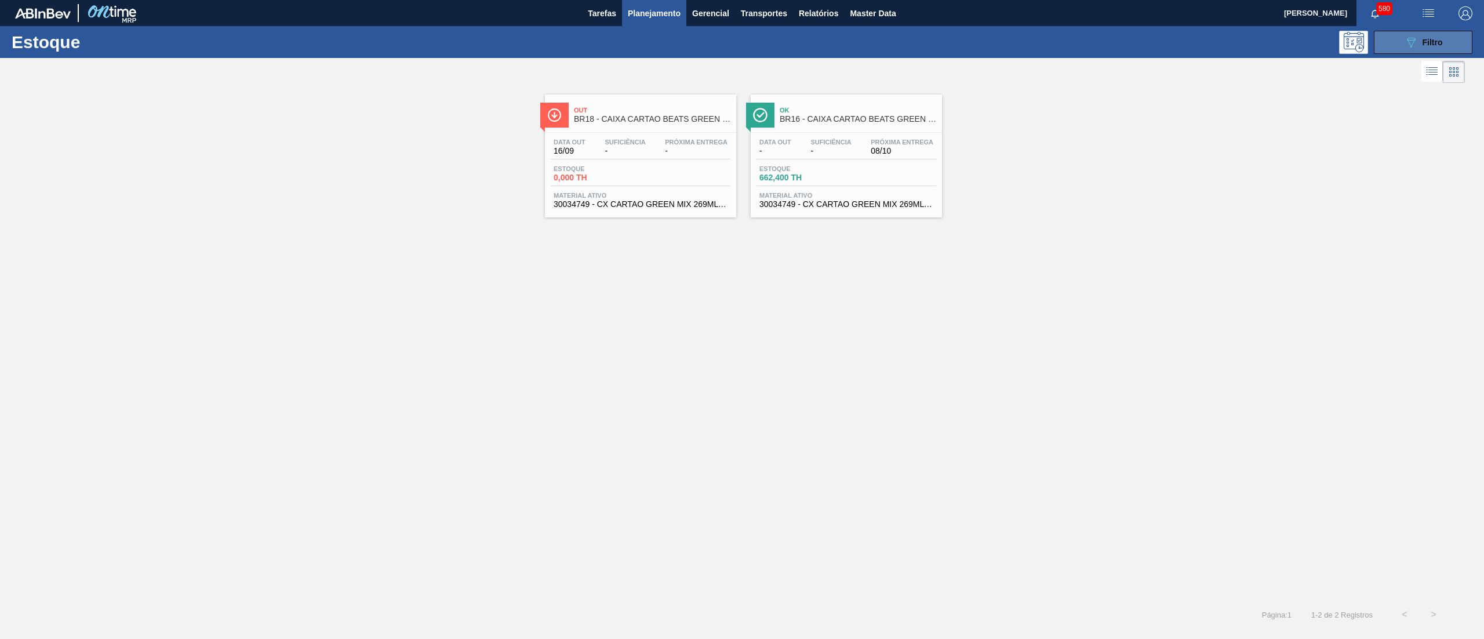
click at [1431, 42] on span "Filtro" at bounding box center [1433, 42] width 20 height 9
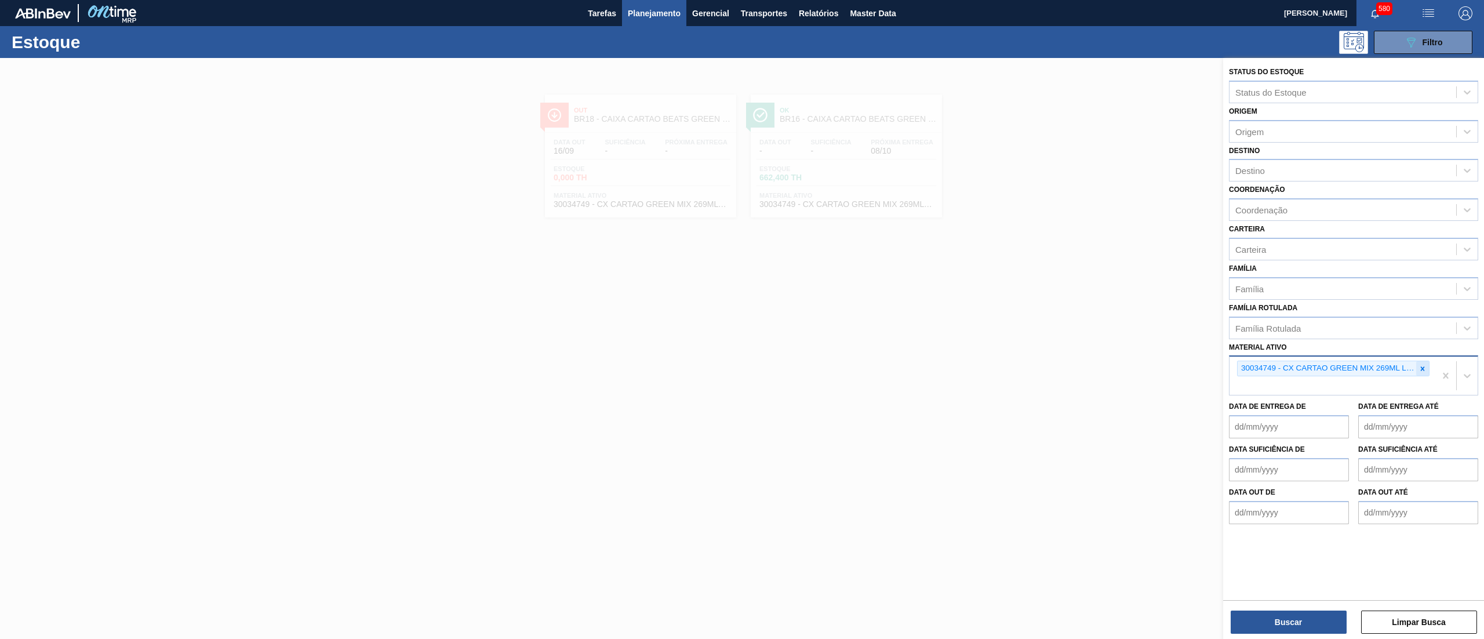
click at [1422, 371] on div at bounding box center [1422, 368] width 13 height 14
paste ativo "30034772"
type ativo "30034772"
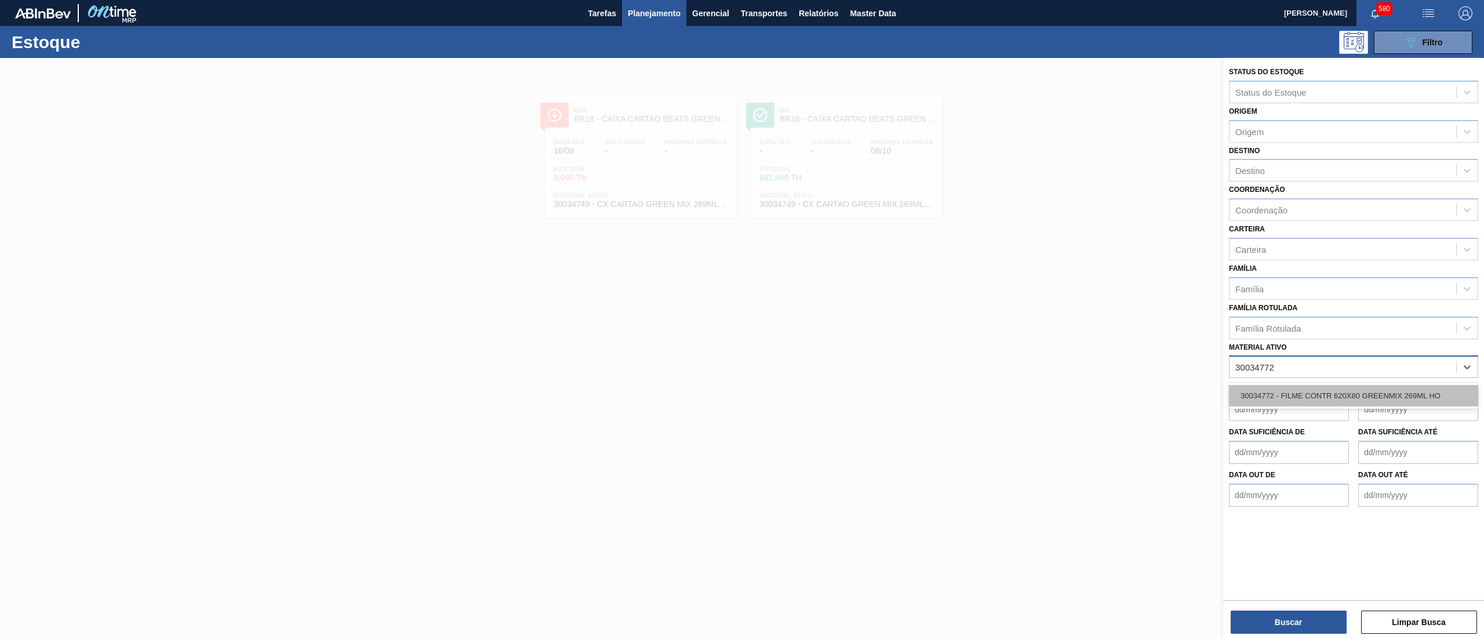
click at [1360, 403] on div "30034772 - FILME CONTR 620X80 GREENMIX 269ML HO" at bounding box center [1353, 395] width 249 height 21
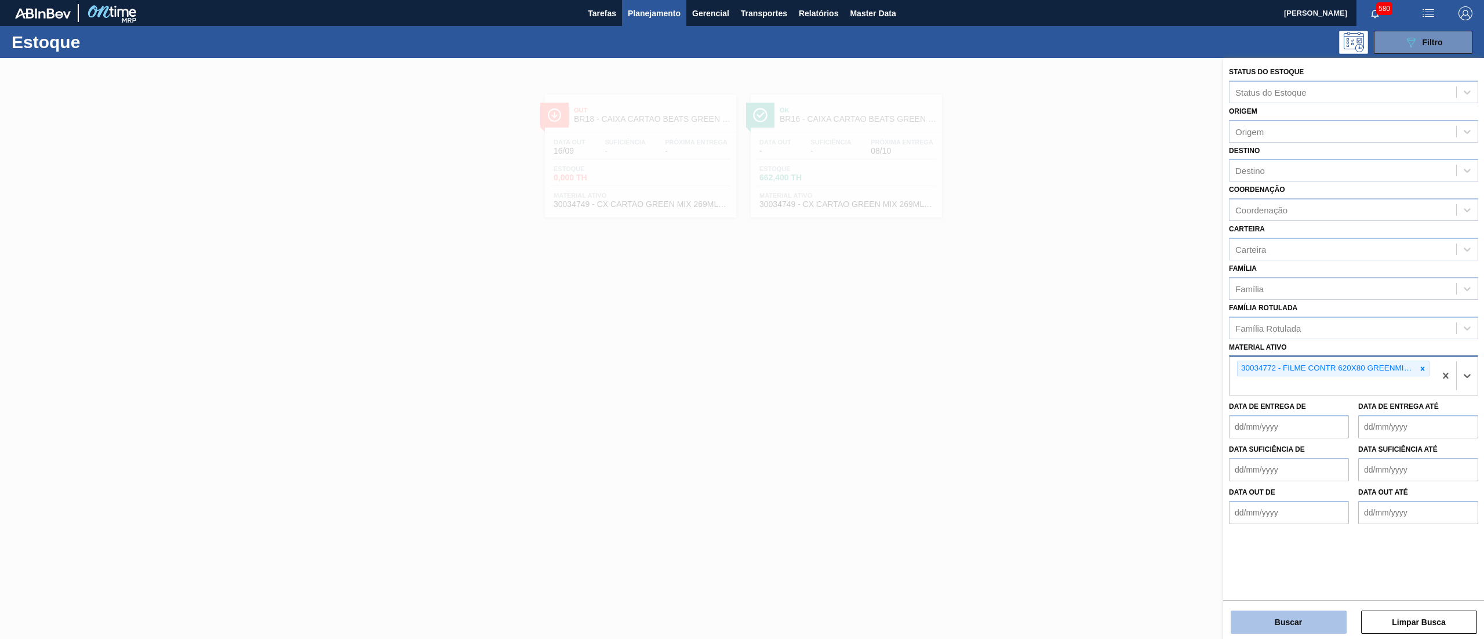
click at [1264, 619] on button "Buscar" at bounding box center [1289, 622] width 116 height 23
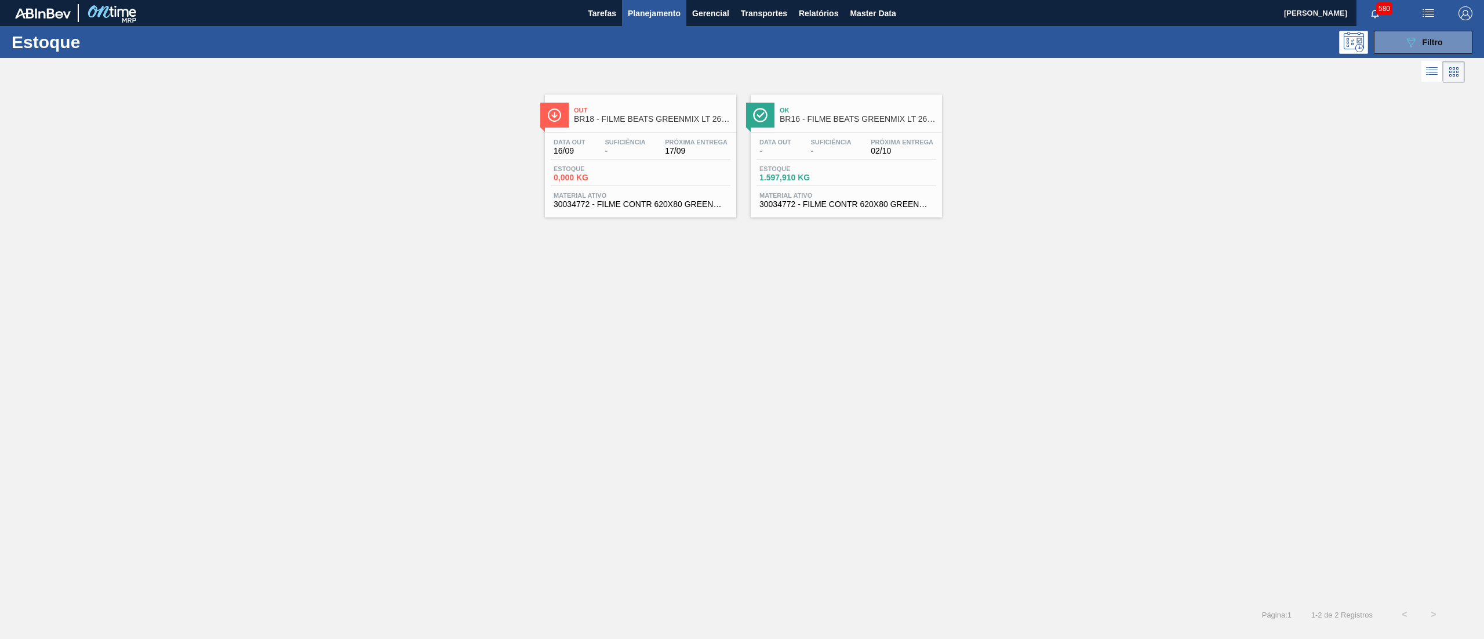
click at [805, 194] on span "Material ativo" at bounding box center [847, 195] width 174 height 7
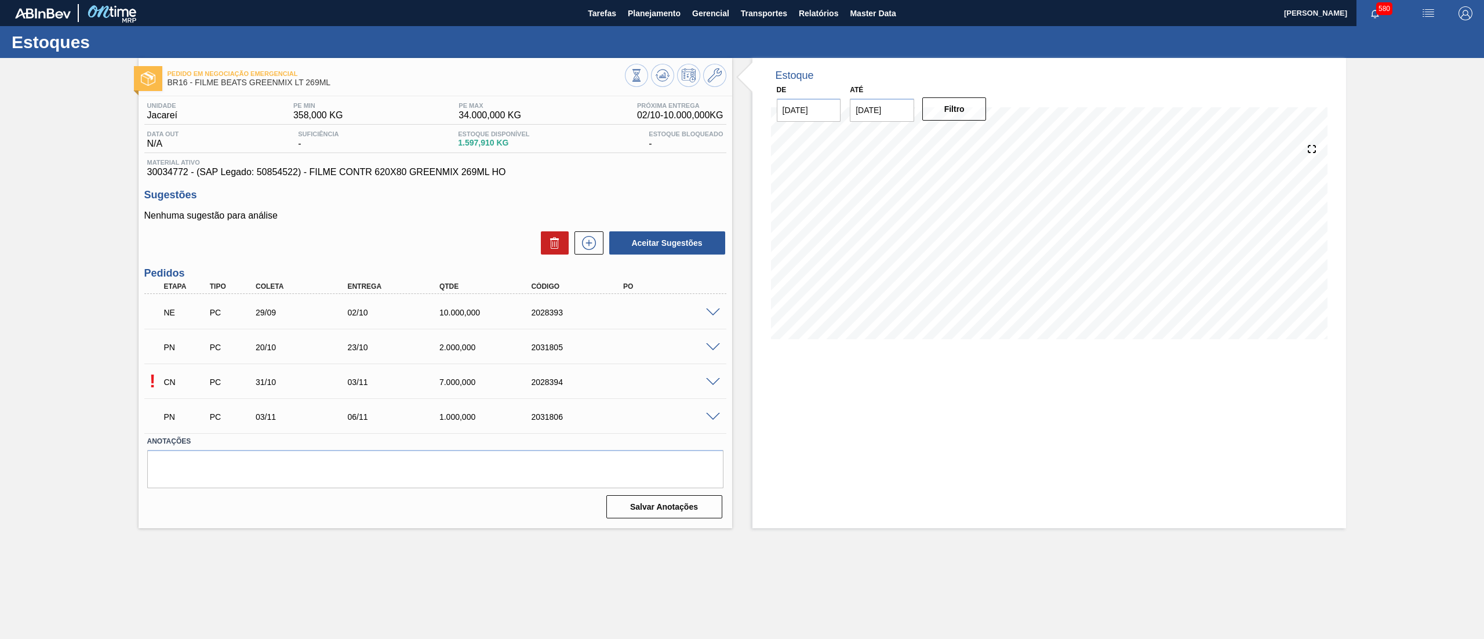
click at [714, 382] on span at bounding box center [713, 382] width 14 height 9
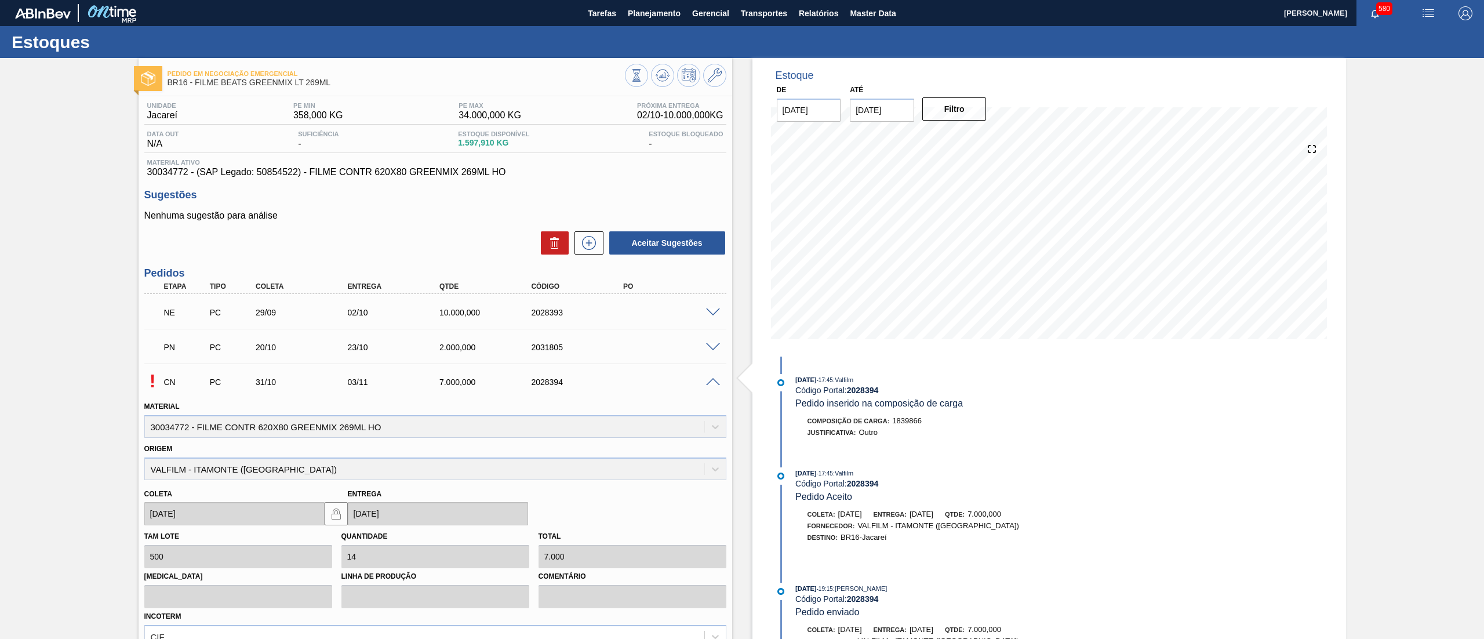
click at [714, 382] on span at bounding box center [713, 382] width 14 height 9
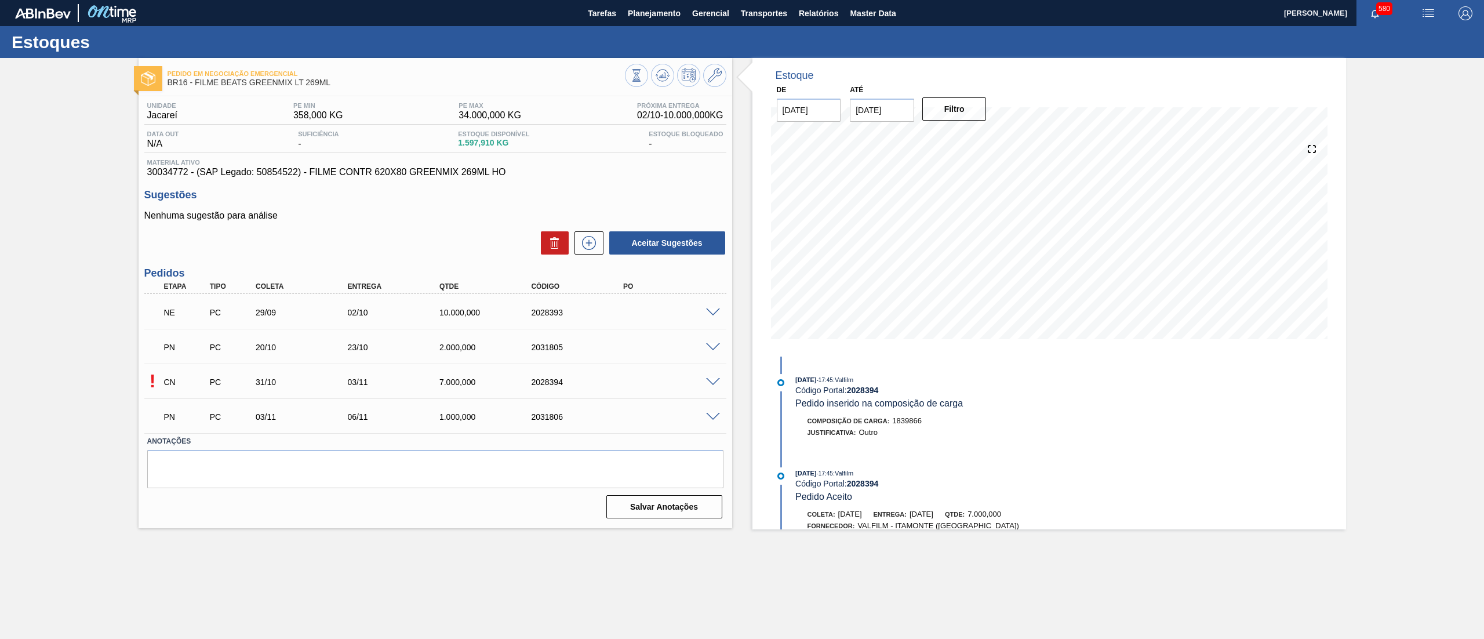
click at [714, 382] on span at bounding box center [713, 382] width 14 height 9
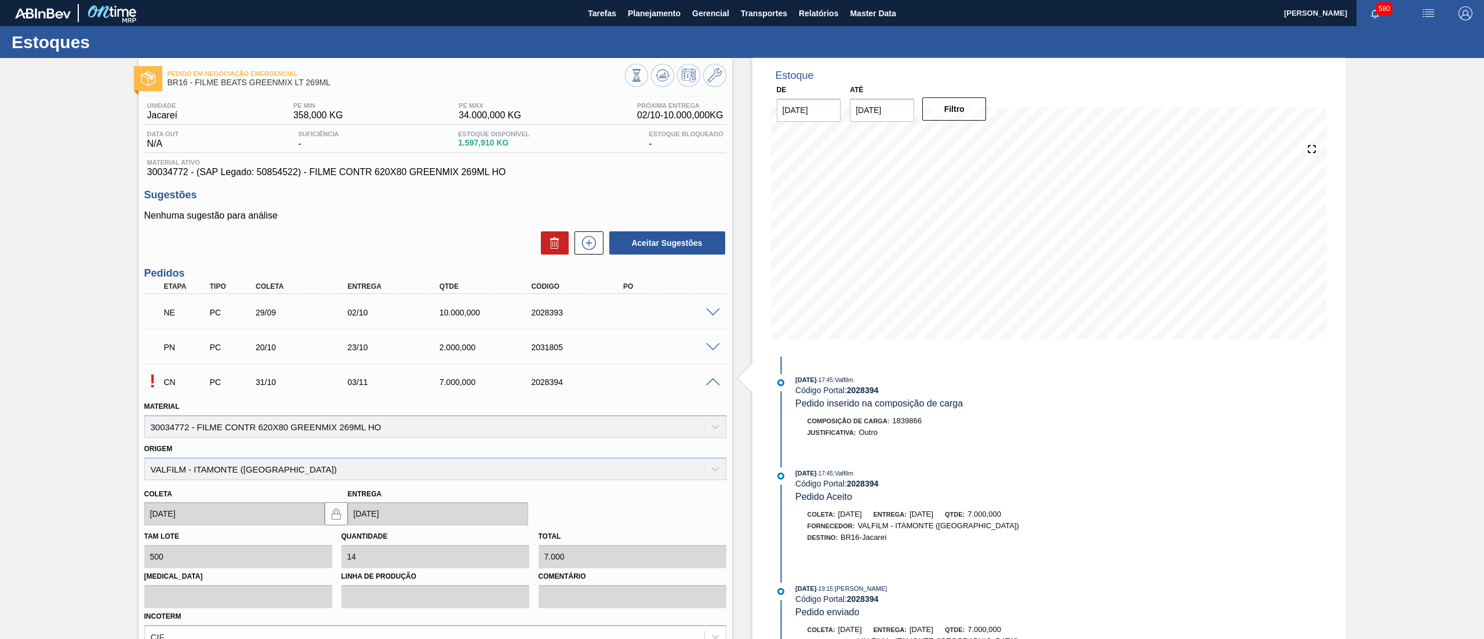
scroll to position [170, 0]
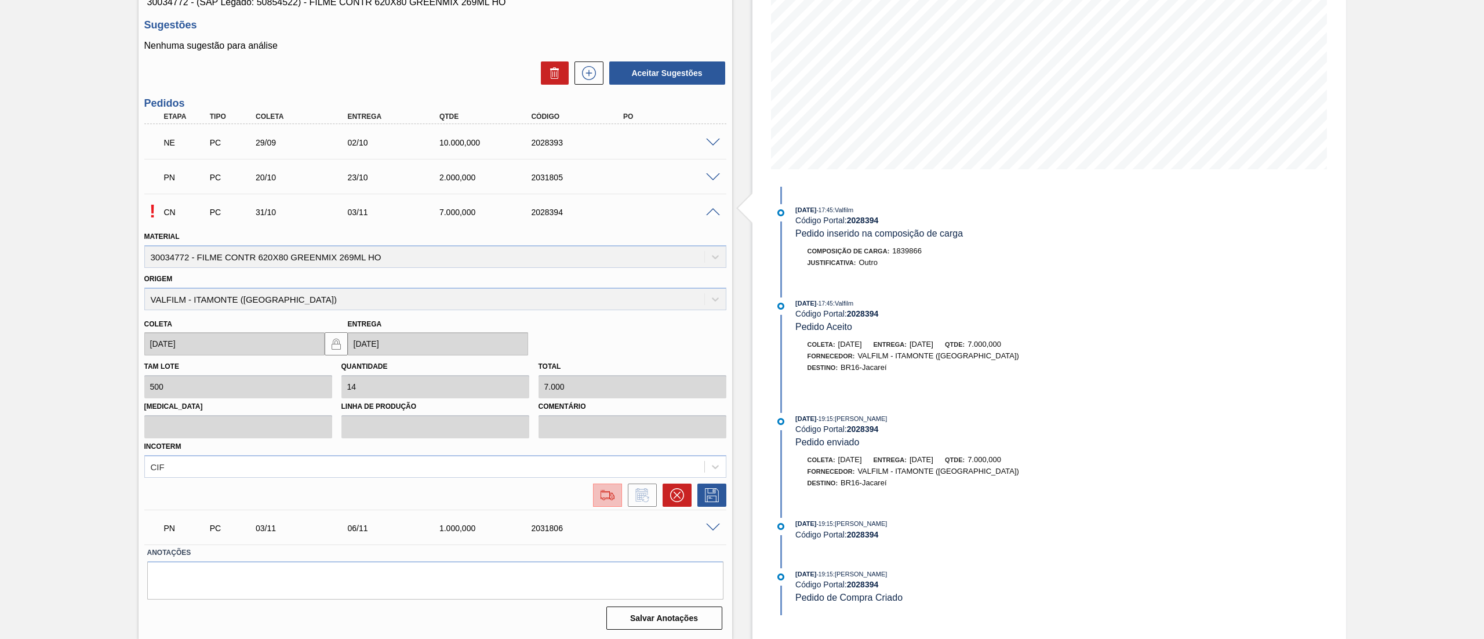
click at [606, 499] on img at bounding box center [607, 495] width 19 height 14
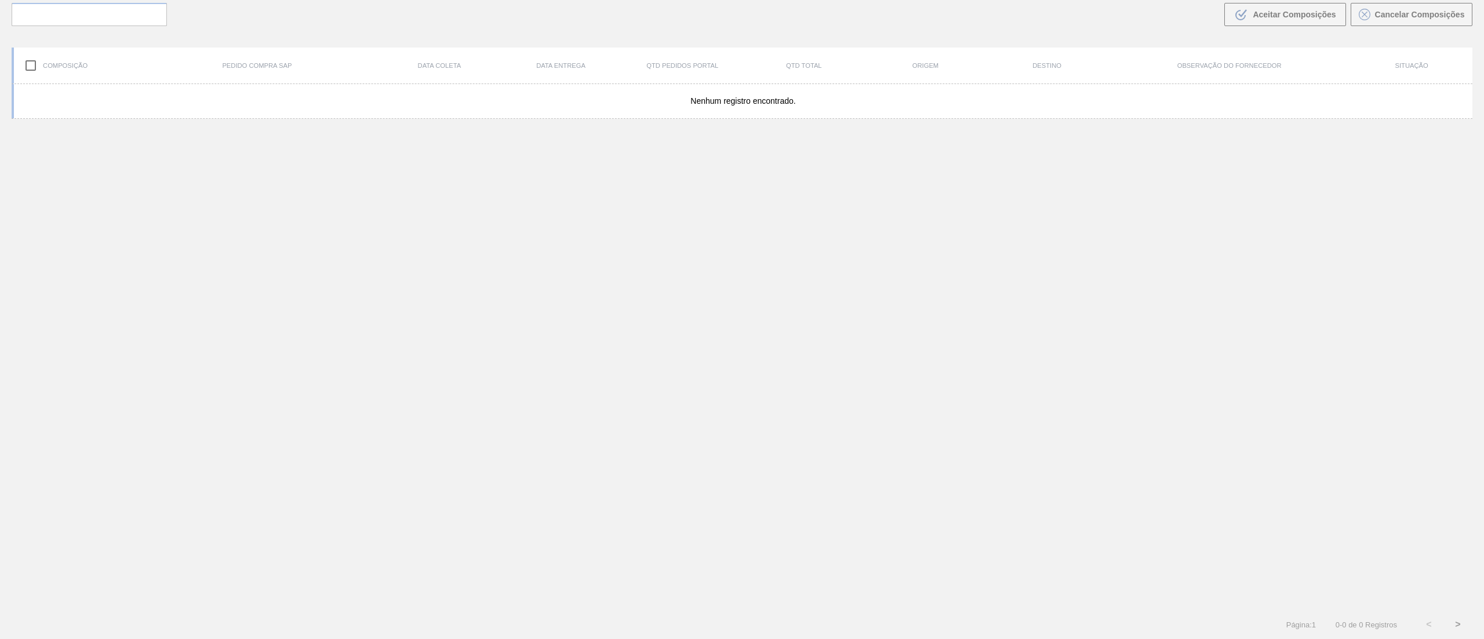
scroll to position [83, 0]
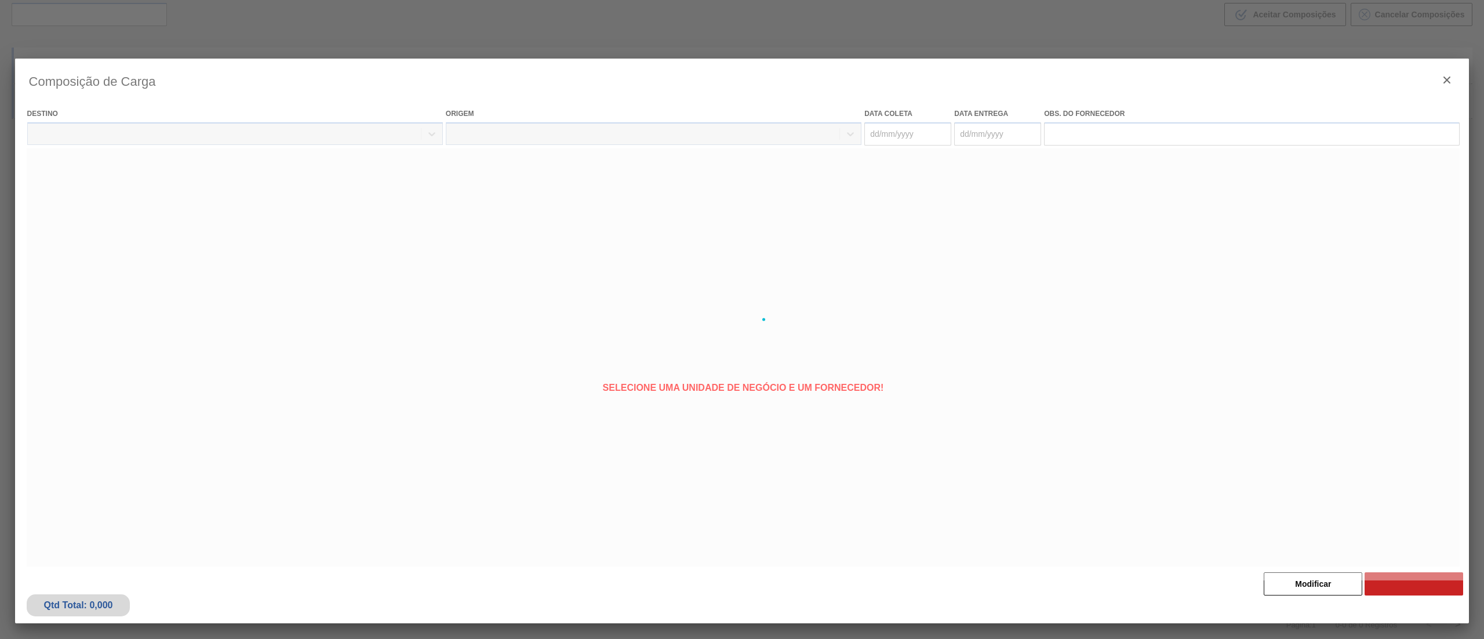
type coleta "31/10/2025"
type entrega "03/11/2025"
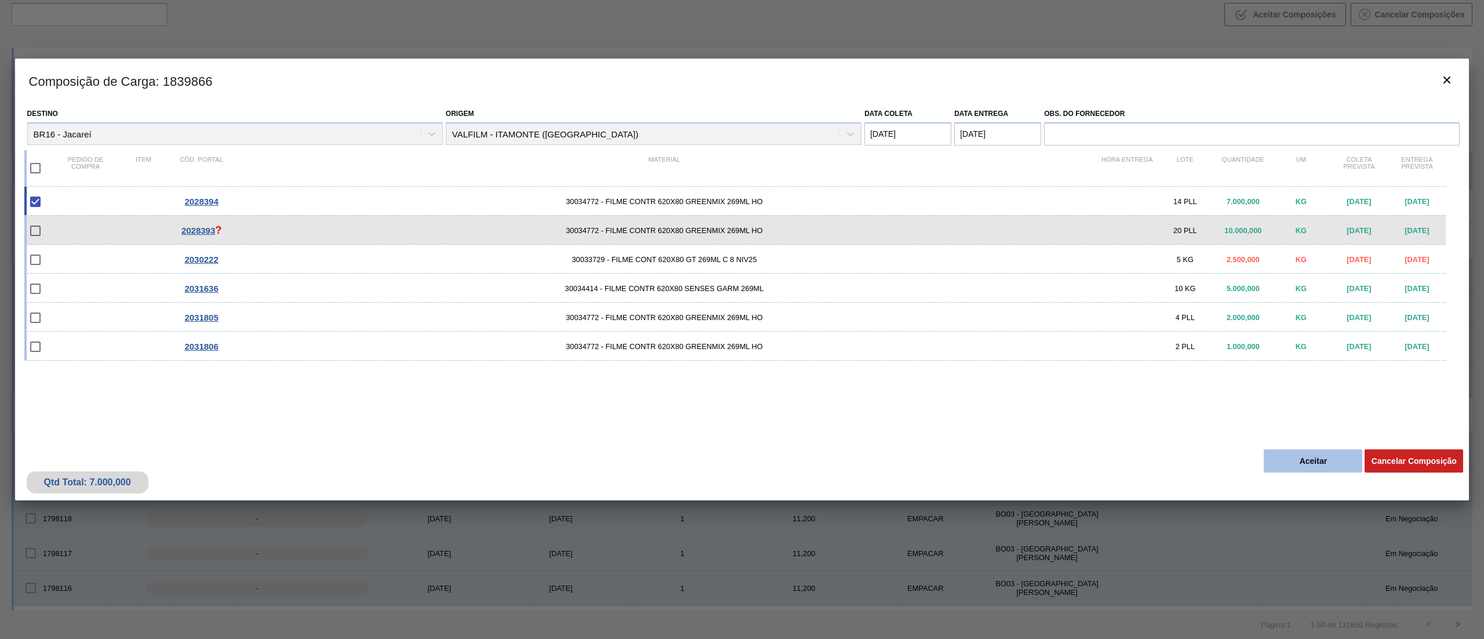
click at [1318, 461] on button "Aceitar" at bounding box center [1313, 460] width 99 height 23
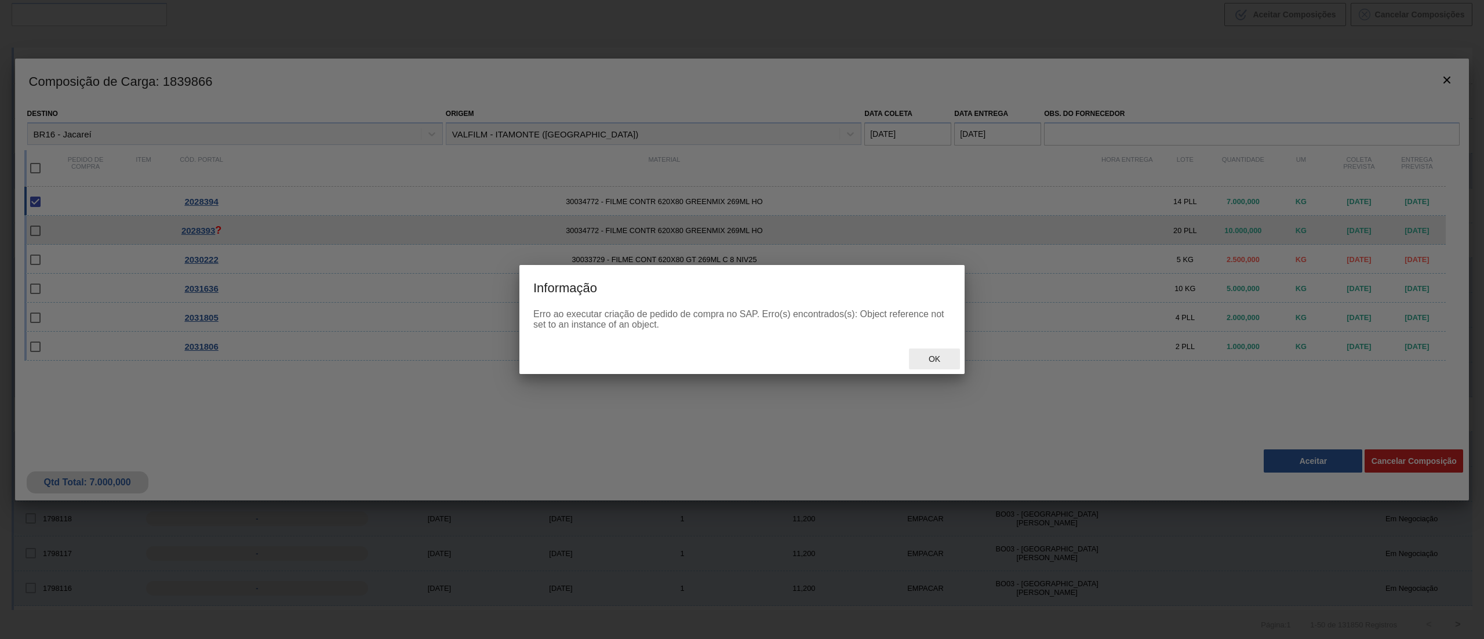
click at [947, 359] on span "Ok" at bounding box center [935, 358] width 30 height 9
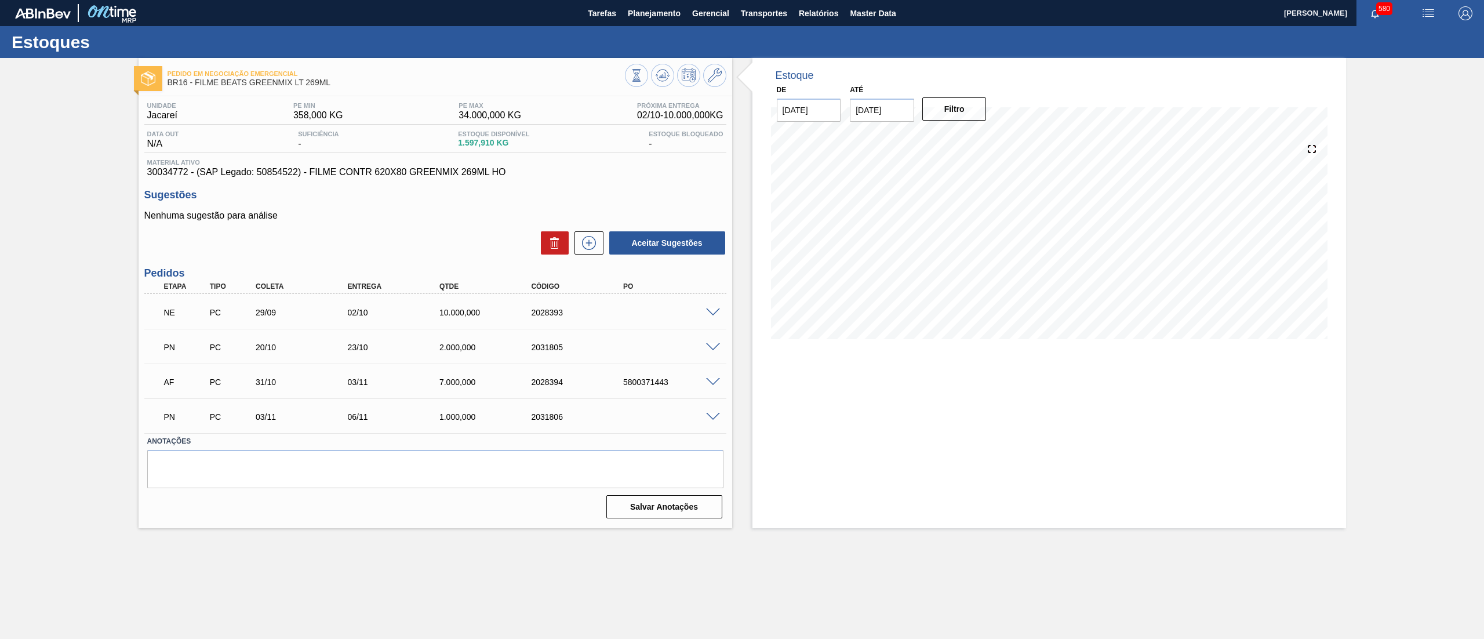
click at [712, 308] on span at bounding box center [713, 312] width 14 height 9
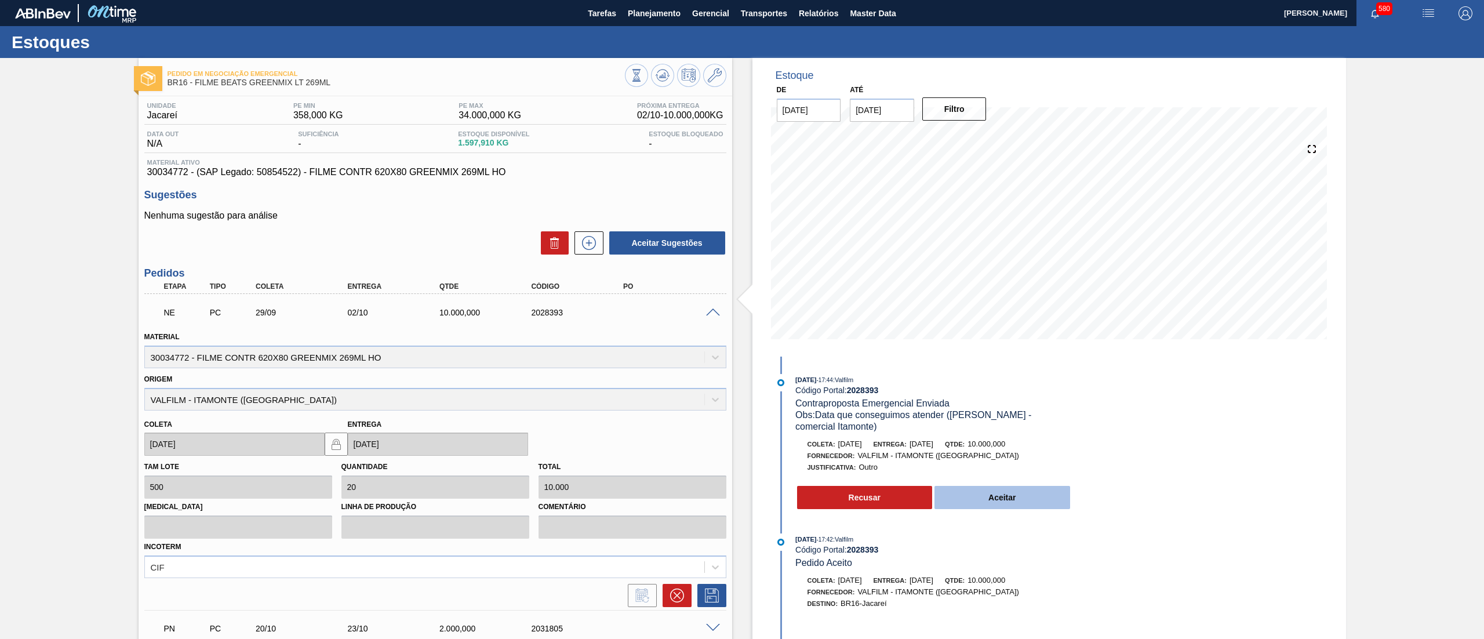
click at [970, 486] on button "Aceitar" at bounding box center [1003, 497] width 136 height 23
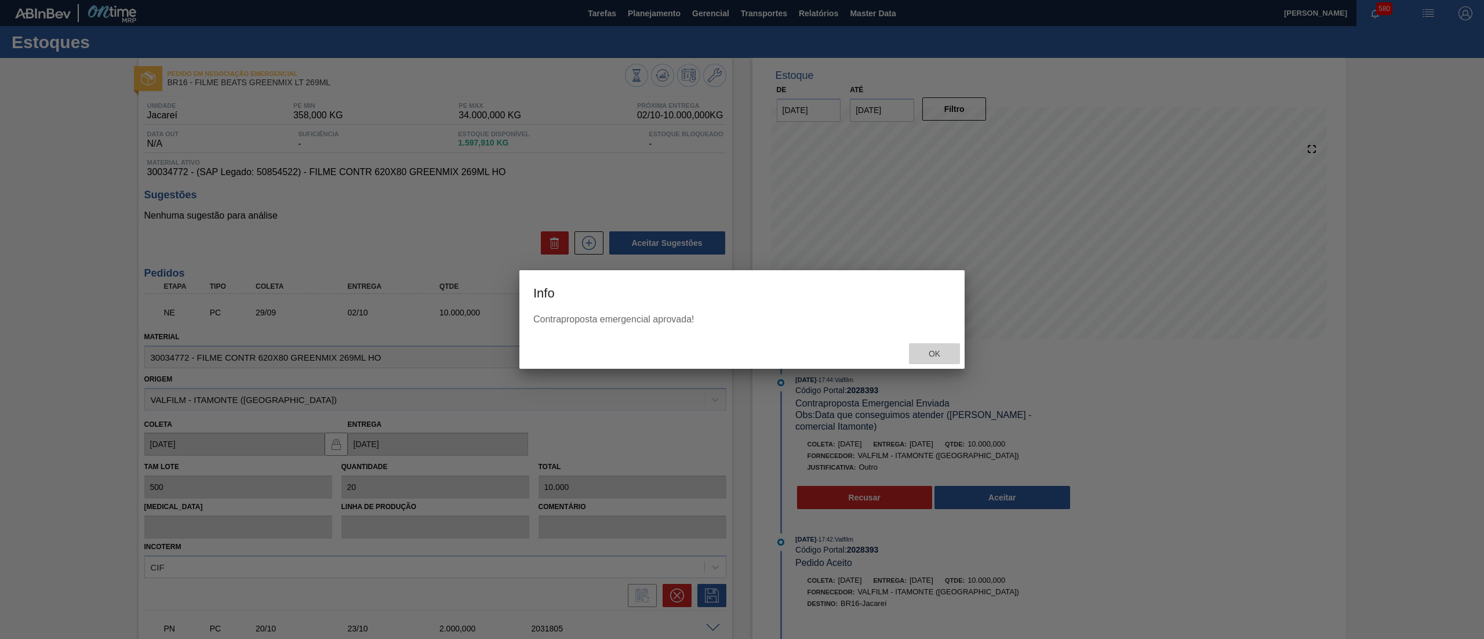
click at [931, 352] on span "Ok" at bounding box center [935, 353] width 30 height 9
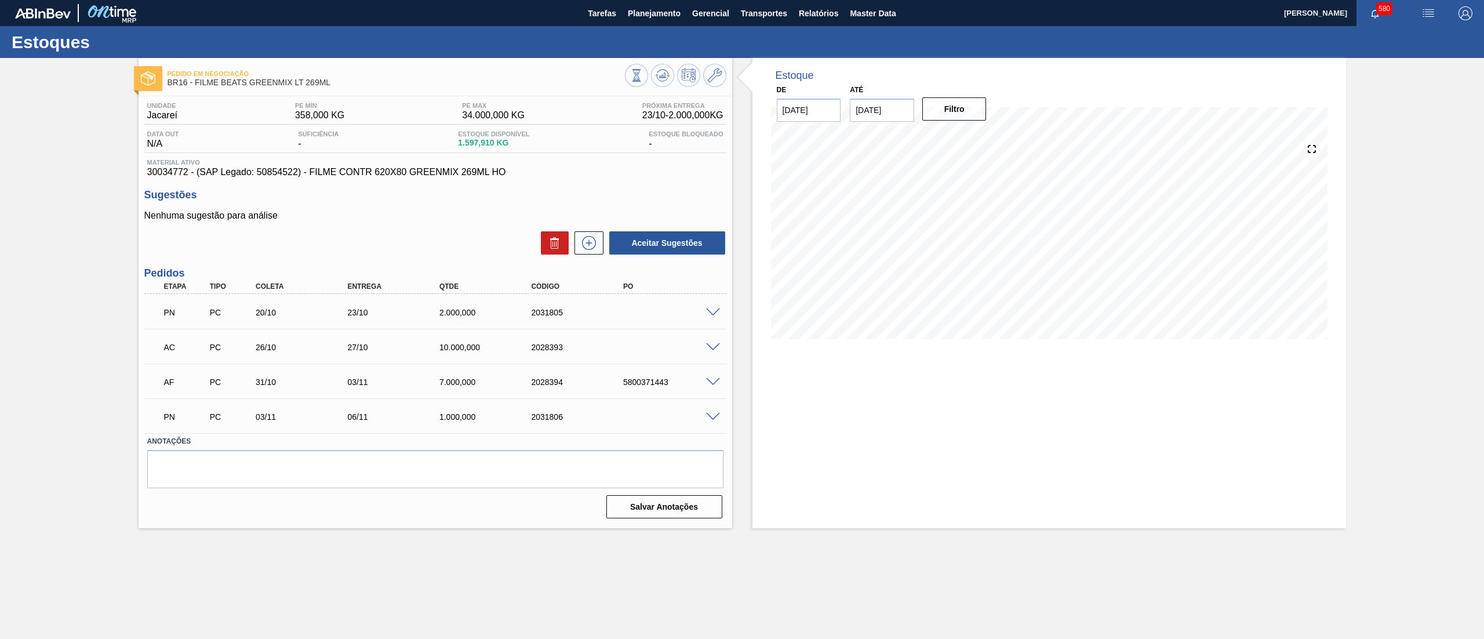
click at [715, 347] on span at bounding box center [713, 347] width 14 height 9
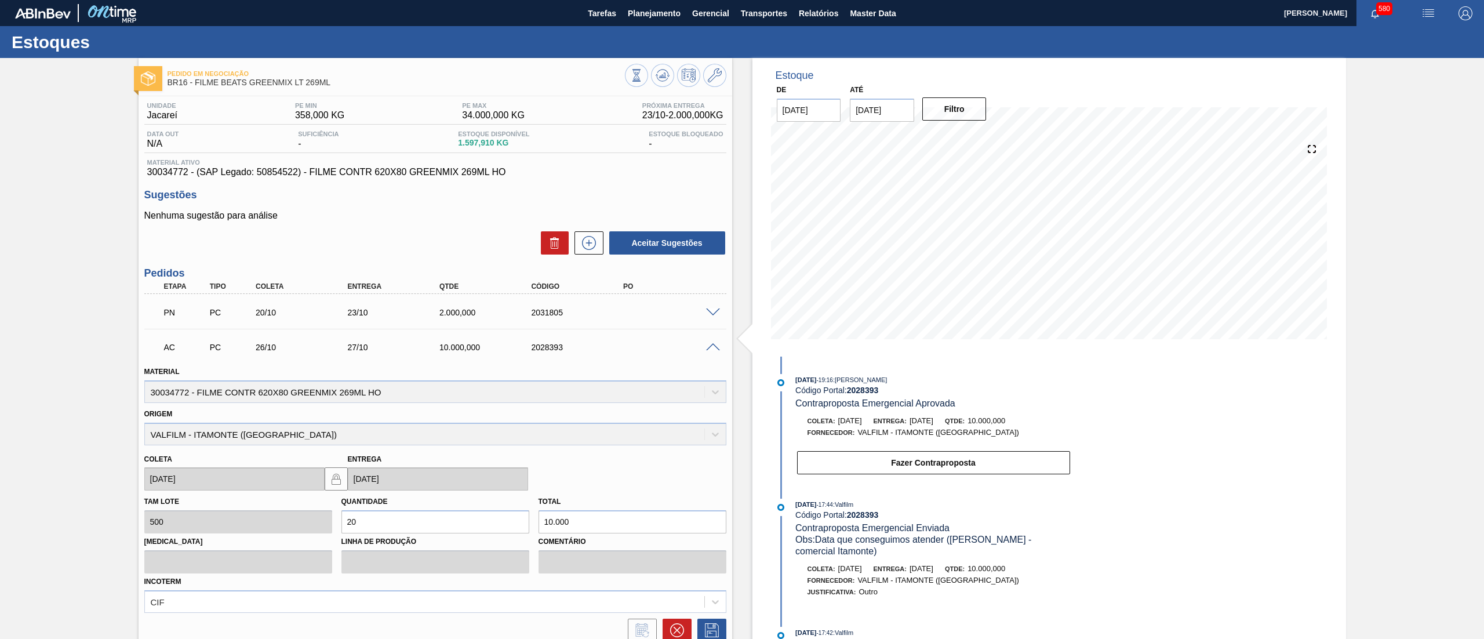
click at [715, 347] on span at bounding box center [713, 347] width 14 height 9
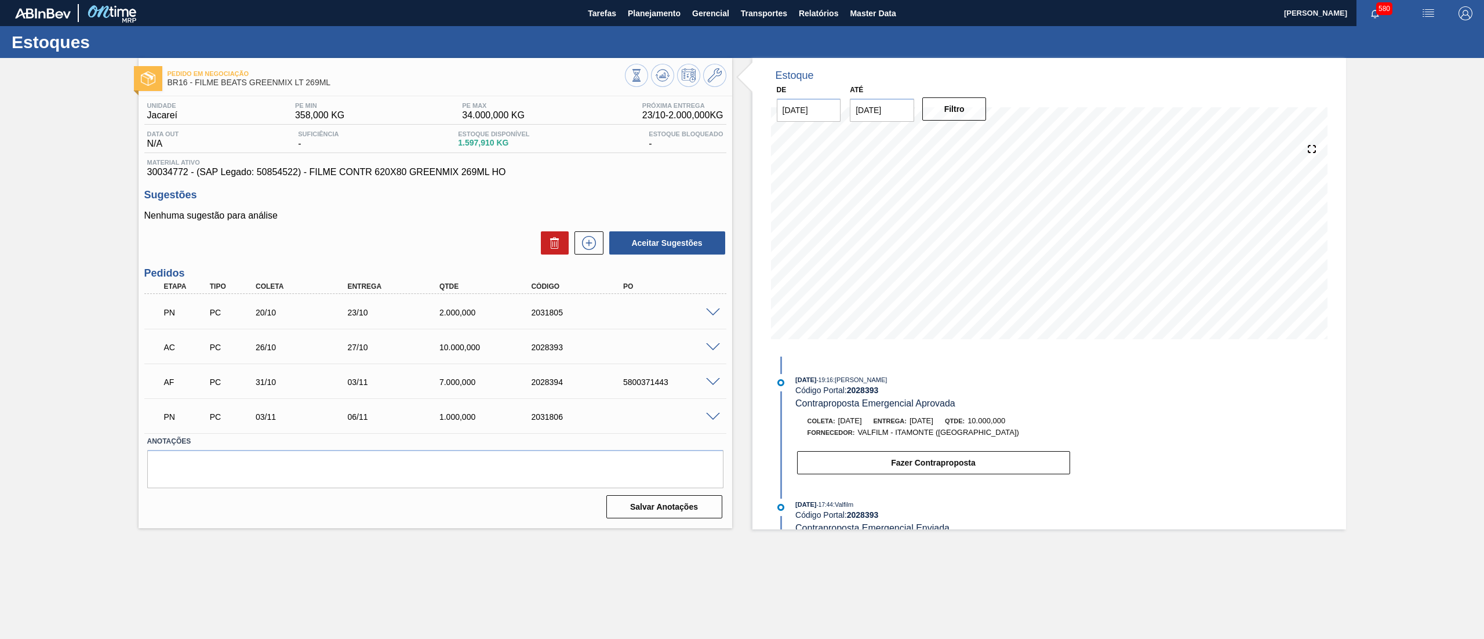
click at [713, 415] on span at bounding box center [713, 417] width 14 height 9
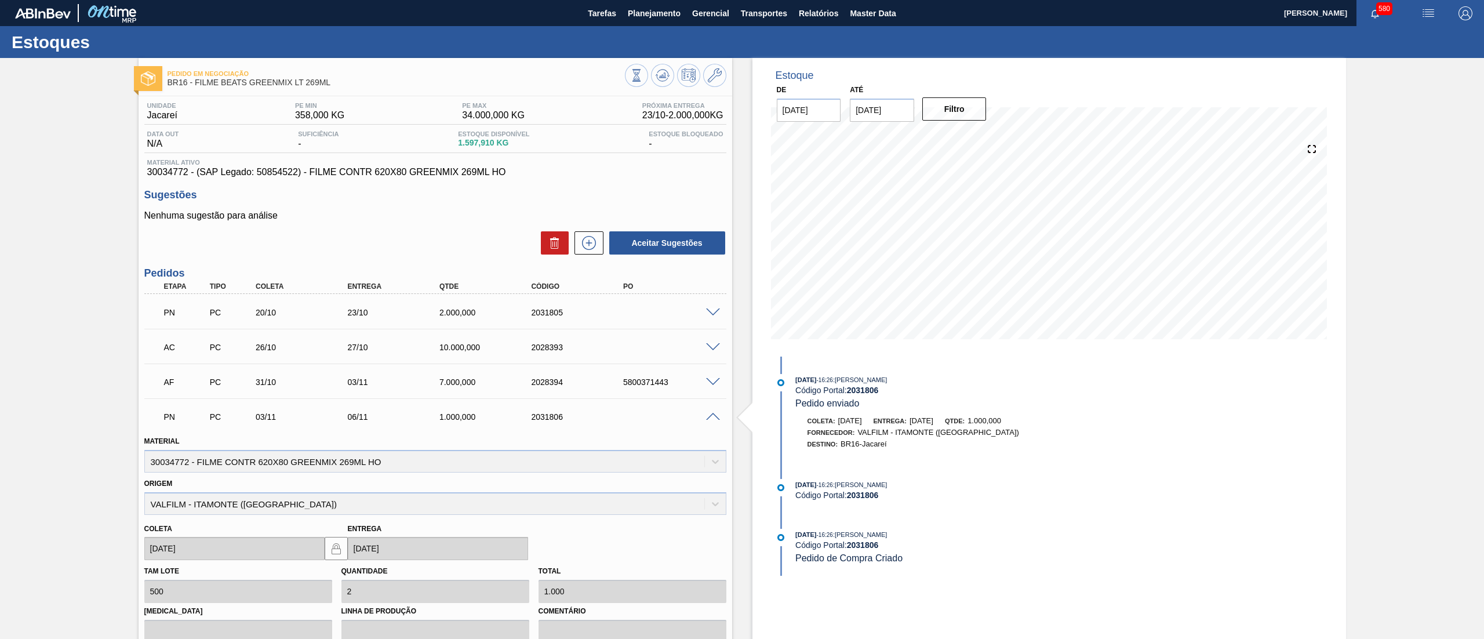
click at [713, 415] on span at bounding box center [713, 417] width 14 height 9
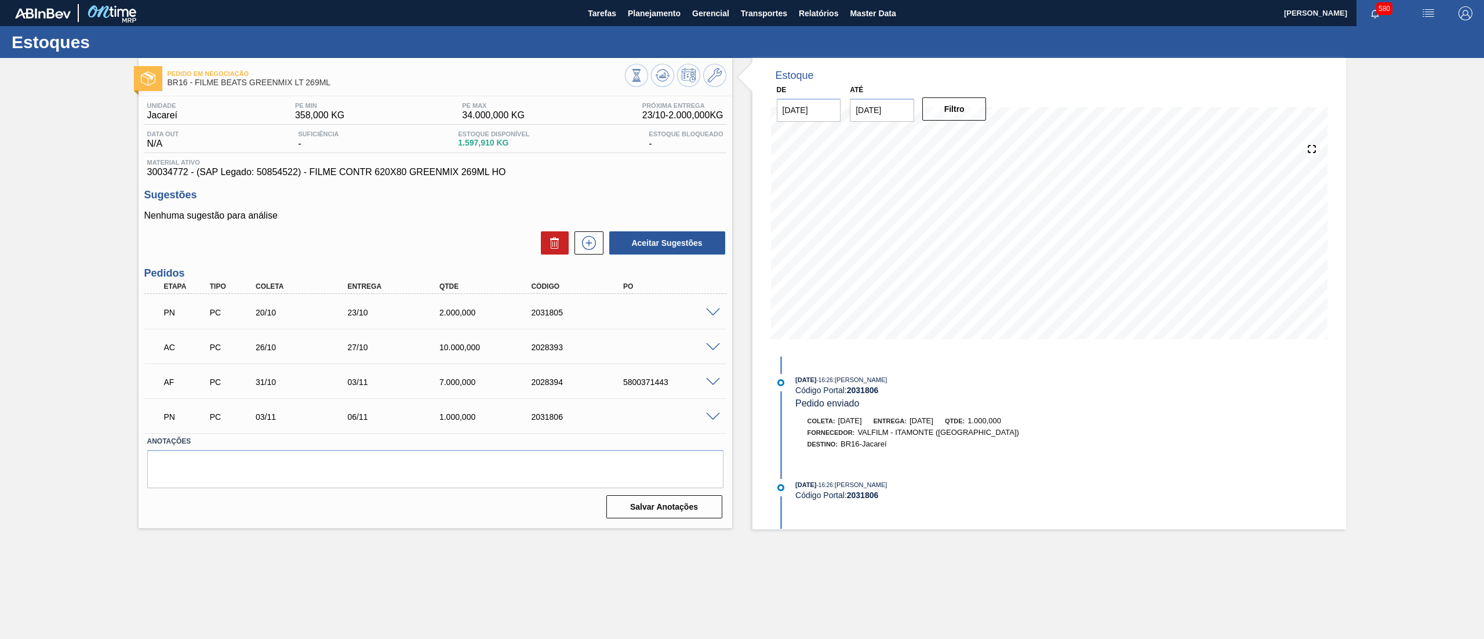
click at [715, 308] on span at bounding box center [713, 312] width 14 height 9
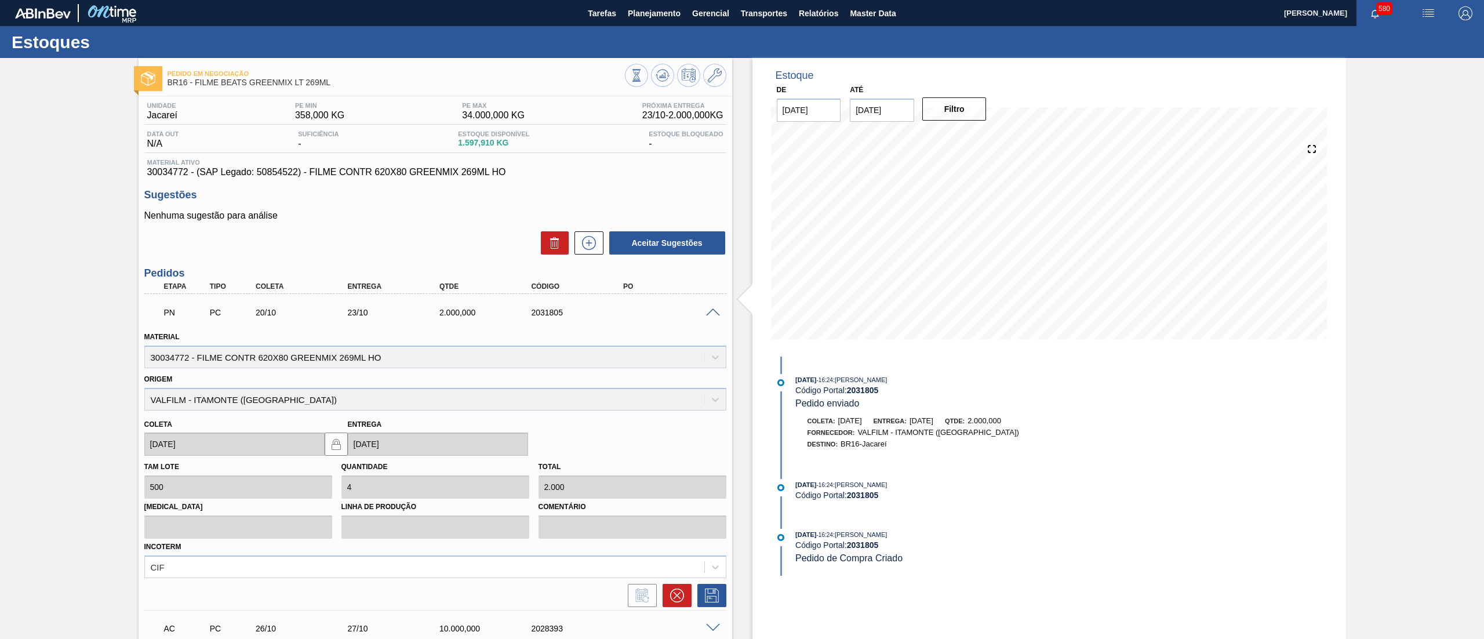
click at [715, 308] on span at bounding box center [713, 312] width 14 height 9
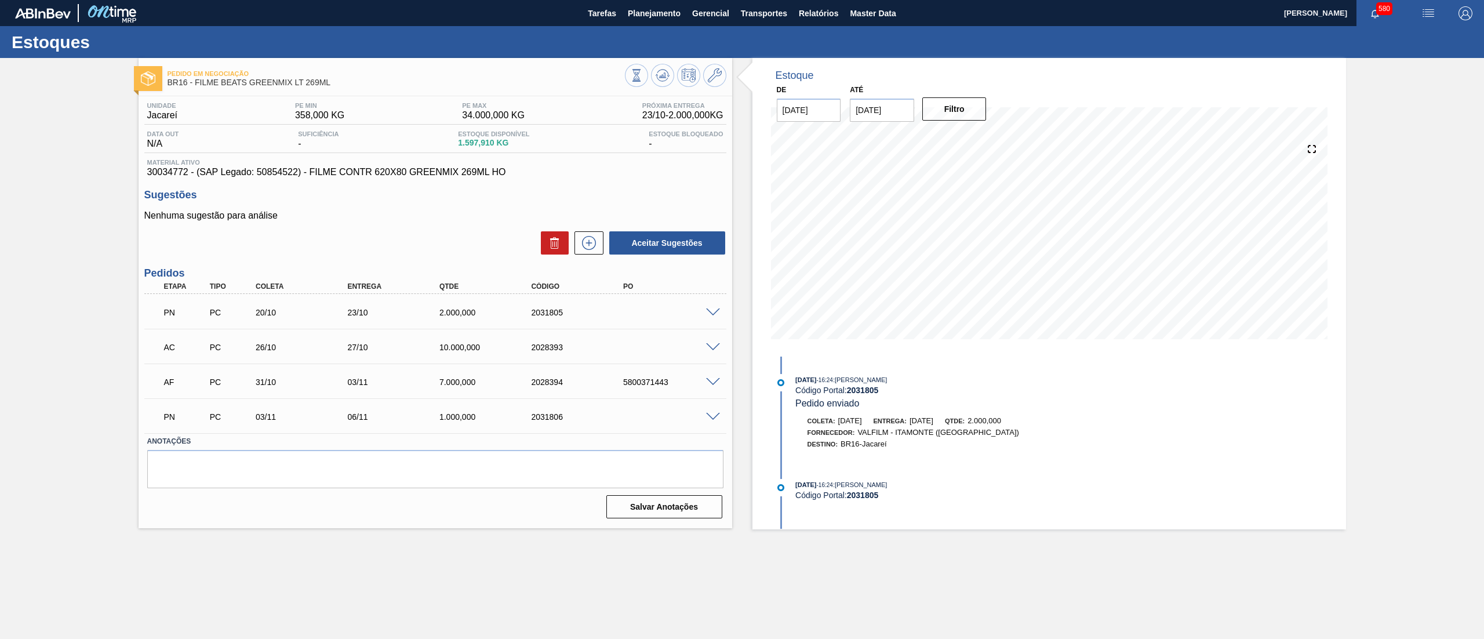
click at [717, 346] on span at bounding box center [713, 347] width 14 height 9
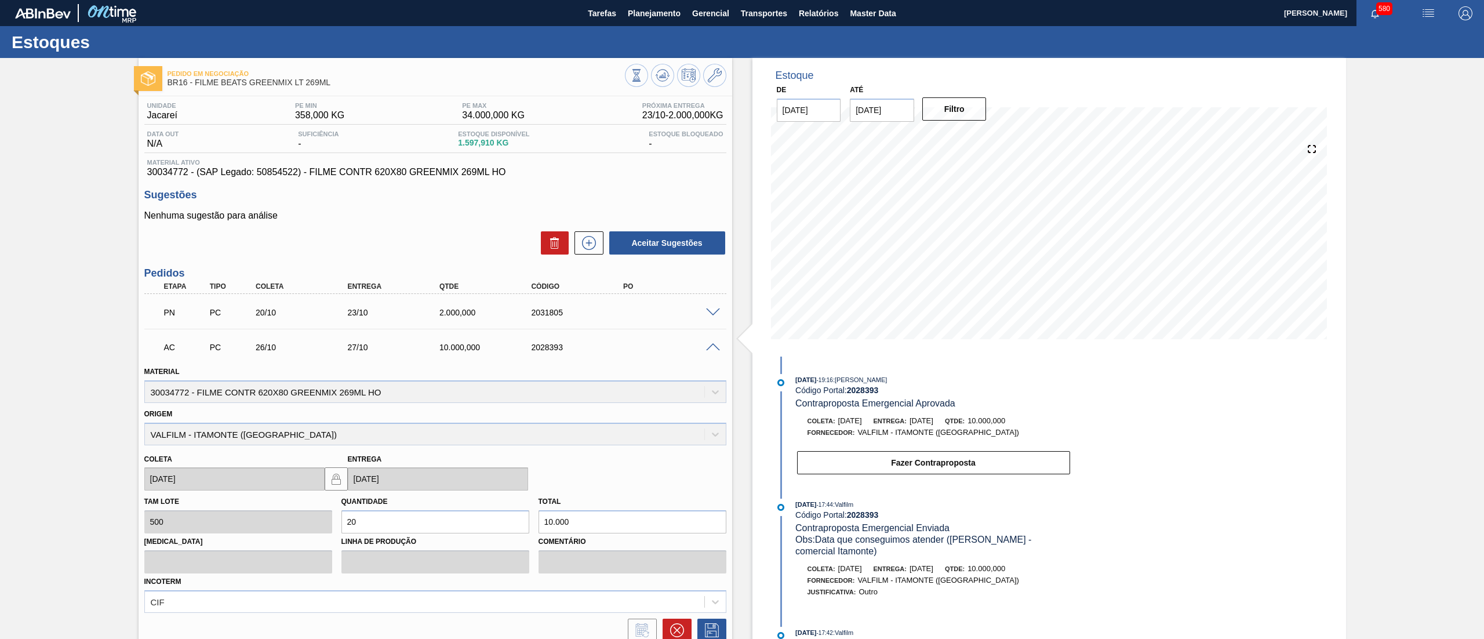
click at [717, 346] on span at bounding box center [713, 347] width 14 height 9
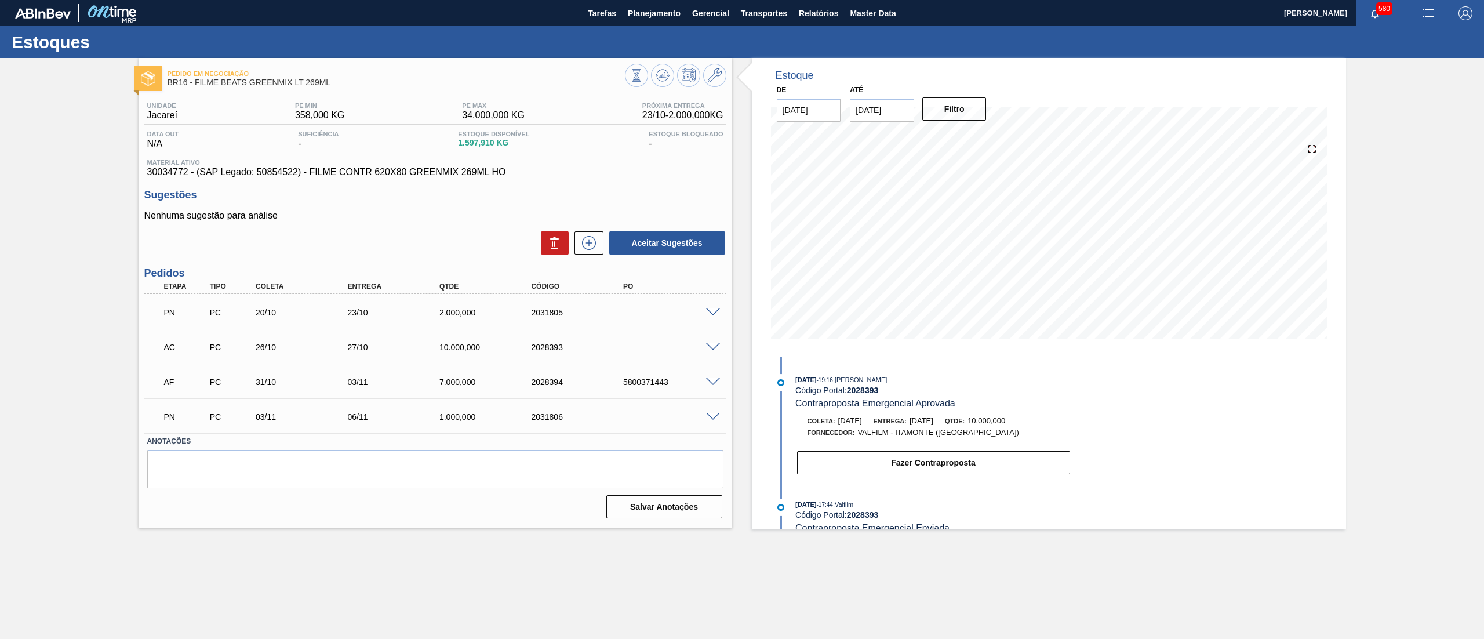
click at [714, 385] on span at bounding box center [713, 382] width 14 height 9
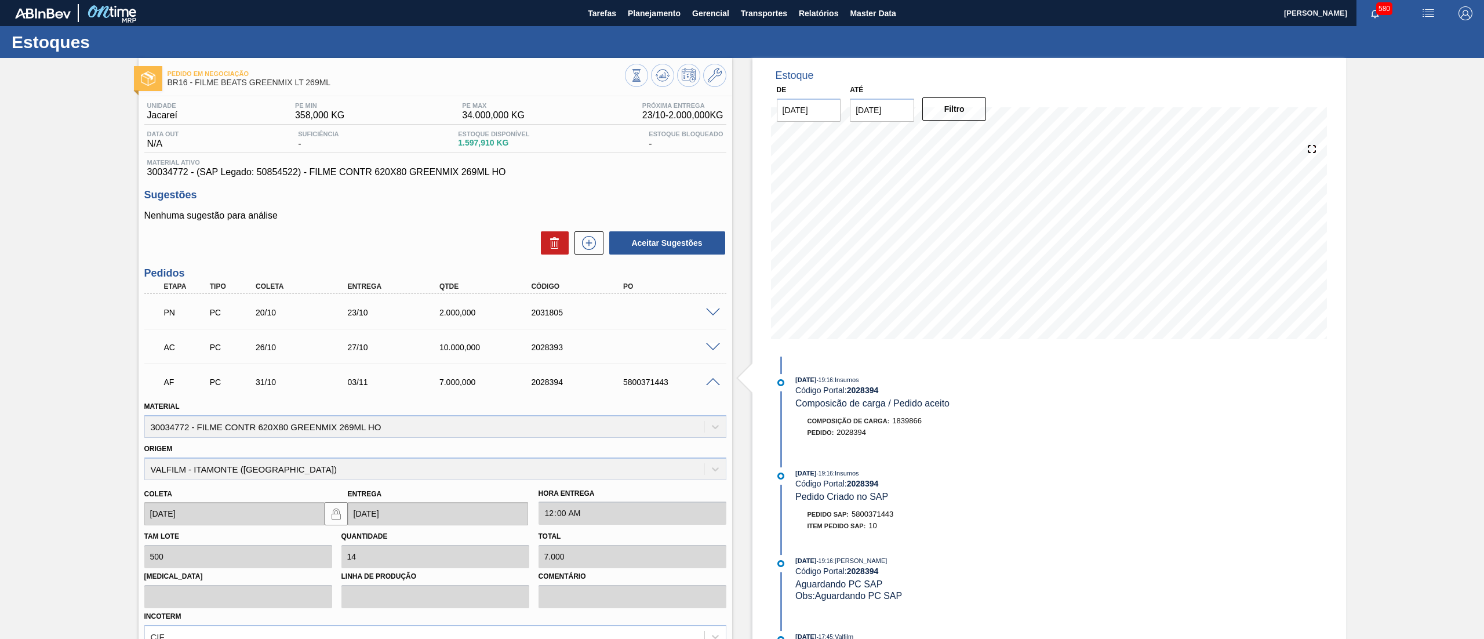
click at [714, 385] on span at bounding box center [713, 382] width 14 height 9
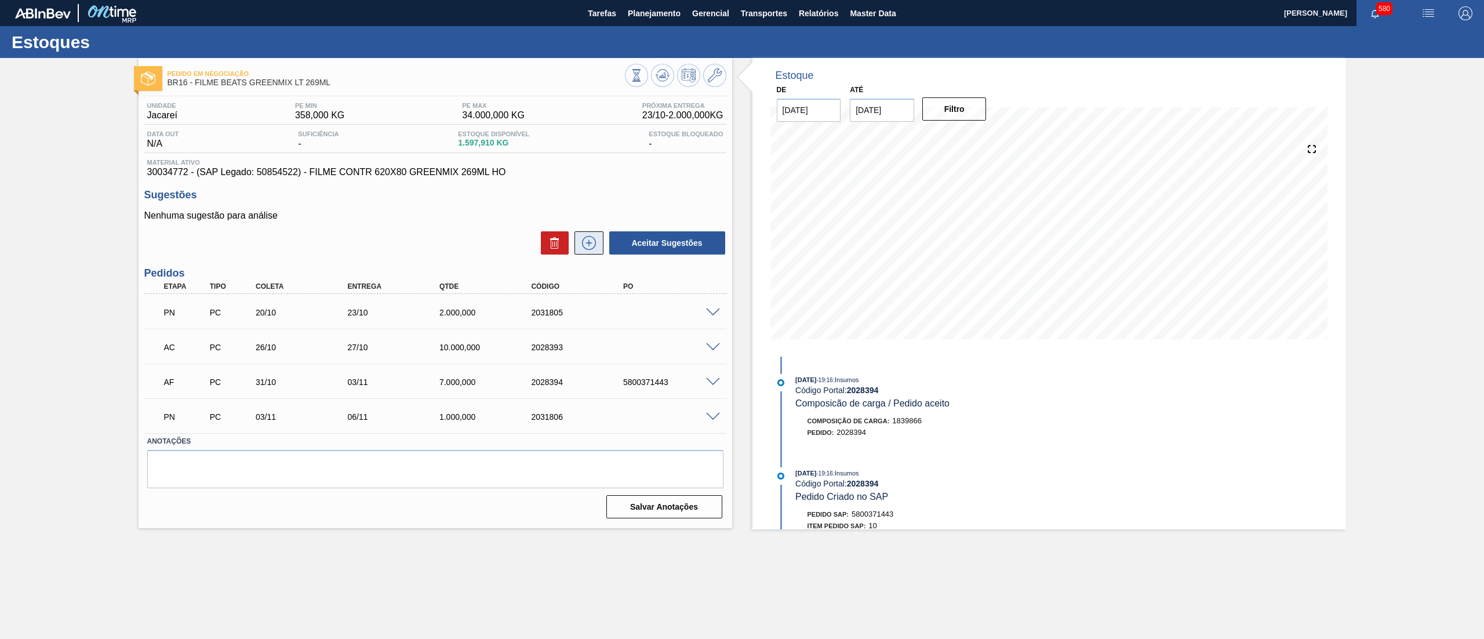
click at [593, 246] on icon at bounding box center [589, 243] width 19 height 14
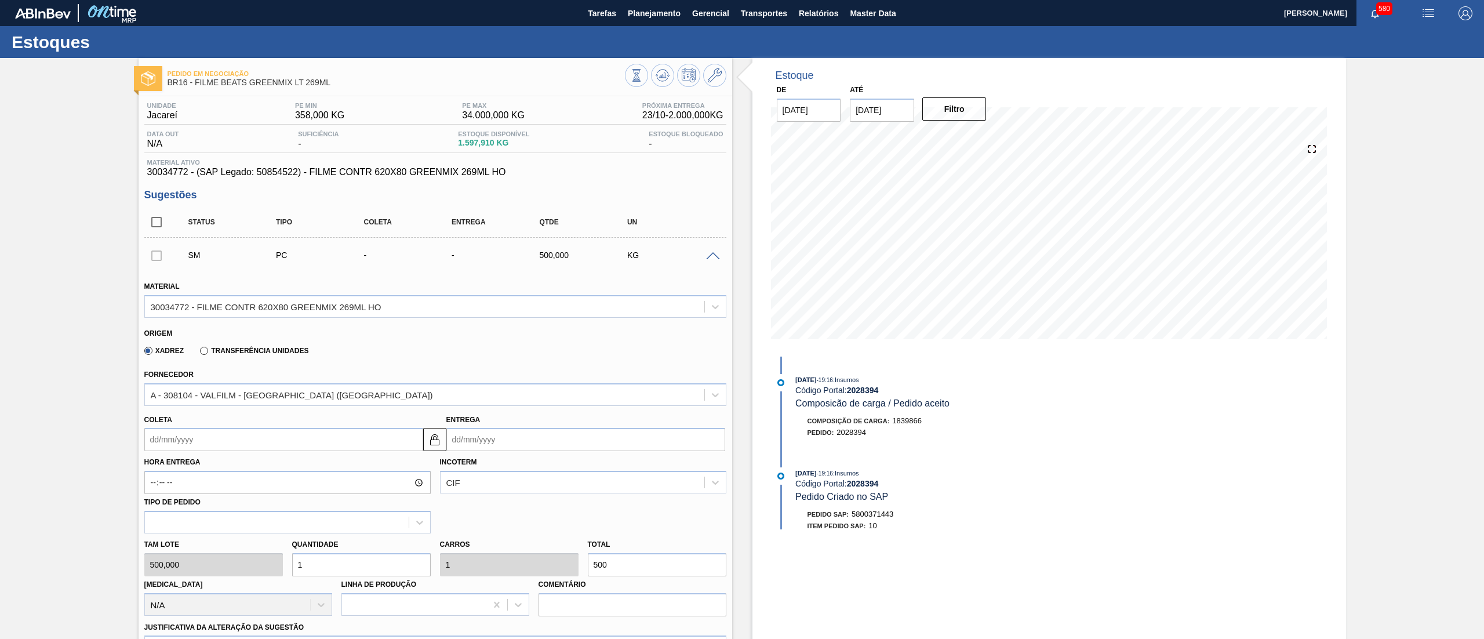
click at [256, 564] on div "Tam lote 500,000 Quantidade 1 Carros 1 Total 500 Doca N/A Linha de Produção Com…" at bounding box center [435, 574] width 591 height 83
type input "14"
type input "7.000"
type input "14,5"
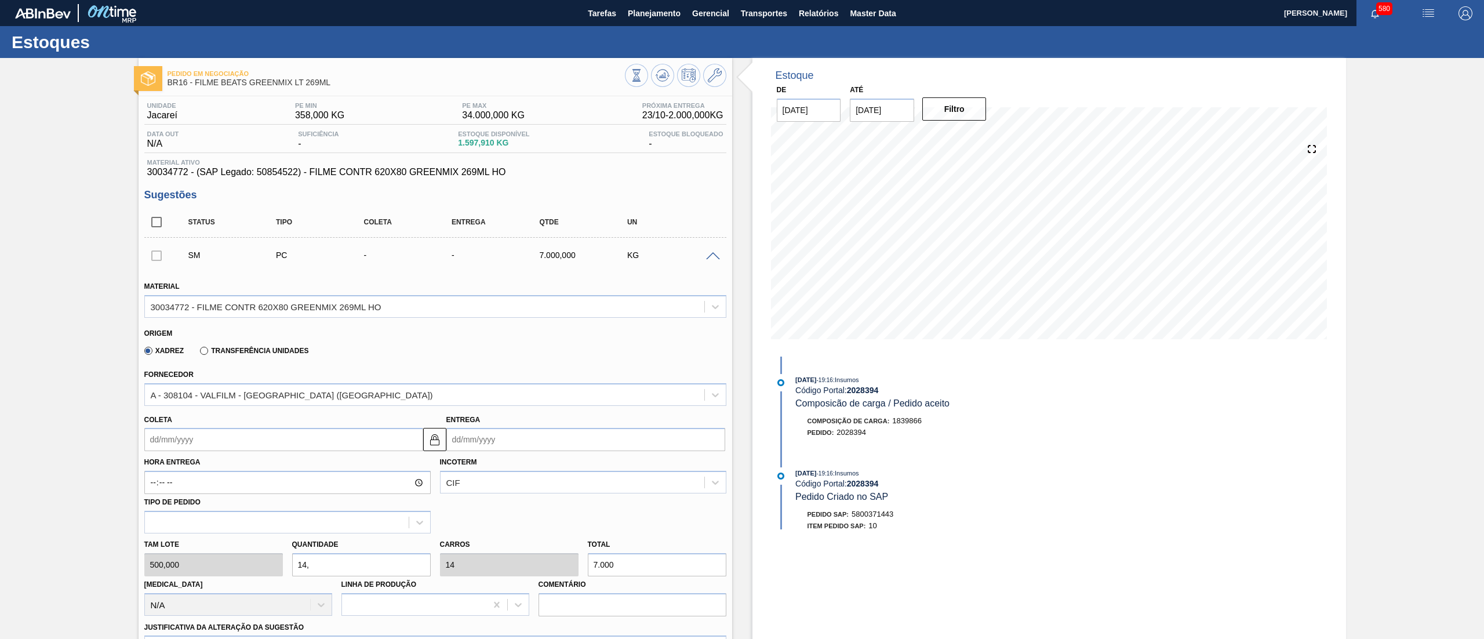
type input "14,5"
type input "7.250"
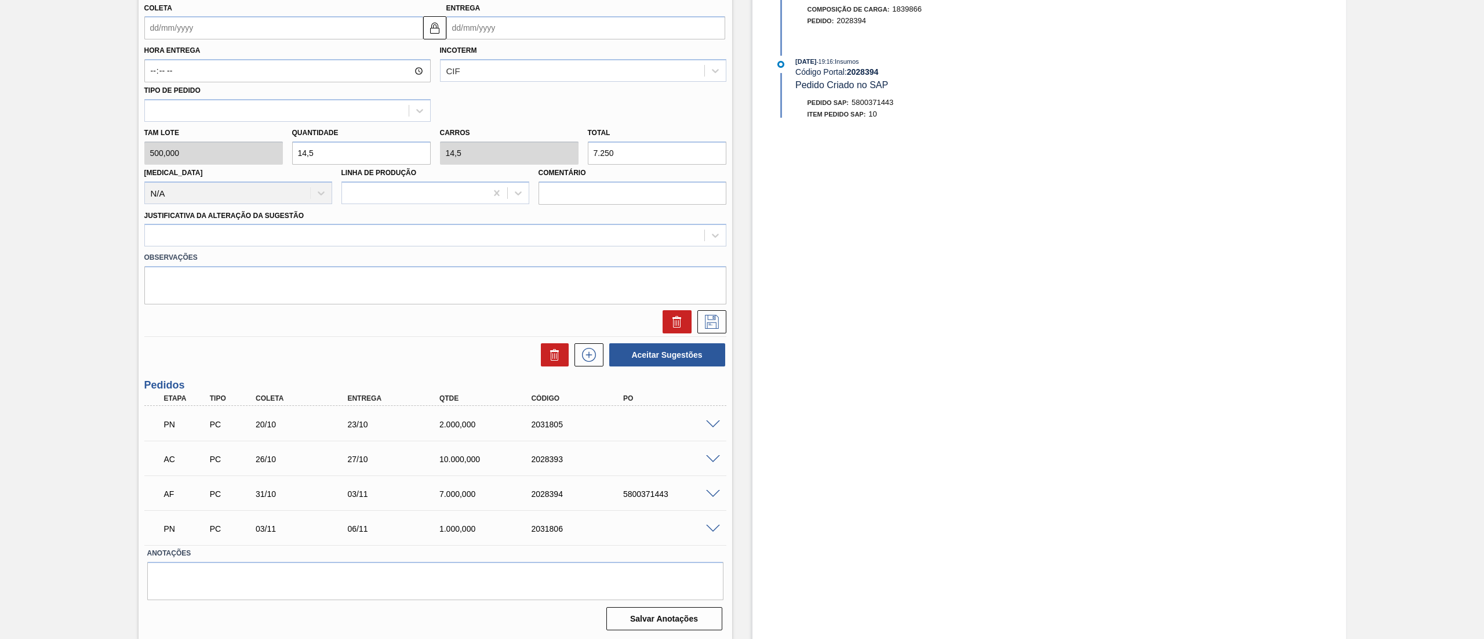
drag, startPoint x: 333, startPoint y: 155, endPoint x: 321, endPoint y: 152, distance: 12.0
click at [330, 154] on input "14,5" at bounding box center [361, 152] width 139 height 23
drag, startPoint x: 319, startPoint y: 150, endPoint x: 285, endPoint y: 150, distance: 33.6
click at [285, 150] on div "Tam lote 500,000 Quantidade 14,5 Carros 14,5 Total 7.250 Doca N/A Linha de Prod…" at bounding box center [435, 163] width 591 height 83
type input "1"
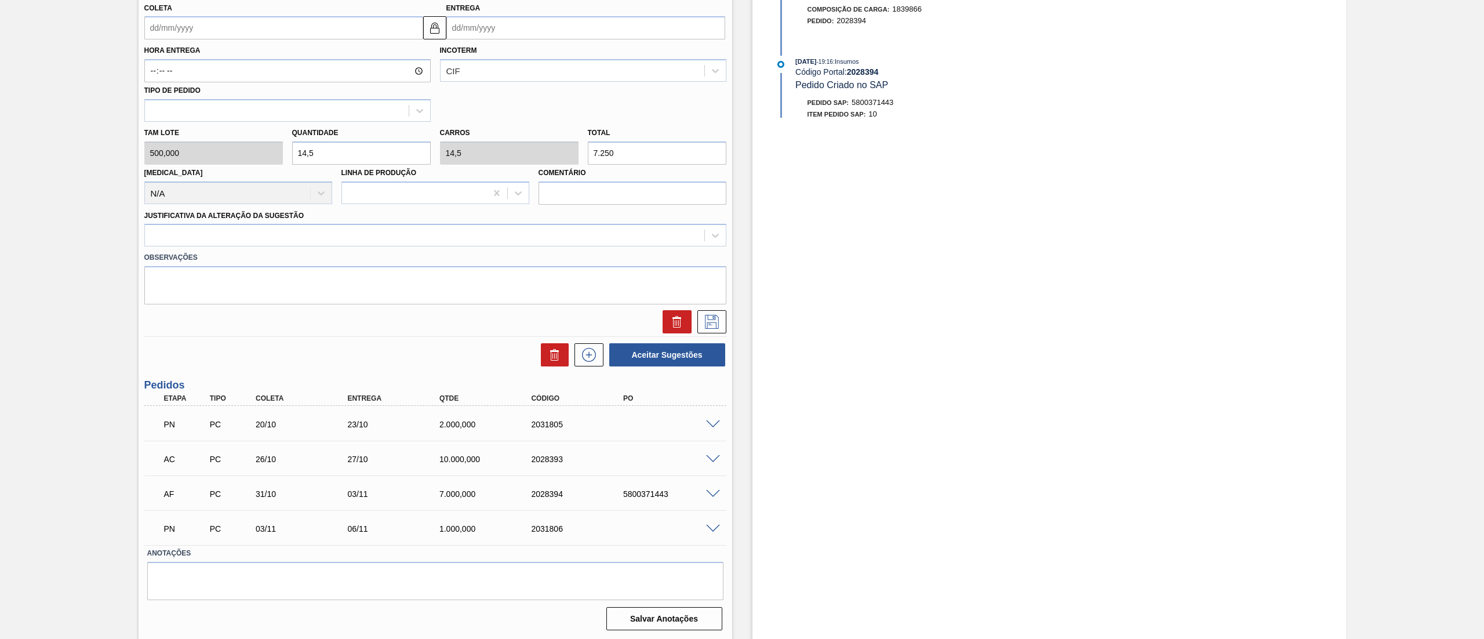
type input "1"
type input "500"
type input "15"
type input "7.500"
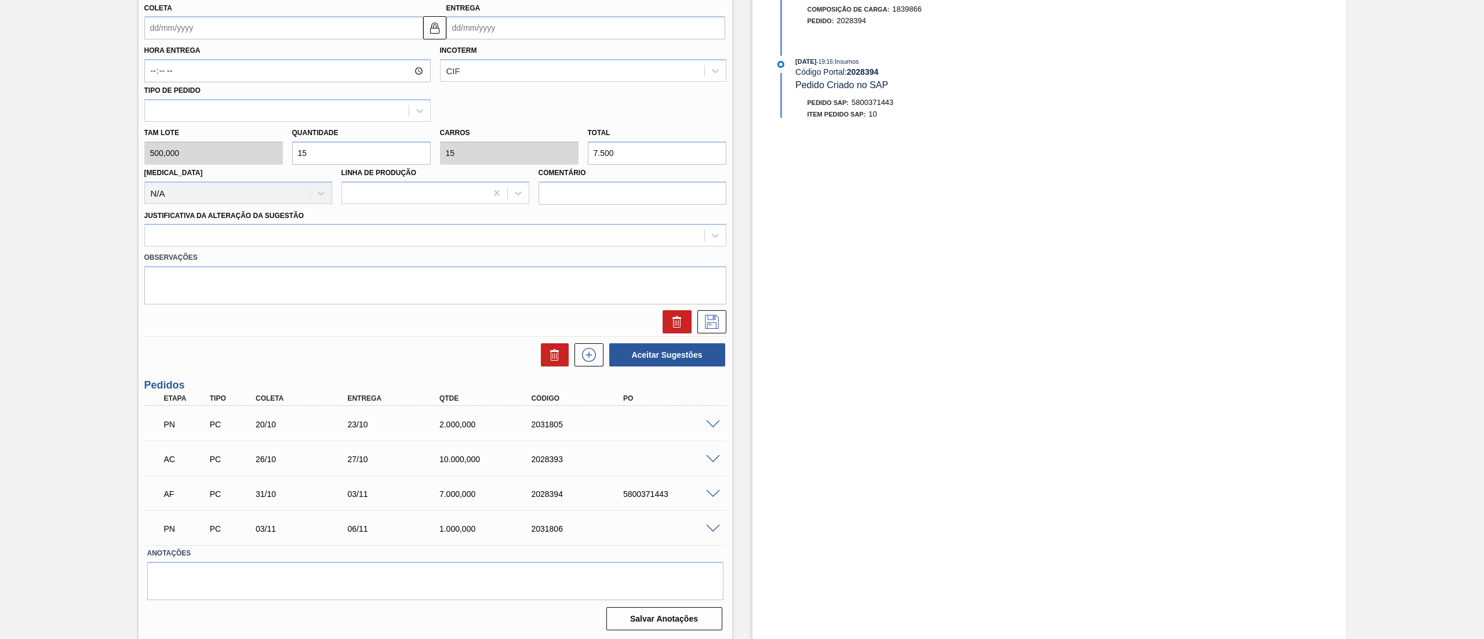
type input "15"
click at [205, 26] on input "Coleta" at bounding box center [283, 27] width 279 height 23
click at [271, 56] on button "Next Month" at bounding box center [274, 56] width 8 height 8
click at [271, 55] on button "Next Month" at bounding box center [274, 56] width 8 height 8
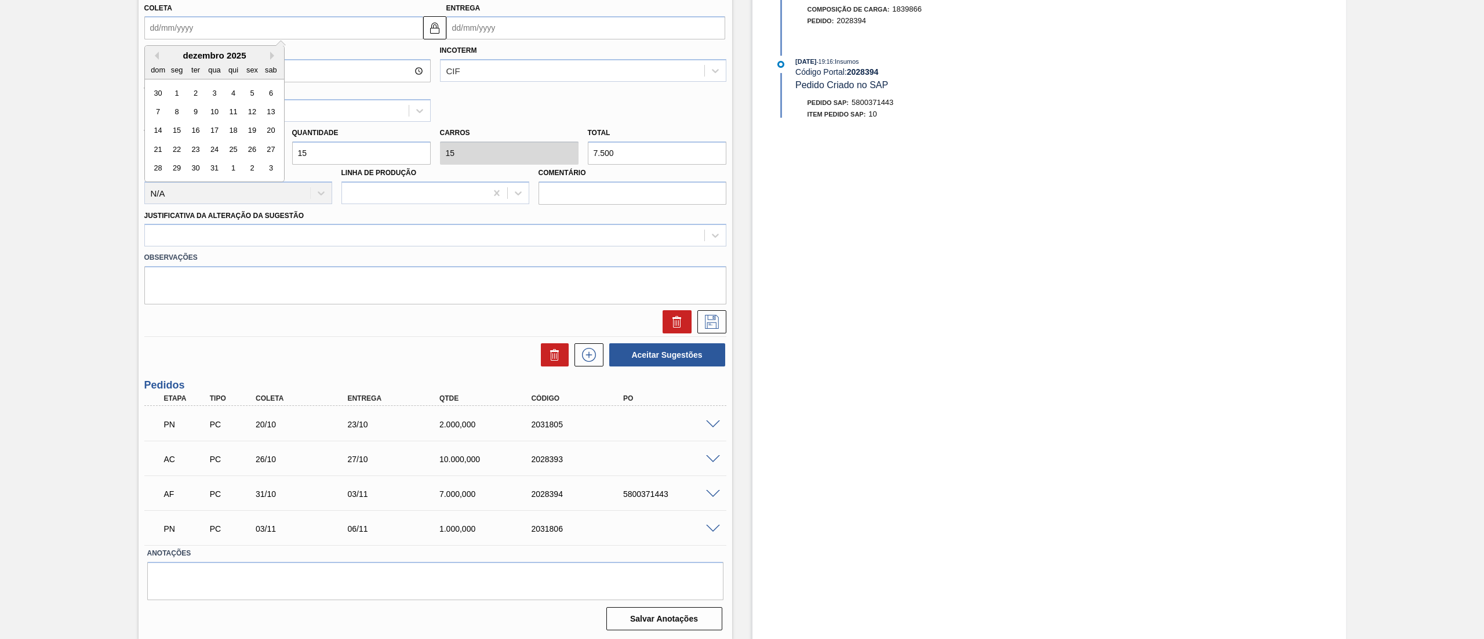
click at [155, 51] on div "dezembro 2025" at bounding box center [214, 55] width 139 height 10
click at [156, 58] on button "Previous Month" at bounding box center [155, 56] width 8 height 8
click at [179, 170] on div "24" at bounding box center [177, 169] width 16 height 16
type input "24/11/2025"
type input "27/11/2025"
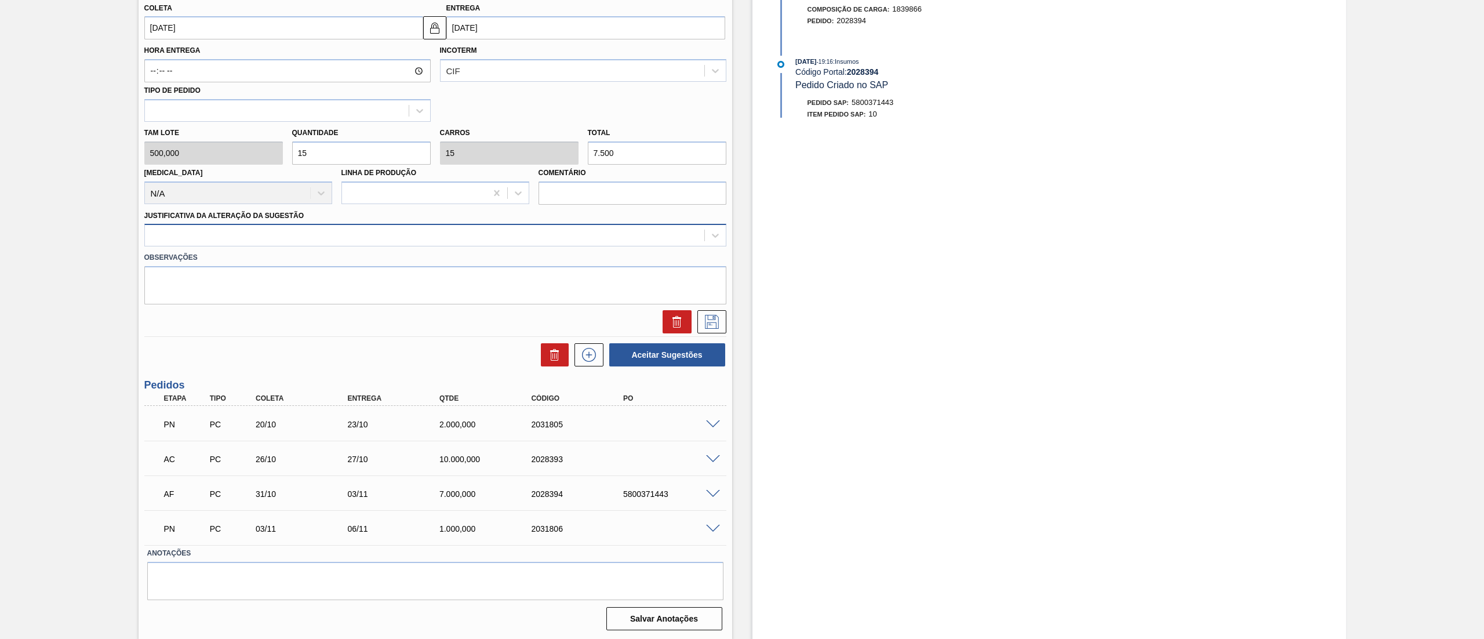
click at [312, 238] on div at bounding box center [424, 235] width 559 height 17
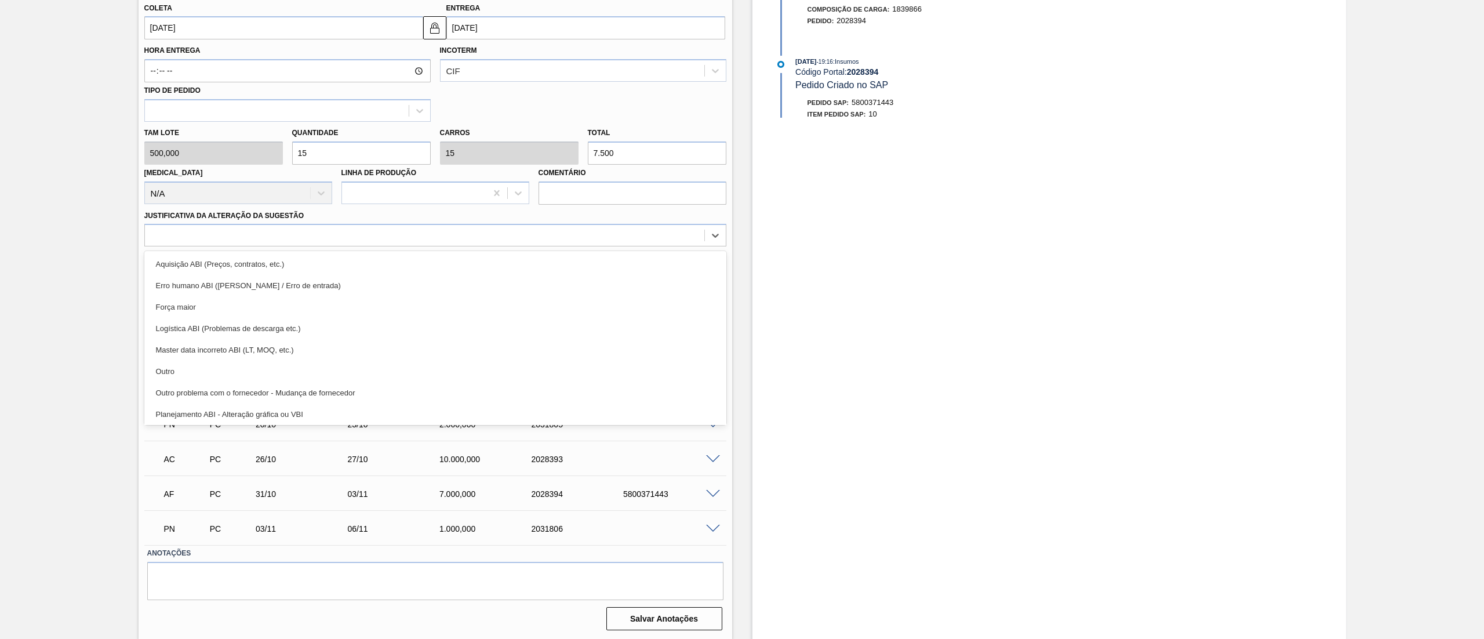
drag, startPoint x: 228, startPoint y: 361, endPoint x: 239, endPoint y: 354, distance: 13.3
click at [228, 361] on div "Outro" at bounding box center [435, 371] width 582 height 21
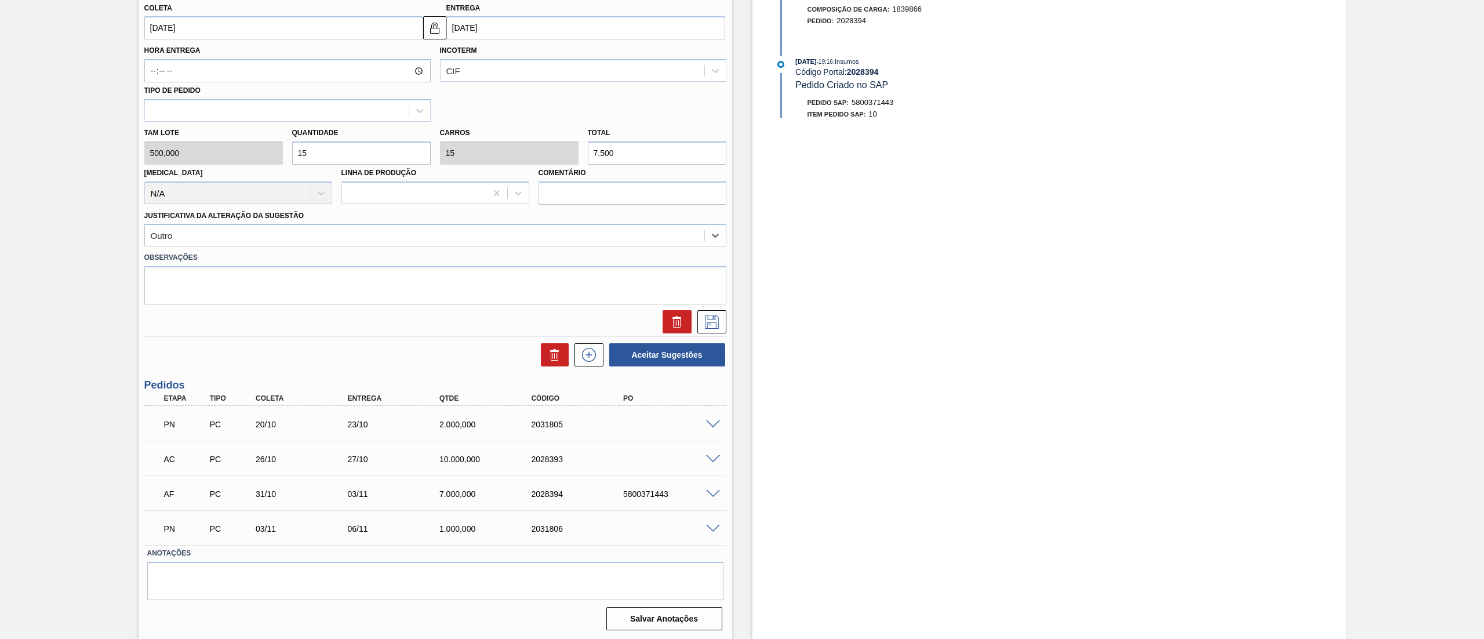
click at [211, 30] on input "24/11/2025" at bounding box center [283, 27] width 279 height 23
click at [274, 59] on button "Next Month" at bounding box center [274, 56] width 8 height 8
click at [198, 89] on div "2" at bounding box center [195, 93] width 16 height 16
type input "02/12/2025"
type input "05/12/2025"
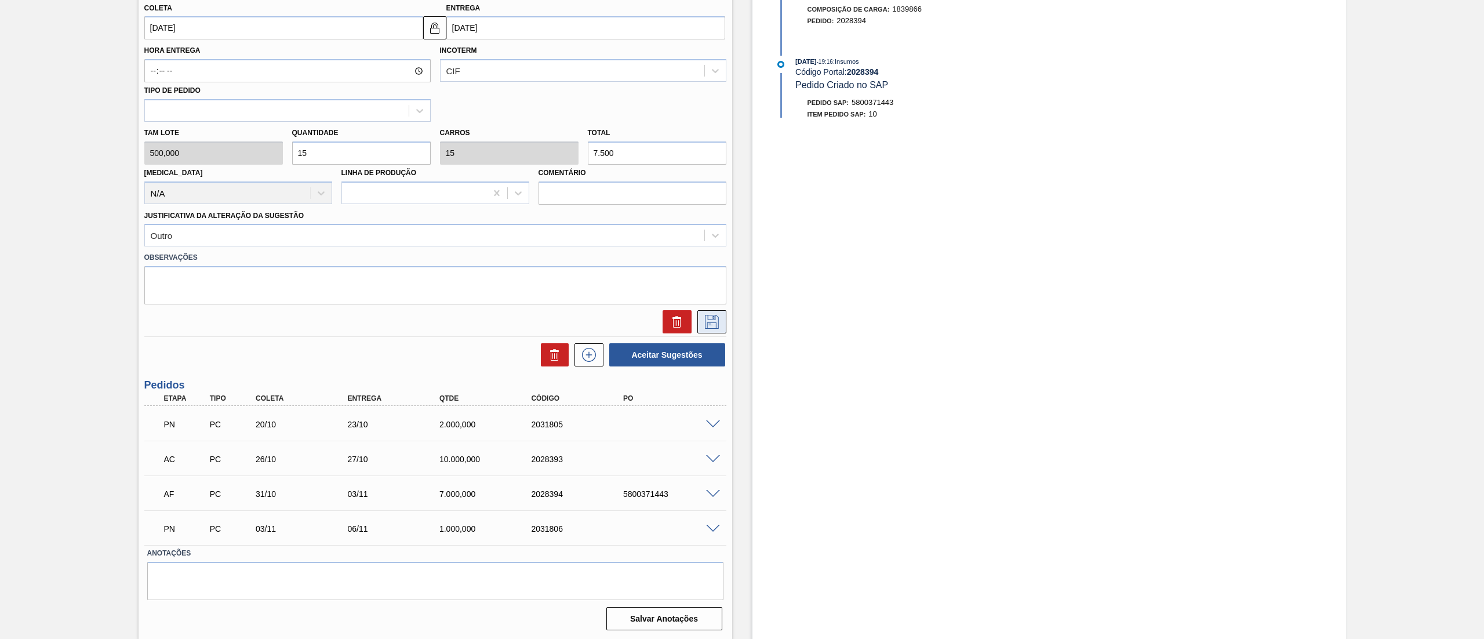
click at [717, 328] on icon at bounding box center [712, 322] width 14 height 14
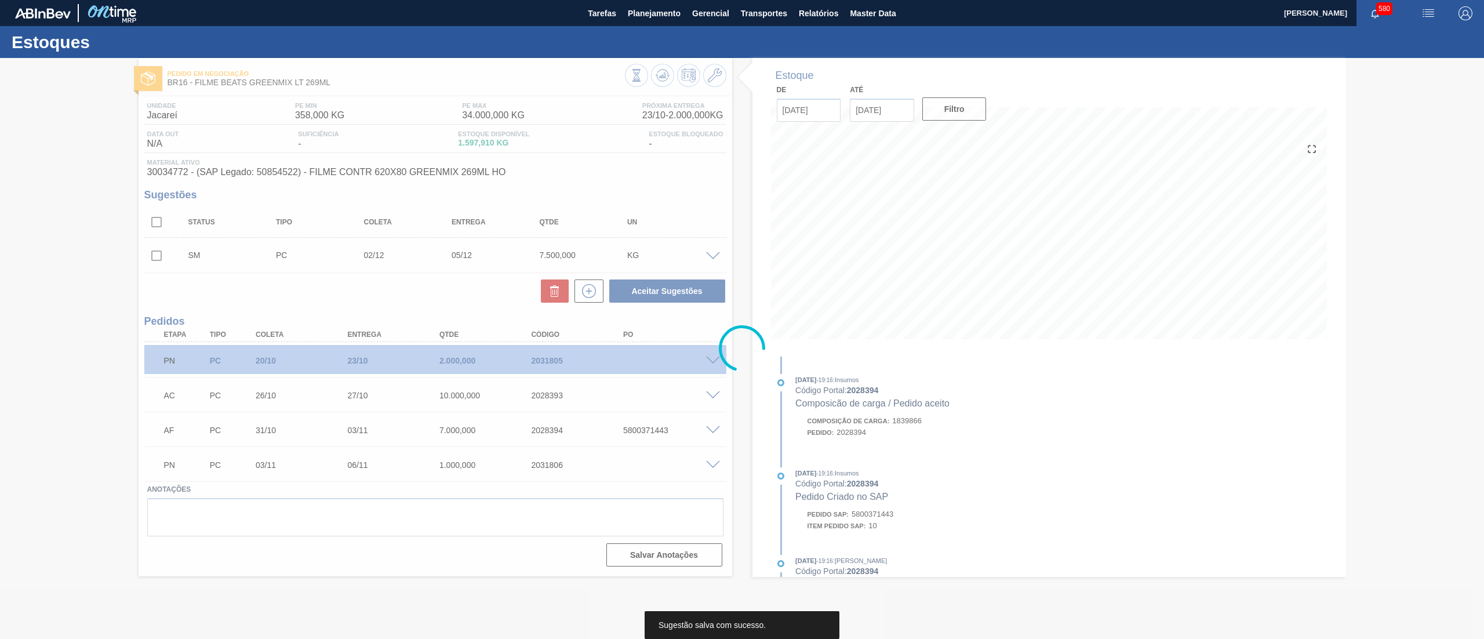
scroll to position [0, 0]
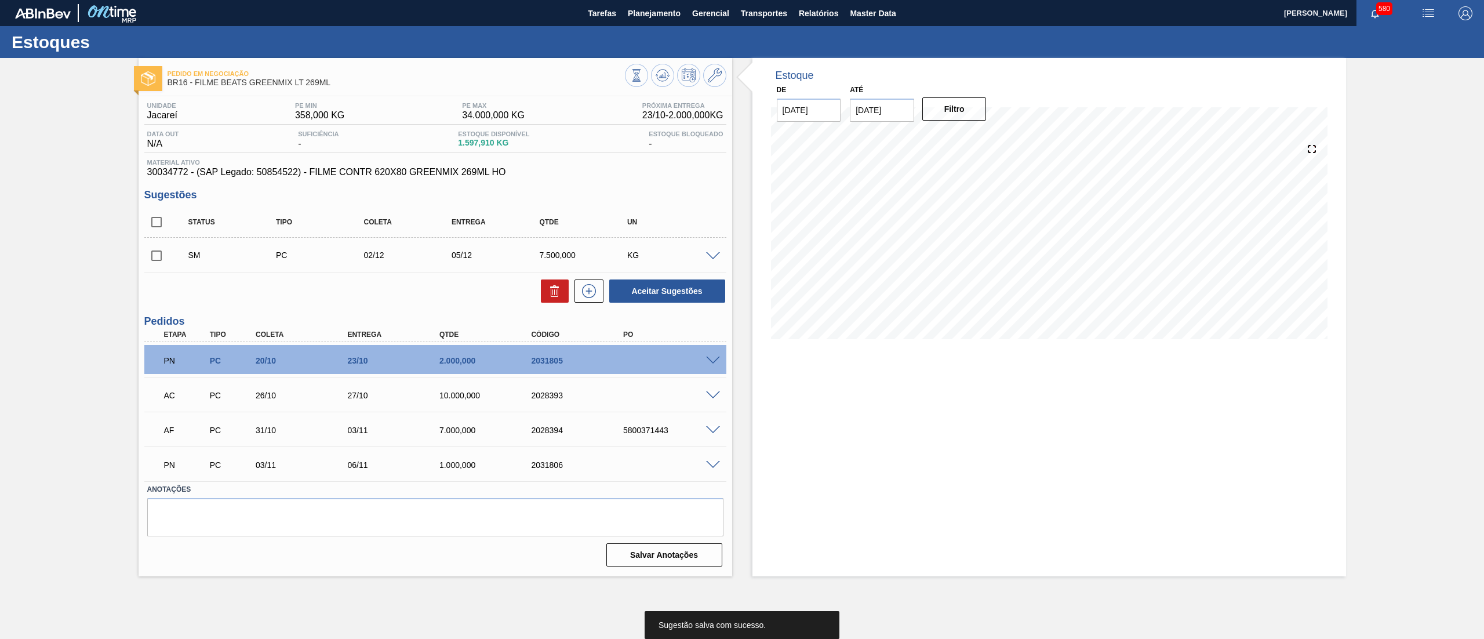
click at [152, 249] on input "checkbox" at bounding box center [156, 256] width 24 height 24
click at [695, 296] on button "Aceitar Sugestões" at bounding box center [667, 290] width 116 height 23
checkbox input "false"
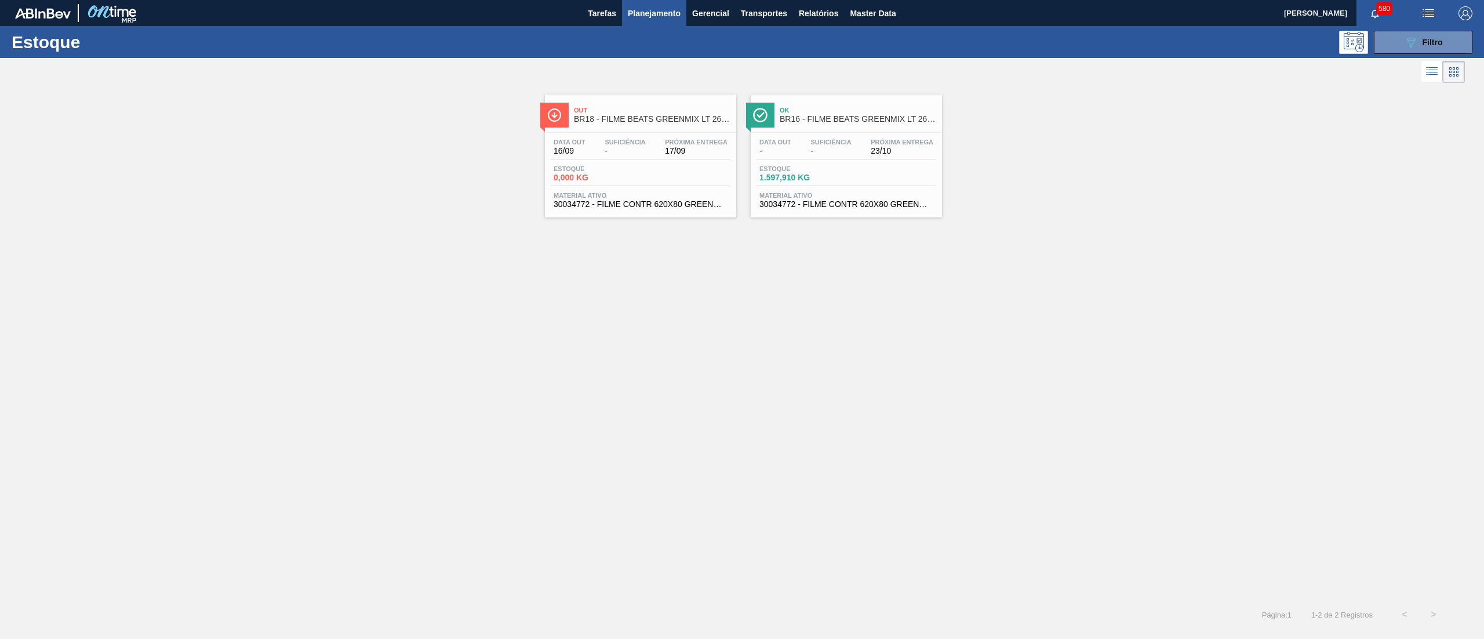
click at [634, 206] on span "30034772 - FILME CONTR 620X80 GREENMIX 269ML HO" at bounding box center [641, 204] width 174 height 9
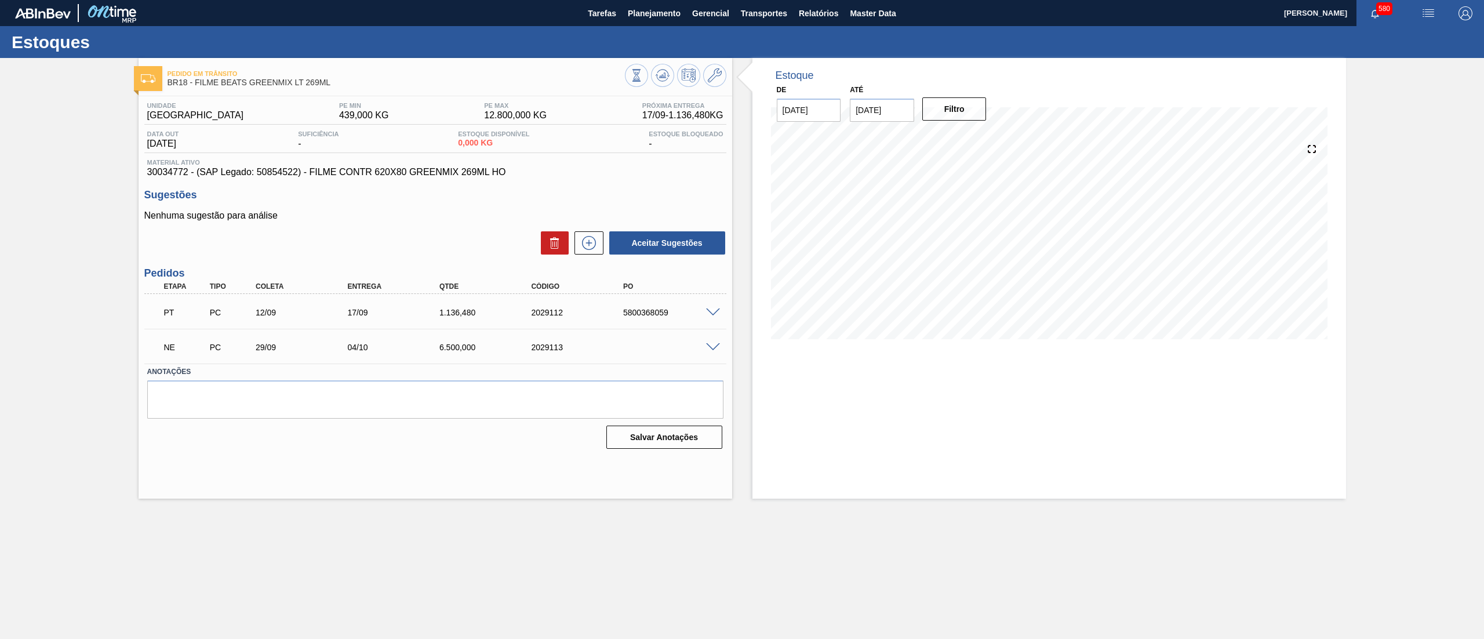
click at [711, 346] on span at bounding box center [713, 347] width 14 height 9
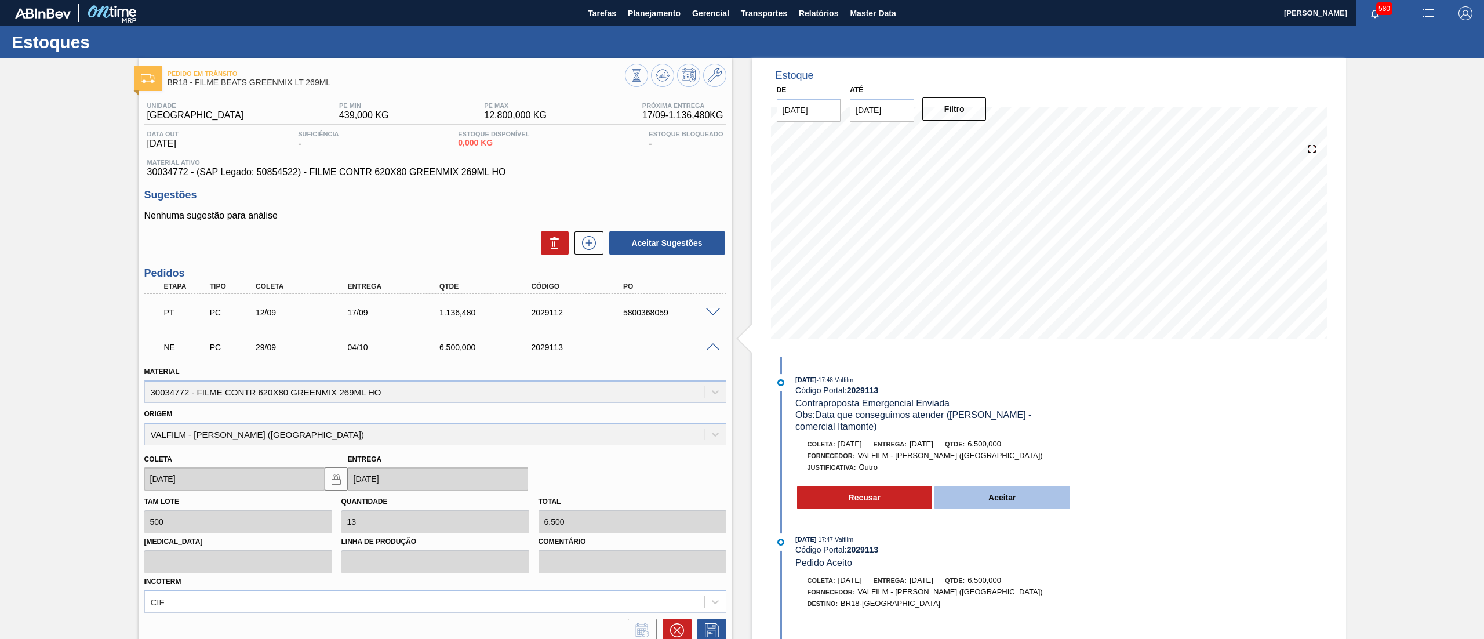
click at [988, 486] on button "Aceitar" at bounding box center [1003, 497] width 136 height 23
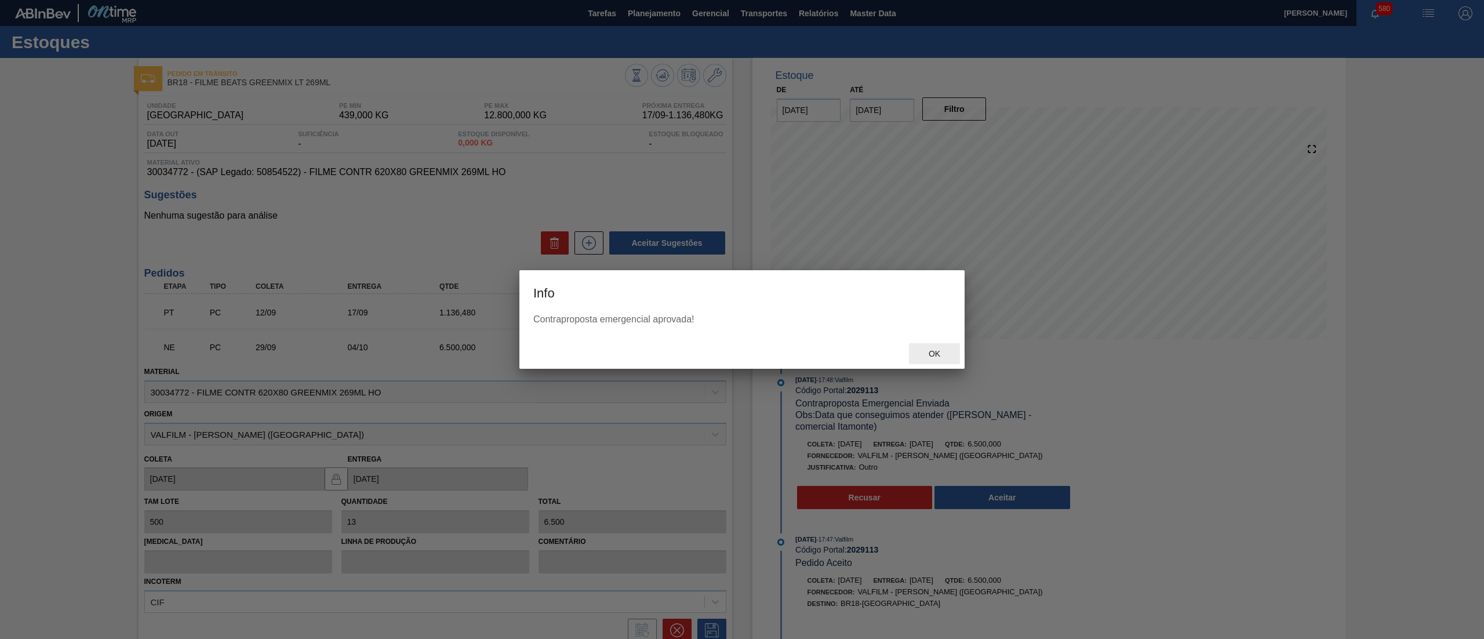
click at [943, 347] on div "Ok" at bounding box center [934, 353] width 51 height 21
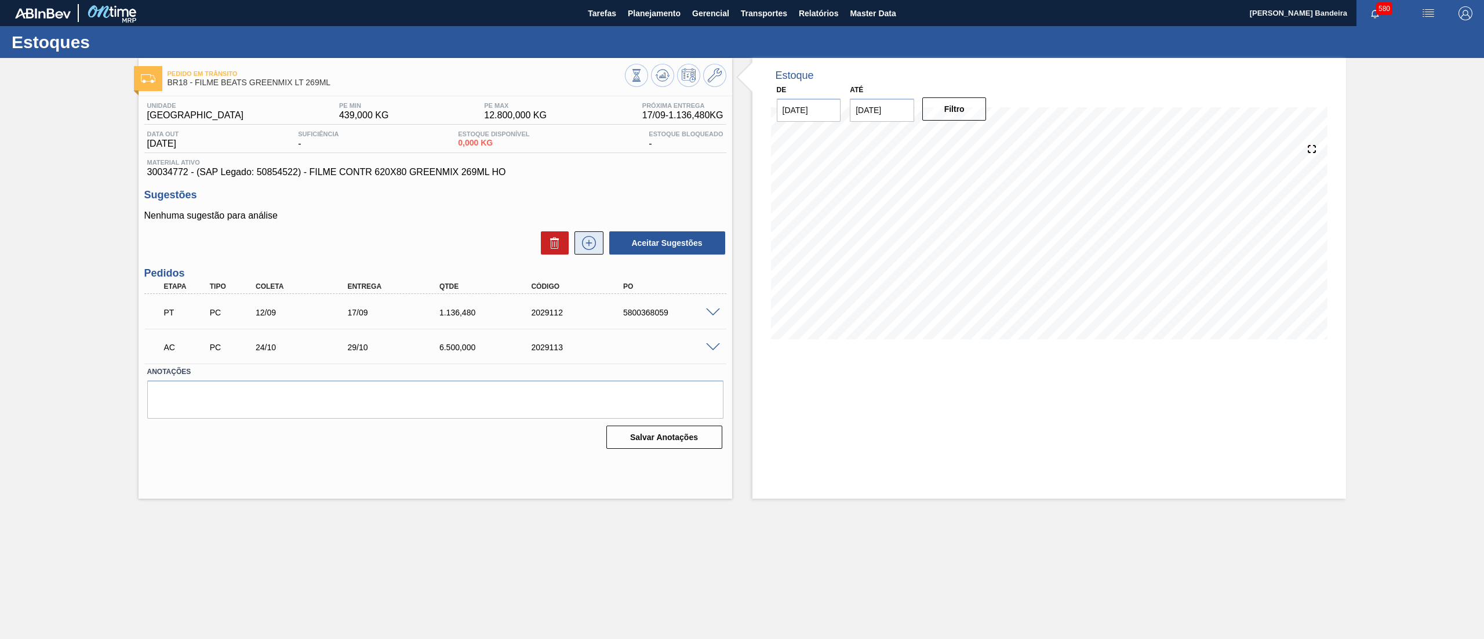
click at [583, 246] on icon at bounding box center [589, 243] width 19 height 14
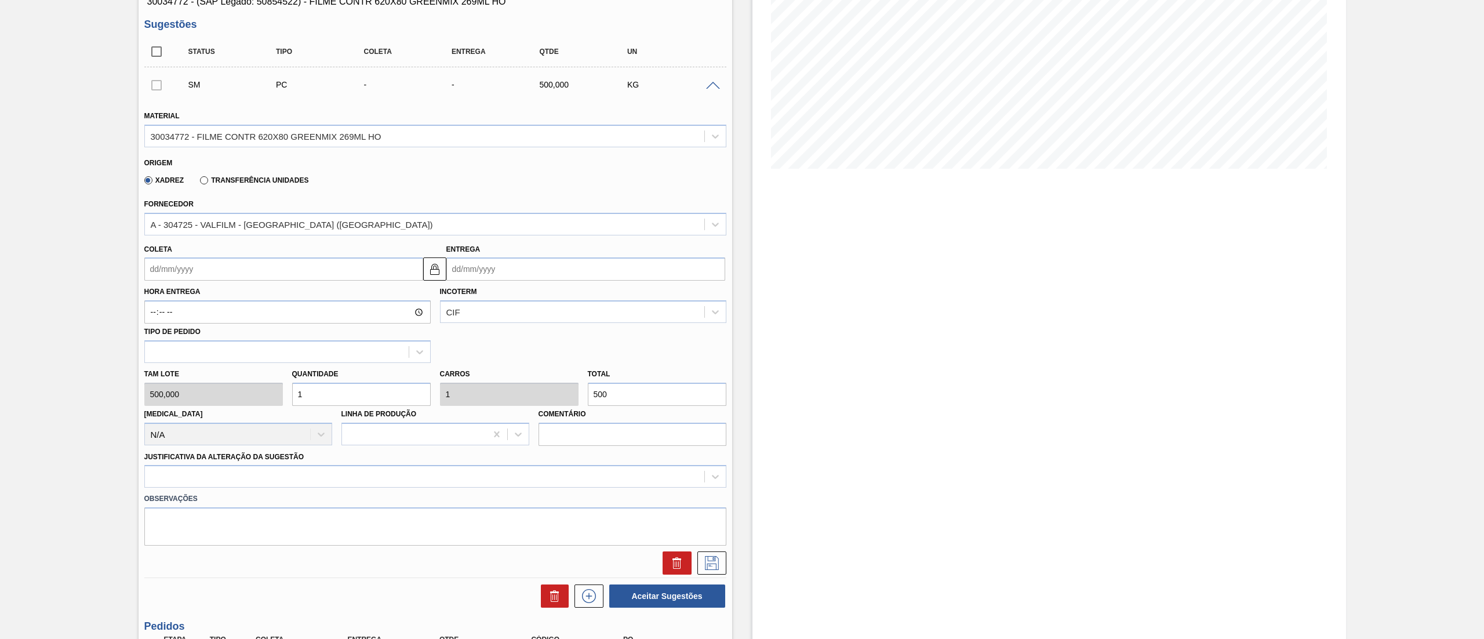
scroll to position [179, 0]
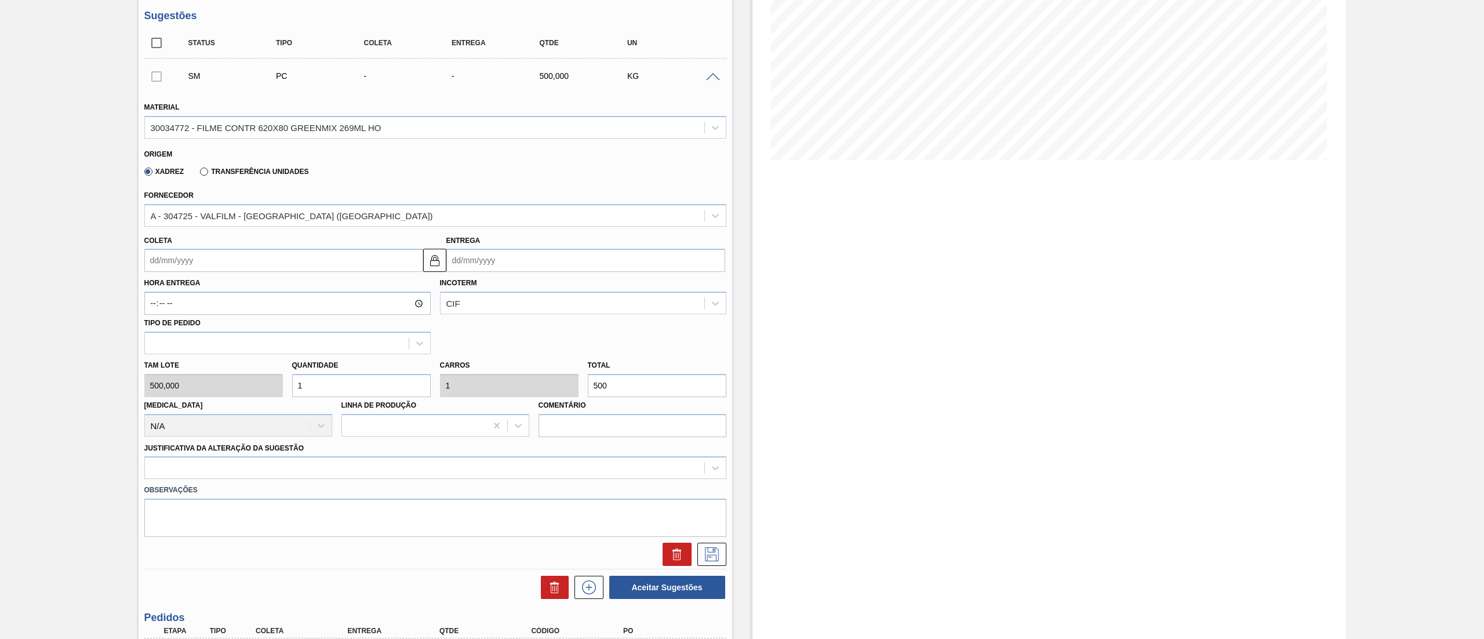
drag, startPoint x: 267, startPoint y: 426, endPoint x: 153, endPoint y: 443, distance: 115.4
click at [153, 443] on div "Material 30034772 - FILME CONTR 620X80 GREENMIX 269ML HO Origem Xadrez Transfer…" at bounding box center [435, 327] width 582 height 475
type input "6"
type input "3.000"
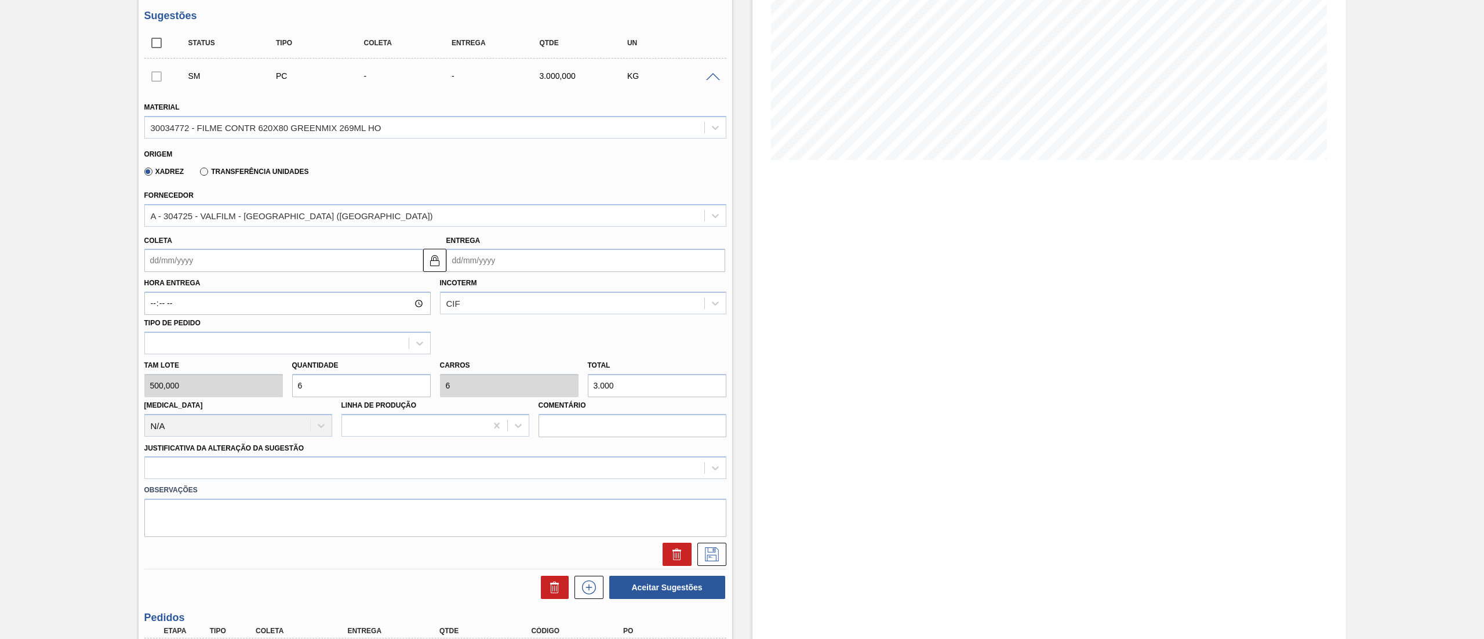
click at [215, 381] on div "Tam lote 500,000 Quantidade 6 Carros 6 Total 3.000 [MEDICAL_DATA] N/A Linha de …" at bounding box center [435, 395] width 591 height 83
type input "5"
type input "2.500"
type input "5"
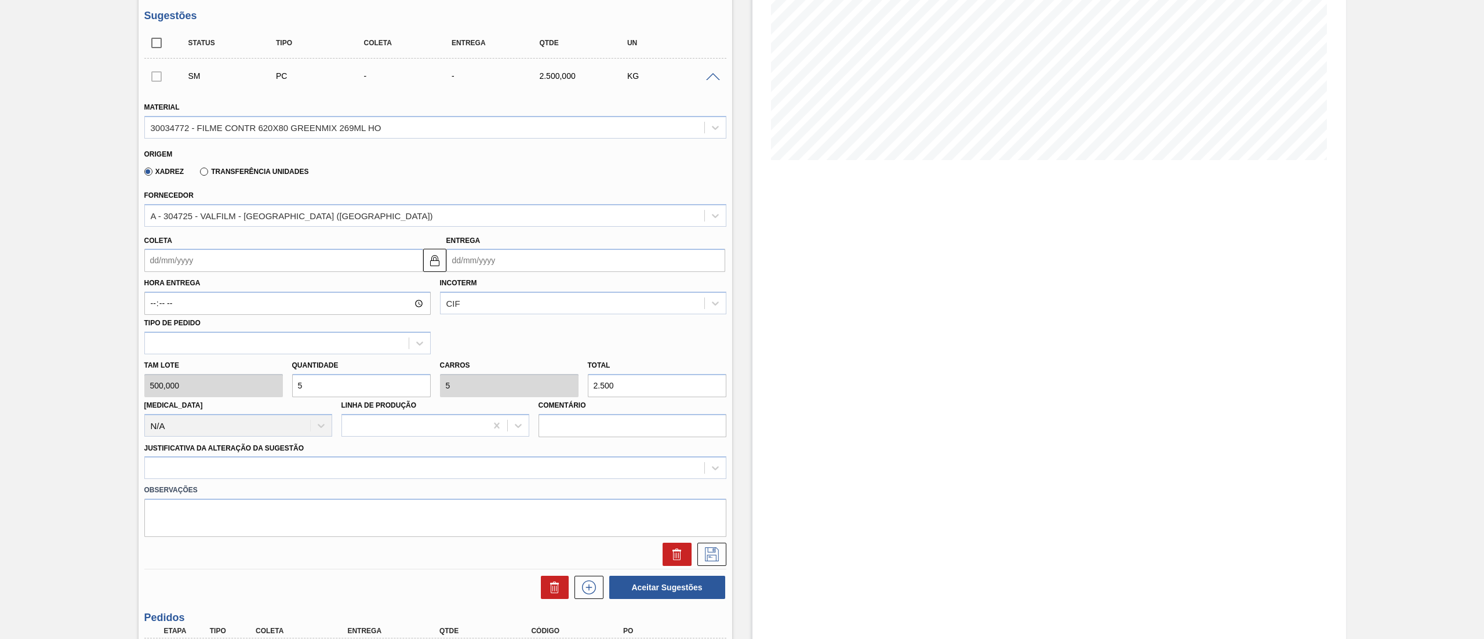
click at [191, 255] on input "Coleta" at bounding box center [283, 260] width 279 height 23
click at [274, 290] on button "Next Month" at bounding box center [274, 288] width 8 height 8
click at [177, 359] on div "10" at bounding box center [177, 363] width 16 height 16
type input "[DATE]"
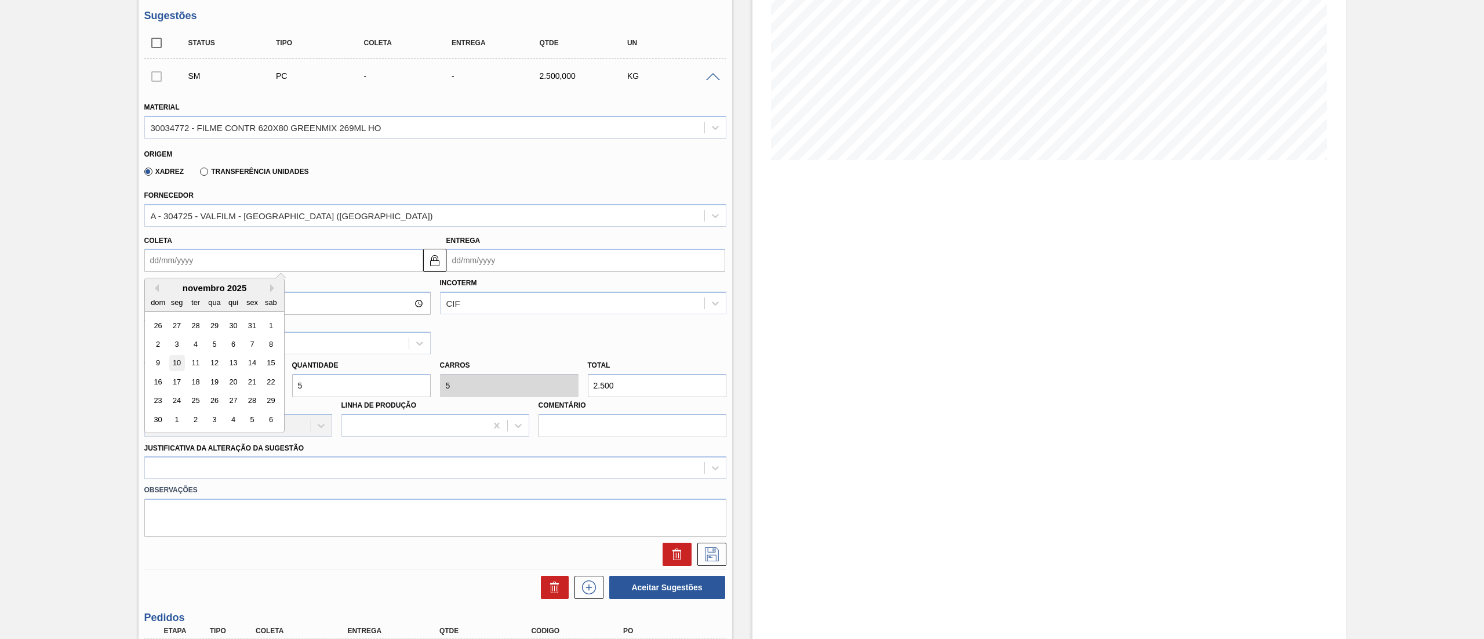
type input "[DATE]"
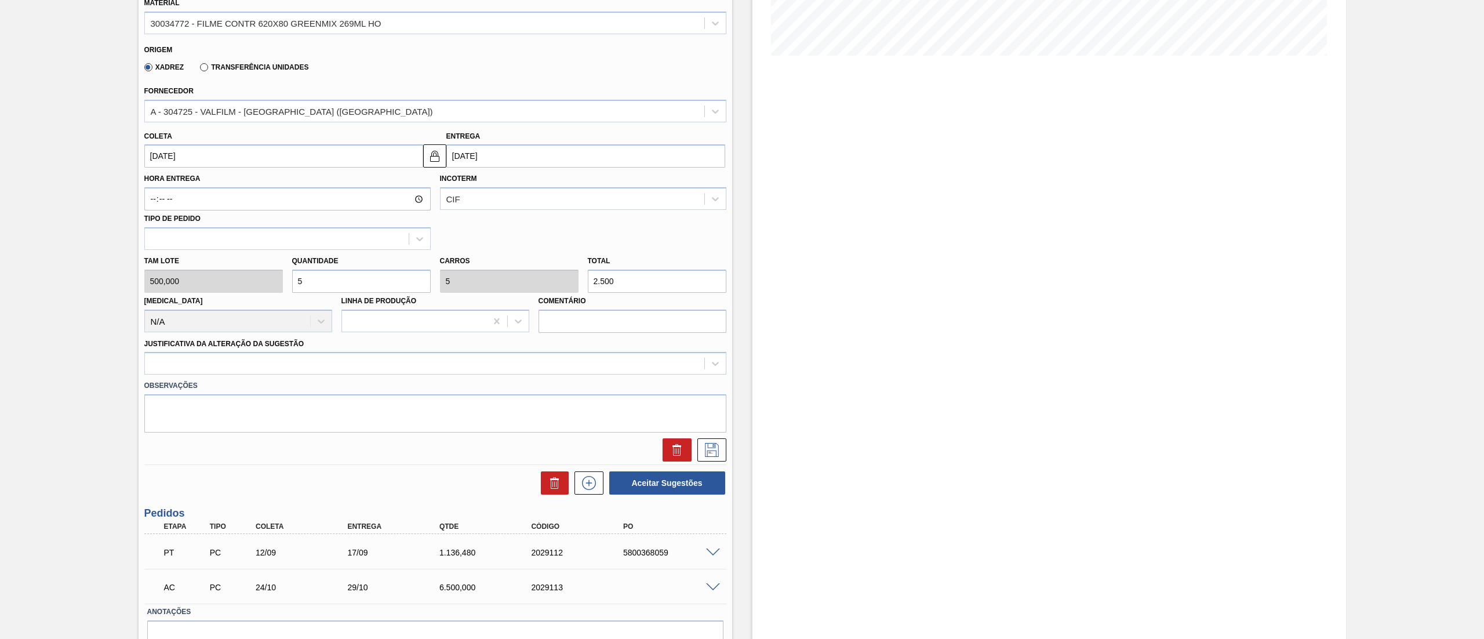
scroll to position [342, 0]
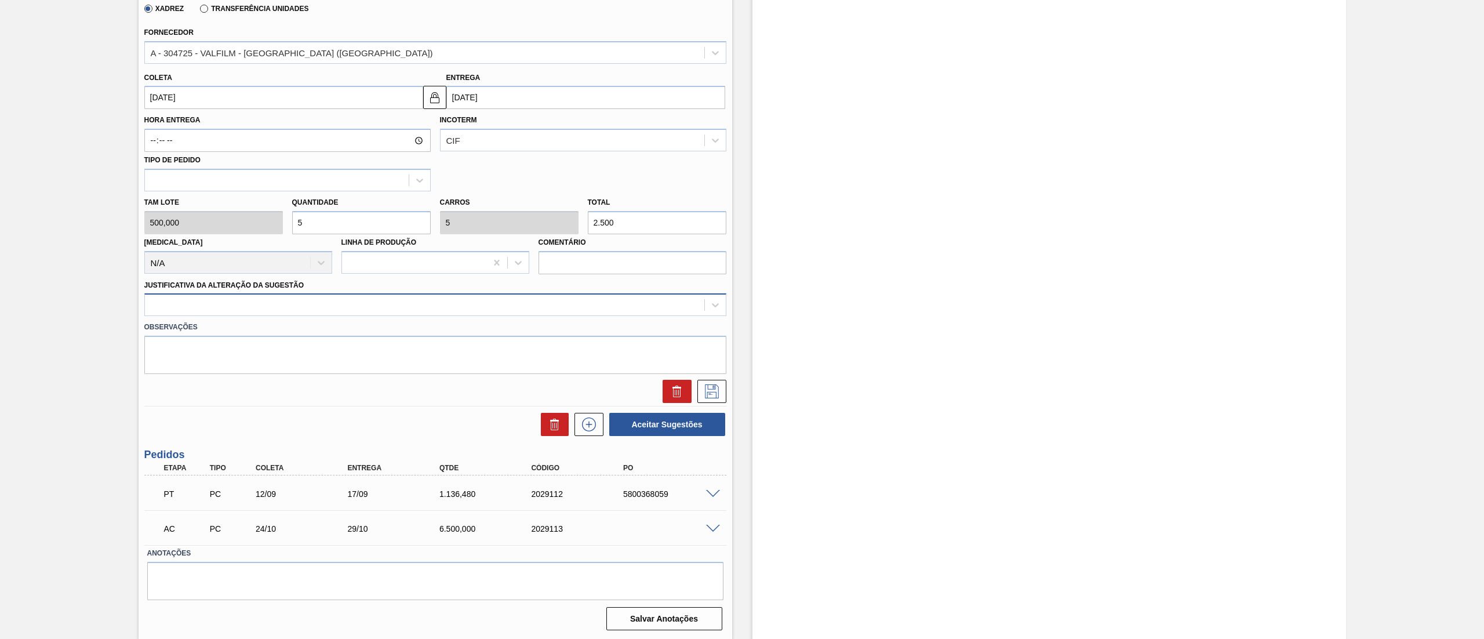
click at [202, 306] on div at bounding box center [424, 305] width 559 height 17
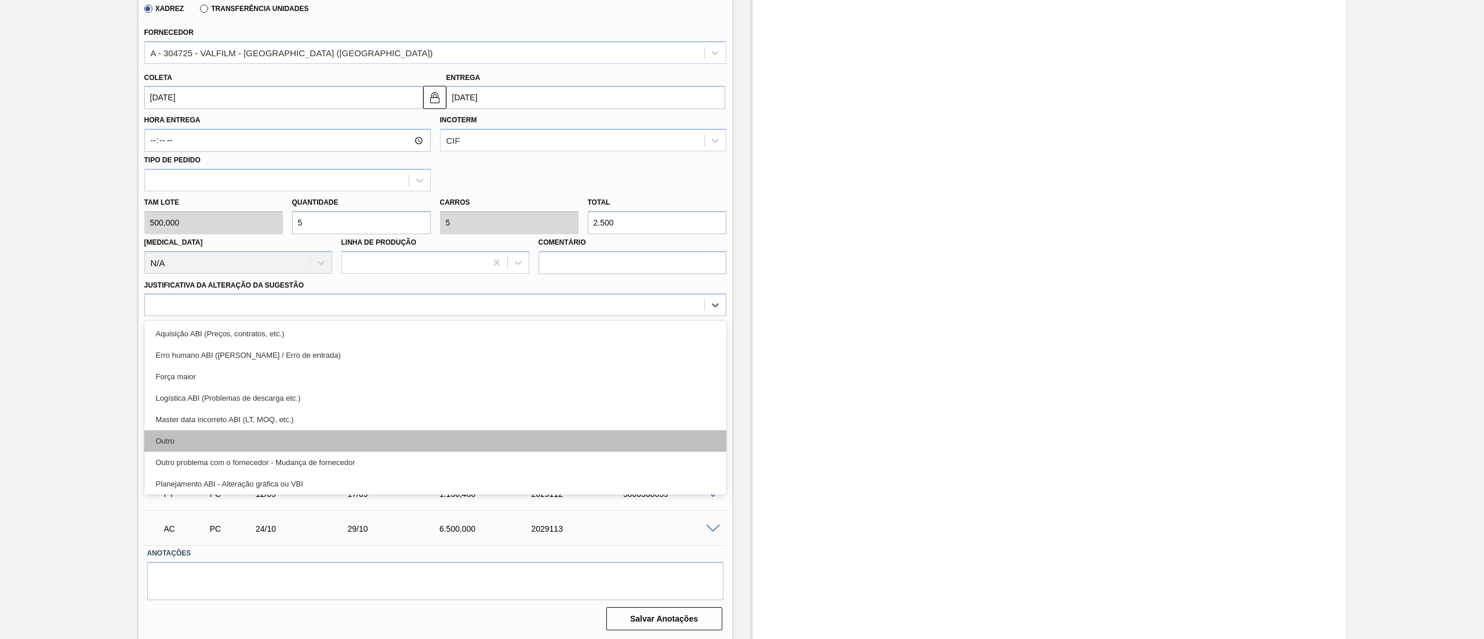
click at [217, 431] on div "Outro" at bounding box center [435, 440] width 582 height 21
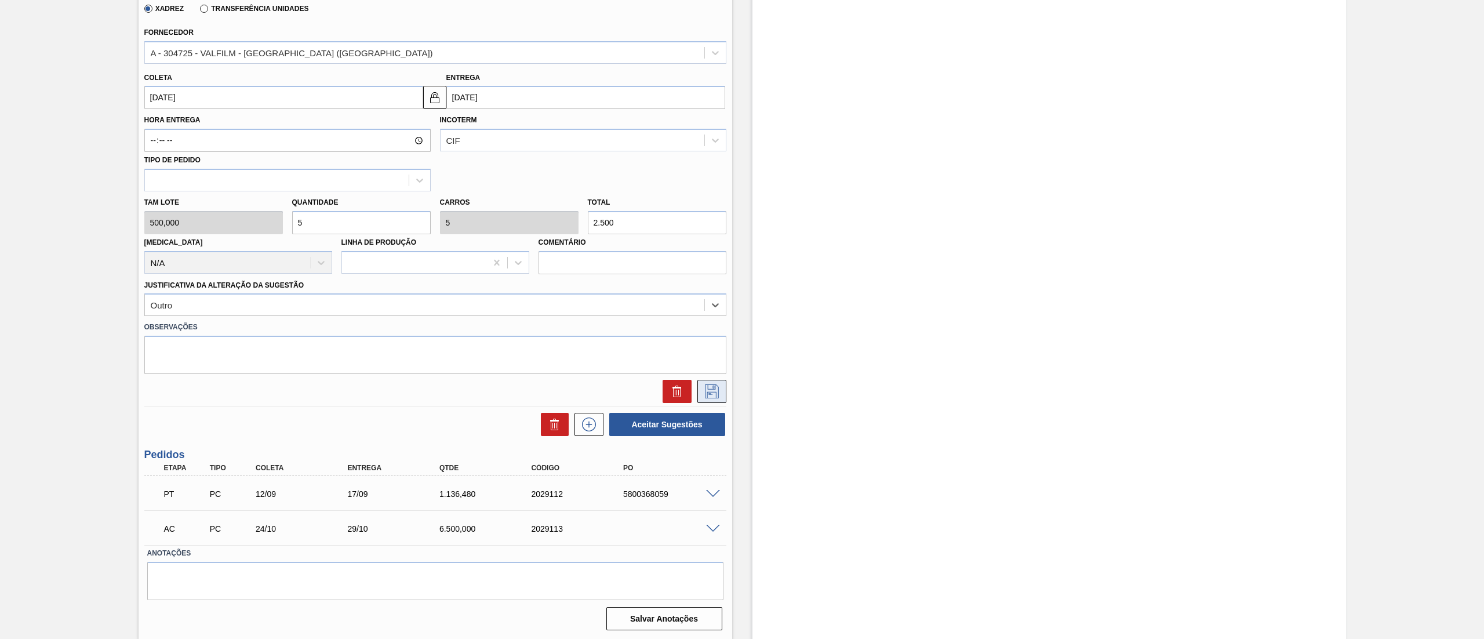
click at [705, 388] on icon at bounding box center [712, 391] width 19 height 14
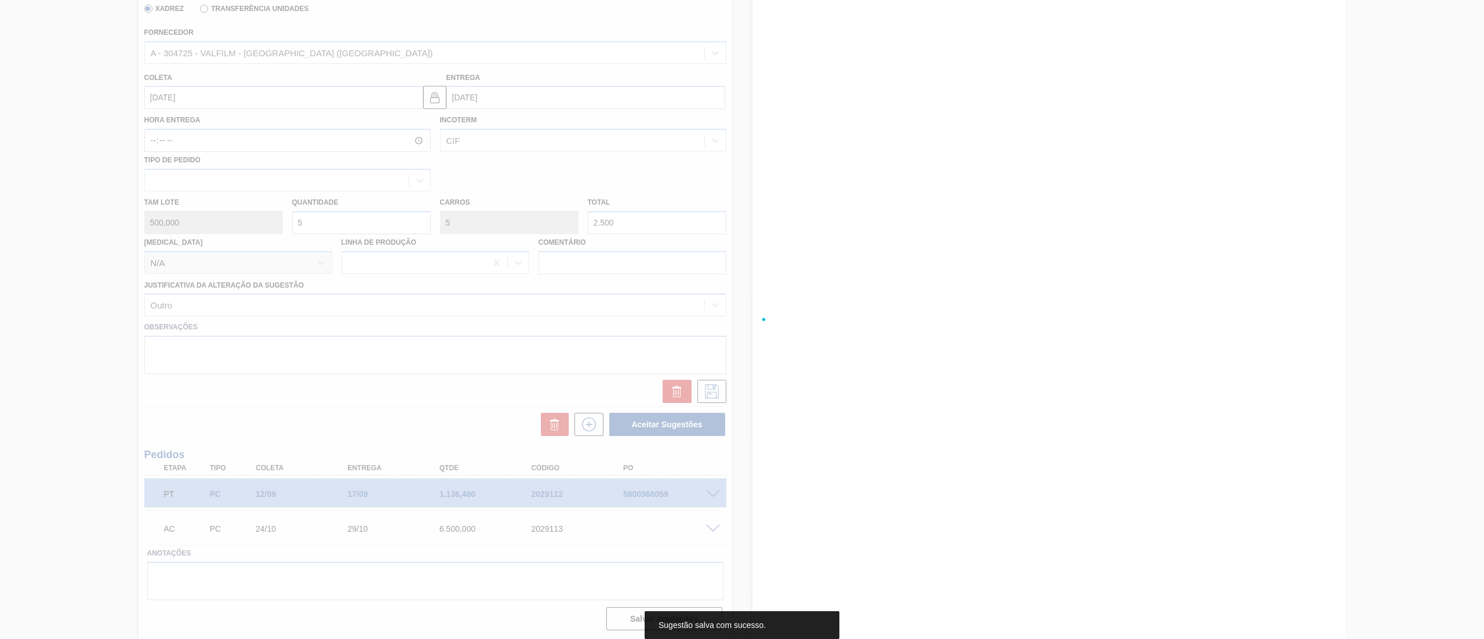
scroll to position [0, 0]
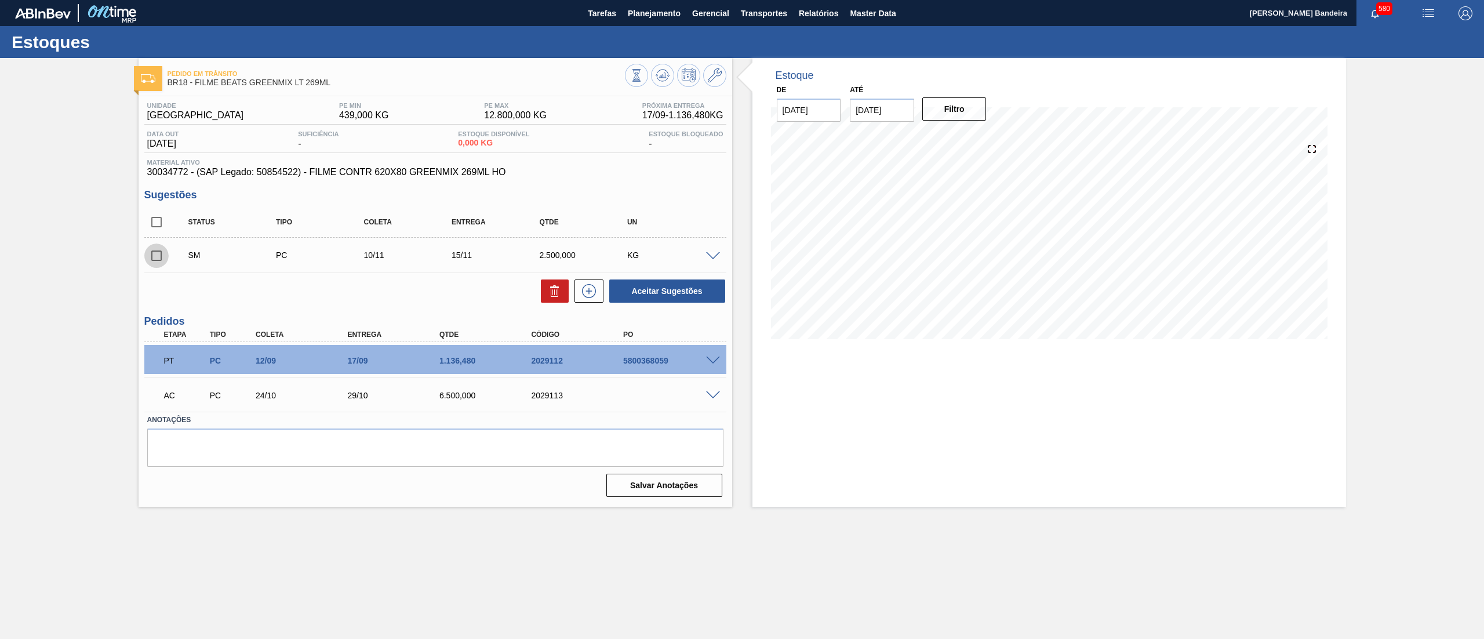
click at [155, 257] on input "checkbox" at bounding box center [156, 256] width 24 height 24
click at [634, 285] on button "Aceitar Sugestões" at bounding box center [667, 290] width 116 height 23
checkbox input "false"
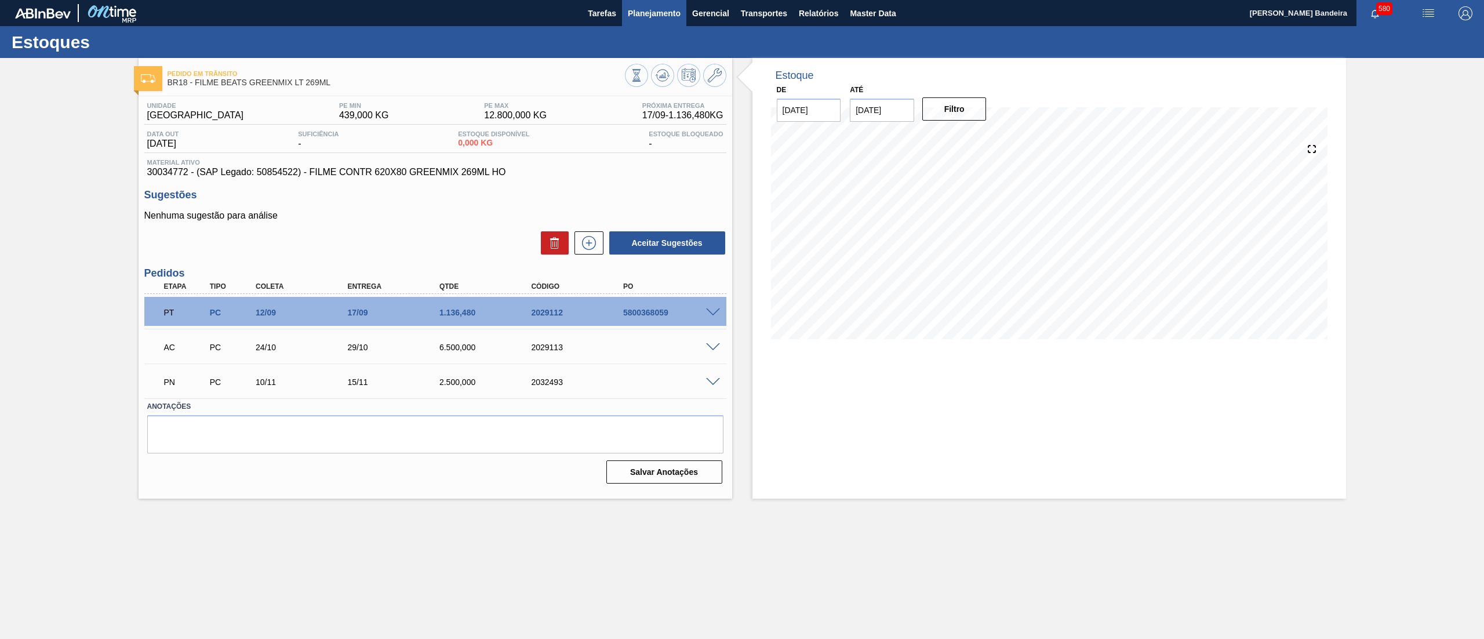
click at [662, 17] on span "Planejamento" at bounding box center [654, 13] width 53 height 14
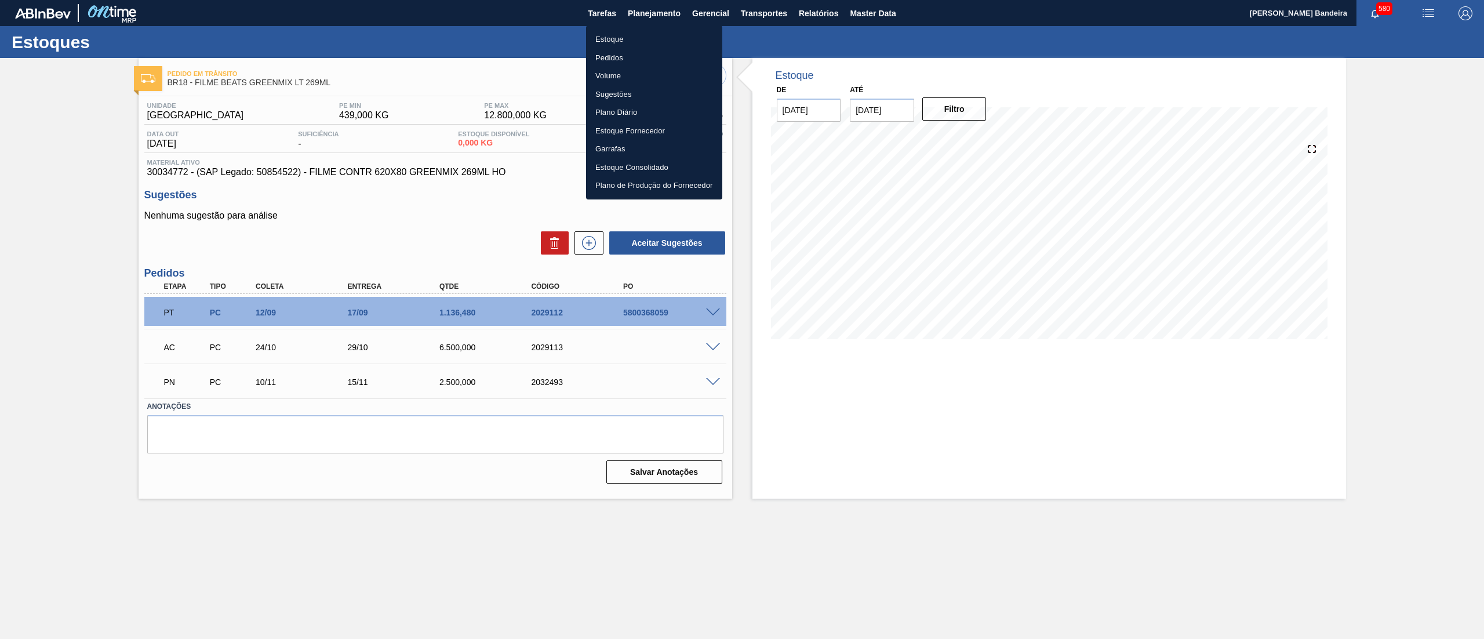
click at [635, 35] on li "Estoque" at bounding box center [654, 39] width 136 height 19
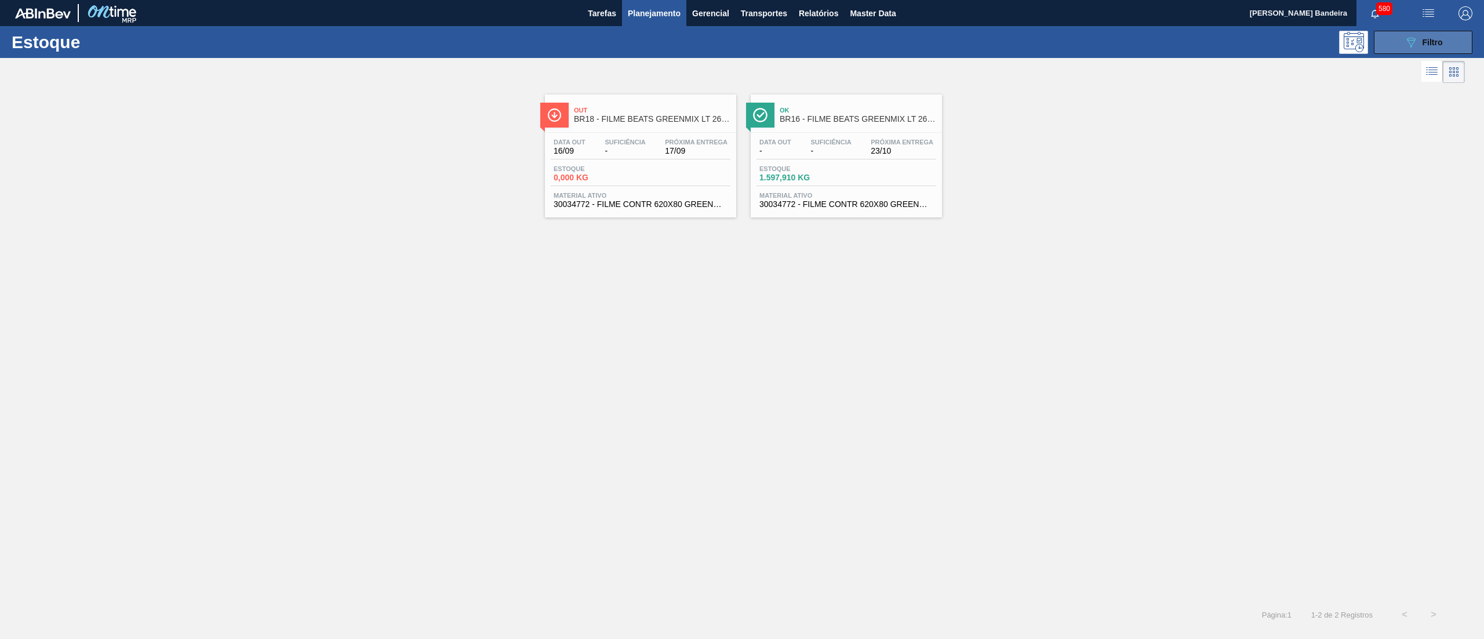
click at [1406, 37] on icon "089F7B8B-B2A5-4AFE-B5C0-19BA573D28AC" at bounding box center [1411, 42] width 14 height 14
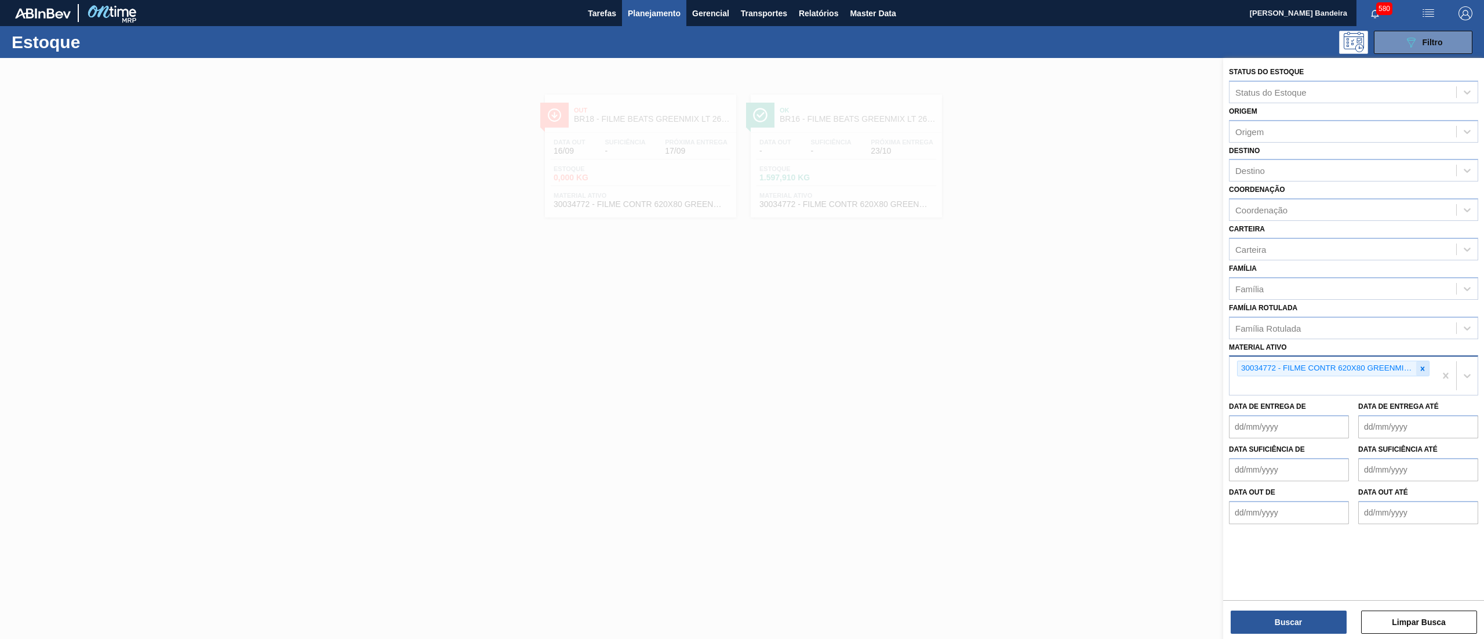
click at [1426, 366] on icon at bounding box center [1423, 369] width 8 height 8
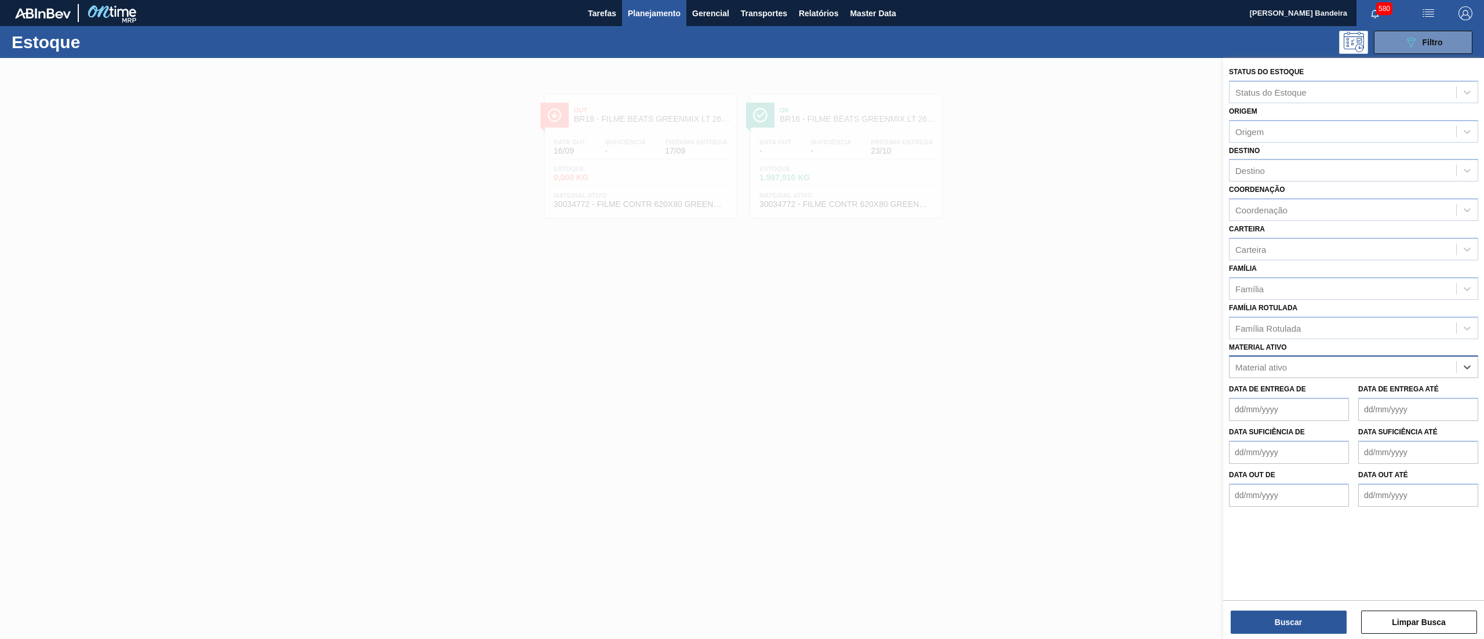
paste ativo "30034746"
type ativo "30034746"
click at [1394, 385] on div "30034746 - ROLHA MET TO BEATS GREEN MIX" at bounding box center [1353, 395] width 249 height 21
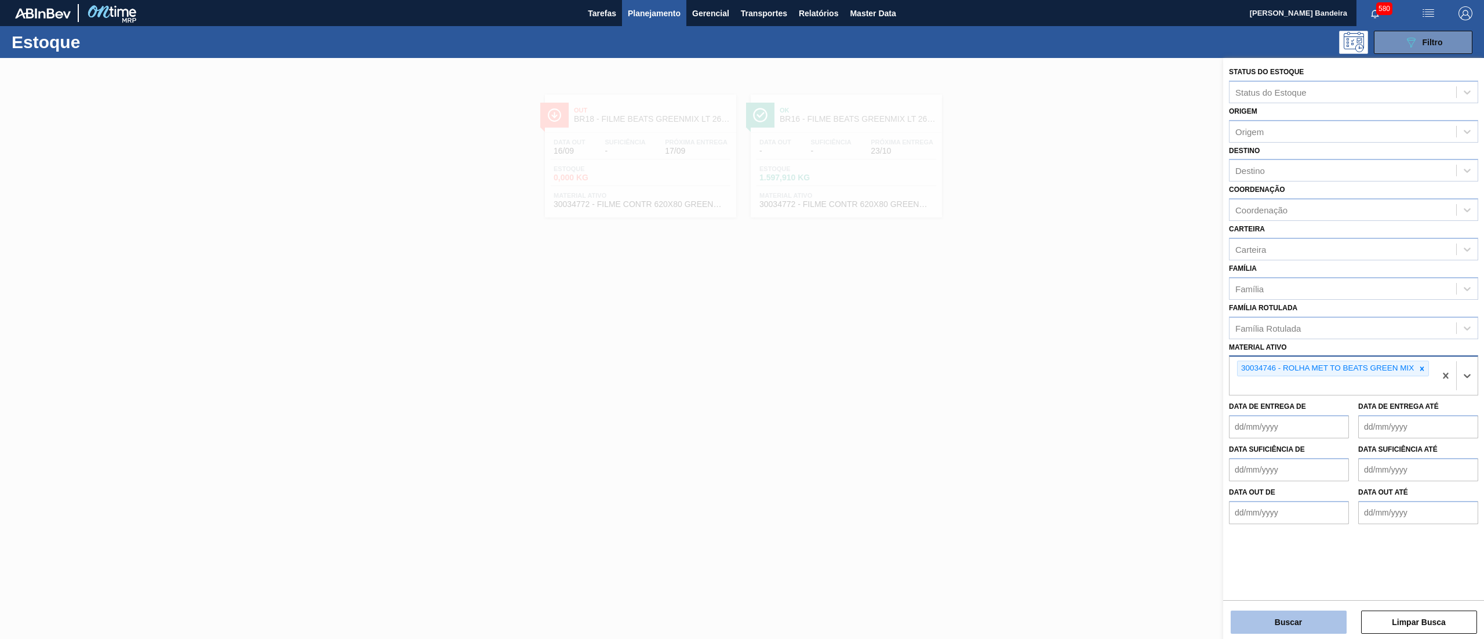
click at [1267, 615] on button "Buscar" at bounding box center [1289, 622] width 116 height 23
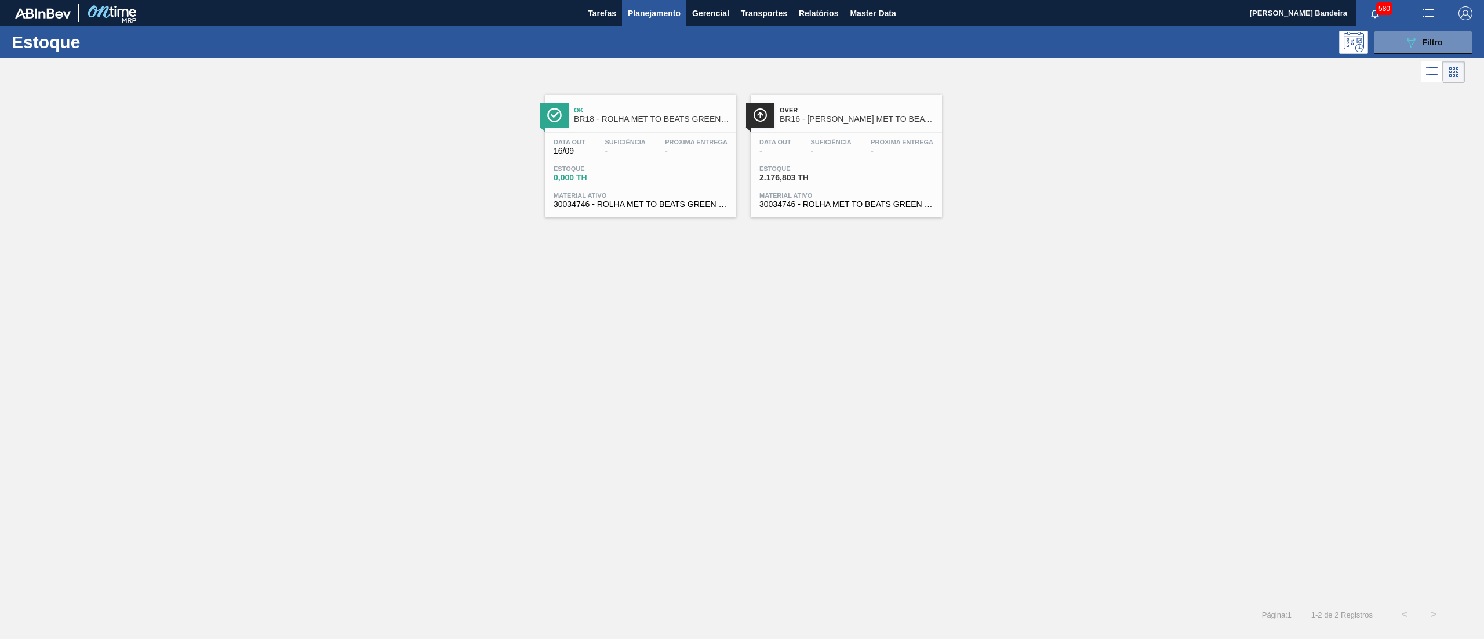
click at [819, 206] on span "30034746 - ROLHA MET TO BEATS GREEN MIX" at bounding box center [847, 204] width 174 height 9
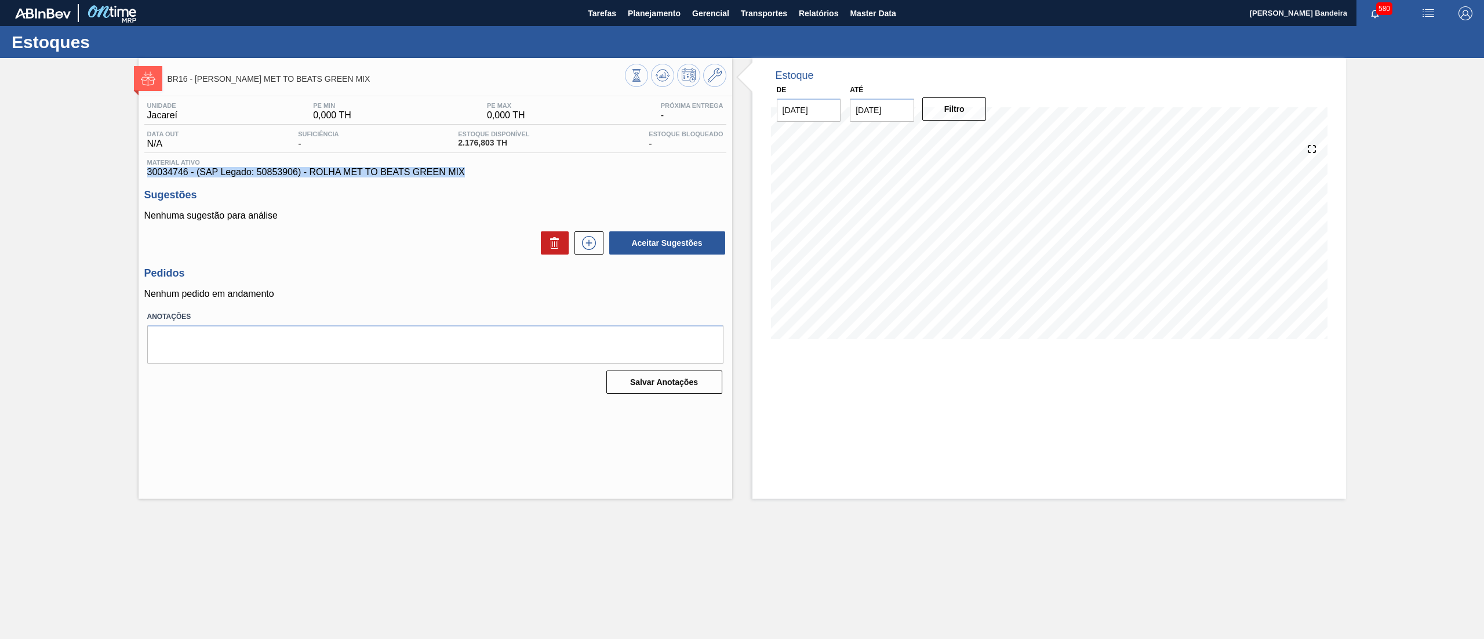
drag, startPoint x: 471, startPoint y: 172, endPoint x: 116, endPoint y: 176, distance: 355.4
click at [116, 176] on div "BR16 - ROLHA MET TO BEATS GREEN MIX Unidade Jacareí PE MIN 0,000 TH PE MAX 0,00…" at bounding box center [742, 278] width 1484 height 441
copy span "30034746 - (SAP Legado: 50853906) - ROLHA MET TO BEATS GREEN MIX"
click at [671, 13] on span "Planejamento" at bounding box center [654, 13] width 53 height 14
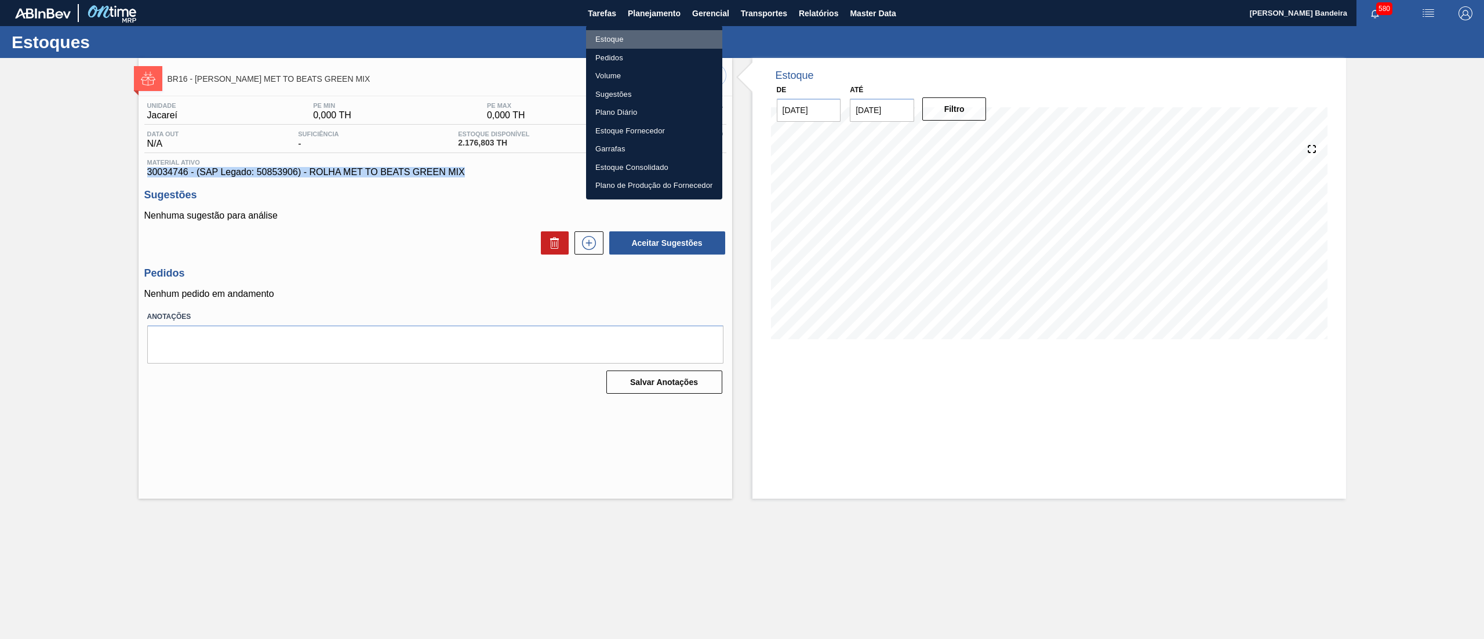
click at [643, 37] on li "Estoque" at bounding box center [654, 39] width 136 height 19
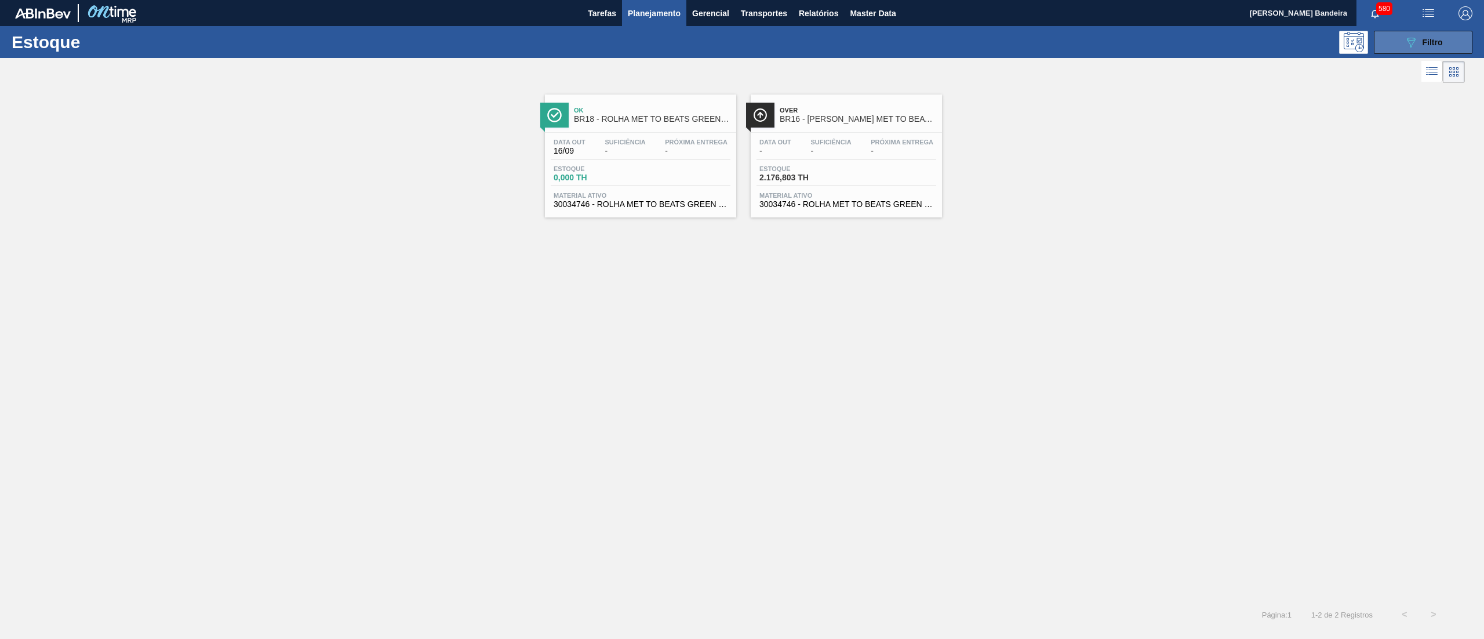
click at [1436, 31] on button "089F7B8B-B2A5-4AFE-B5C0-19BA573D28AC Filtro" at bounding box center [1423, 42] width 99 height 23
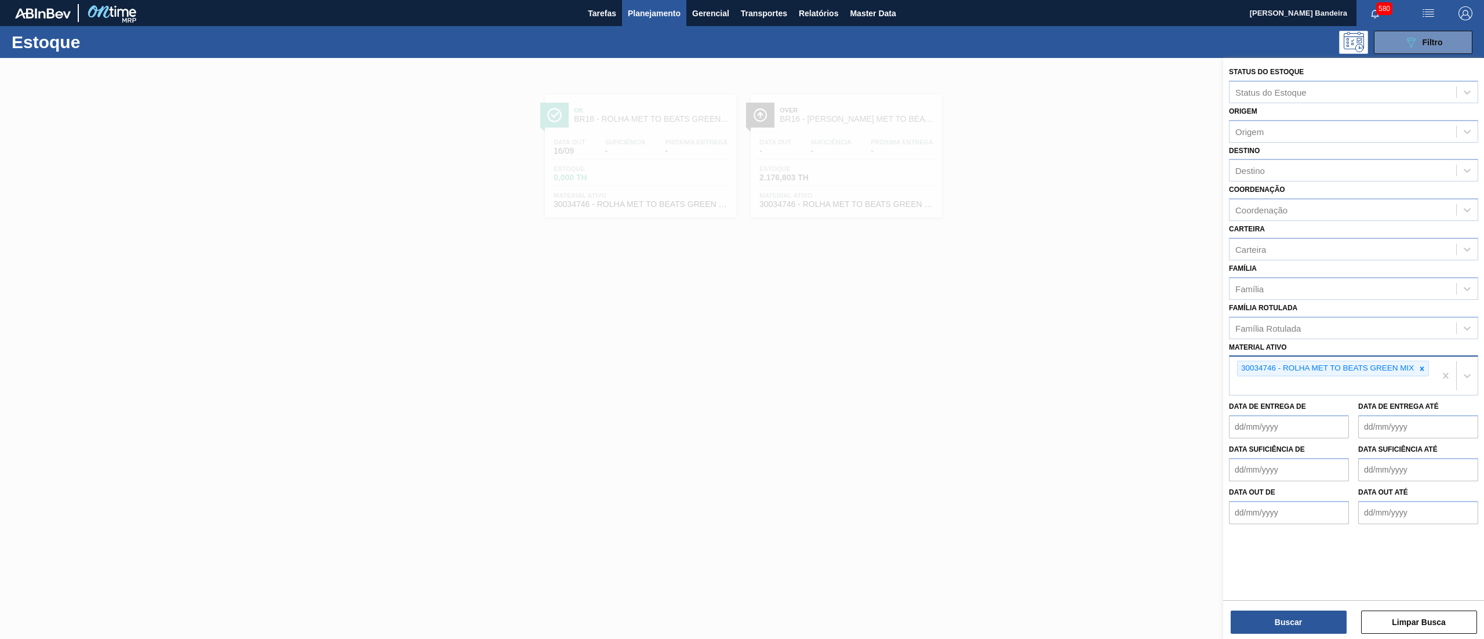
click at [1431, 366] on div "30034746 - ROLHA MET TO BEATS GREEN MIX" at bounding box center [1333, 376] width 206 height 38
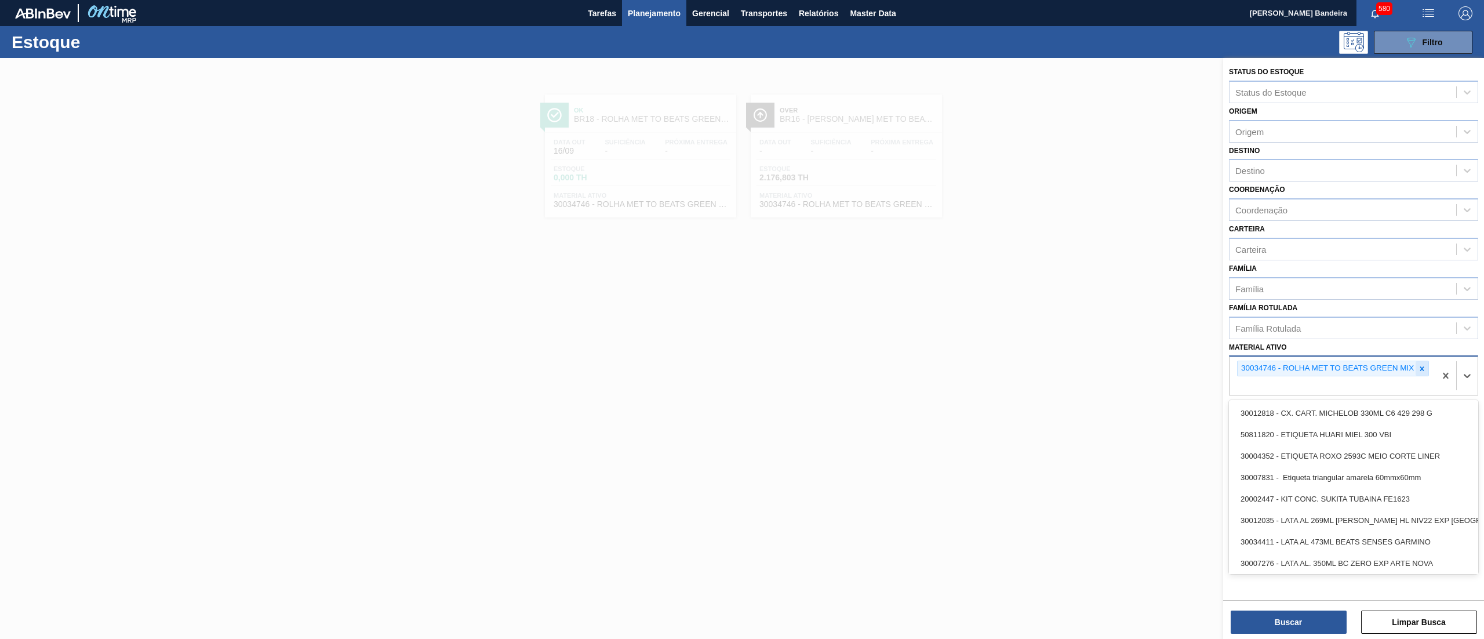
click at [1423, 365] on icon at bounding box center [1422, 369] width 8 height 8
paste ativo "20009694"
type ativo "20009694"
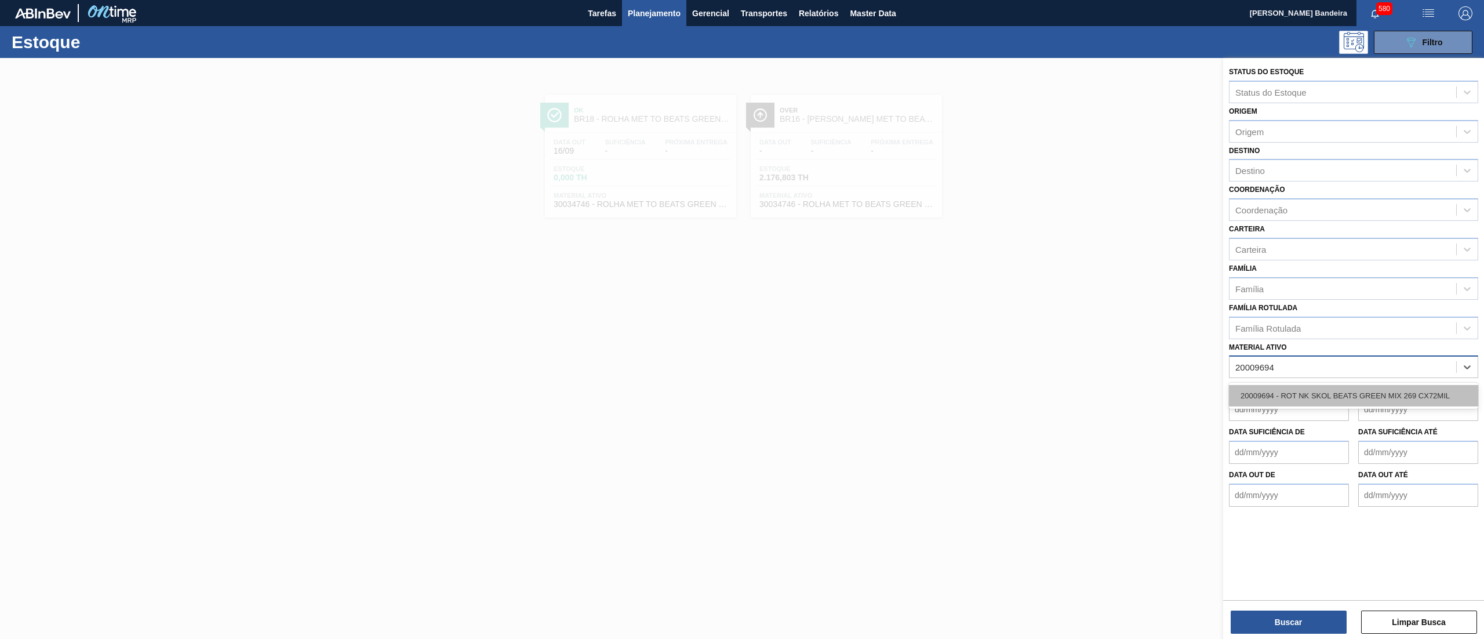
click at [1392, 390] on div "20009694 - ROT NK SKOL BEATS GREEN MIX 269 CX72MIL" at bounding box center [1353, 395] width 249 height 21
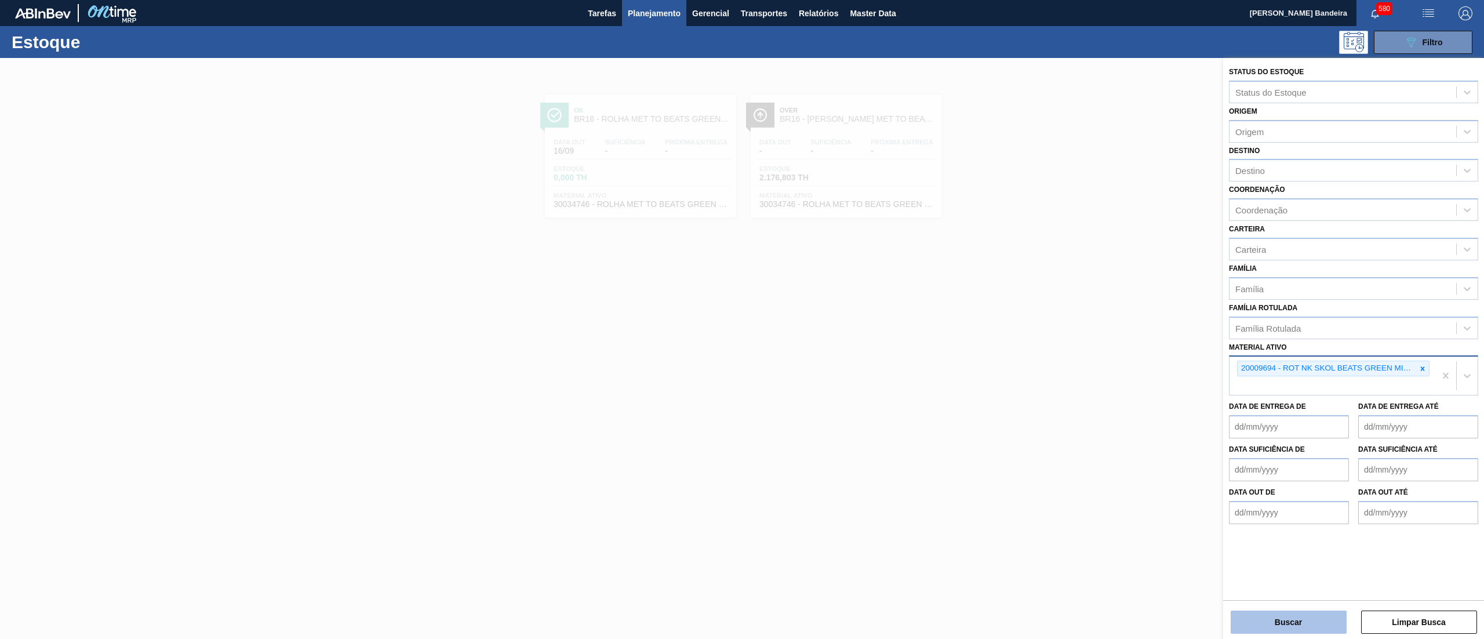
drag, startPoint x: 1281, startPoint y: 635, endPoint x: 1269, endPoint y: 624, distance: 16.8
click at [1276, 635] on div "Status do Estoque Status do Estoque Origem Origem Destino Destino Coordenação C…" at bounding box center [1353, 349] width 261 height 583
click at [1269, 624] on button "Buscar" at bounding box center [1289, 622] width 116 height 23
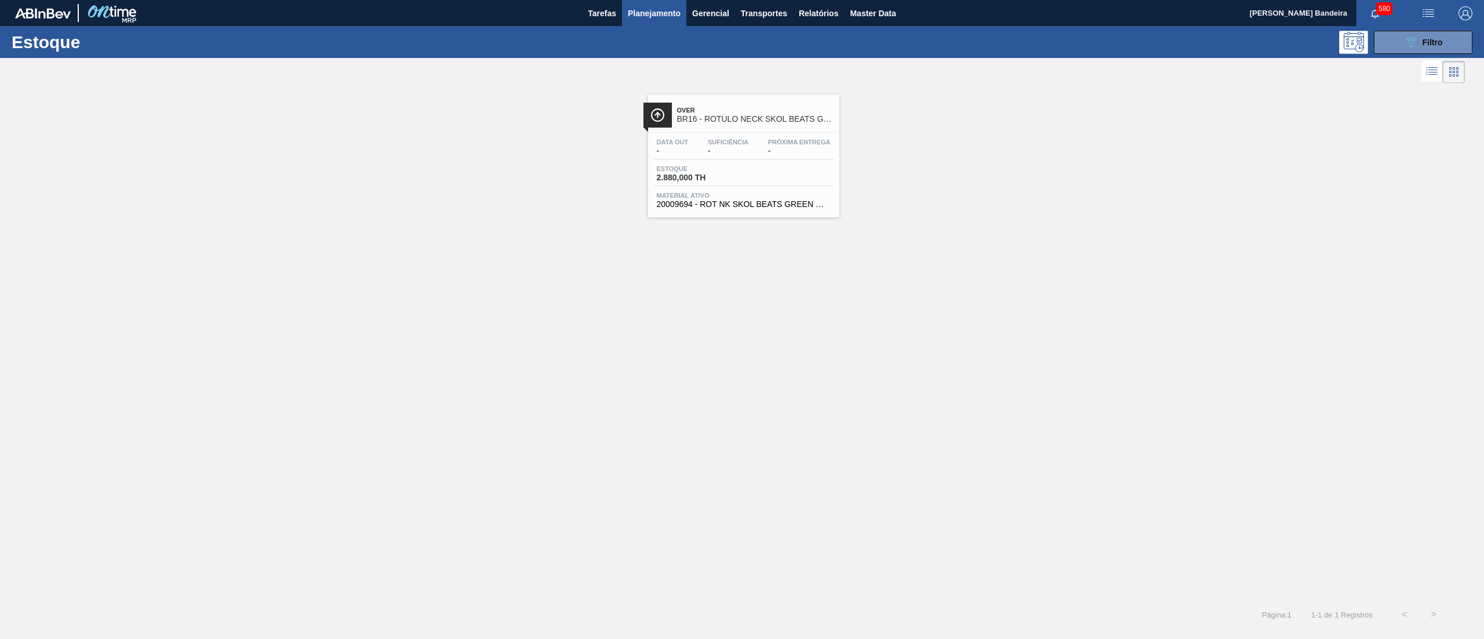
click at [718, 198] on span "Material ativo" at bounding box center [744, 195] width 174 height 7
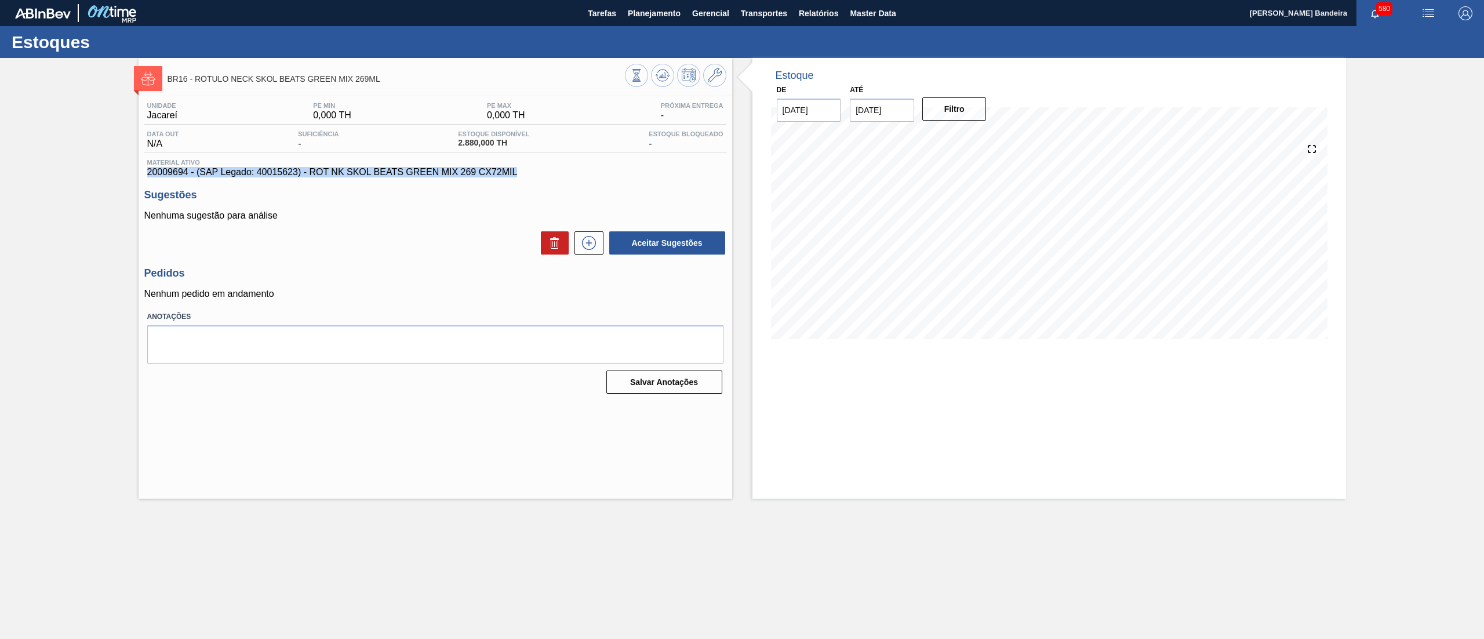
drag, startPoint x: 524, startPoint y: 171, endPoint x: 133, endPoint y: 174, distance: 390.8
click at [133, 174] on div "BR16 - RÓTULO NECK SKOL BEATS GREEN MIX 269ML Unidade Jacareí PE MIN 0,000 TH P…" at bounding box center [742, 278] width 1484 height 441
copy span "20009694 - (SAP Legado: 40015623) - ROT NK SKOL BEATS GREEN MIX 269 CX72MIL"
